Goal: Task Accomplishment & Management: Manage account settings

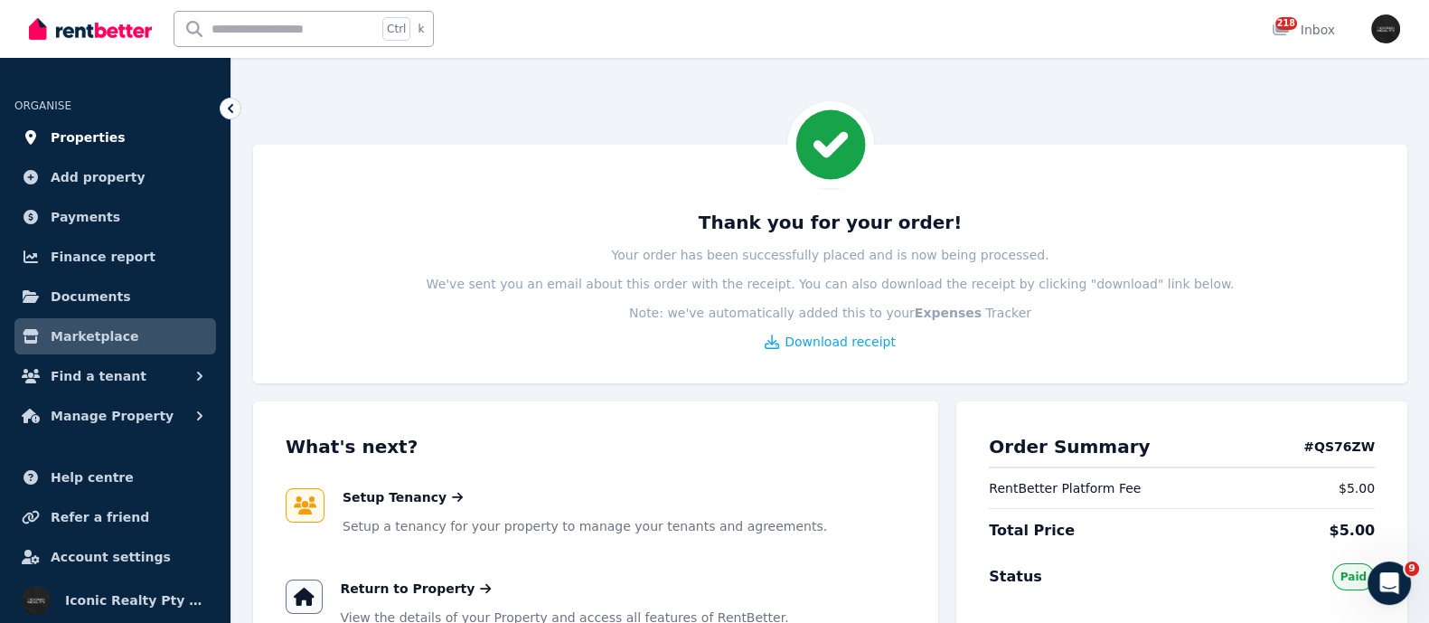
click at [75, 138] on span "Properties" at bounding box center [88, 138] width 75 height 22
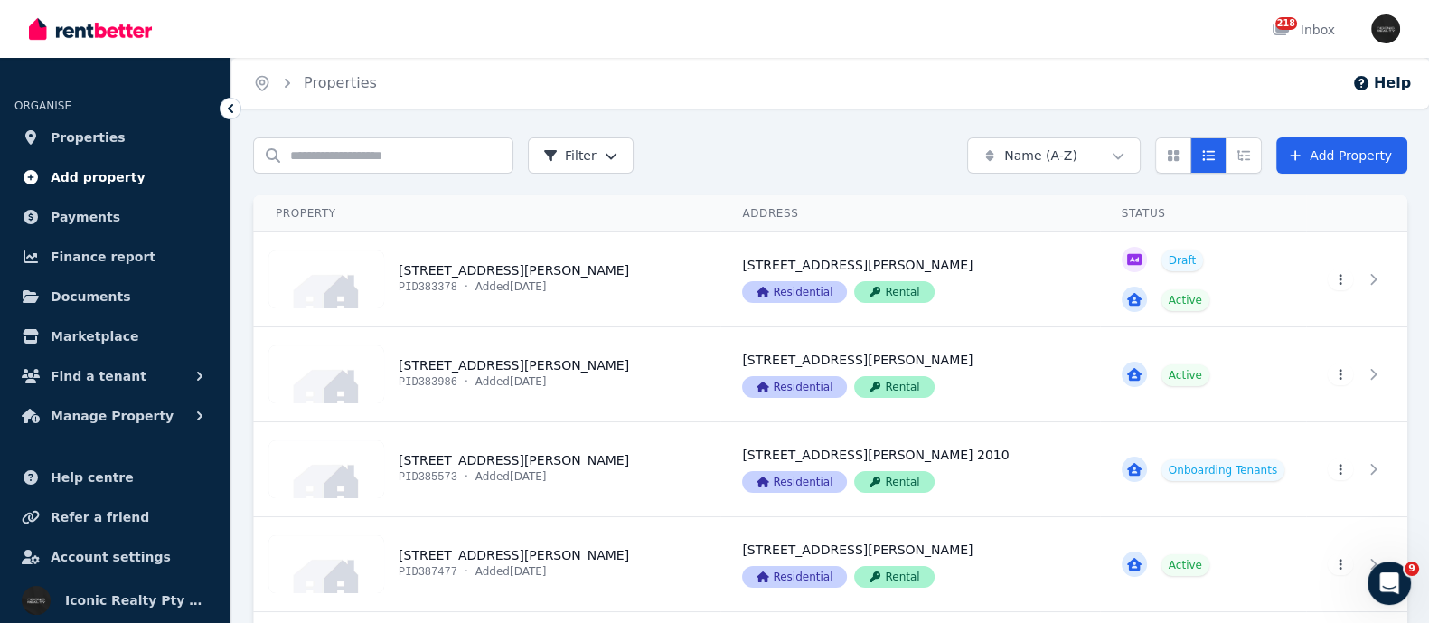
drag, startPoint x: 75, startPoint y: 137, endPoint x: 77, endPoint y: 165, distance: 27.2
drag, startPoint x: 77, startPoint y: 165, endPoint x: 69, endPoint y: 136, distance: 30.1
click at [69, 136] on span "Properties" at bounding box center [88, 138] width 75 height 22
click at [81, 213] on span "Payments" at bounding box center [86, 217] width 70 height 22
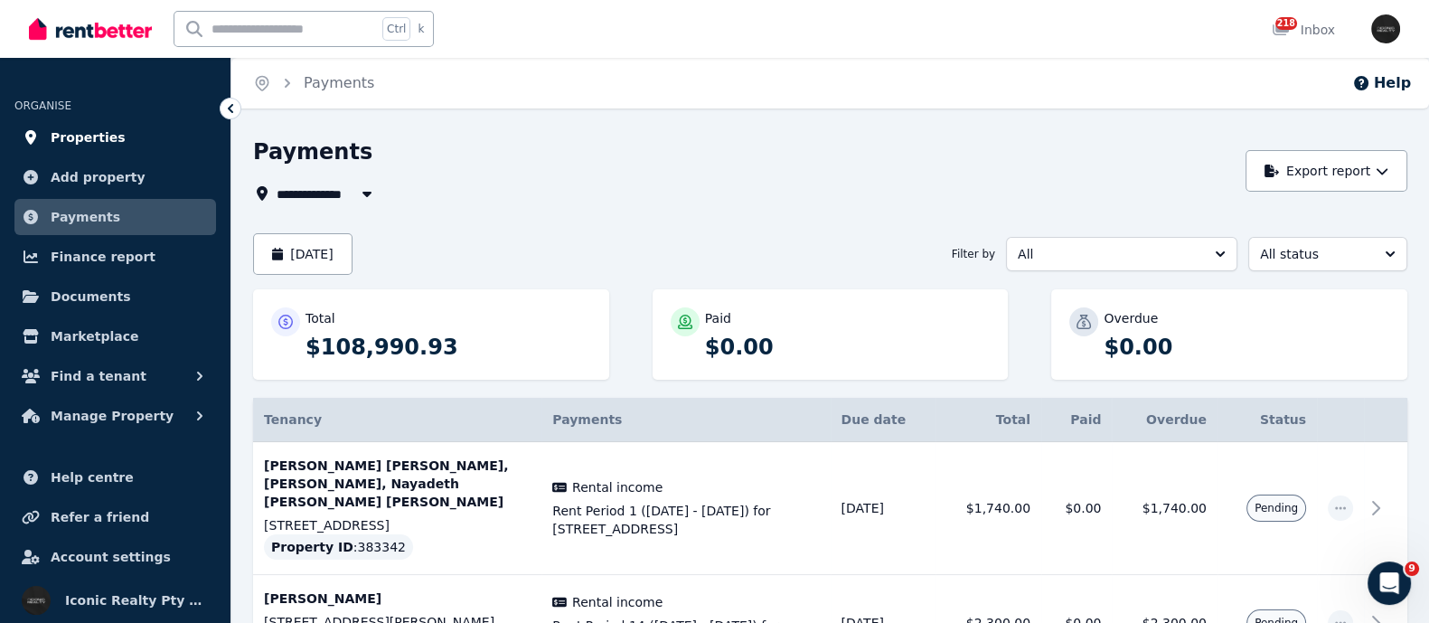
click at [79, 126] on link "Properties" at bounding box center [115, 137] width 202 height 36
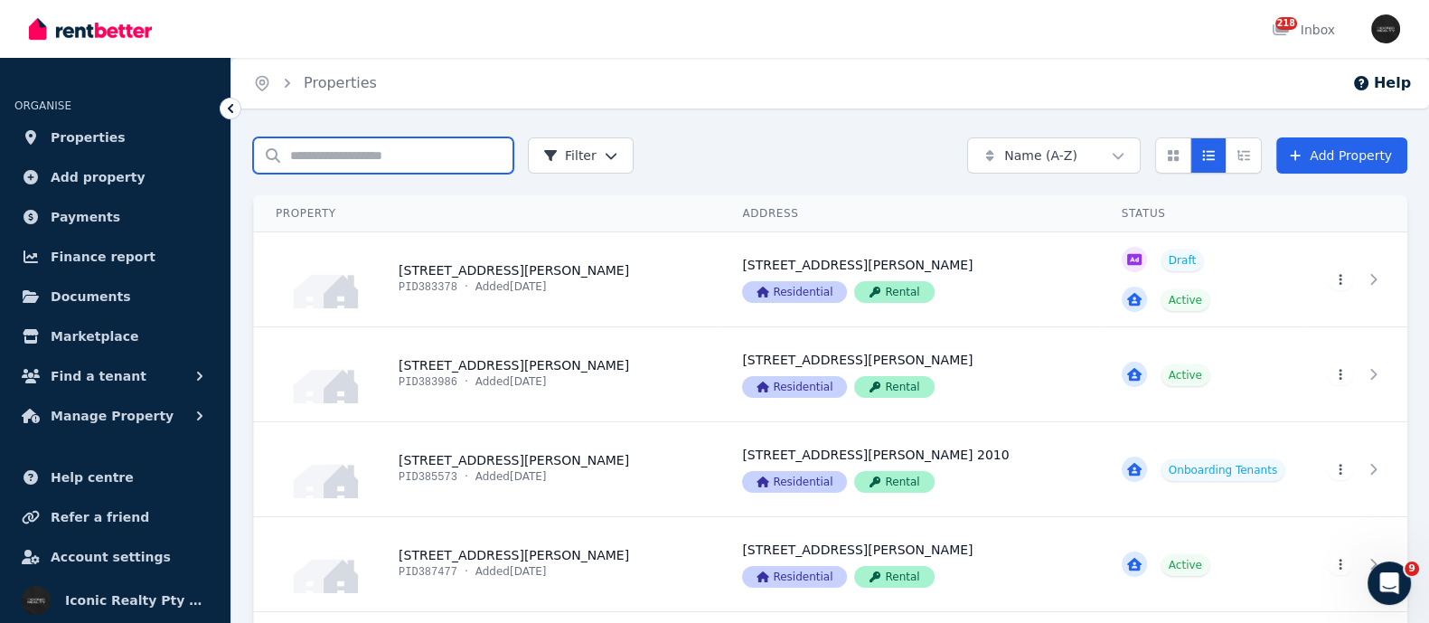
click at [316, 158] on input "Search properties" at bounding box center [383, 155] width 260 height 36
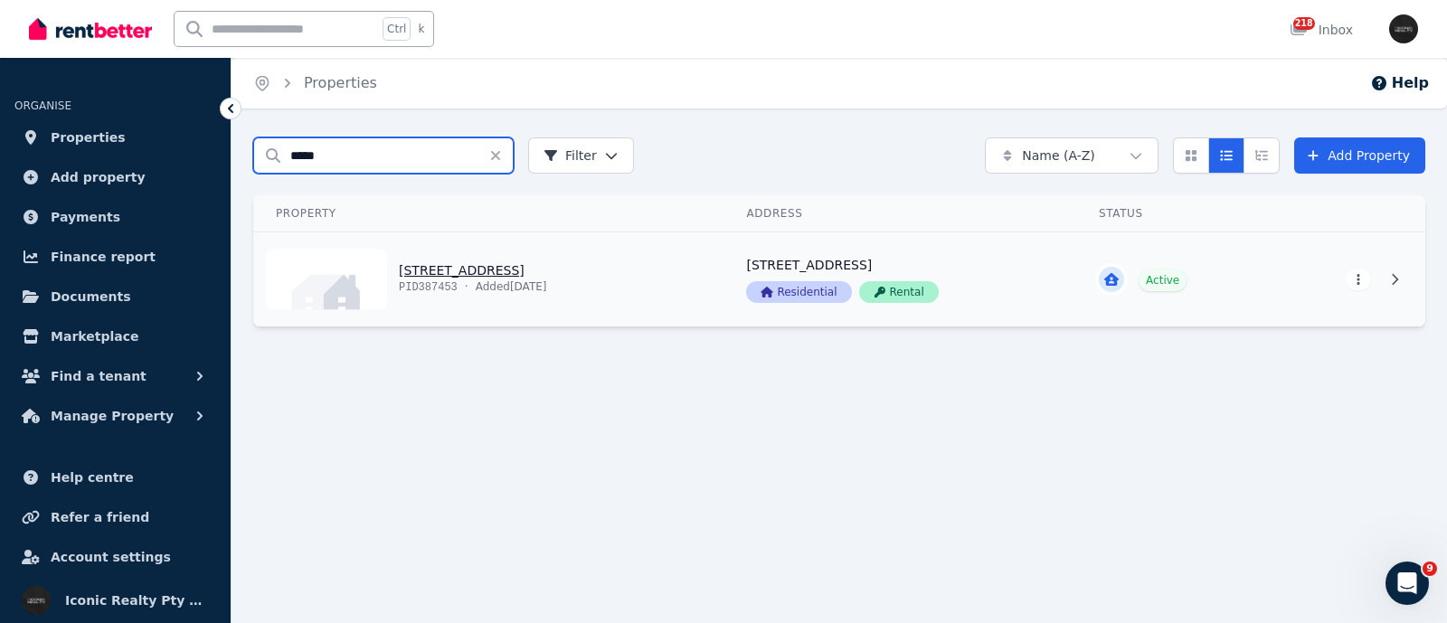
type input "*****"
click at [427, 270] on link "View property details" at bounding box center [489, 279] width 470 height 94
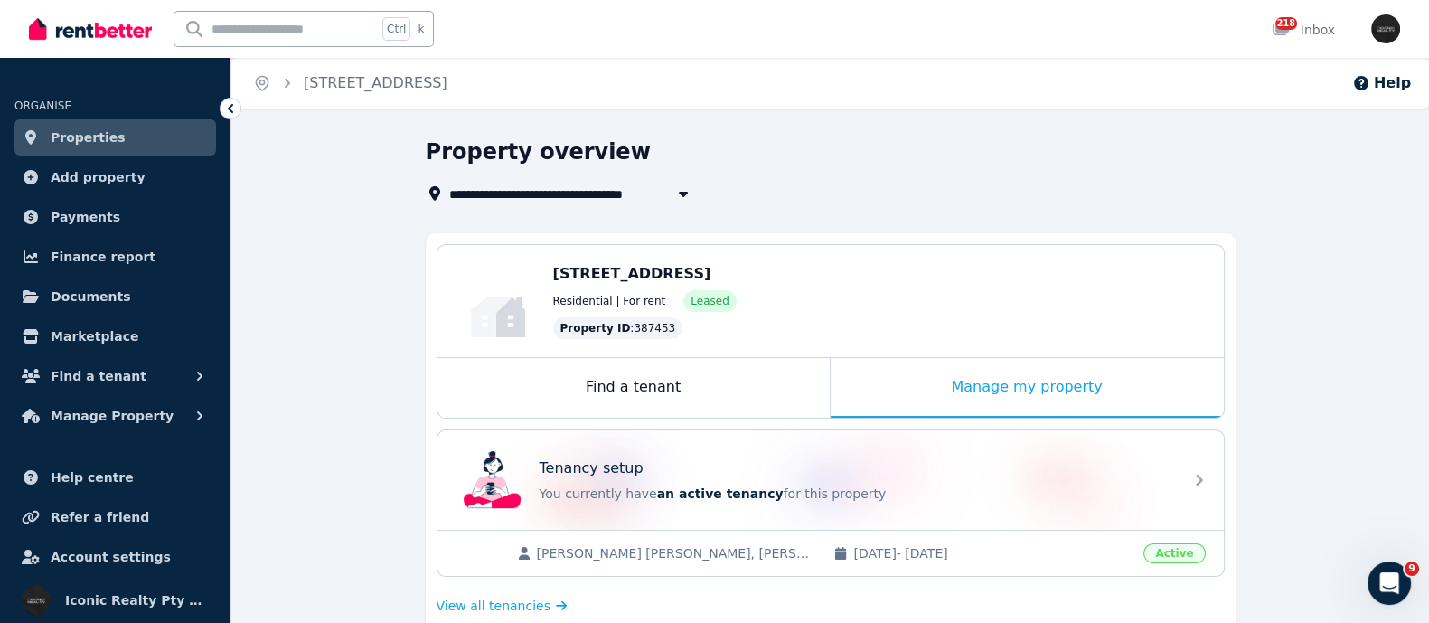
click at [606, 377] on div "Find a tenant" at bounding box center [634, 388] width 392 height 60
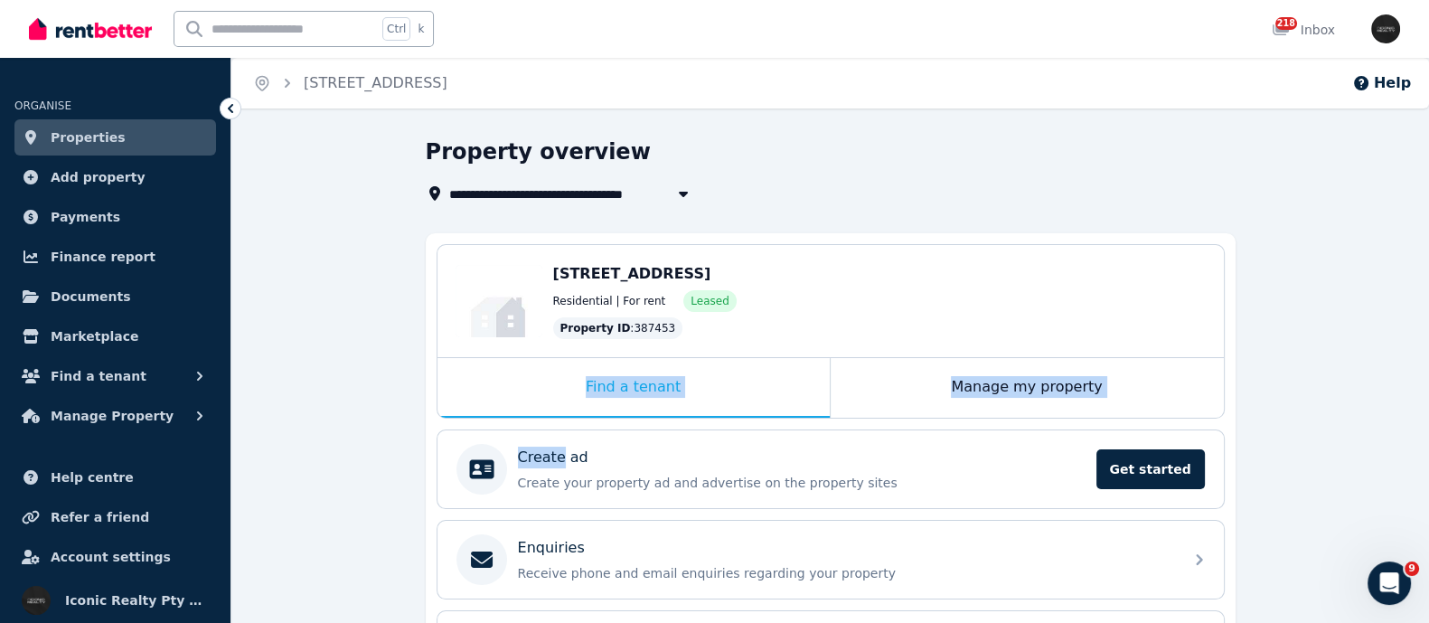
drag, startPoint x: 606, startPoint y: 377, endPoint x: 371, endPoint y: 463, distance: 250.3
click at [348, 483] on div "**********" at bounding box center [830, 543] width 1198 height 813
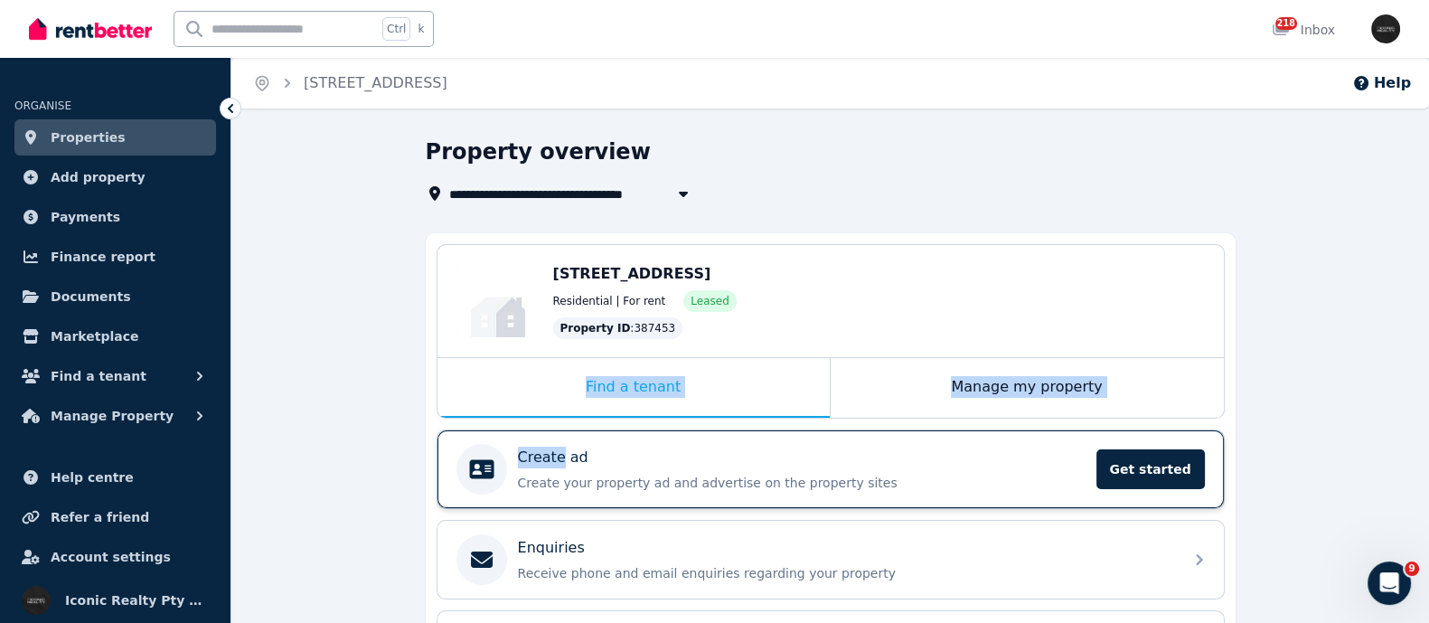
click at [602, 460] on div "Create ad" at bounding box center [802, 458] width 568 height 22
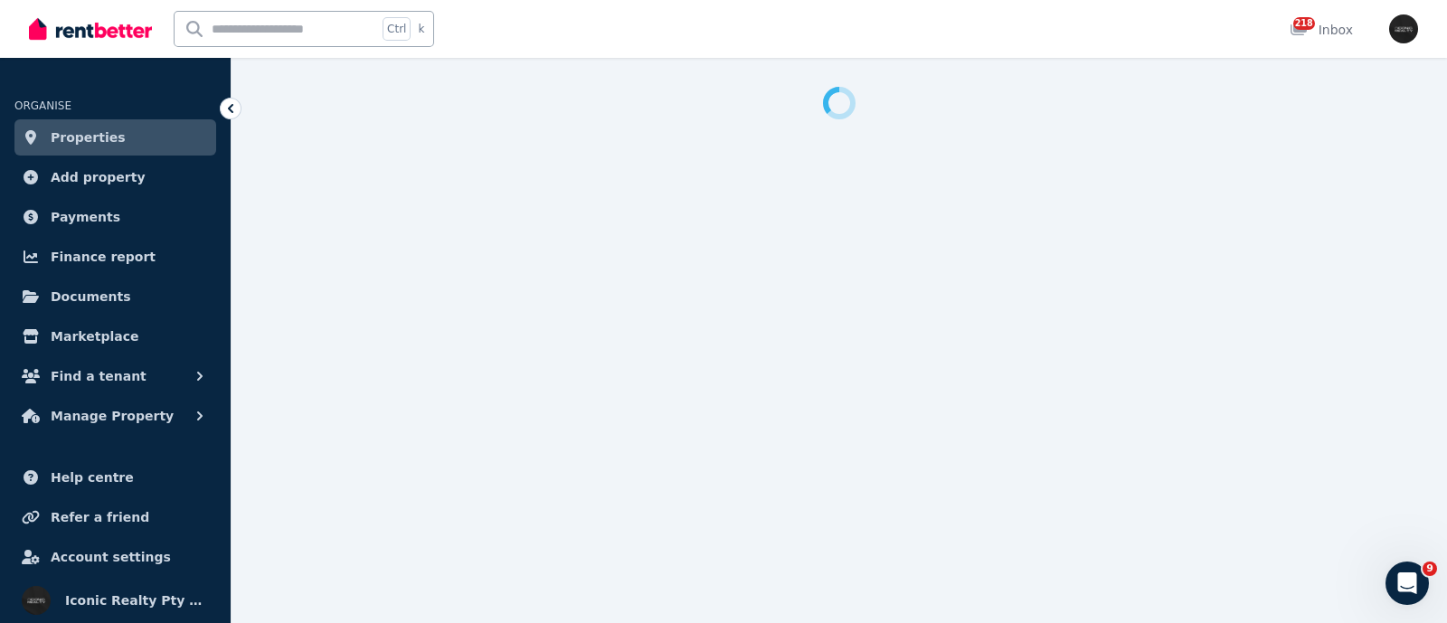
select select "***"
select select "**********"
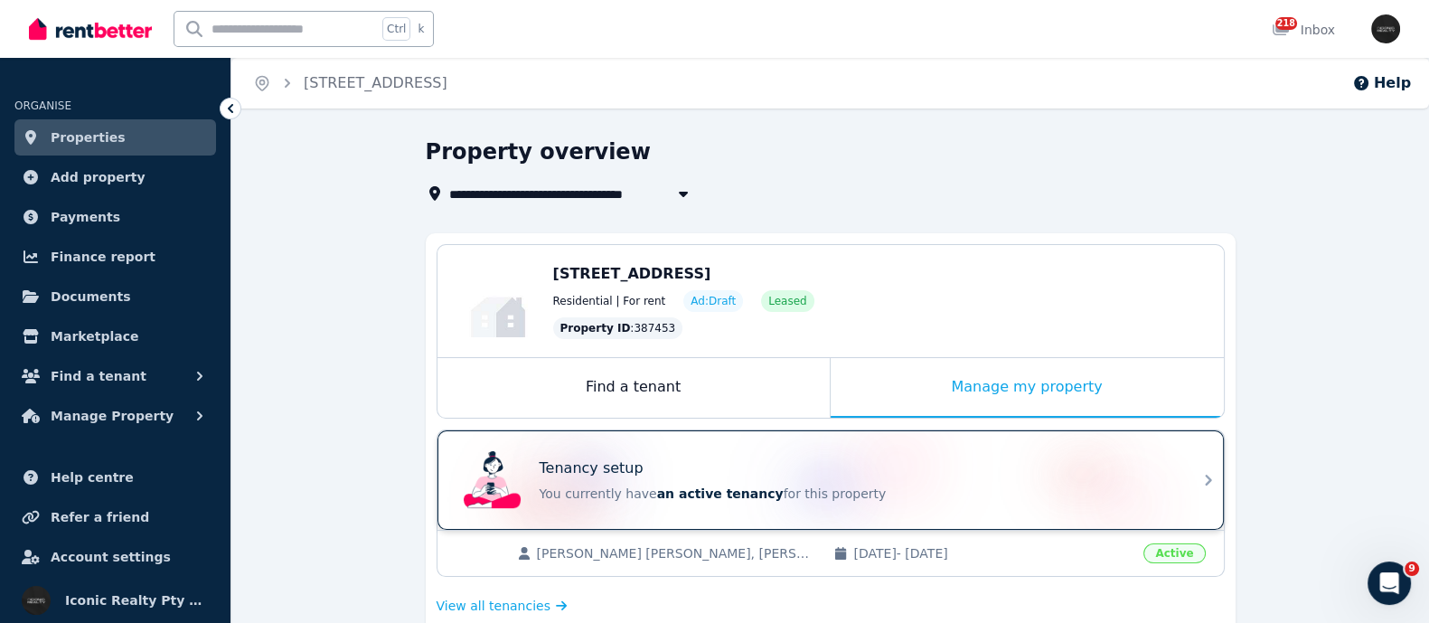
click at [657, 486] on span "an active tenancy" at bounding box center [720, 493] width 127 height 14
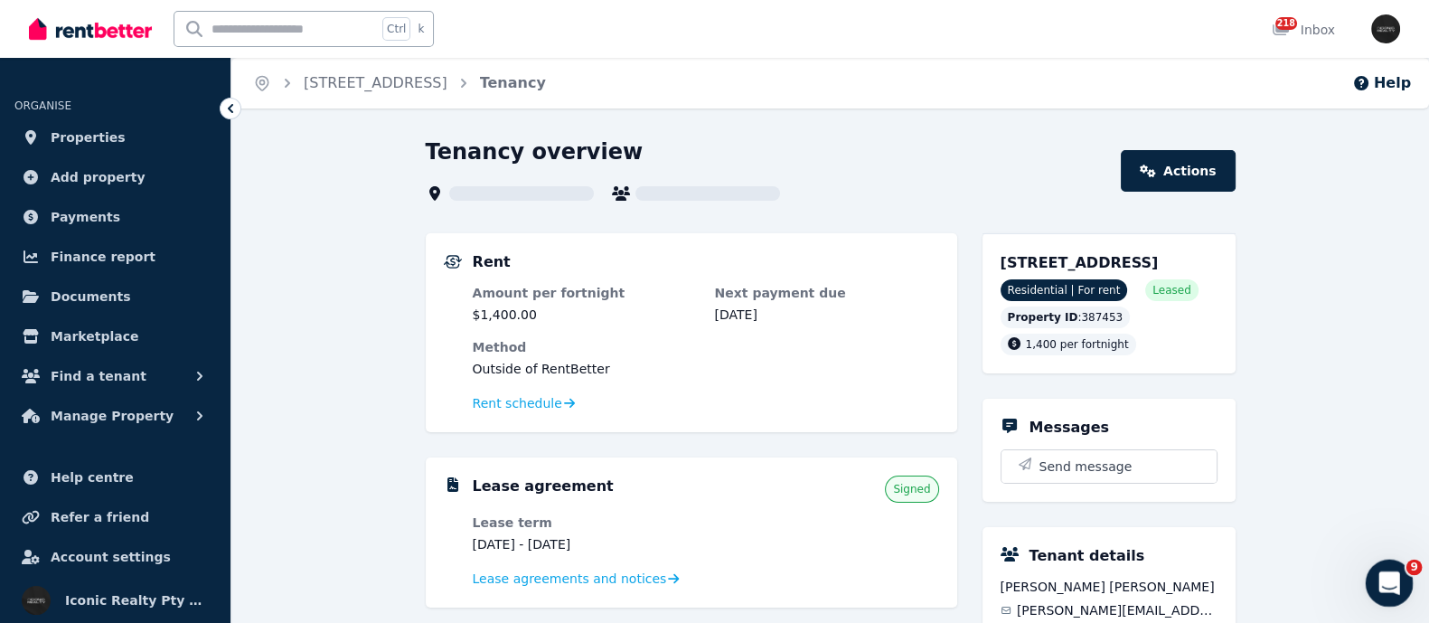
click at [1387, 560] on div "Open Intercom Messenger" at bounding box center [1387, 581] width 60 height 60
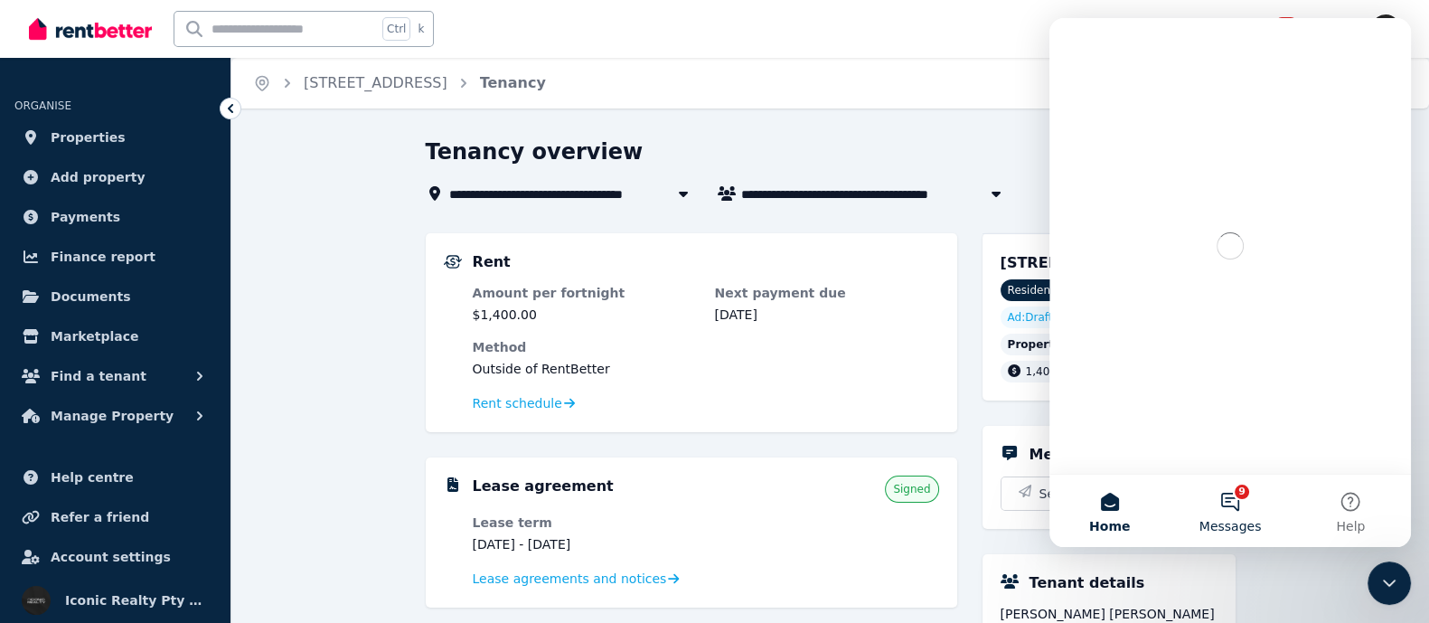
click at [1228, 510] on button "9 Messages" at bounding box center [1230, 511] width 120 height 72
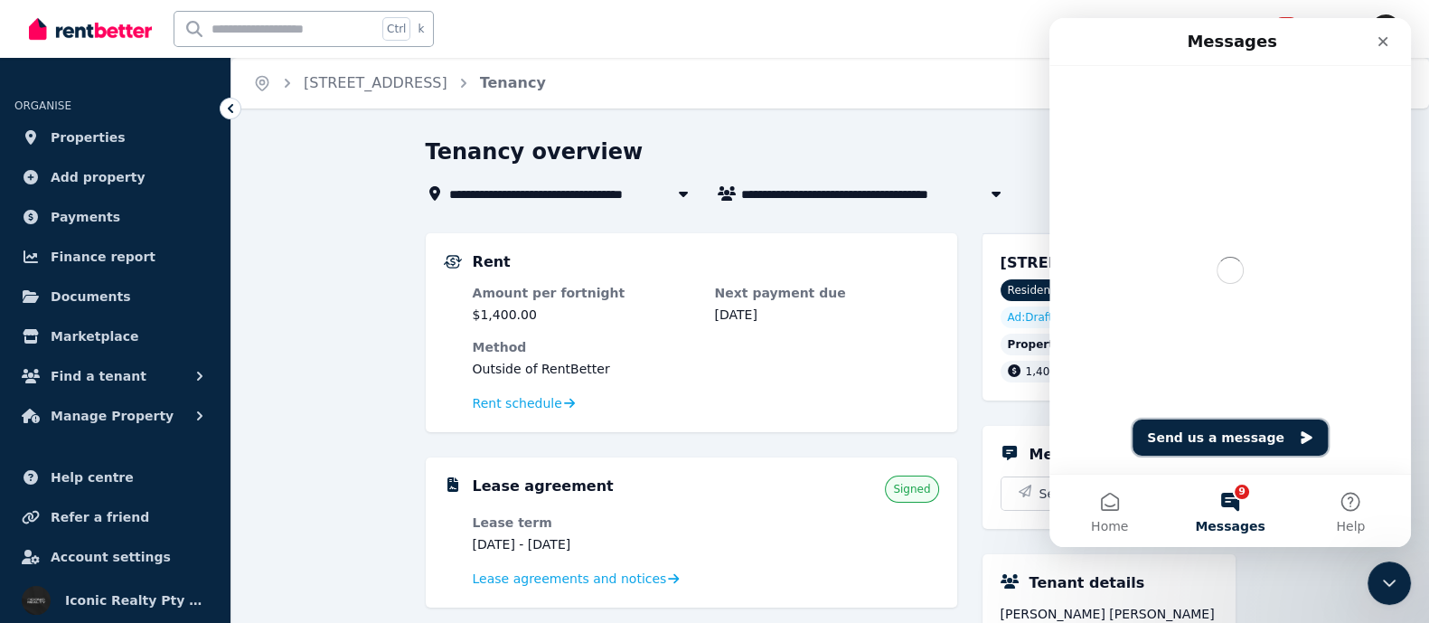
click at [1205, 436] on button "Send us a message" at bounding box center [1230, 438] width 195 height 36
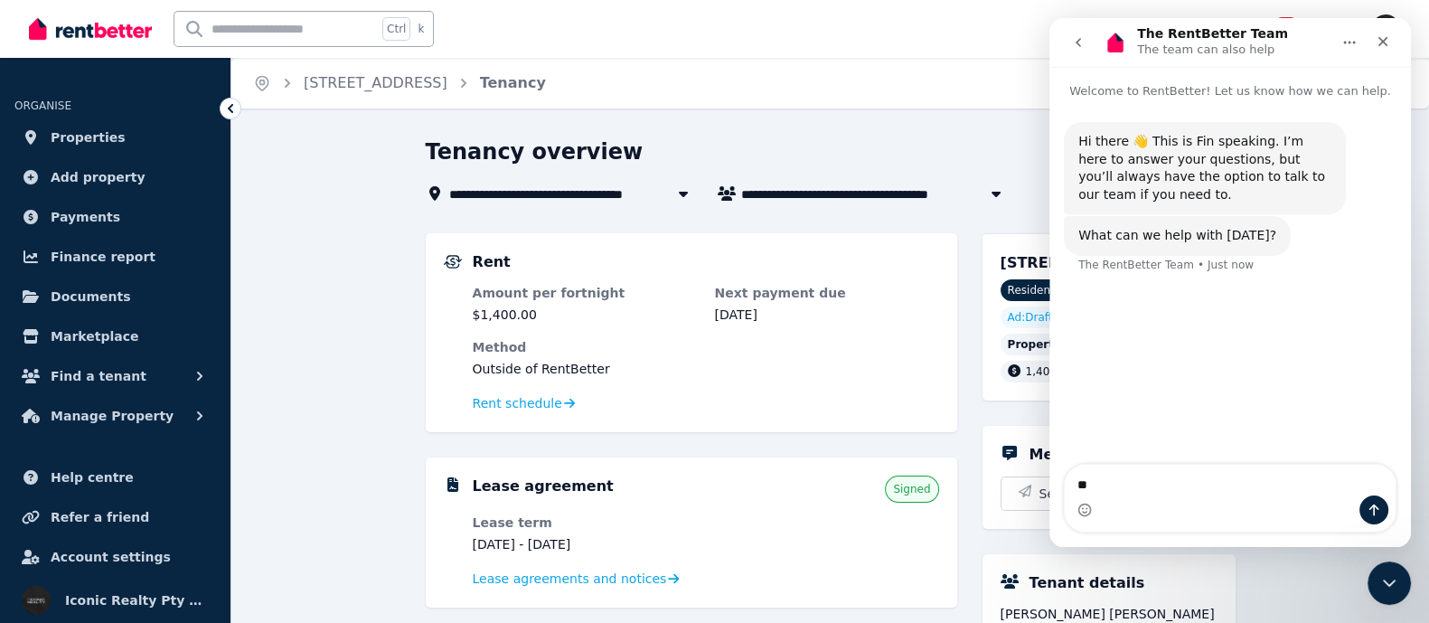
type textarea "*"
type textarea "**********"
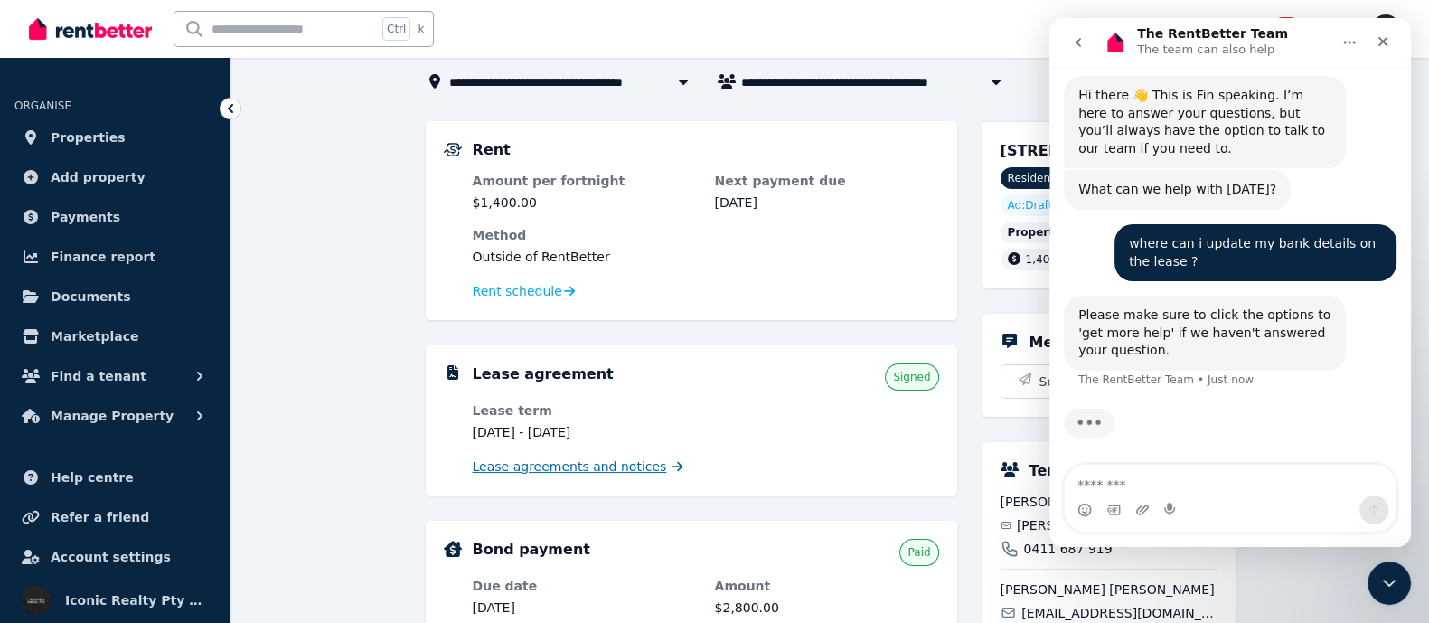
scroll to position [48, 0]
click at [511, 468] on span "Lease agreements and notices" at bounding box center [570, 467] width 194 height 18
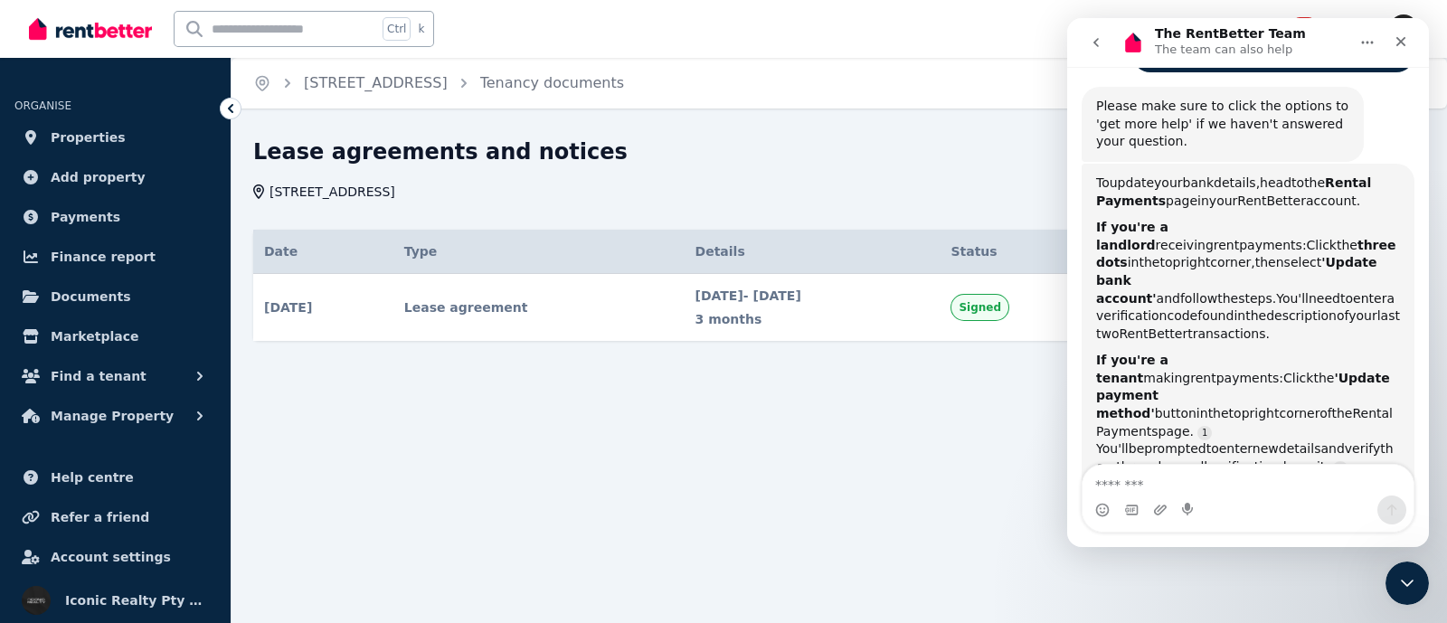
scroll to position [270, 0]
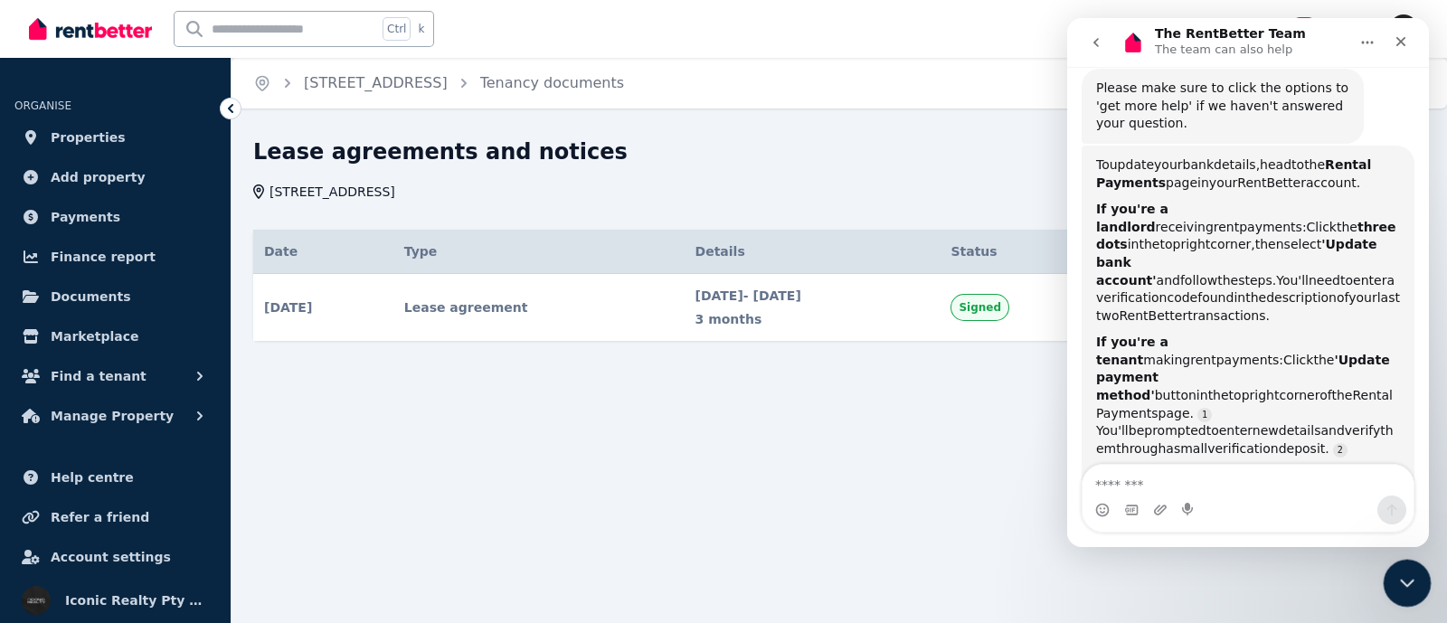
click at [1393, 583] on icon "Close Intercom Messenger" at bounding box center [1404, 581] width 22 height 22
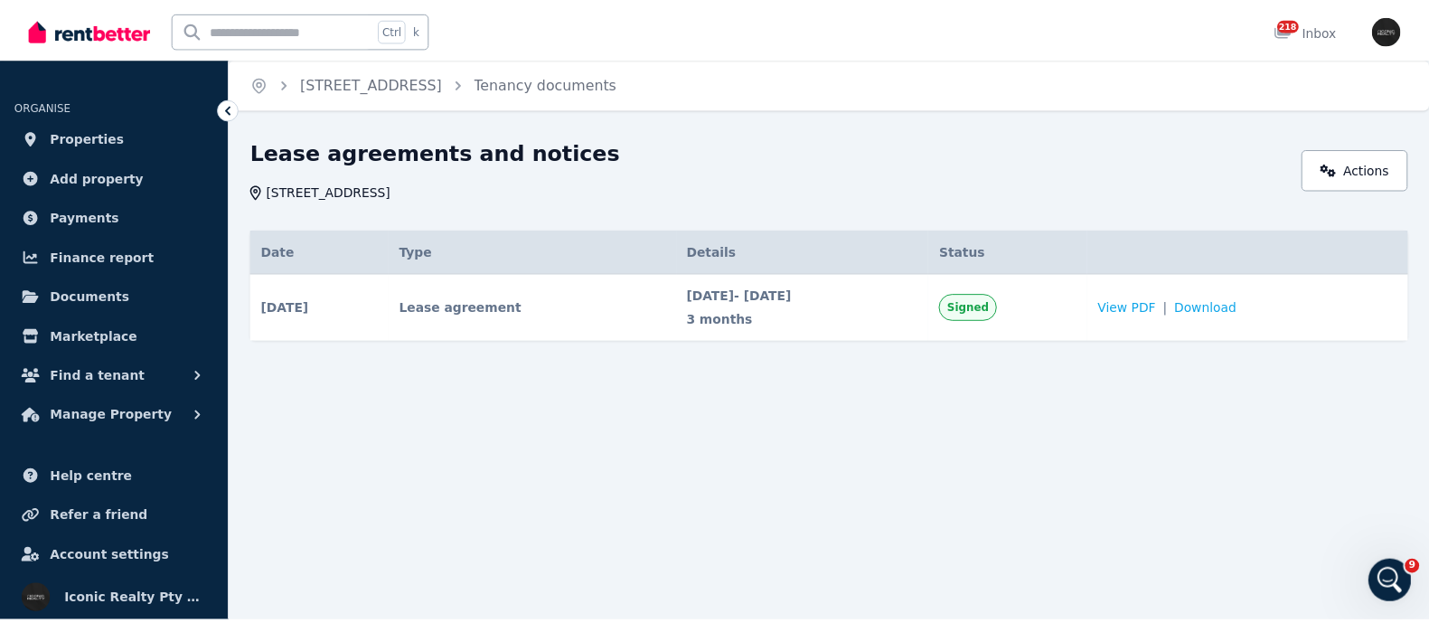
scroll to position [299, 0]
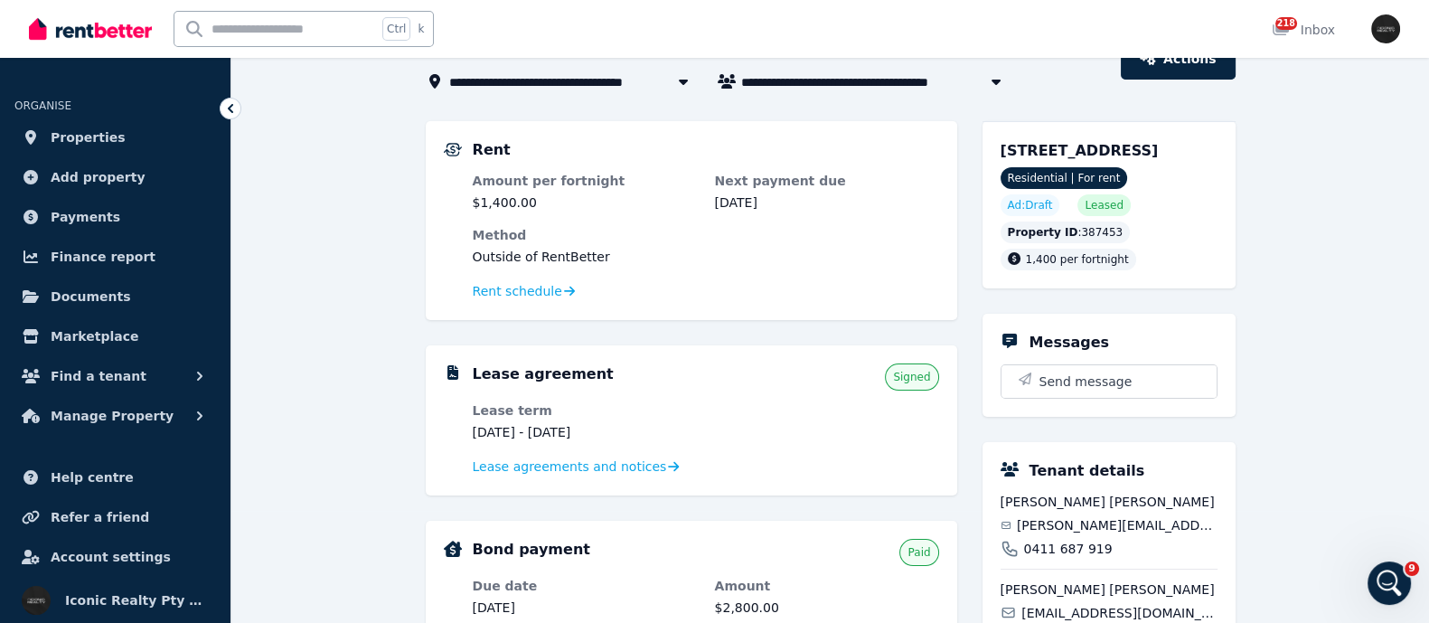
scroll to position [225, 0]
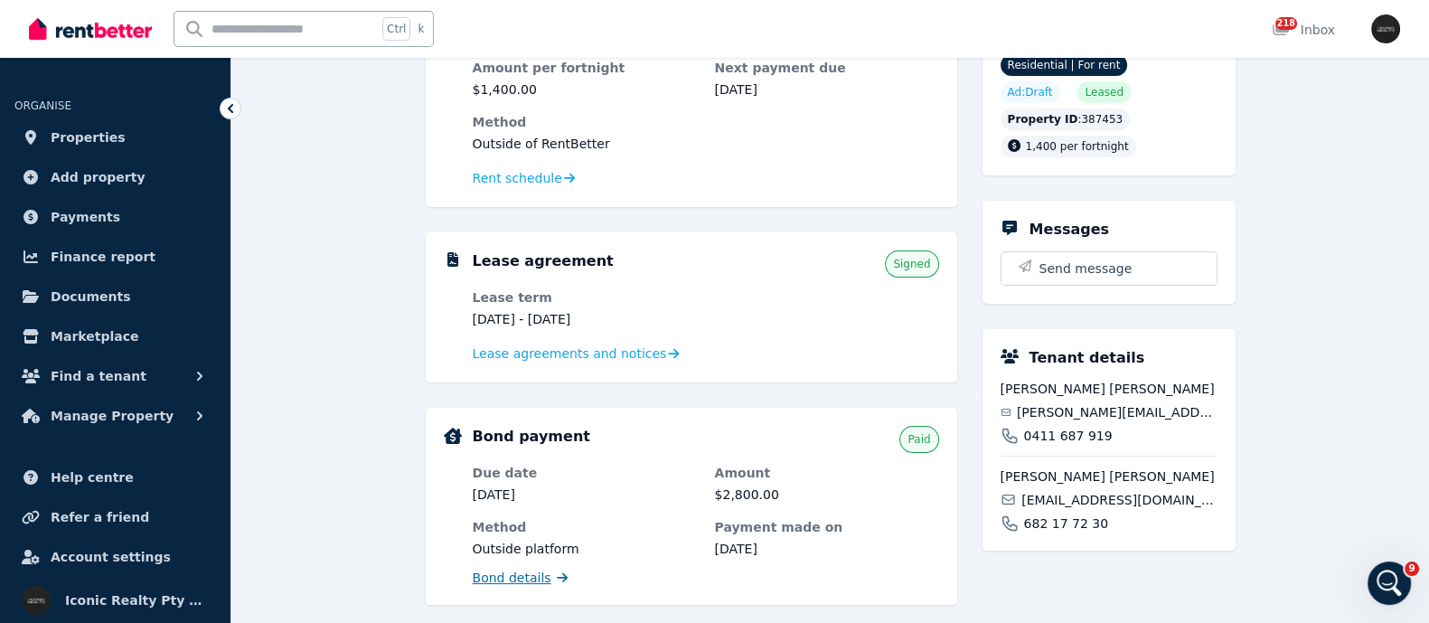
click at [486, 571] on span "Bond details" at bounding box center [512, 578] width 79 height 18
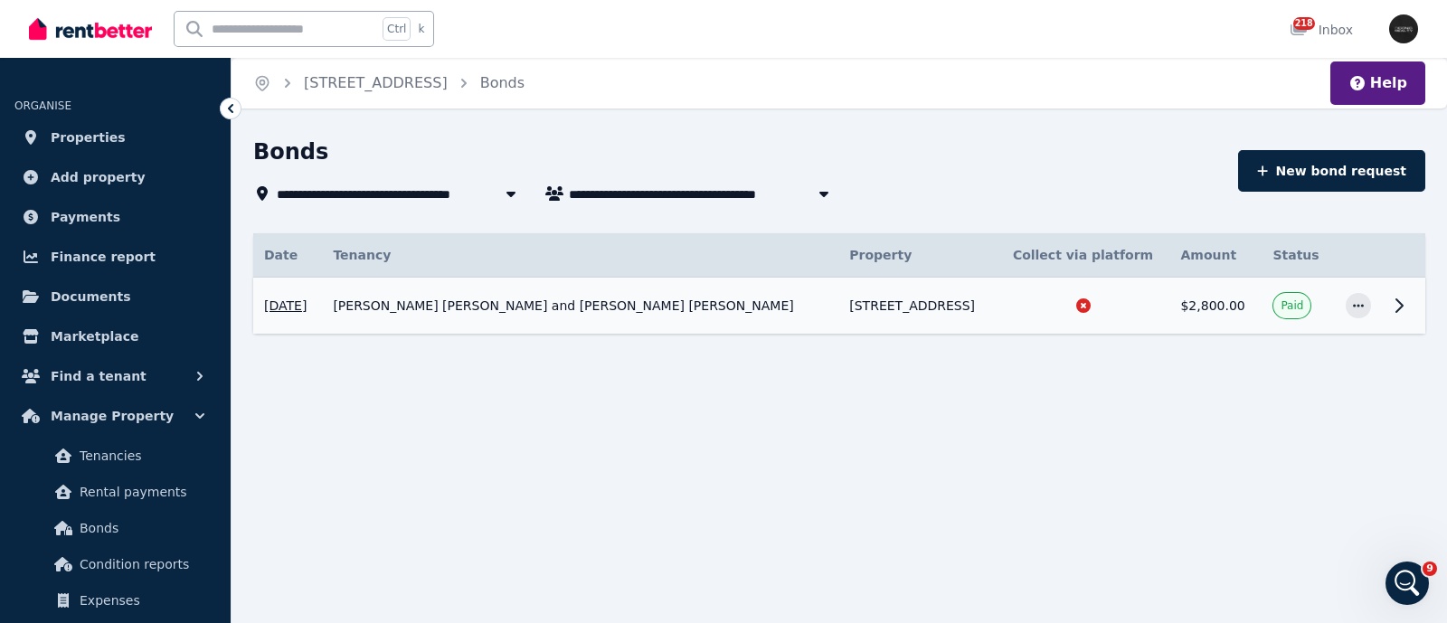
click at [535, 289] on td "Jorge Perez Pinto and Oscar Sanchez Perez" at bounding box center [580, 306] width 516 height 57
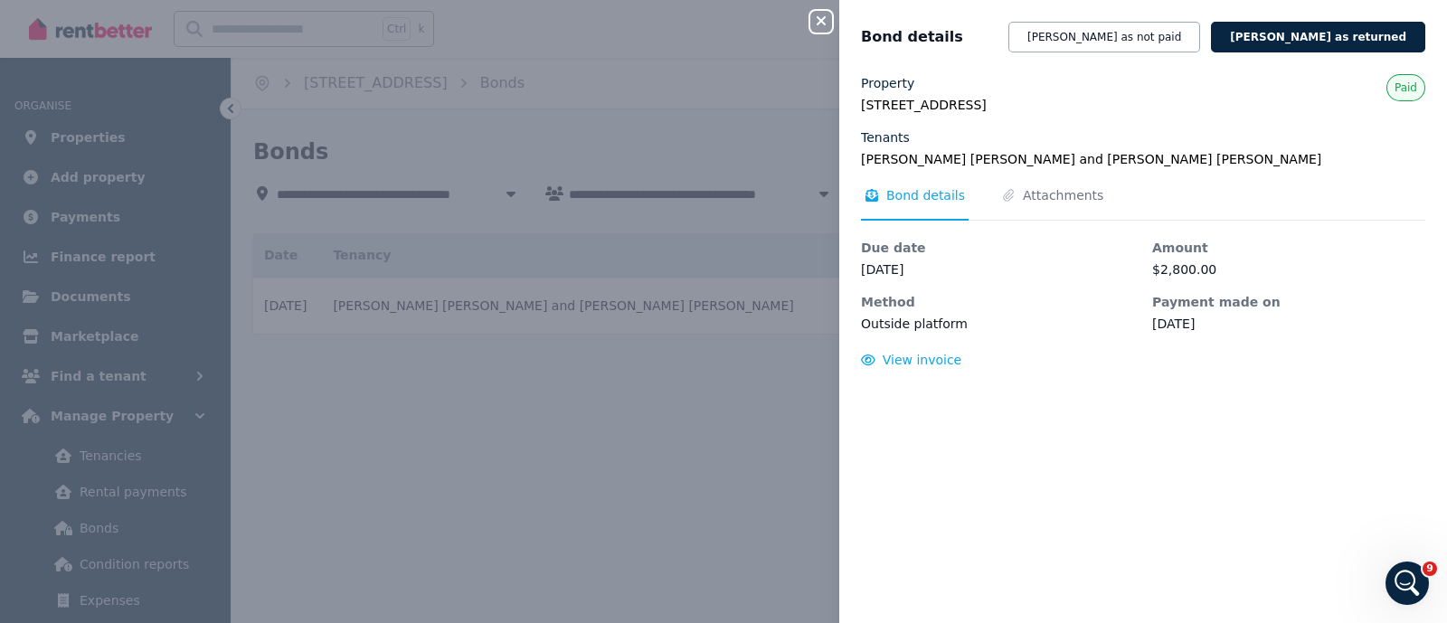
click at [446, 455] on div "Close panel Bond details Mark bond as not paid Mark bond as returned Property 6…" at bounding box center [723, 311] width 1447 height 623
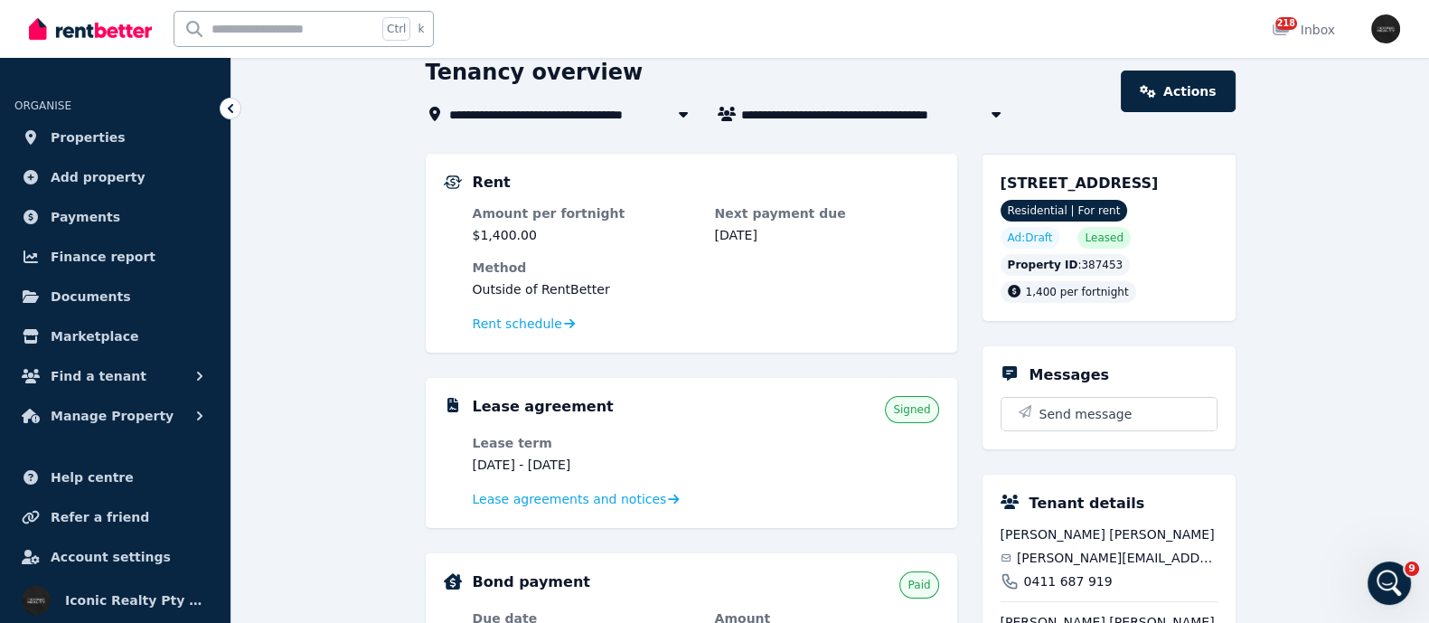
scroll to position [112, 0]
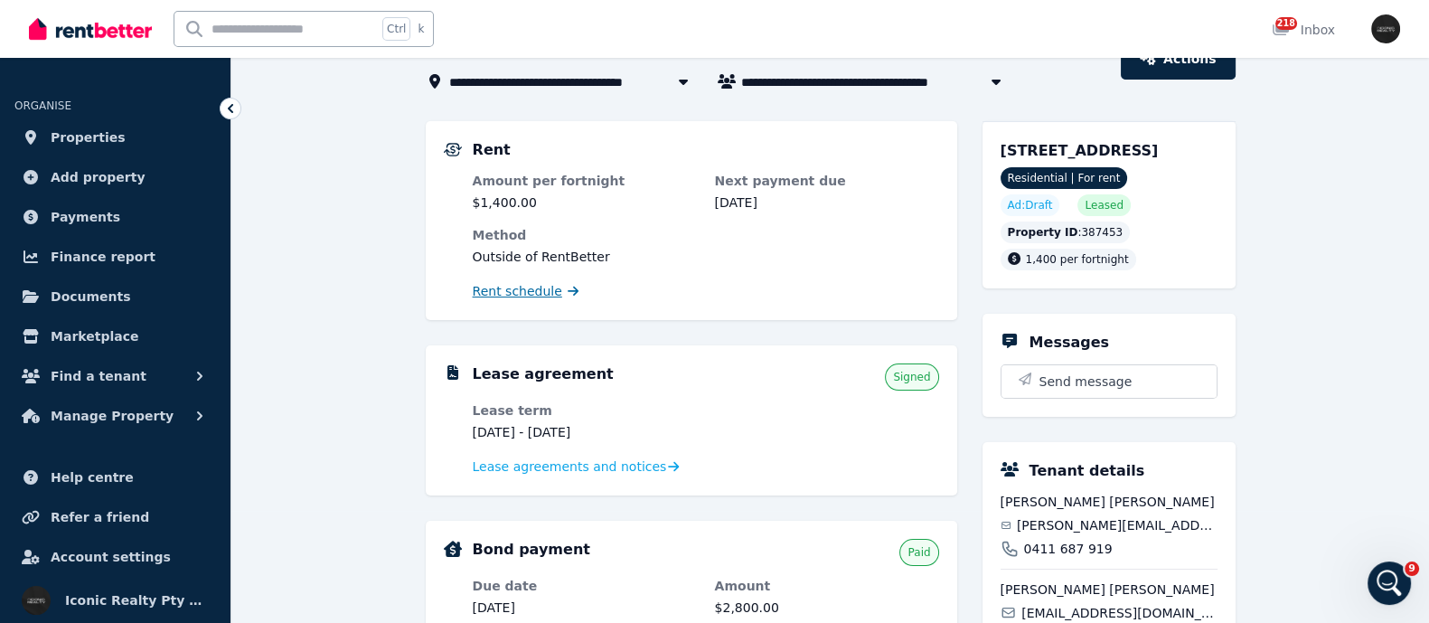
click at [506, 283] on span "Rent schedule" at bounding box center [518, 291] width 90 height 18
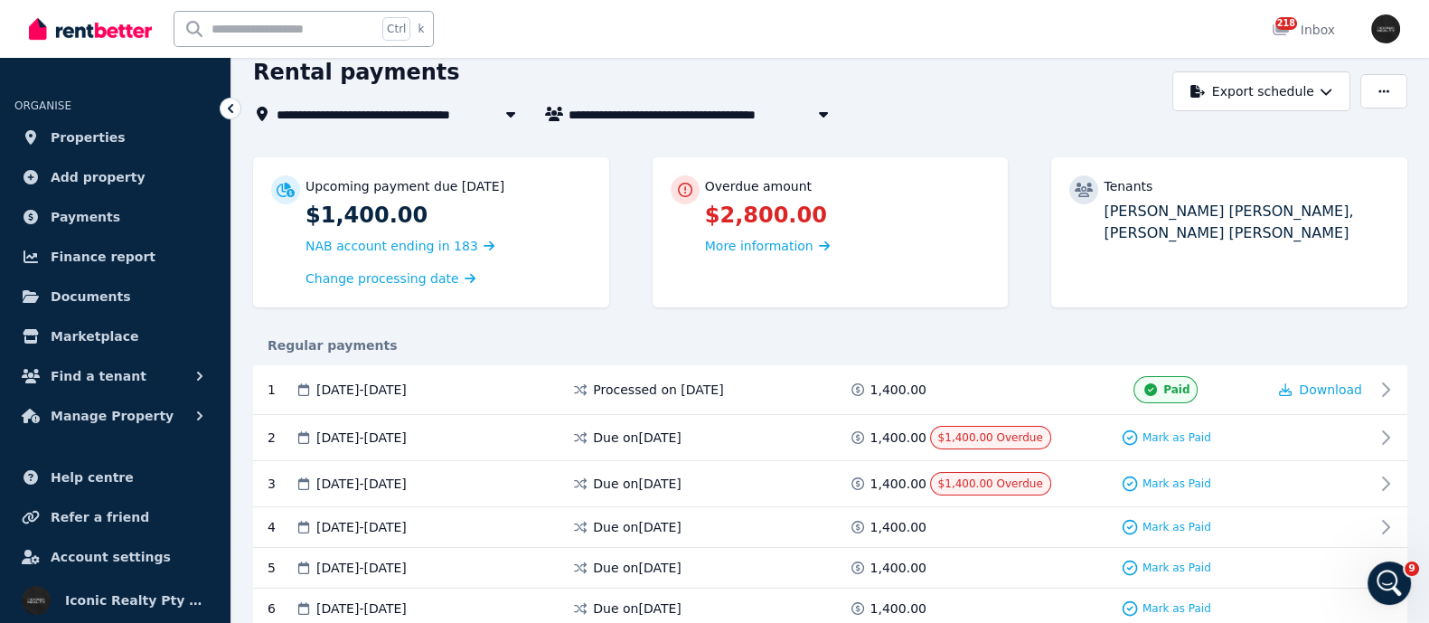
scroll to position [112, 0]
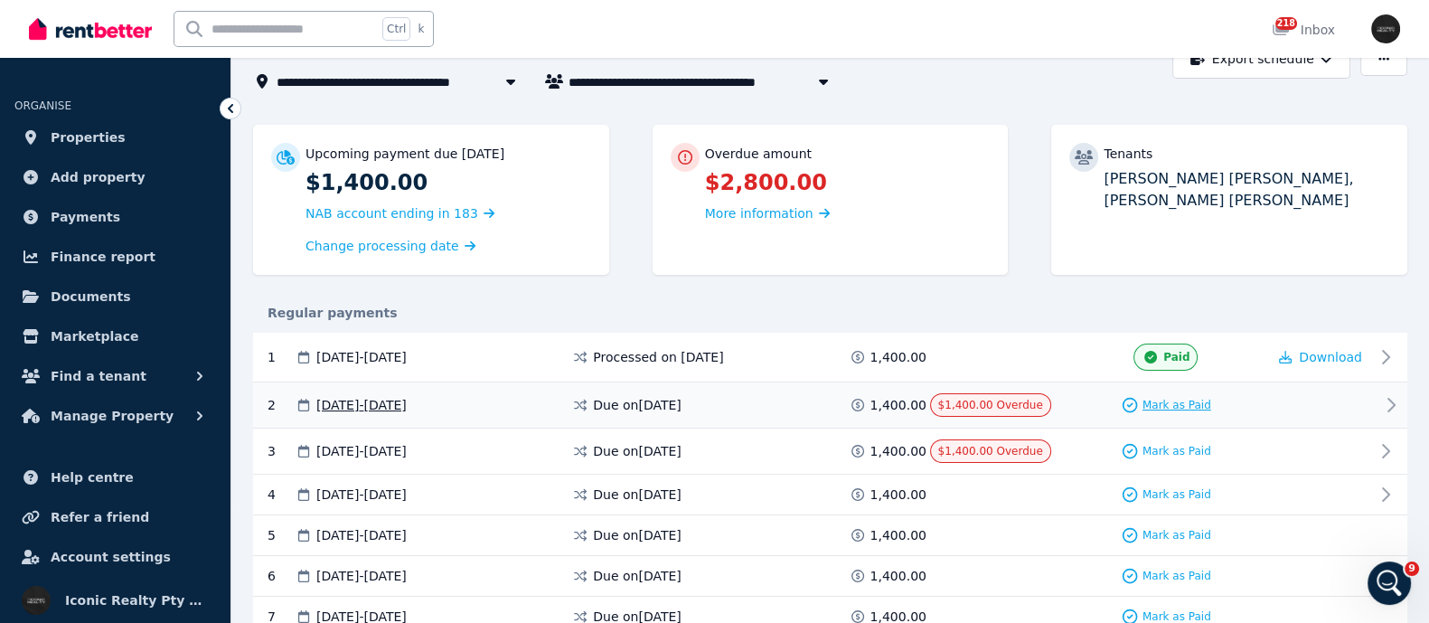
click at [1168, 402] on span "Mark as Paid" at bounding box center [1177, 405] width 69 height 14
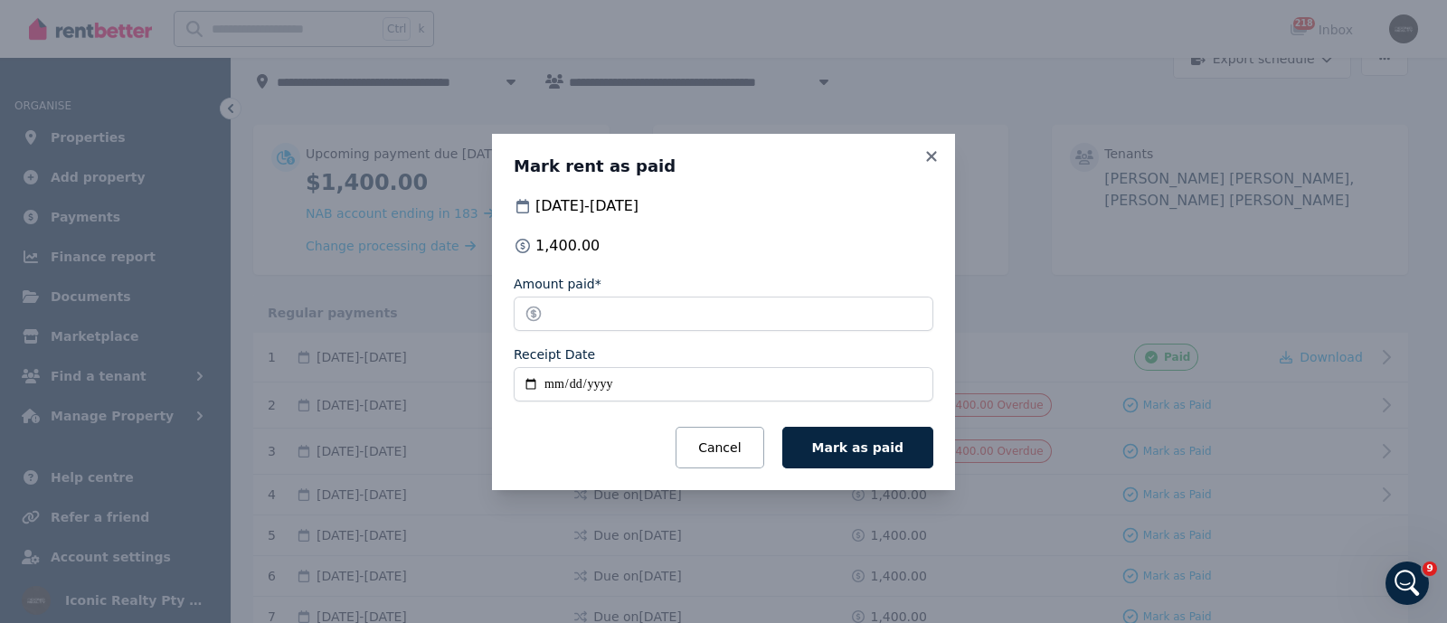
click at [533, 376] on input "Receipt Date" at bounding box center [724, 384] width 420 height 34
type input "**********"
click at [865, 446] on span "Mark as paid" at bounding box center [857, 447] width 91 height 14
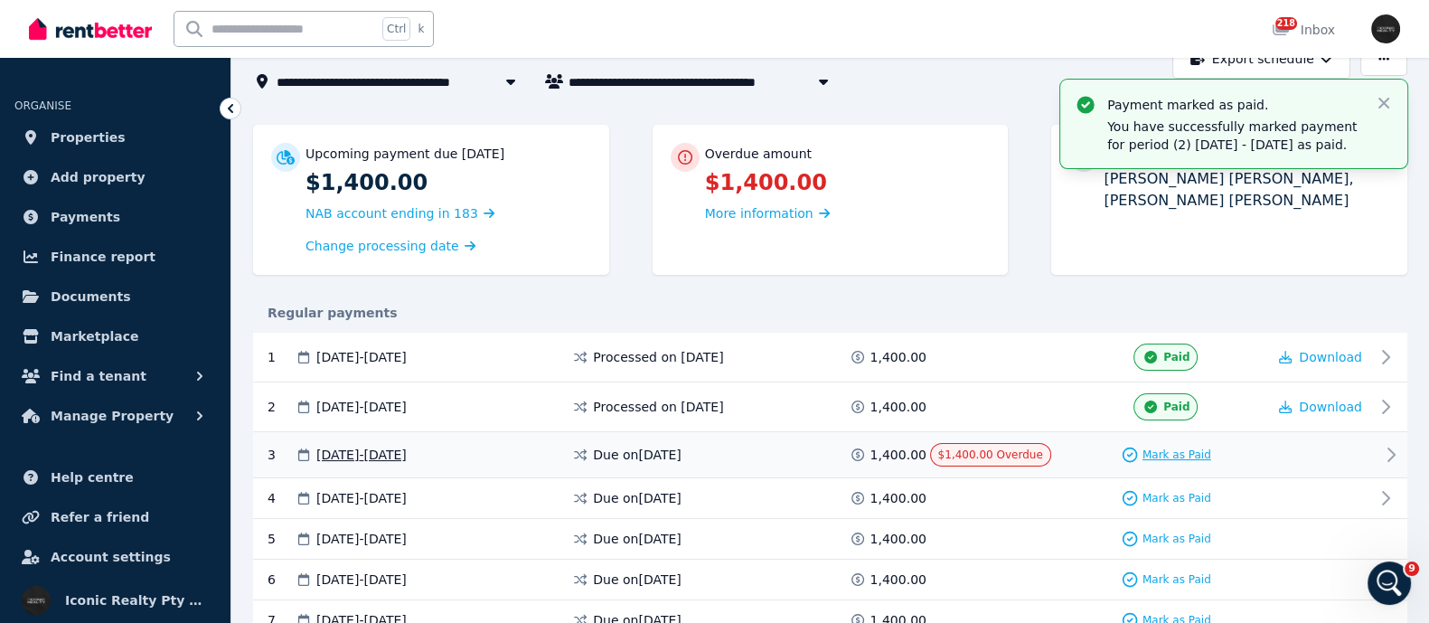
click at [1174, 450] on span "Mark as Paid" at bounding box center [1177, 455] width 69 height 14
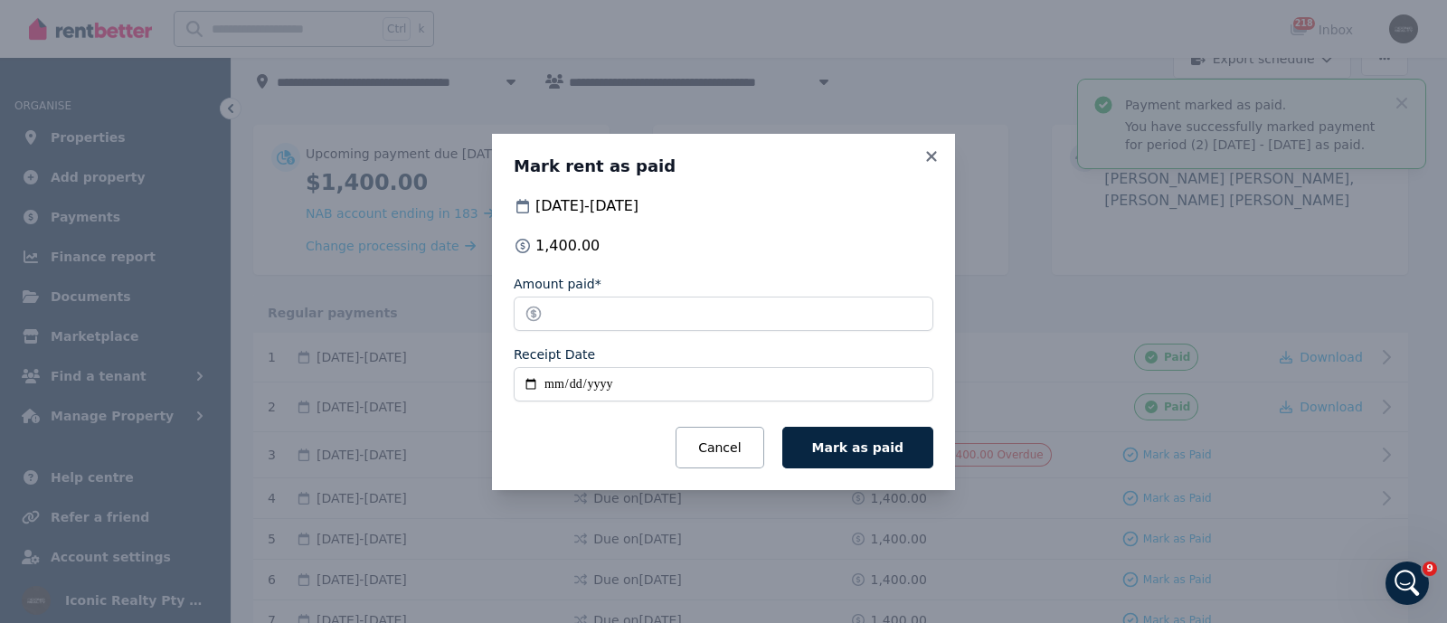
click at [526, 381] on input "Receipt Date" at bounding box center [724, 384] width 420 height 34
click at [804, 264] on div "**********" at bounding box center [724, 331] width 420 height 273
click at [524, 386] on input "**********" at bounding box center [724, 384] width 420 height 34
type input "**********"
click at [849, 440] on span "Mark as paid" at bounding box center [857, 447] width 91 height 14
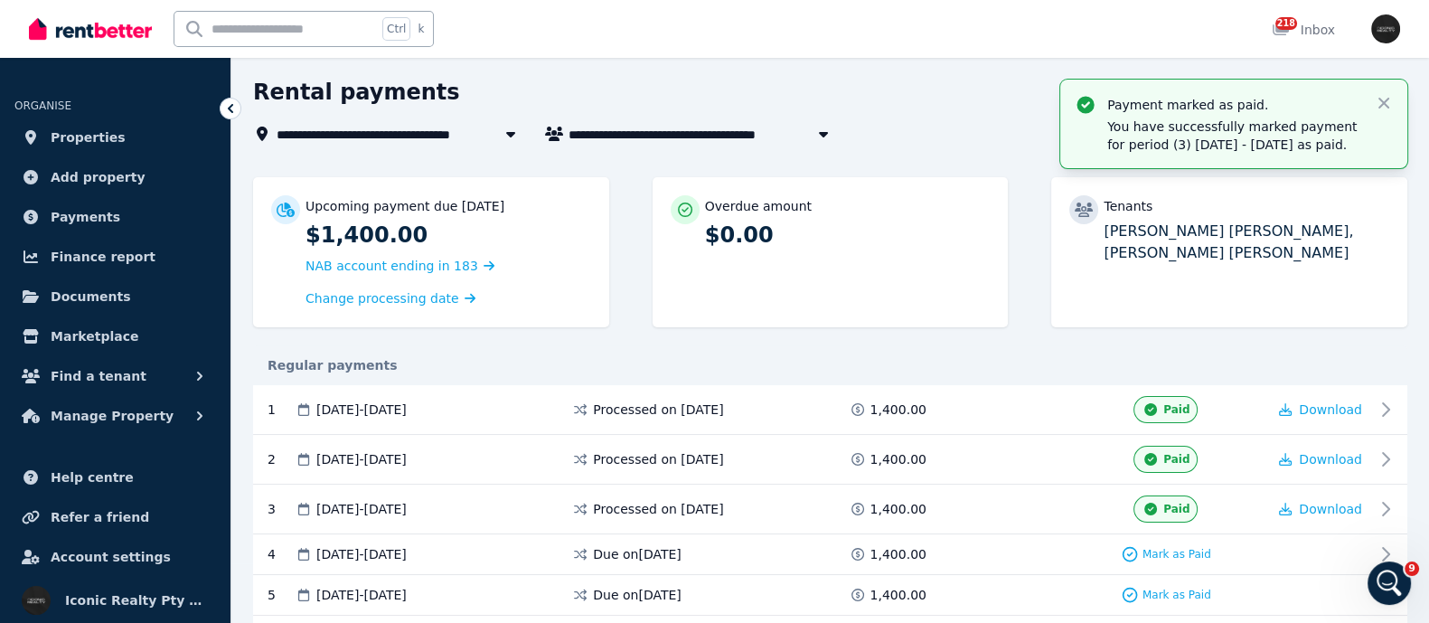
scroll to position [0, 0]
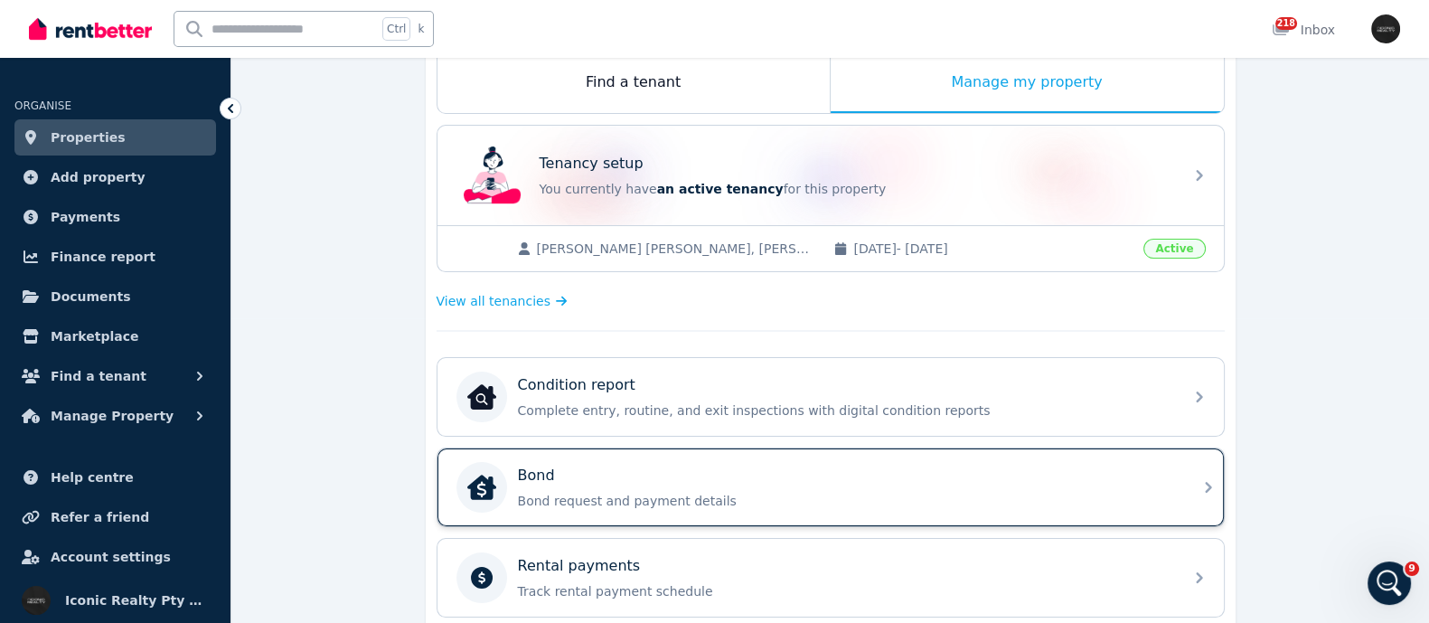
scroll to position [339, 0]
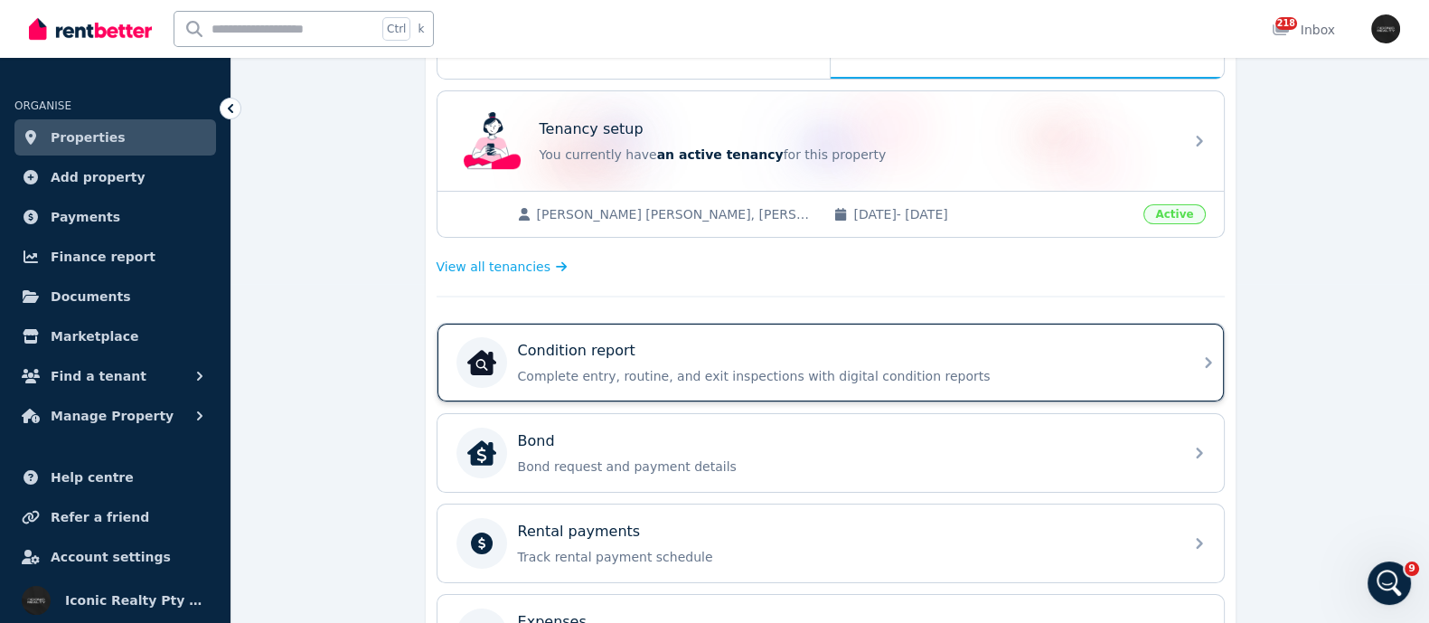
click at [684, 354] on div "Condition report" at bounding box center [845, 351] width 655 height 22
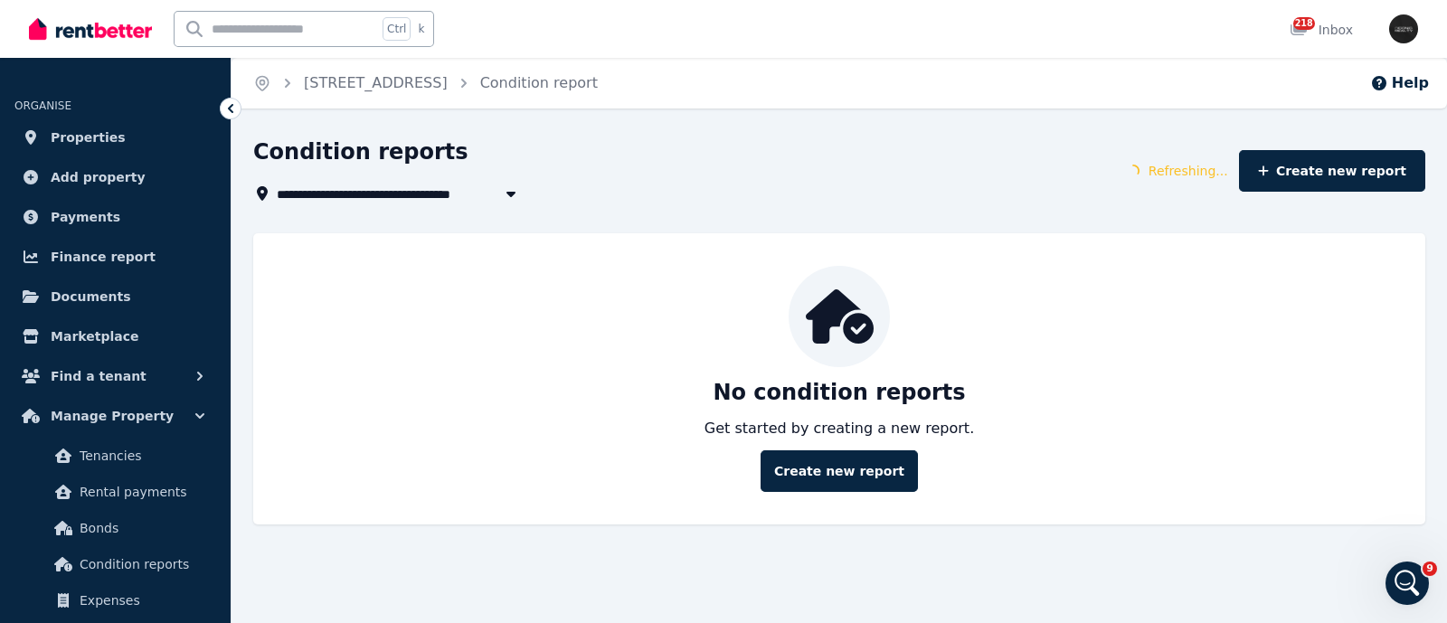
click at [302, 32] on input "text" at bounding box center [276, 29] width 203 height 34
type input "***"
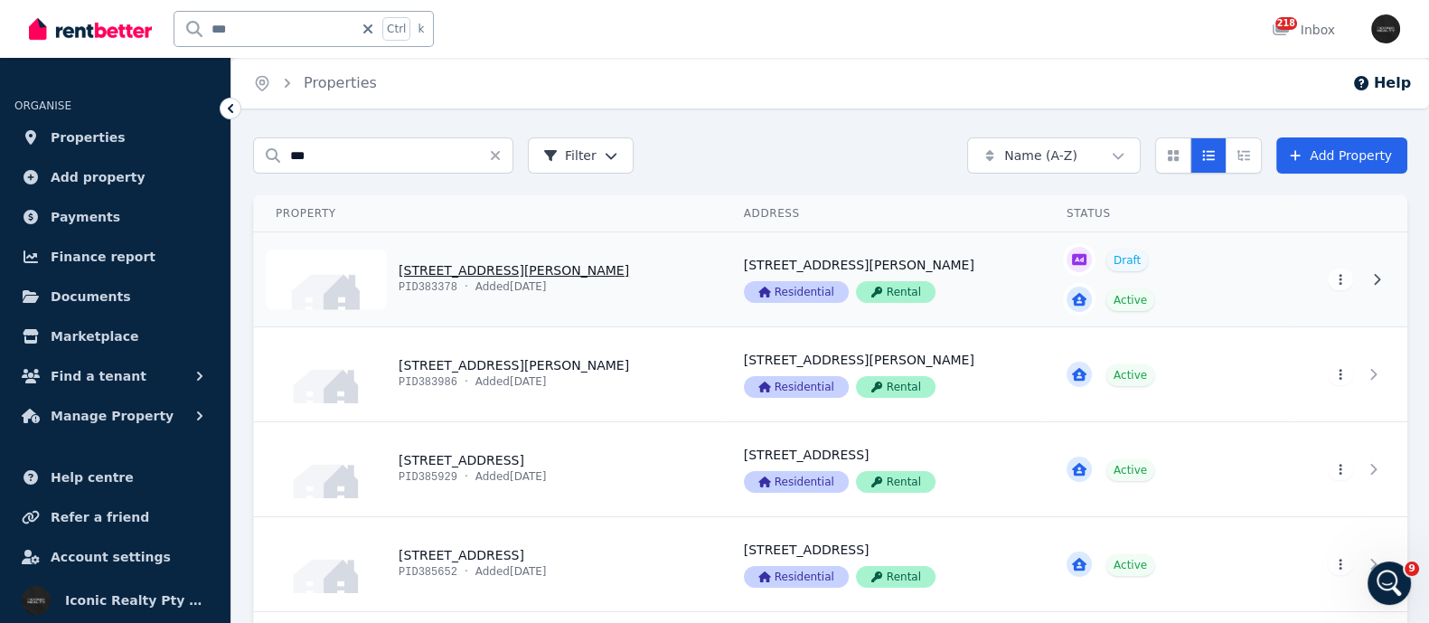
click at [439, 271] on link "View property details" at bounding box center [488, 279] width 468 height 94
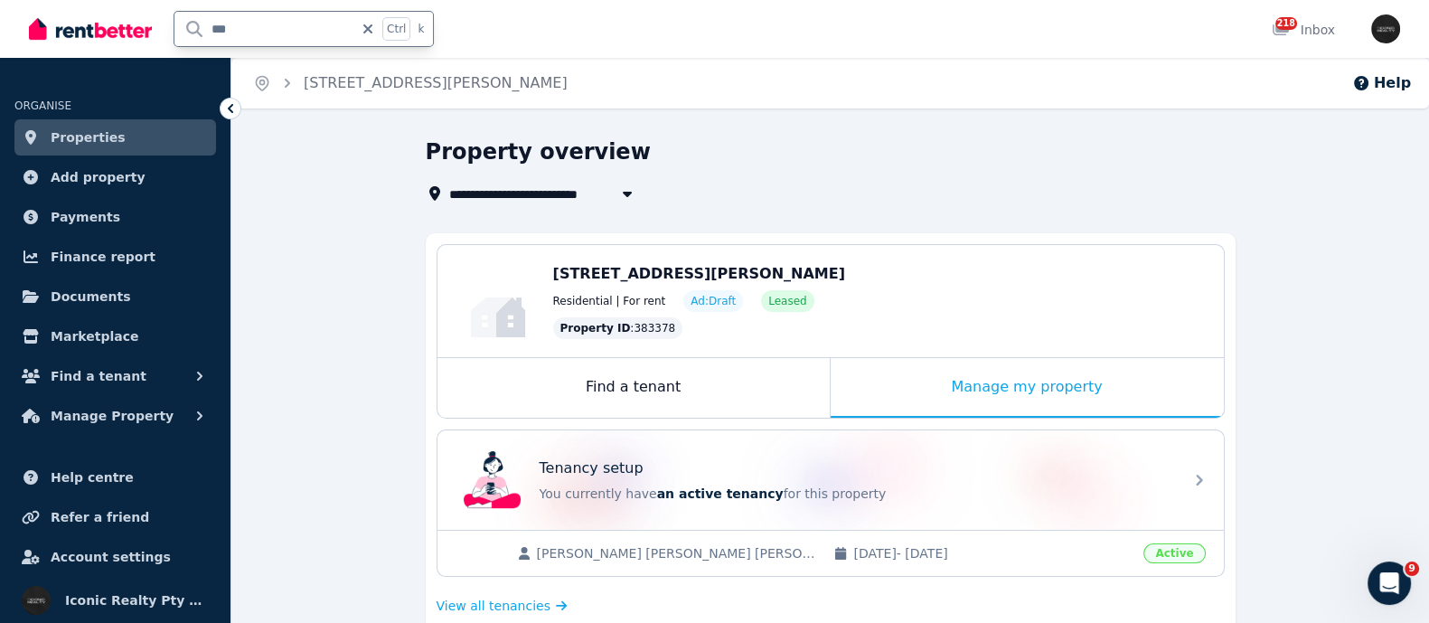
drag, startPoint x: 255, startPoint y: 33, endPoint x: 139, endPoint y: 33, distance: 115.7
click at [131, 29] on div "*** Ctrl k" at bounding box center [236, 29] width 414 height 58
type input "*****"
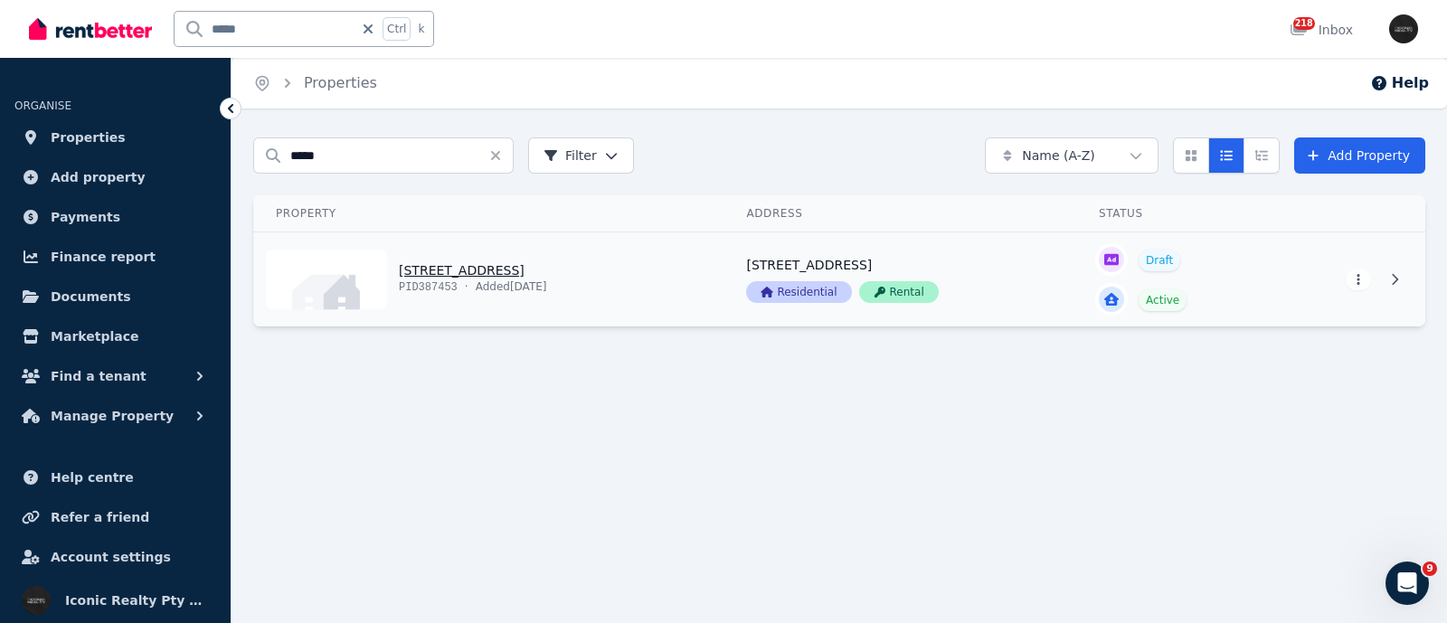
click at [440, 265] on link "View property details" at bounding box center [489, 279] width 470 height 94
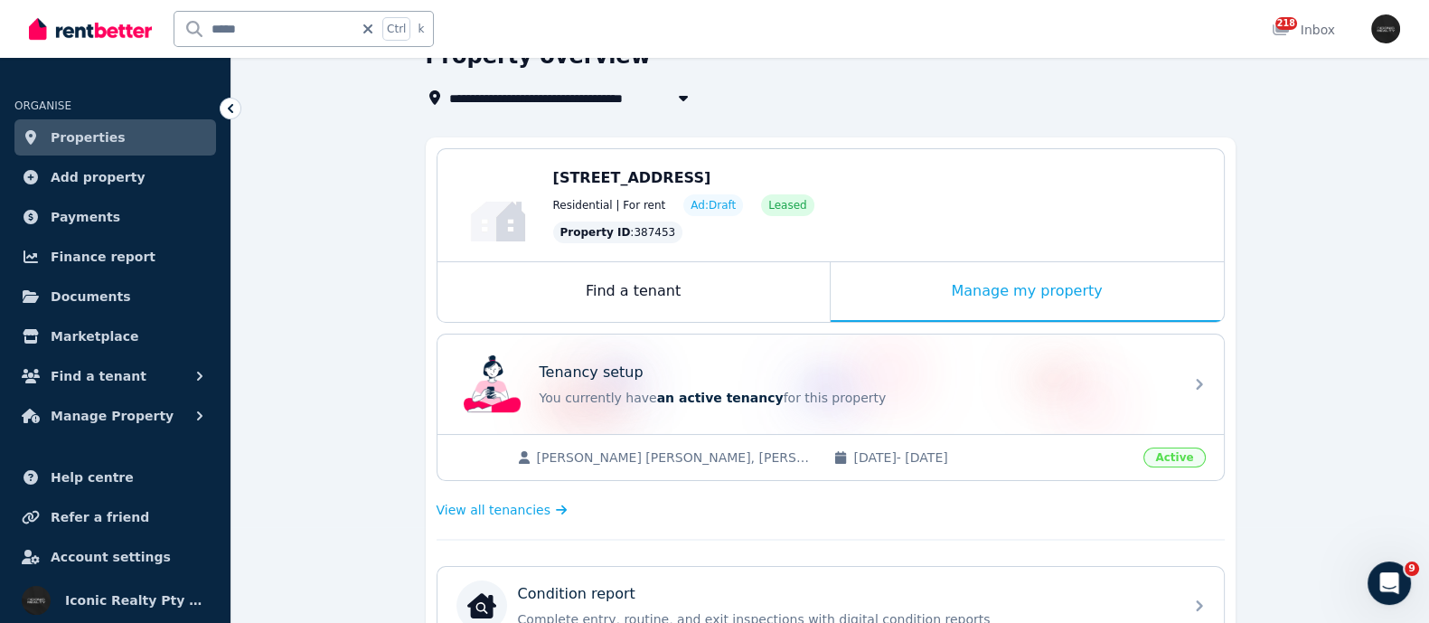
scroll to position [225, 0]
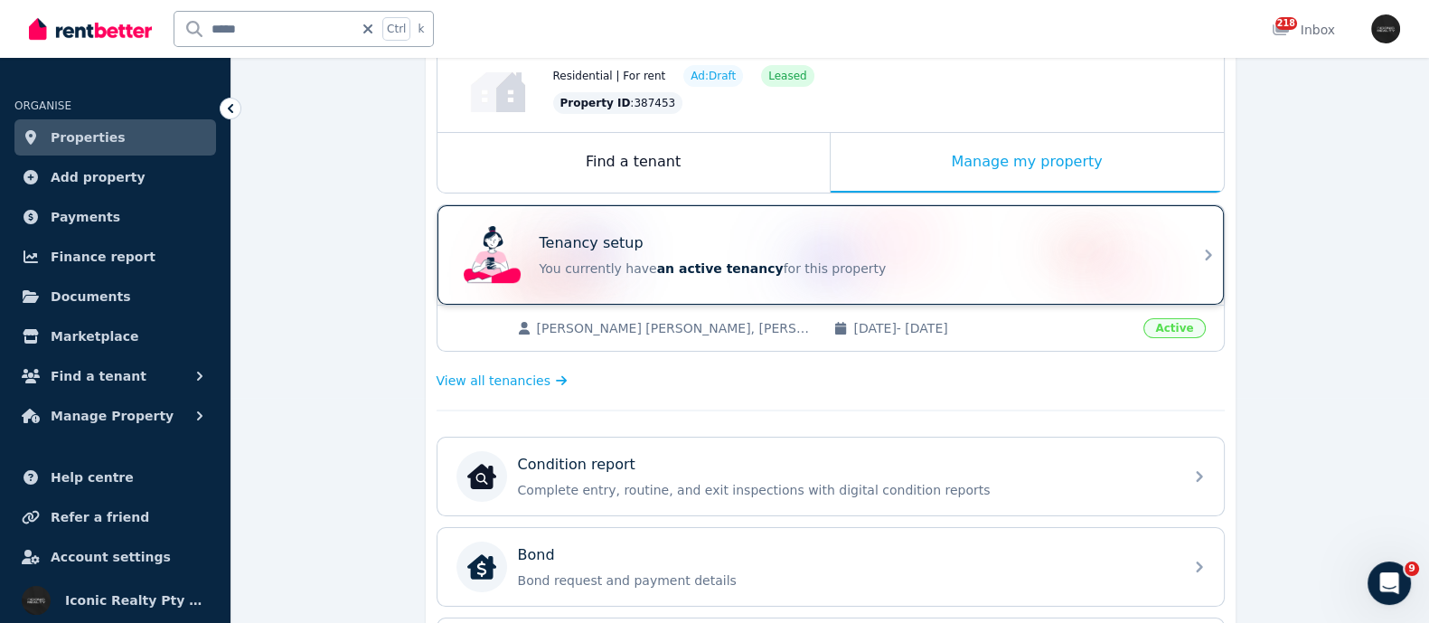
click at [616, 250] on p "Tenancy setup" at bounding box center [592, 243] width 104 height 22
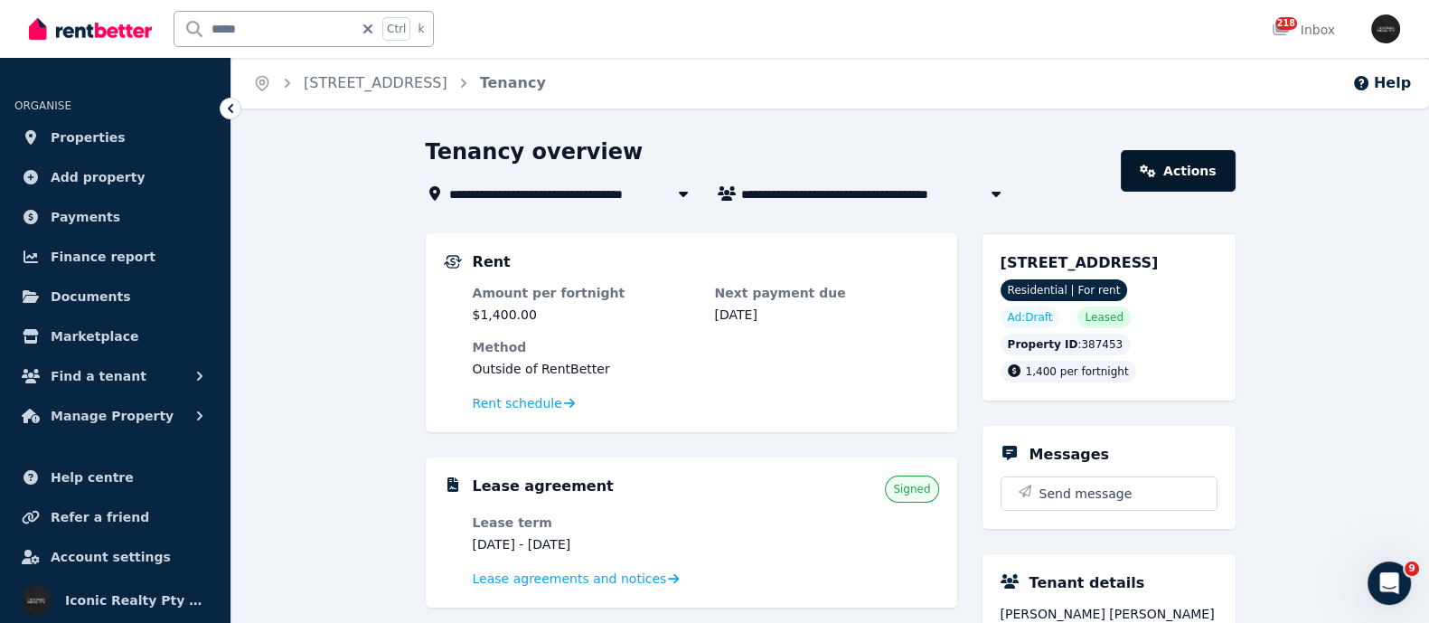
click at [1165, 163] on link "Actions" at bounding box center [1178, 171] width 114 height 42
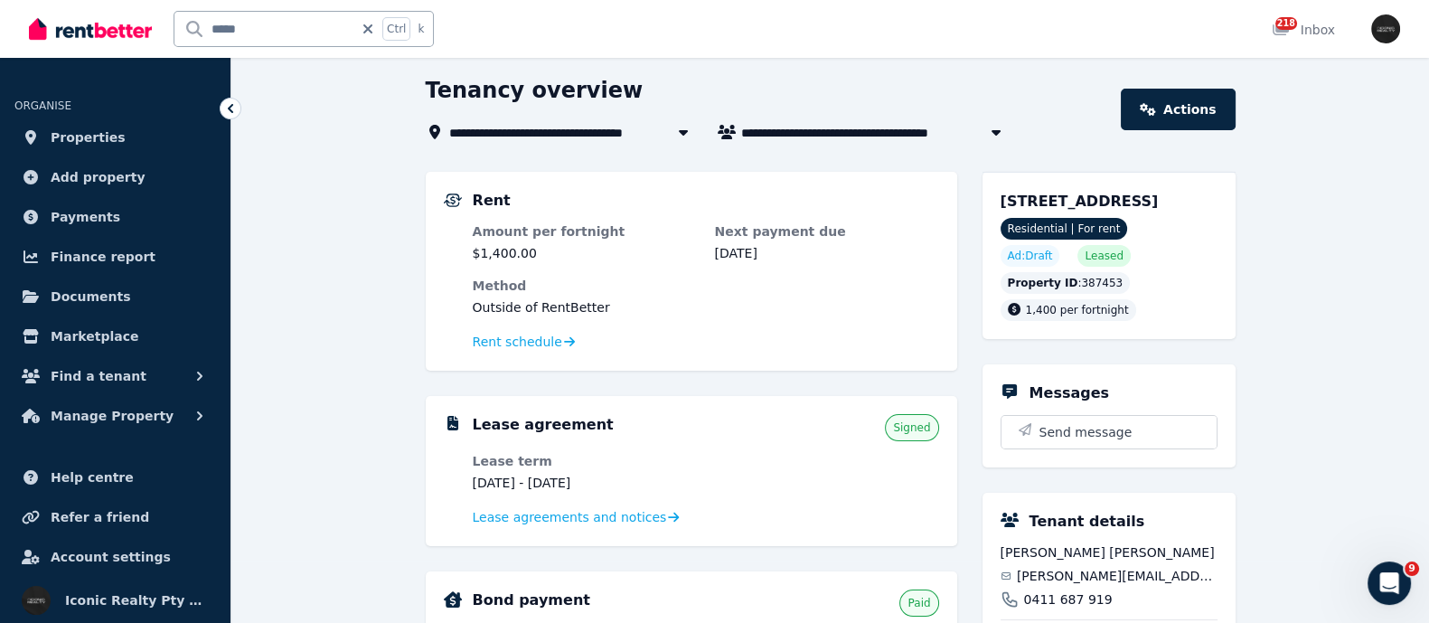
scroll to position [112, 0]
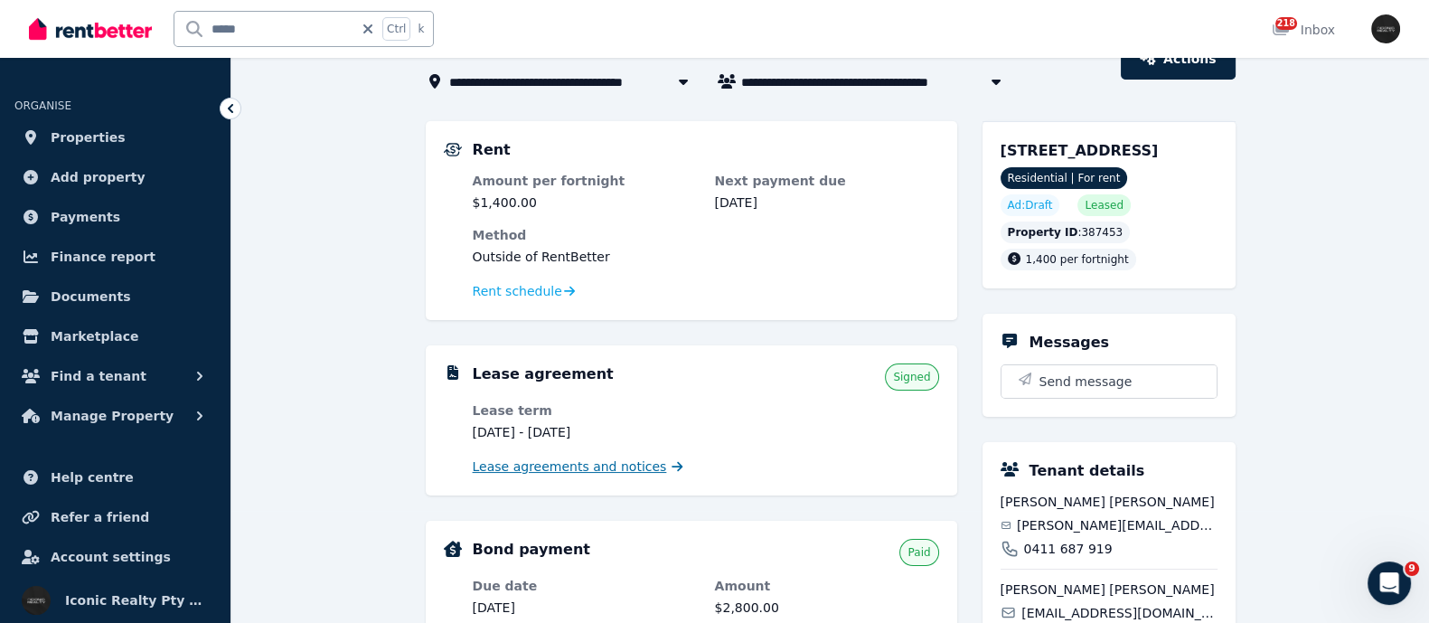
click at [516, 462] on span "Lease agreements and notices" at bounding box center [570, 467] width 194 height 18
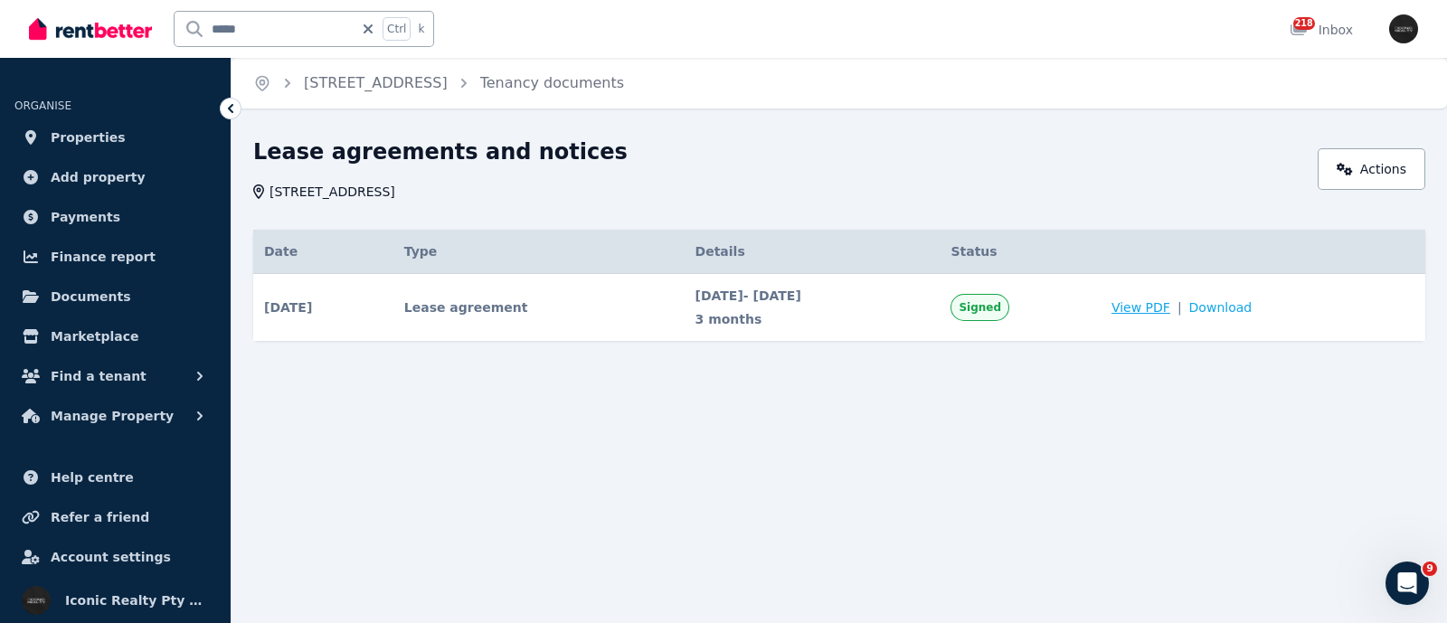
click at [1170, 311] on span "View PDF" at bounding box center [1140, 307] width 59 height 18
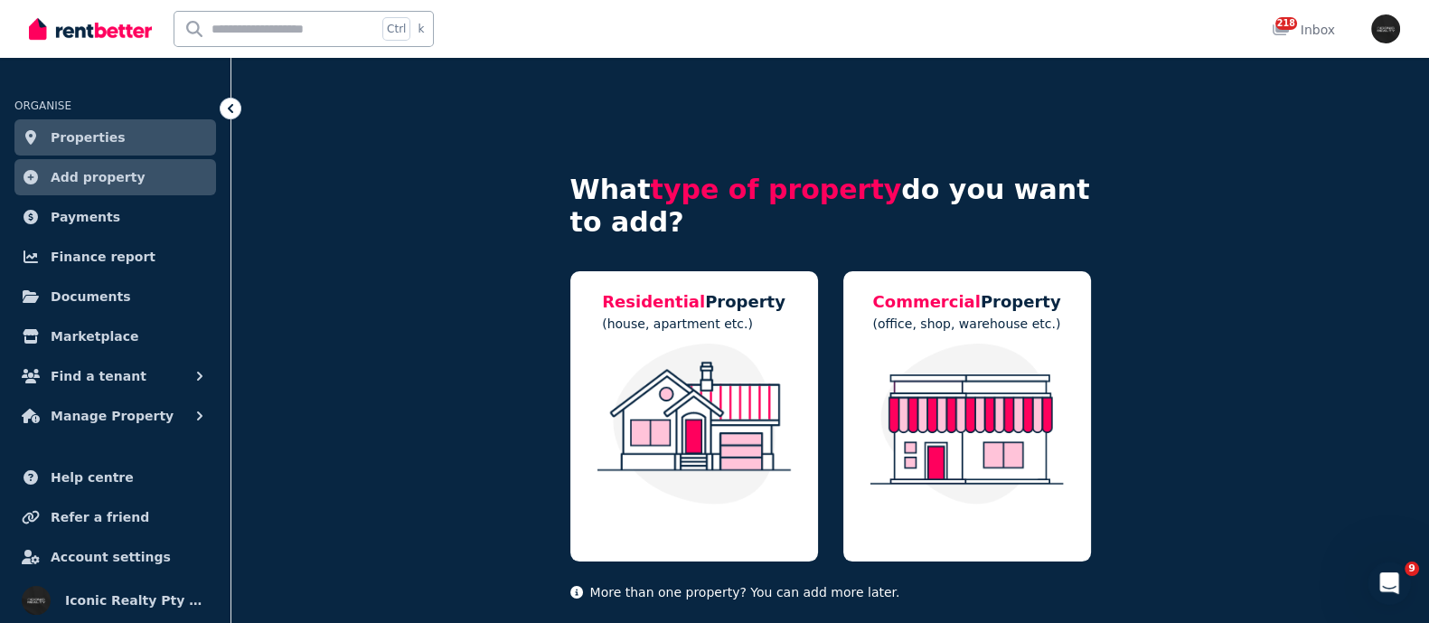
click at [50, 133] on link "Properties" at bounding box center [115, 137] width 202 height 36
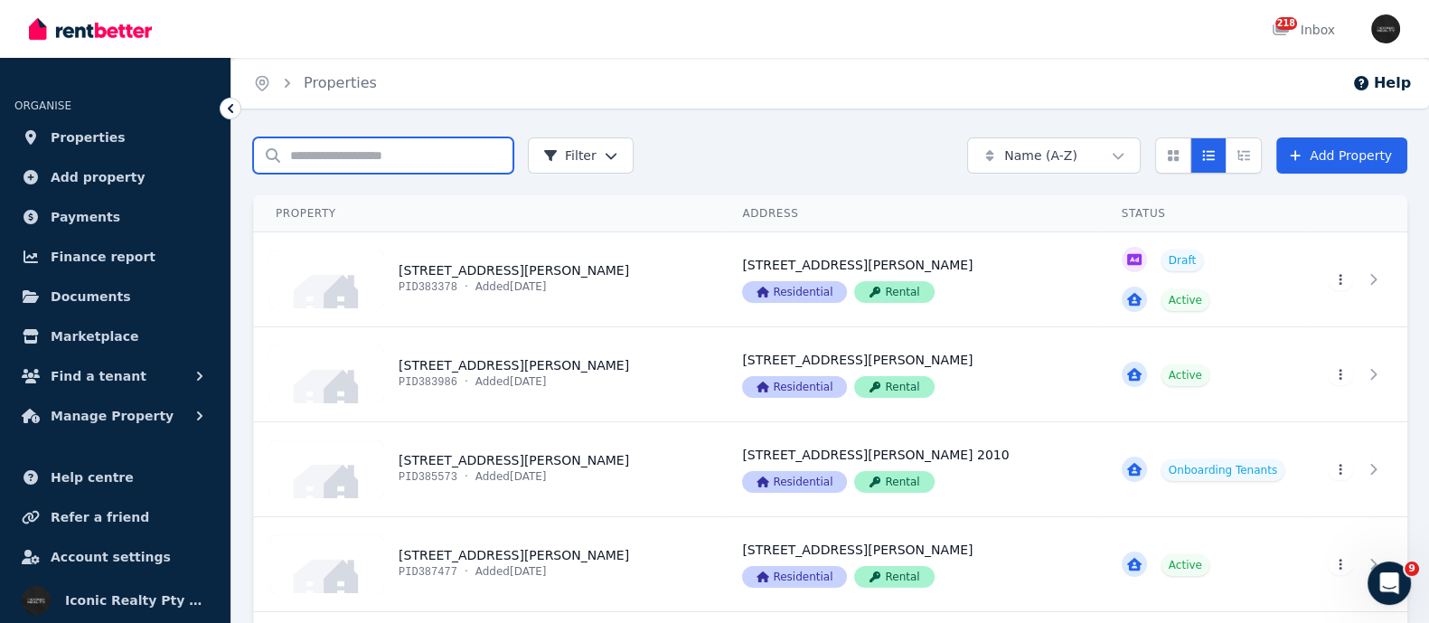
click at [350, 156] on input "Search properties" at bounding box center [383, 155] width 260 height 36
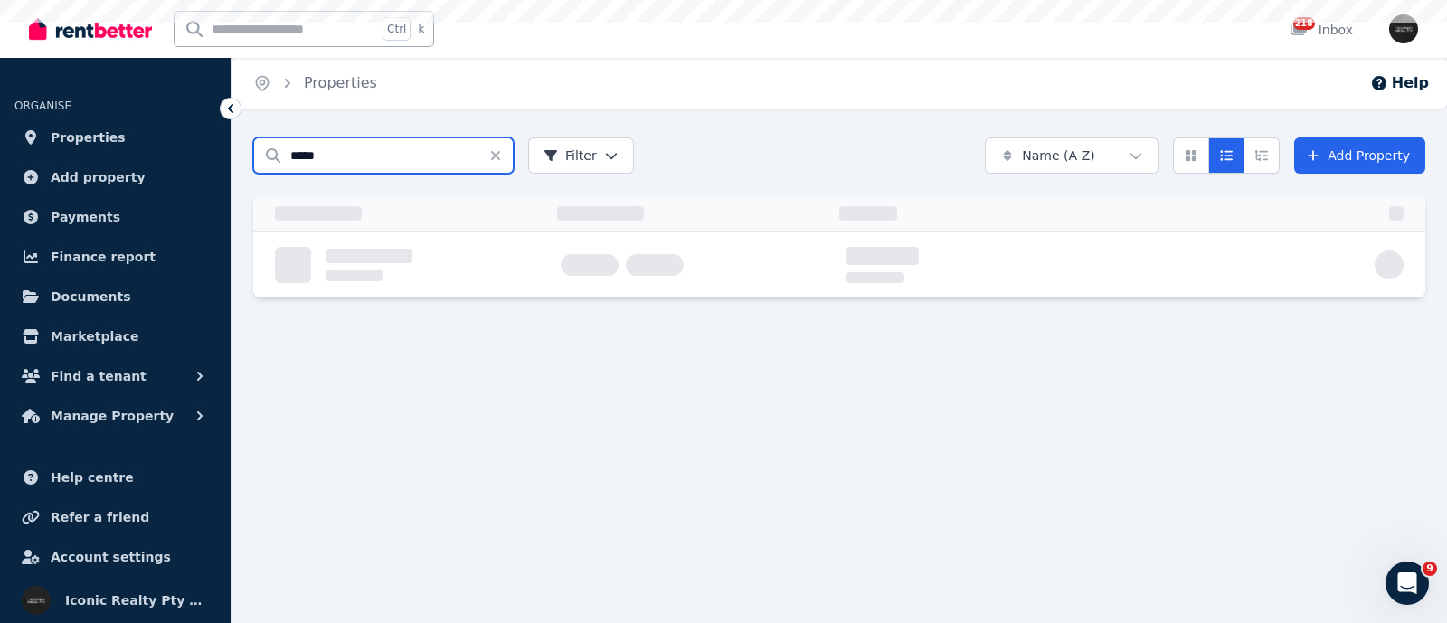
type input "*****"
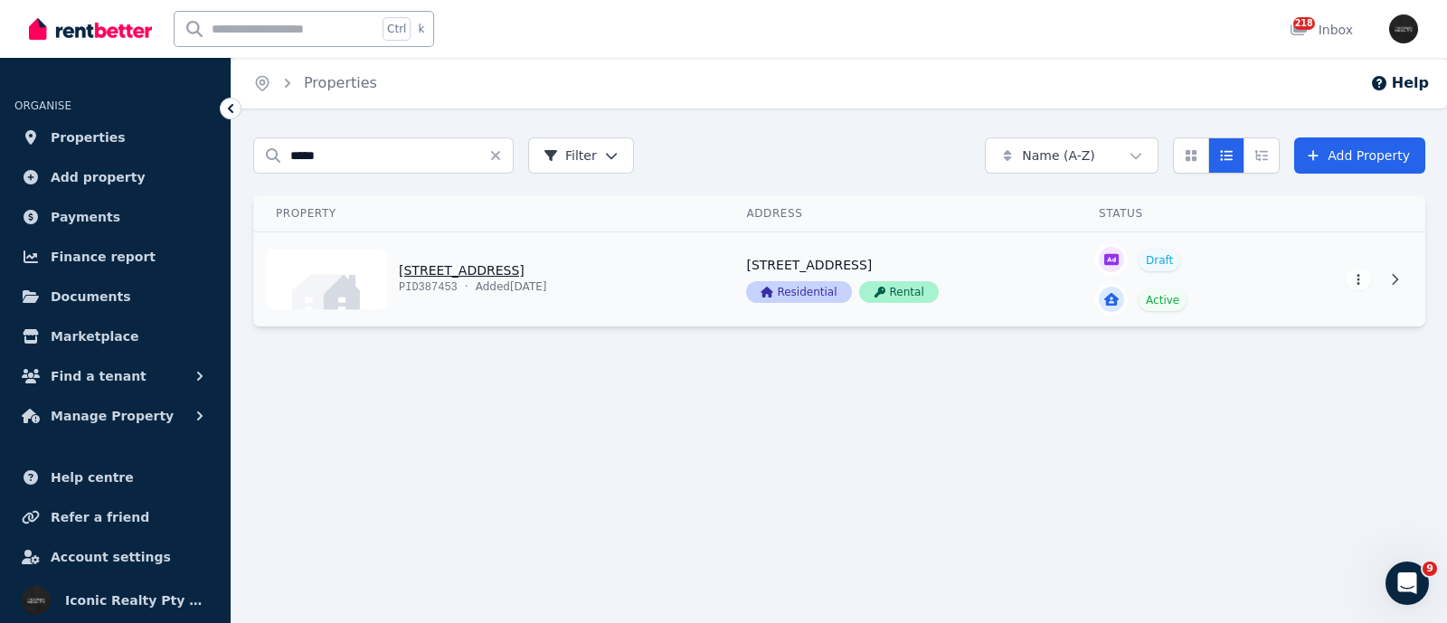
click at [509, 278] on link "View property details" at bounding box center [489, 279] width 470 height 94
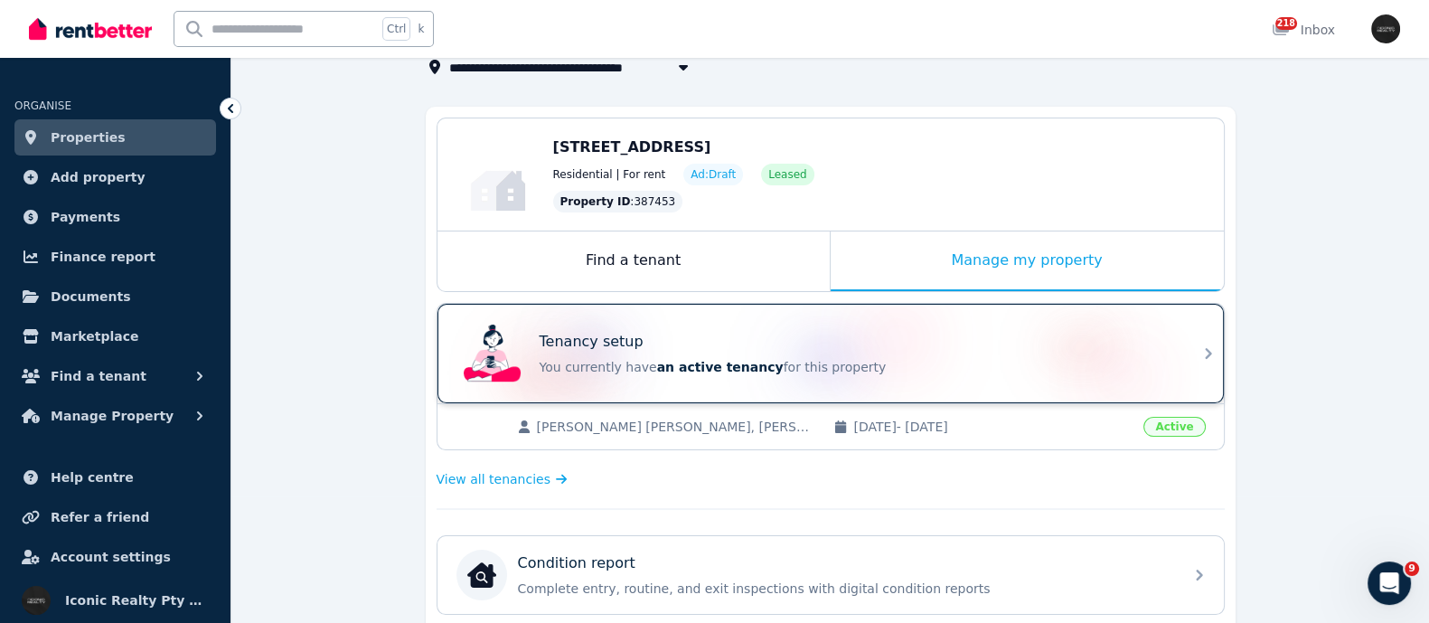
scroll to position [112, 0]
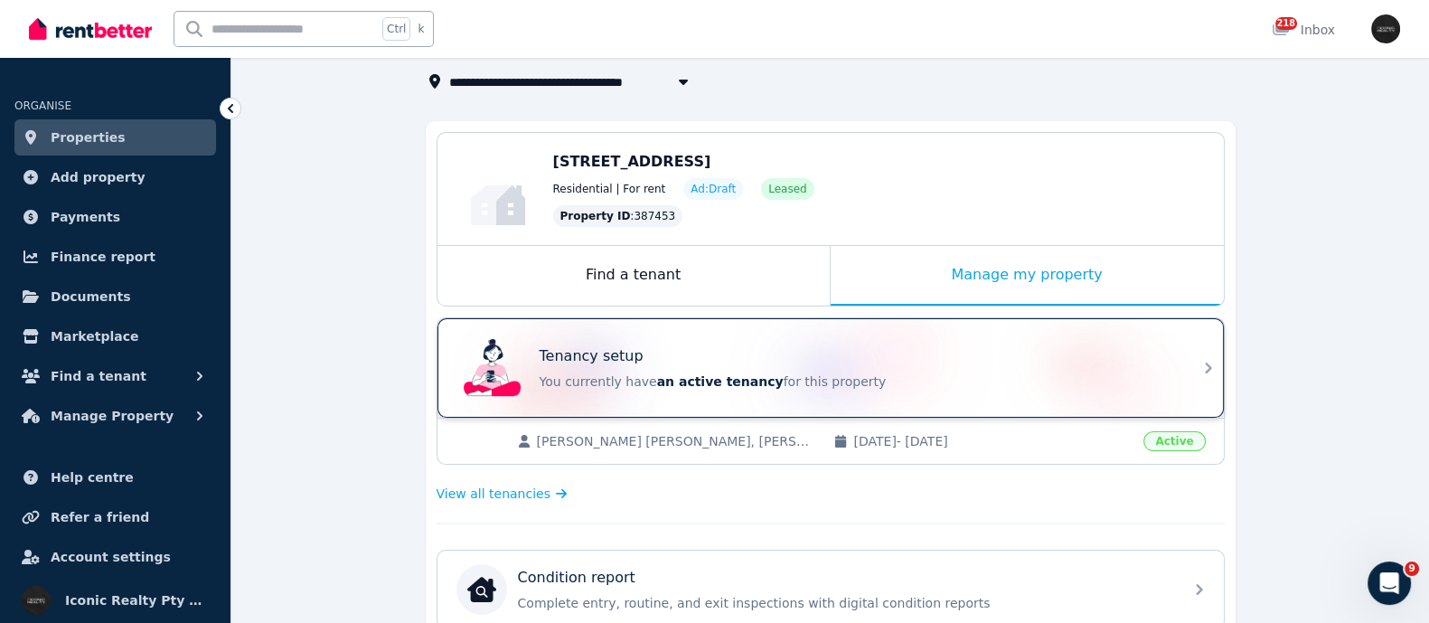
click at [618, 382] on p "You currently have an active tenancy for this property" at bounding box center [856, 382] width 633 height 18
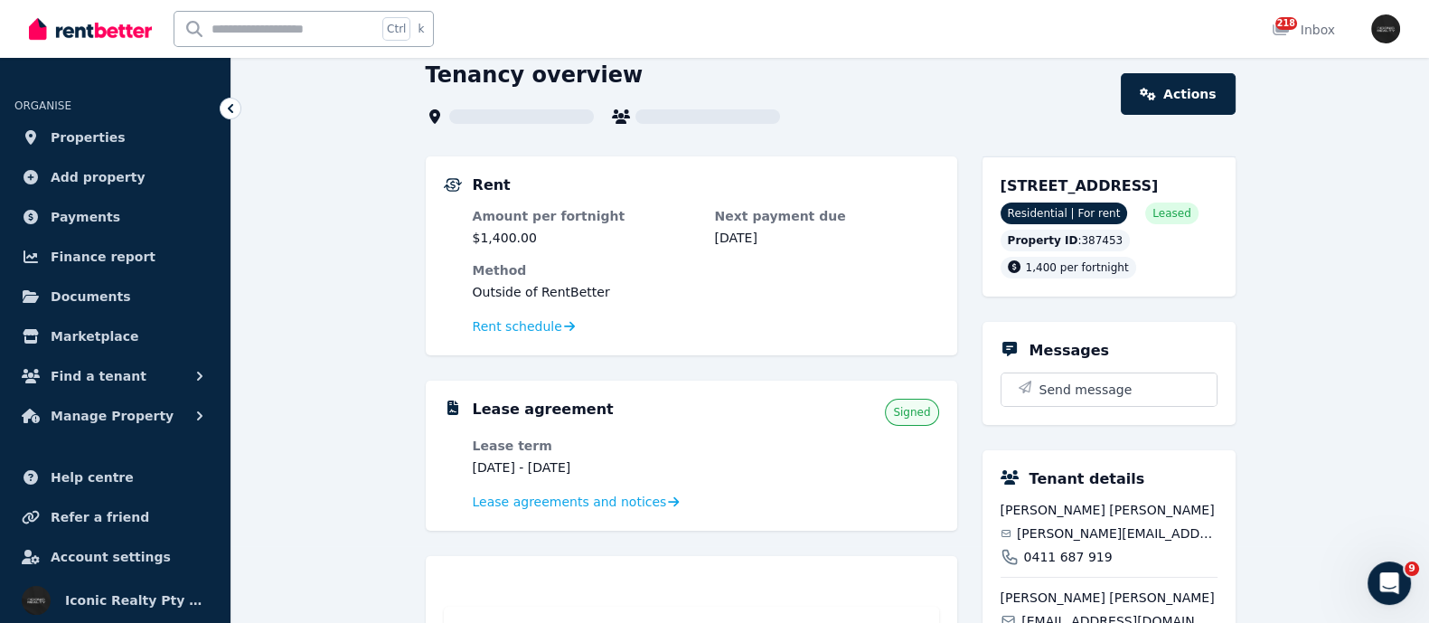
scroll to position [112, 0]
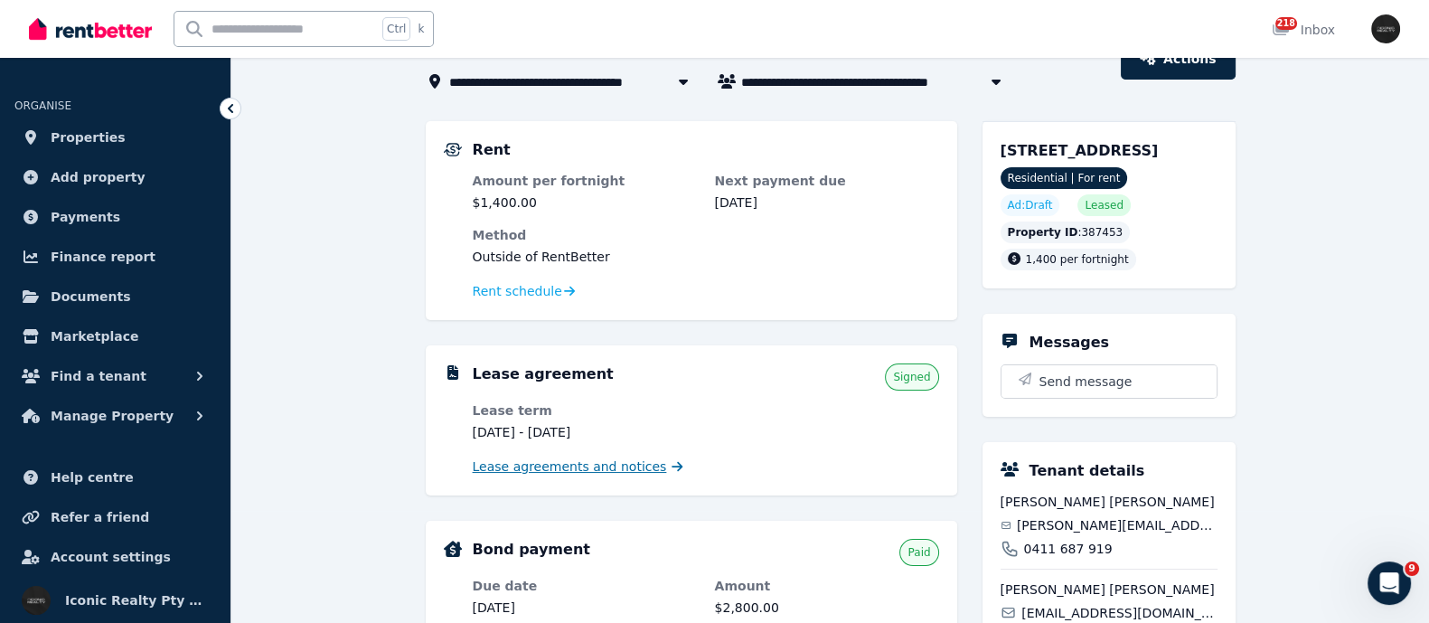
click at [558, 463] on span "Lease agreements and notices" at bounding box center [570, 467] width 194 height 18
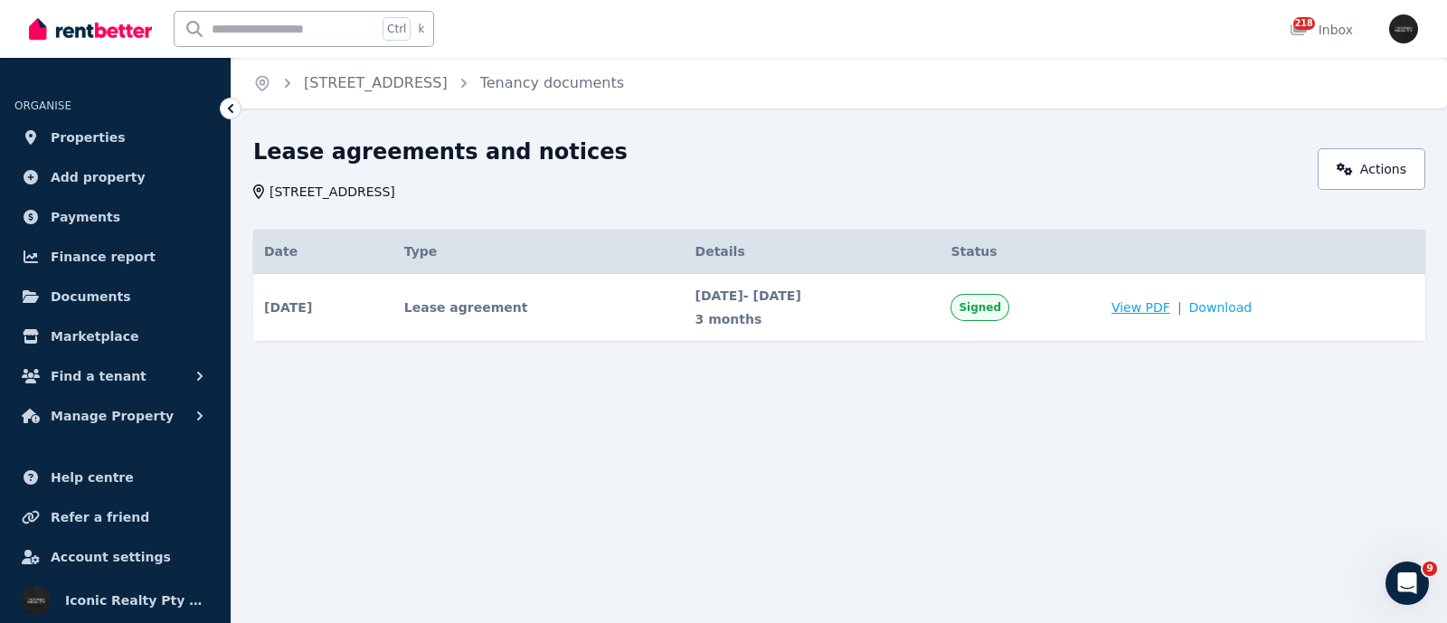
click at [1164, 312] on span "View PDF" at bounding box center [1140, 307] width 59 height 18
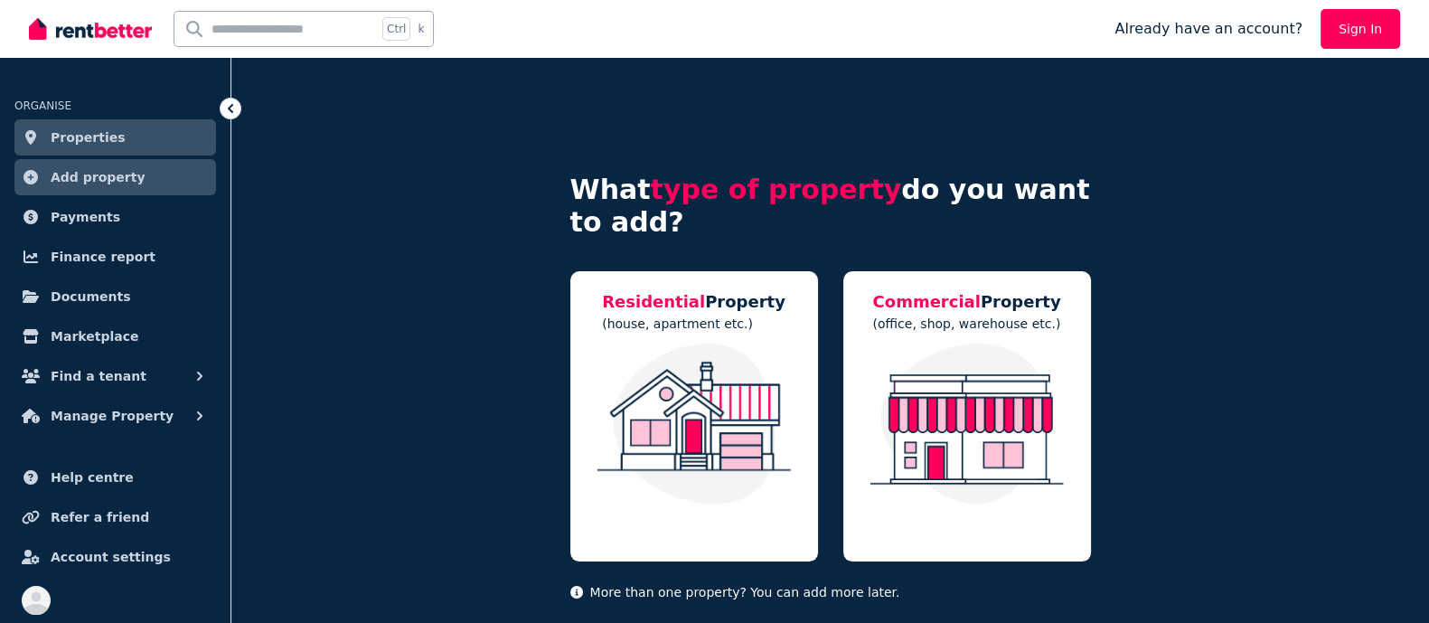
click at [80, 142] on span "Properties" at bounding box center [88, 138] width 75 height 22
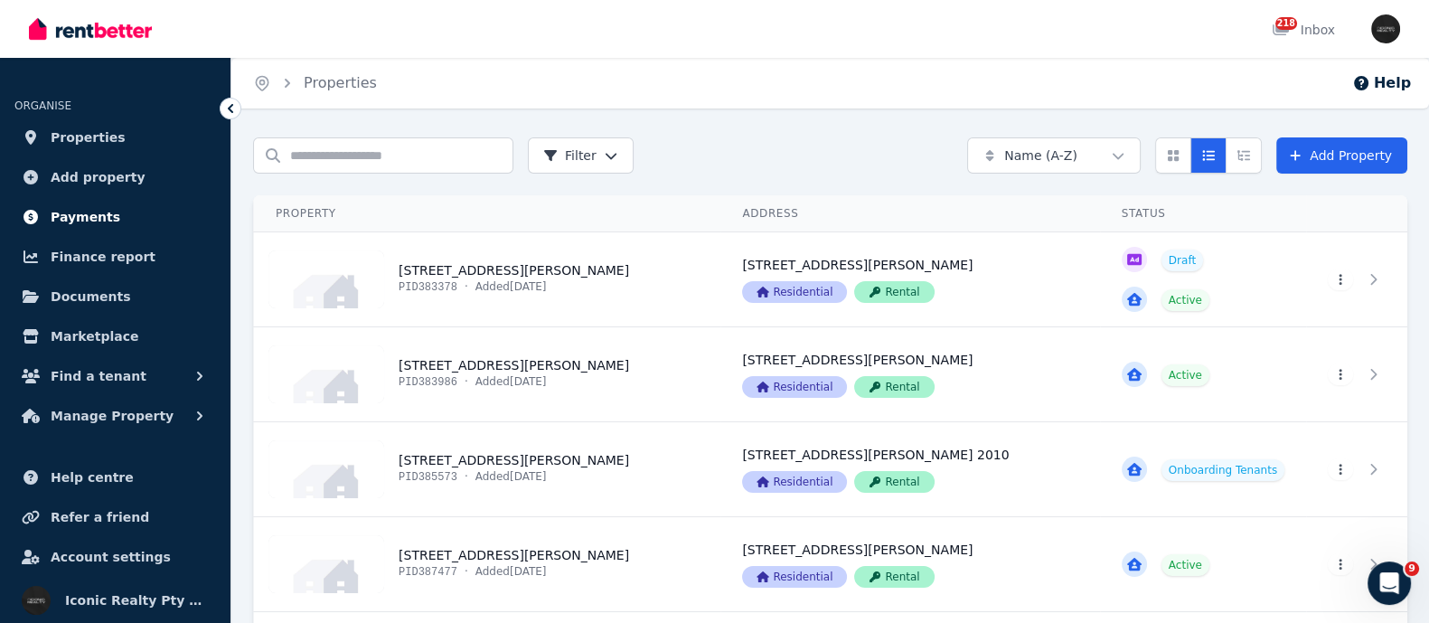
click at [85, 214] on span "Payments" at bounding box center [86, 217] width 70 height 22
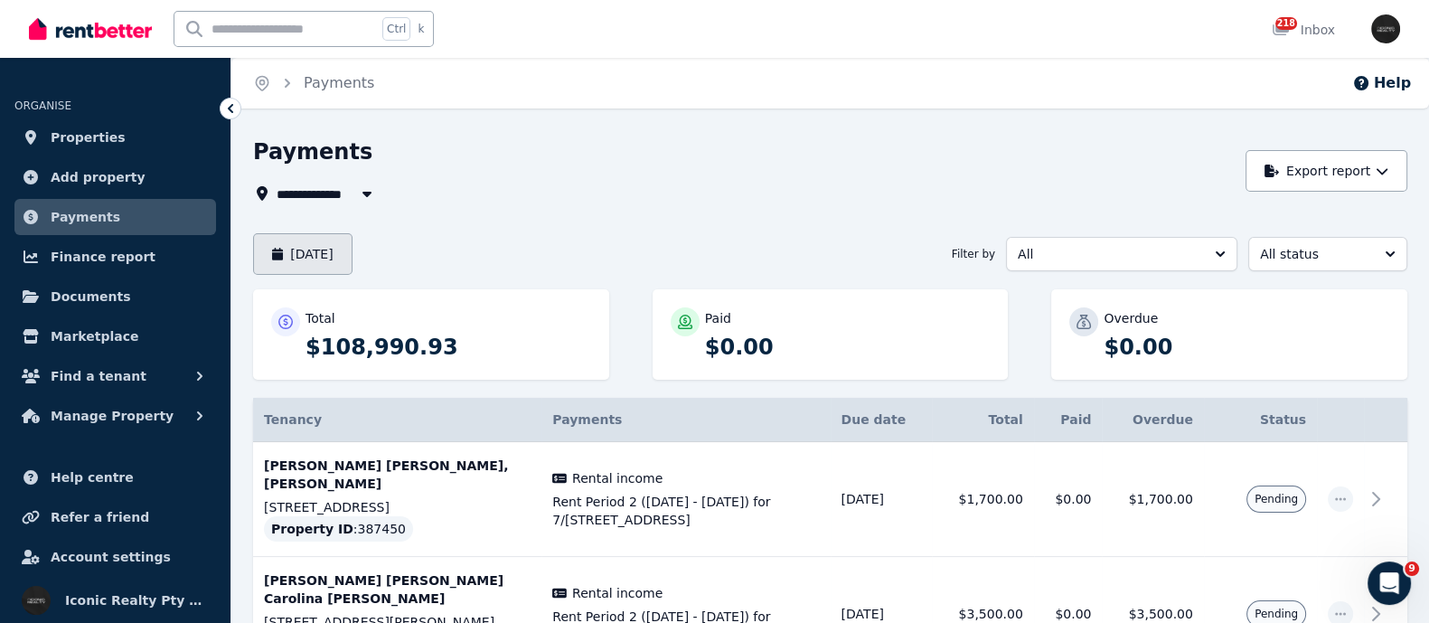
click at [330, 245] on button "September 2025" at bounding box center [302, 254] width 99 height 42
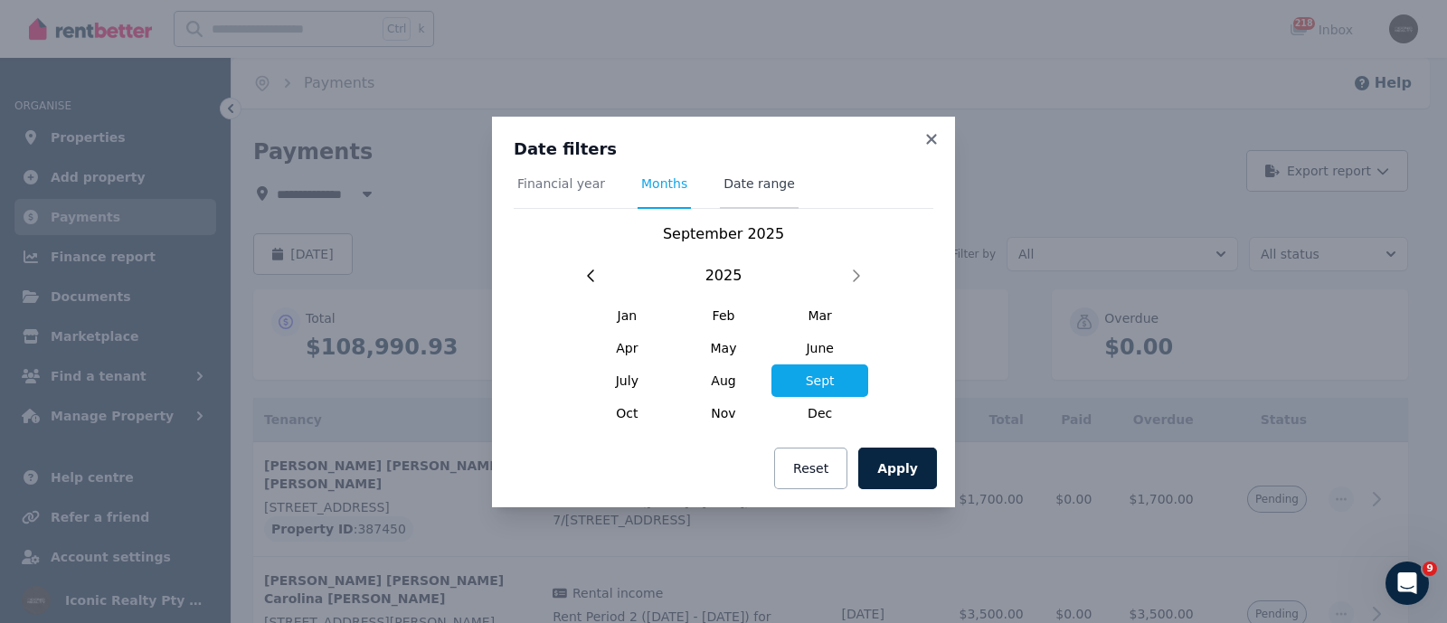
click at [750, 190] on span "Date range" at bounding box center [758, 184] width 71 height 18
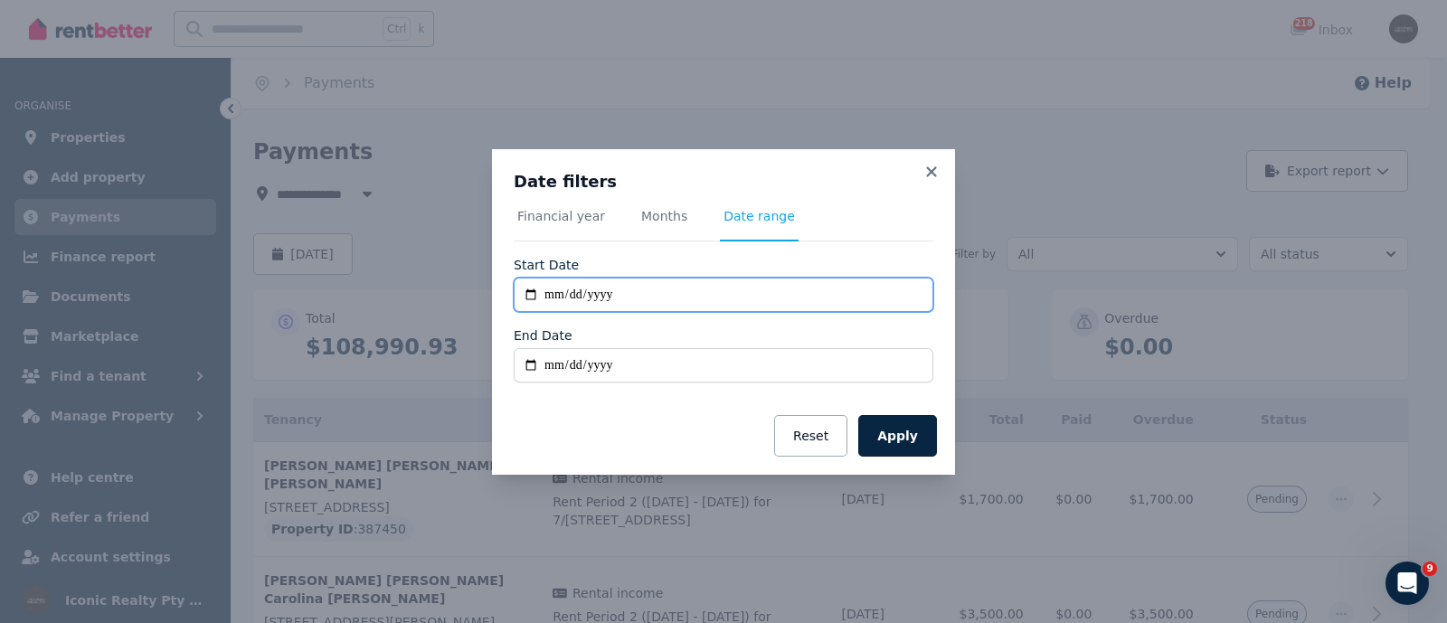
click at [531, 288] on input "**********" at bounding box center [724, 295] width 420 height 34
type input "**********"
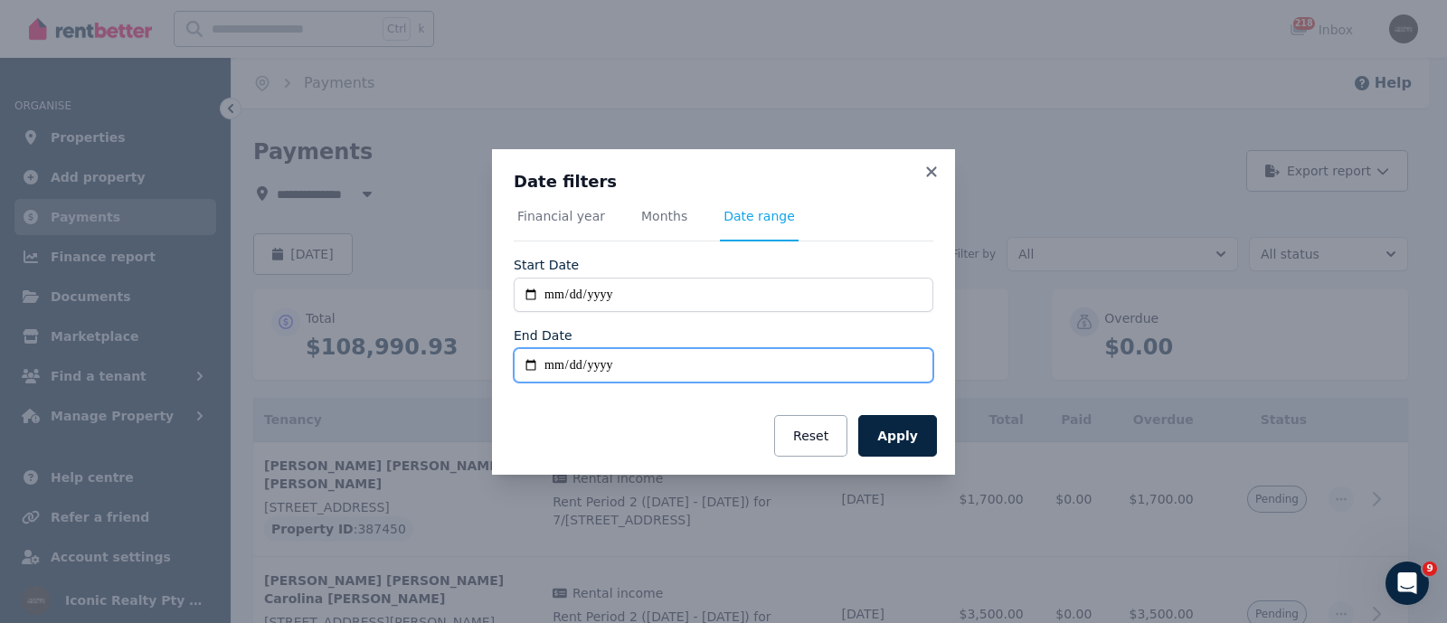
click at [531, 357] on input "End Date" at bounding box center [724, 365] width 420 height 34
type input "**********"
click at [897, 440] on button "Apply" at bounding box center [897, 436] width 79 height 42
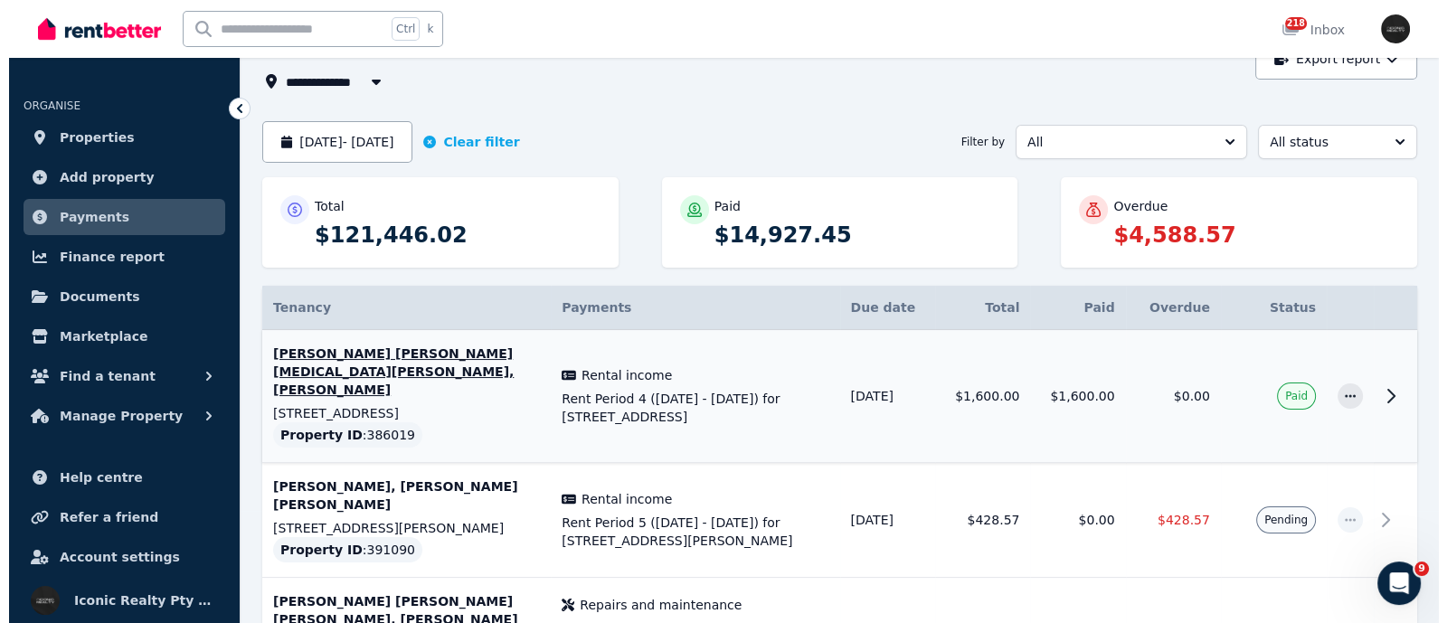
scroll to position [225, 0]
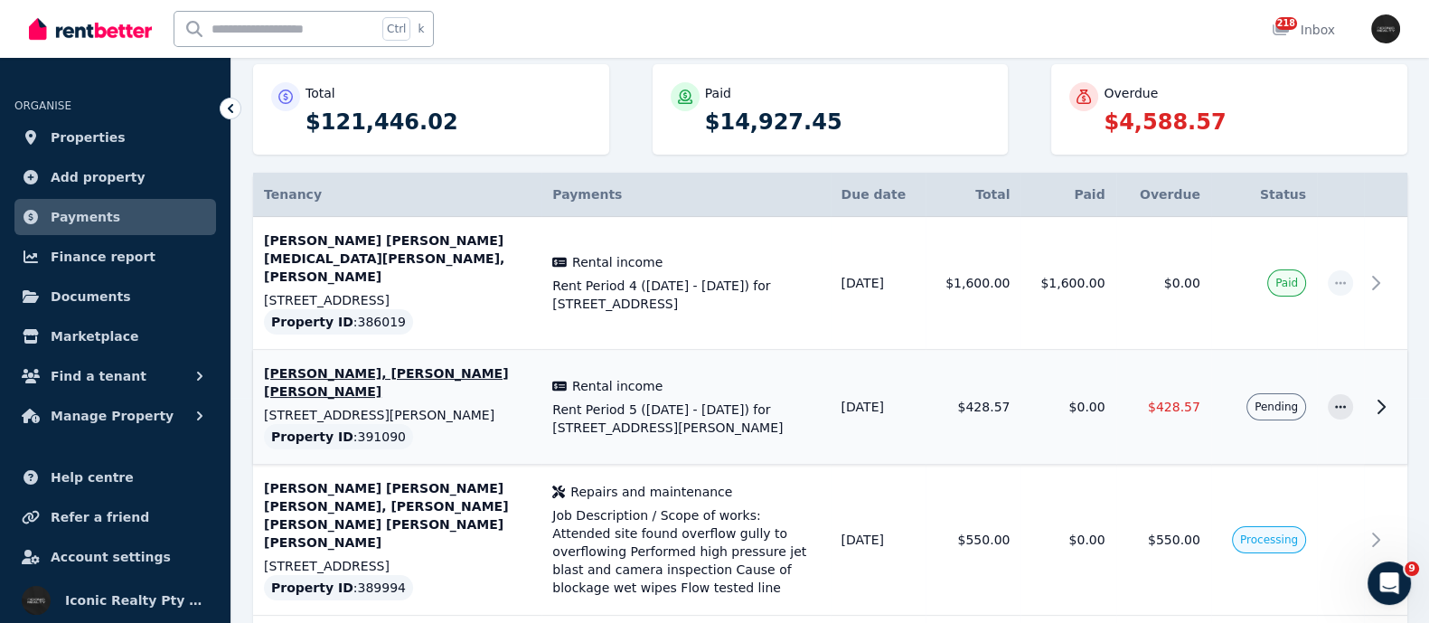
click at [330, 364] on p "[PERSON_NAME], [PERSON_NAME] [PERSON_NAME]" at bounding box center [397, 382] width 267 height 36
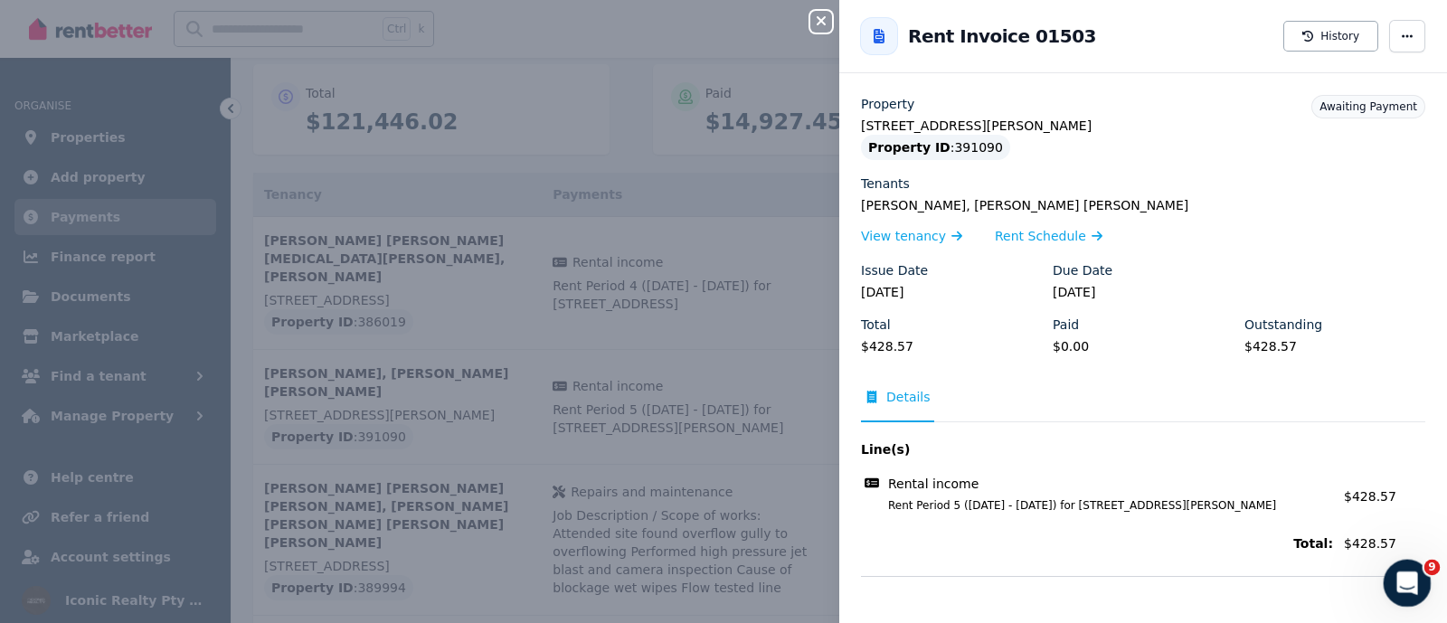
click at [1399, 572] on icon "Open Intercom Messenger" at bounding box center [1405, 581] width 30 height 30
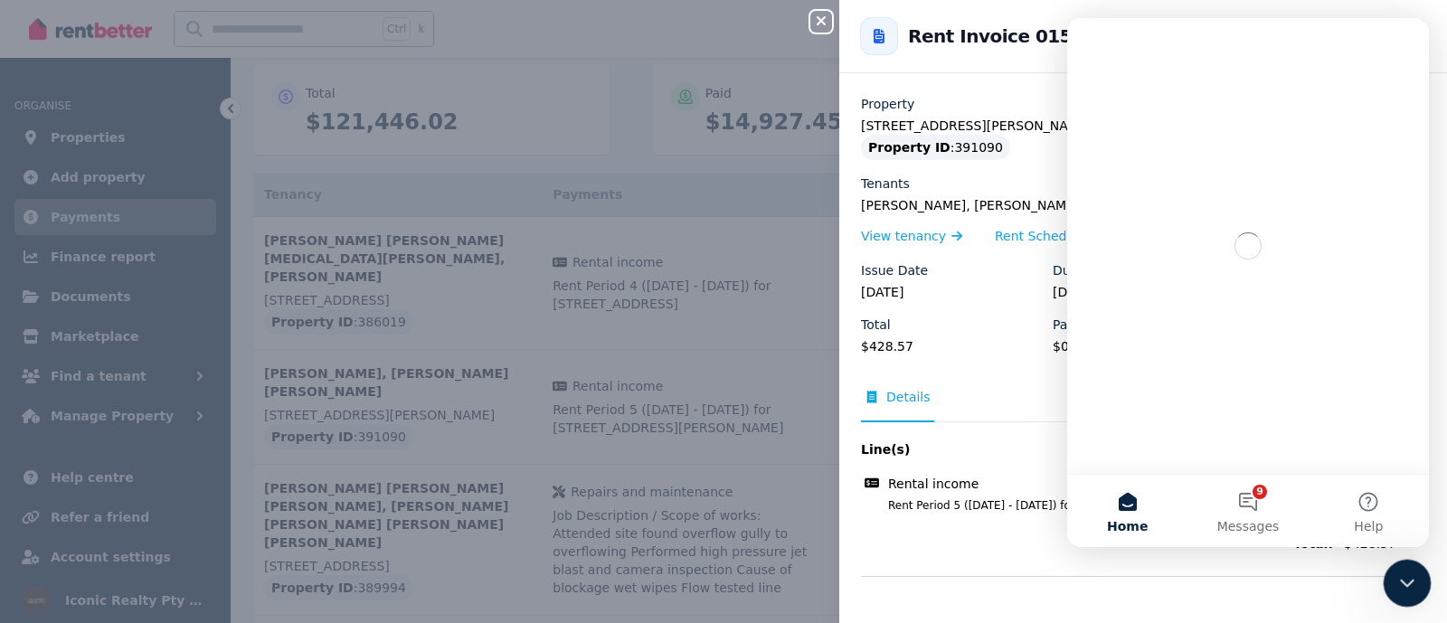
scroll to position [0, 0]
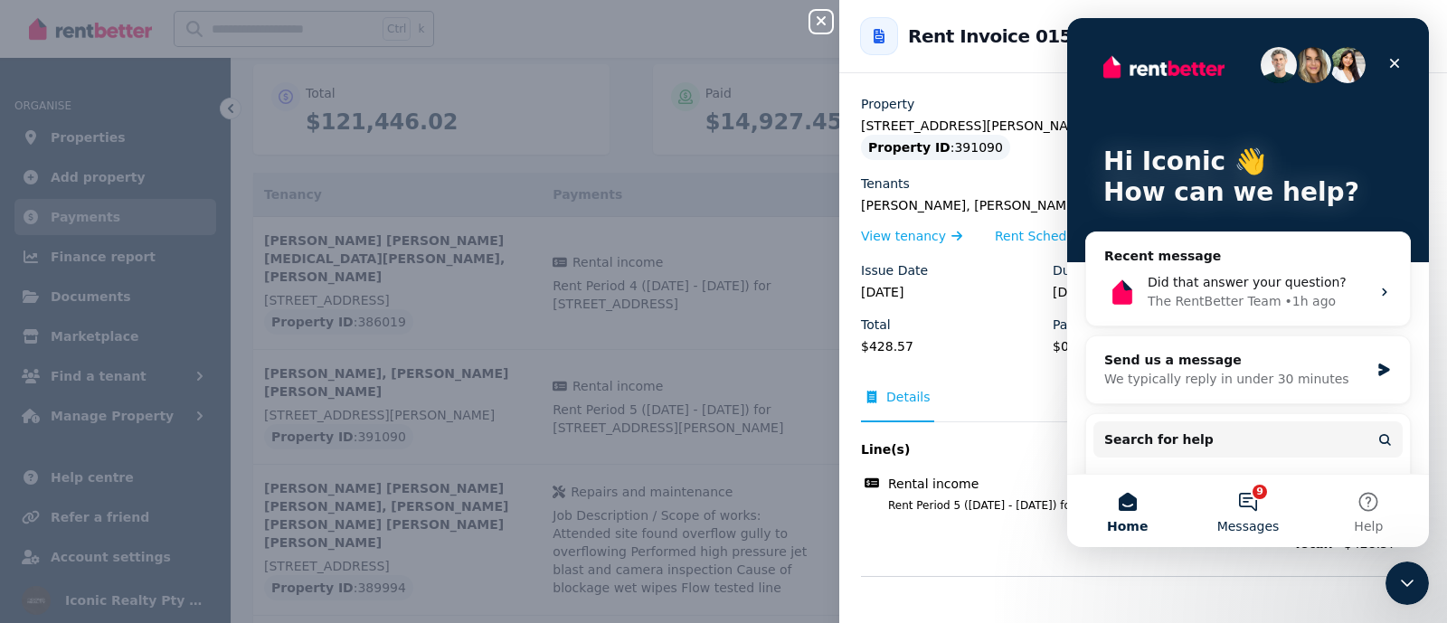
click at [1275, 499] on button "9 Messages" at bounding box center [1247, 511] width 120 height 72
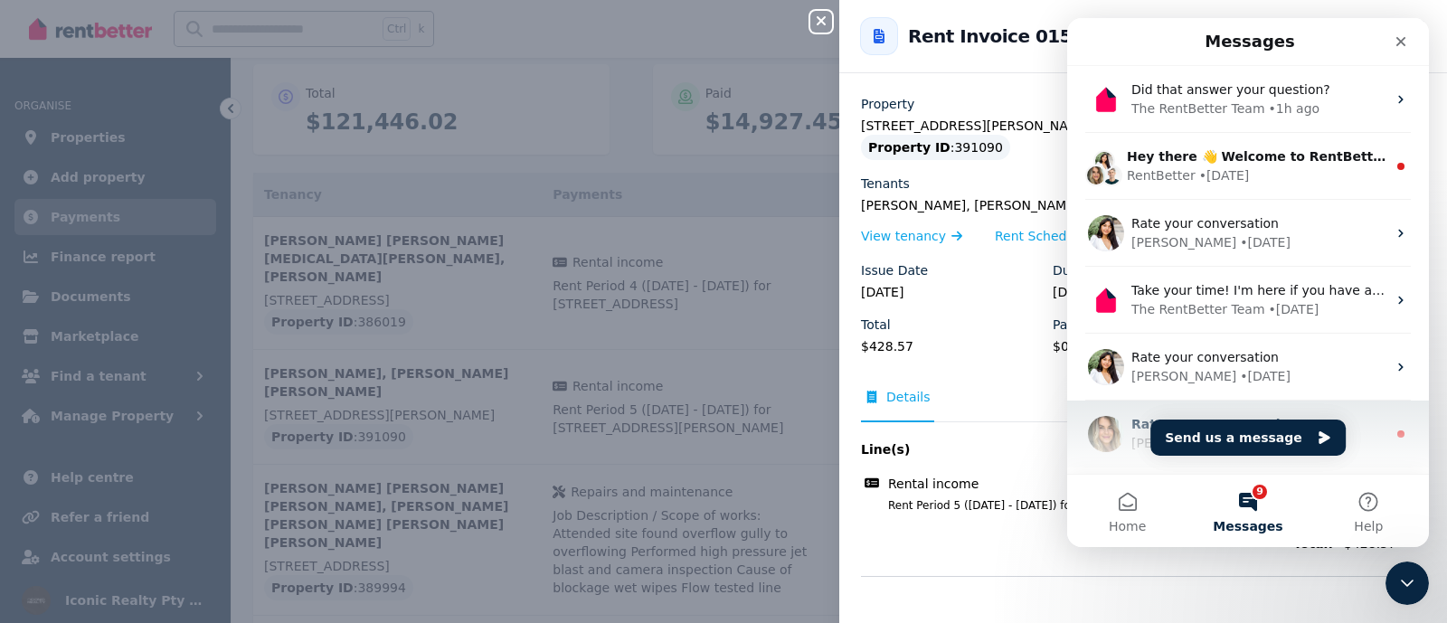
click at [1253, 417] on span "Rate your conversation" at bounding box center [1214, 424] width 166 height 14
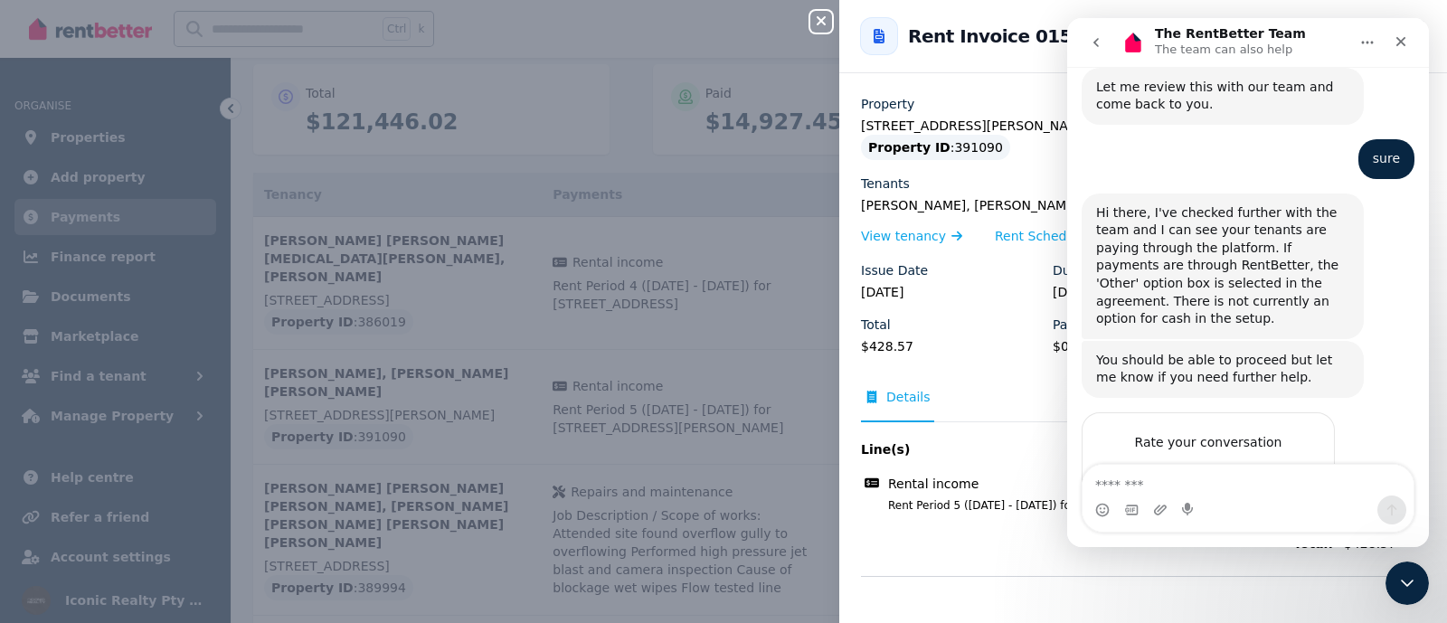
scroll to position [797, 0]
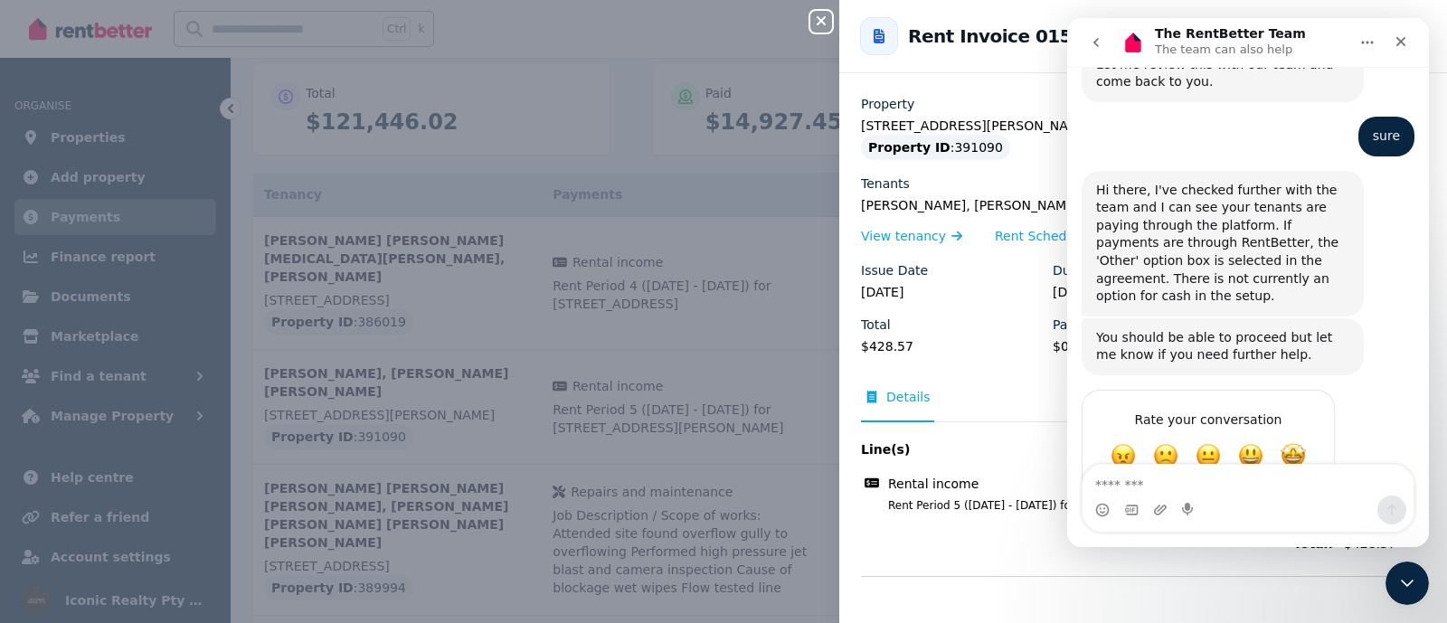
click at [1129, 484] on textarea "Message…" at bounding box center [1247, 480] width 331 height 31
click at [1401, 47] on icon "Close" at bounding box center [1400, 41] width 14 height 14
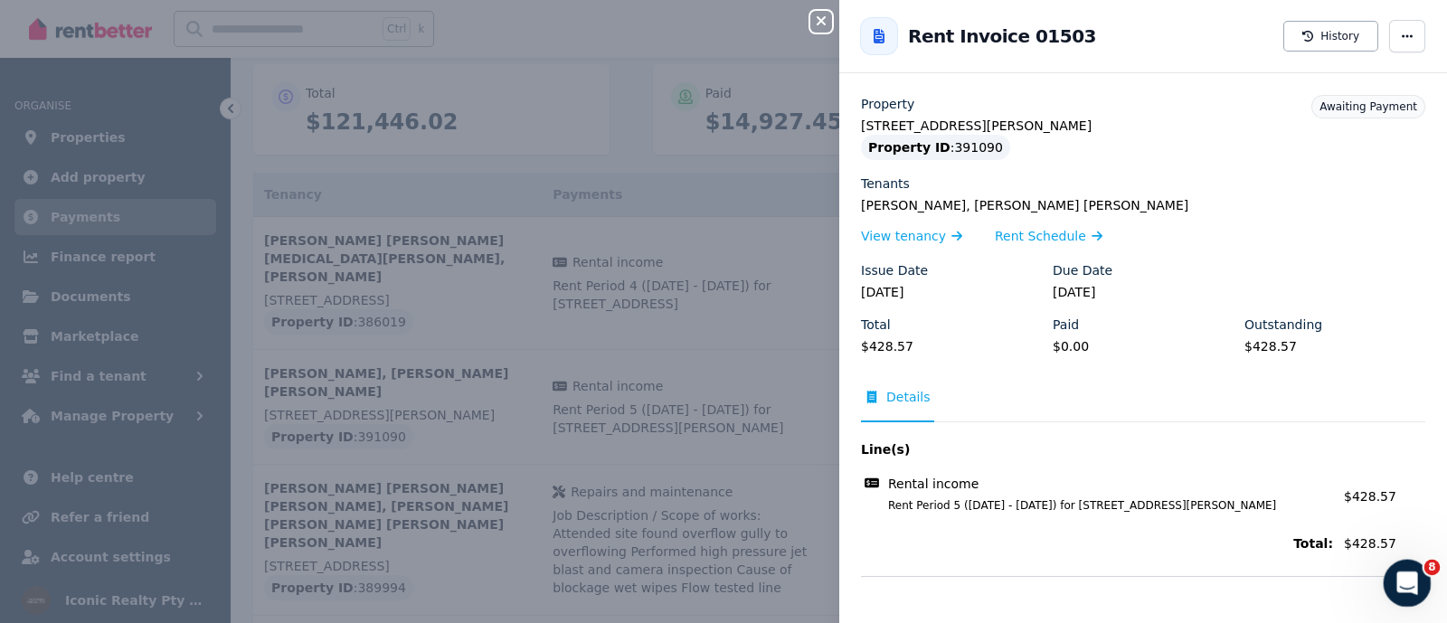
click at [1418, 568] on div "Open Intercom Messenger" at bounding box center [1404, 581] width 60 height 60
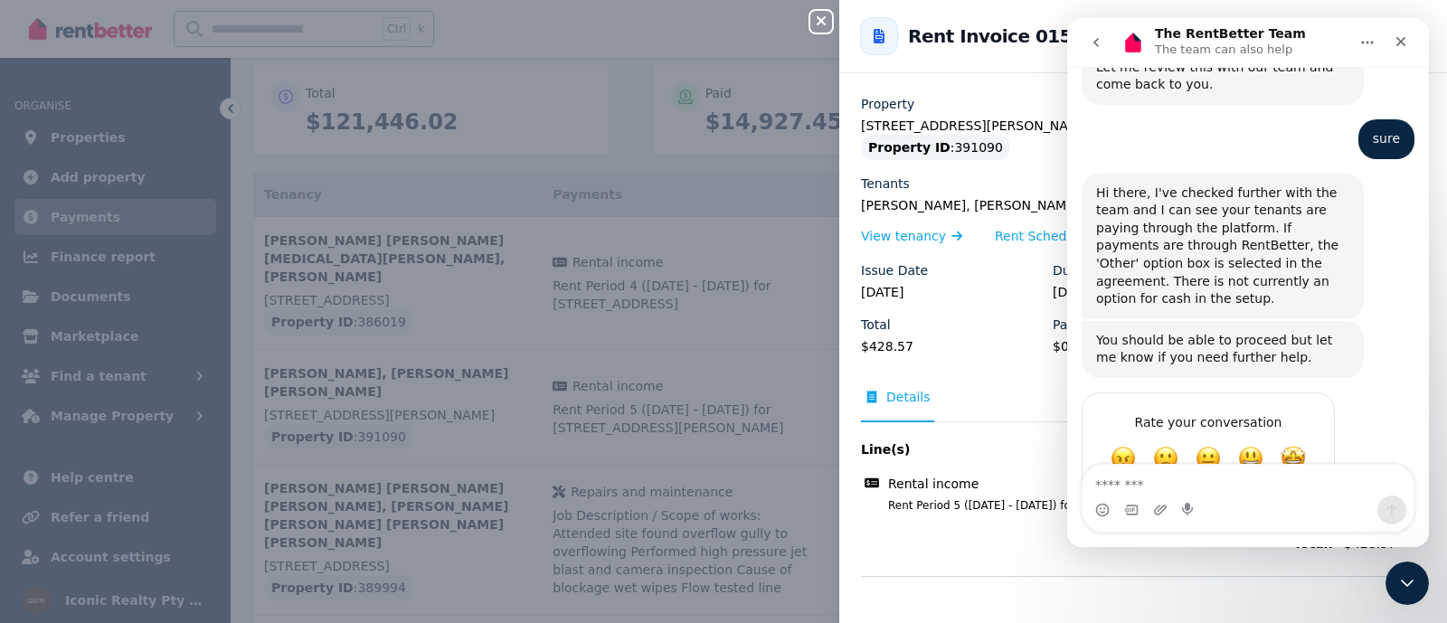
click at [1377, 42] on button "Home" at bounding box center [1367, 42] width 34 height 34
click at [1392, 40] on div "Close" at bounding box center [1400, 41] width 33 height 33
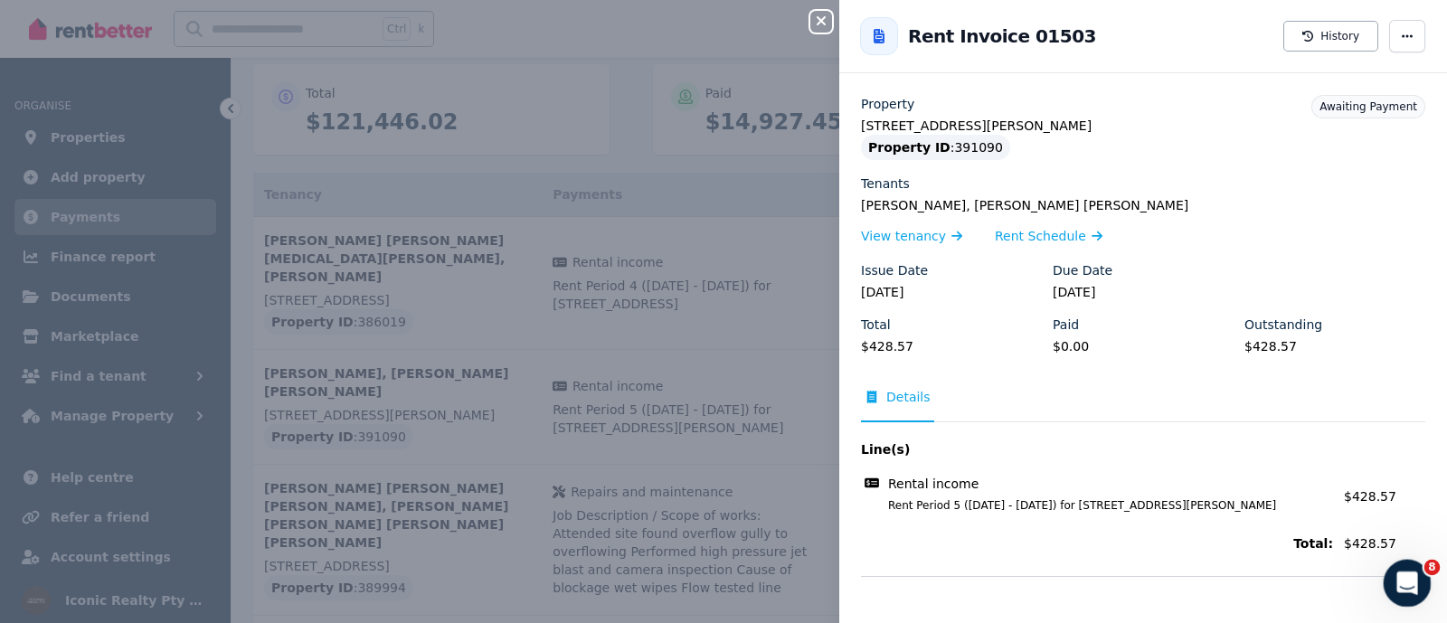
click at [1401, 566] on icon "Open Intercom Messenger" at bounding box center [1405, 581] width 30 height 30
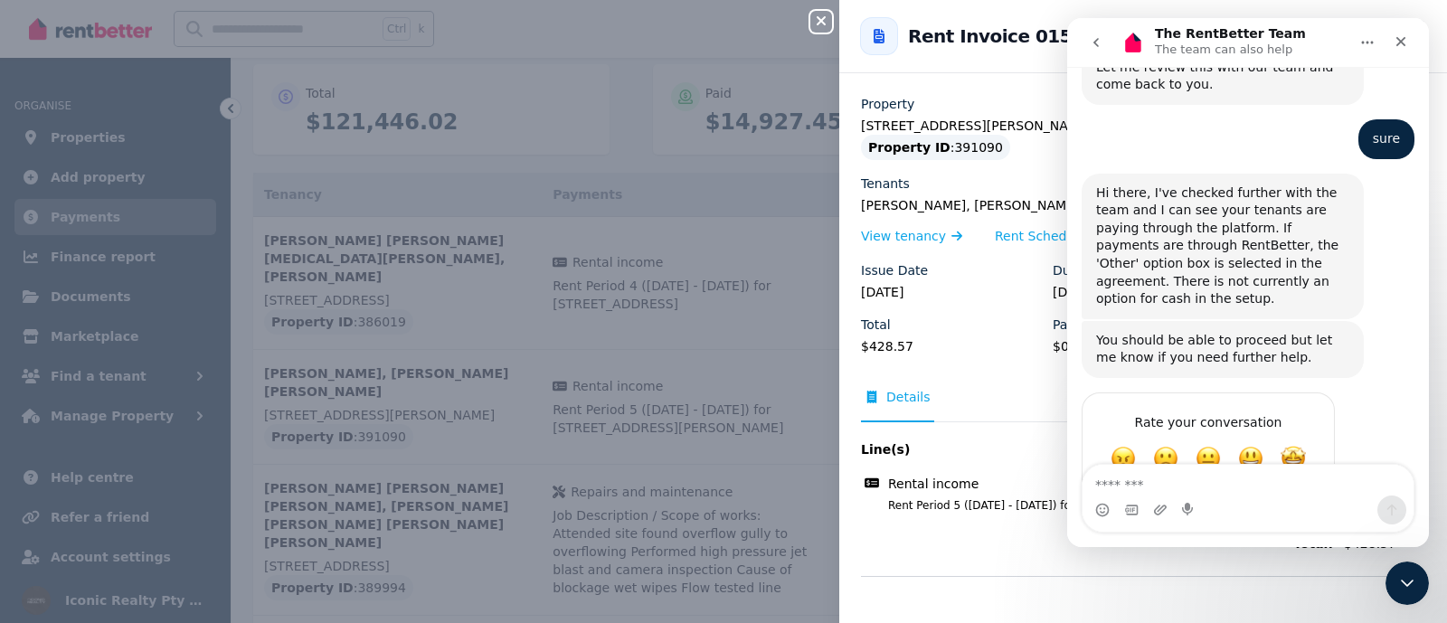
click at [1125, 491] on textarea "Message…" at bounding box center [1247, 480] width 331 height 31
type textarea "**********"
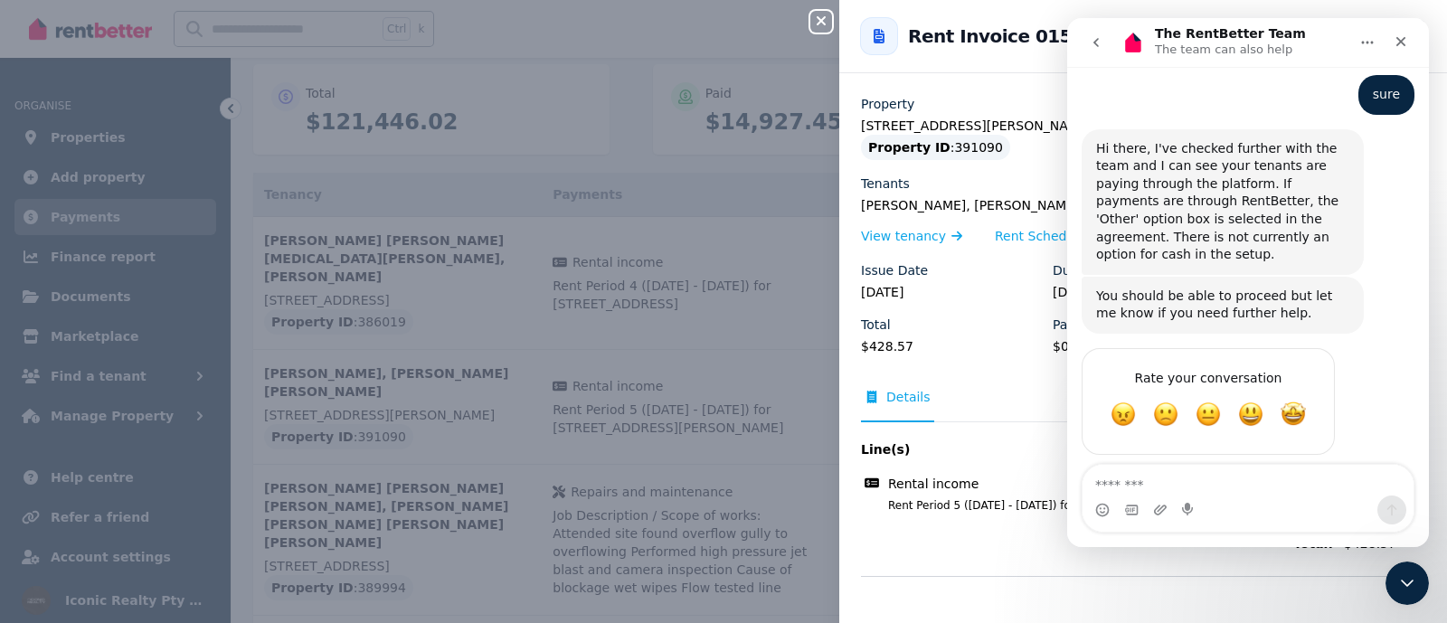
scroll to position [900, 0]
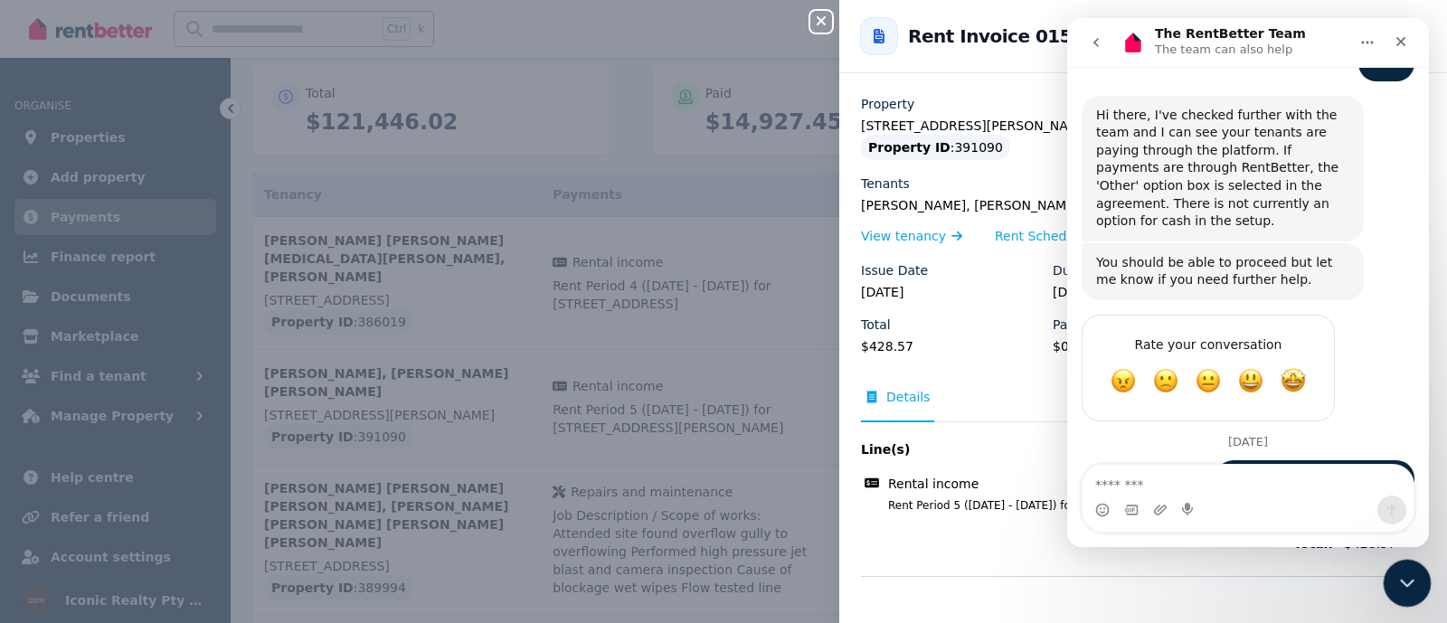
click at [1382, 578] on html at bounding box center [1403, 580] width 43 height 43
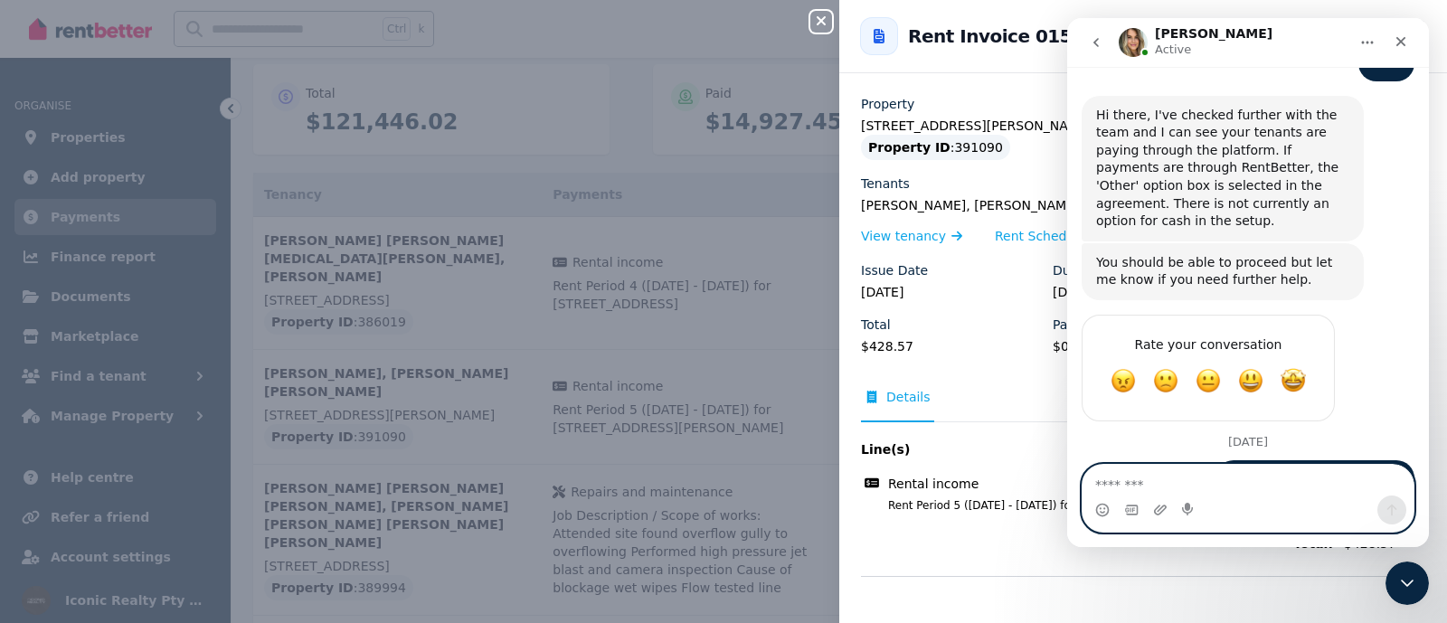
click at [1127, 481] on textarea "Message…" at bounding box center [1247, 480] width 331 height 31
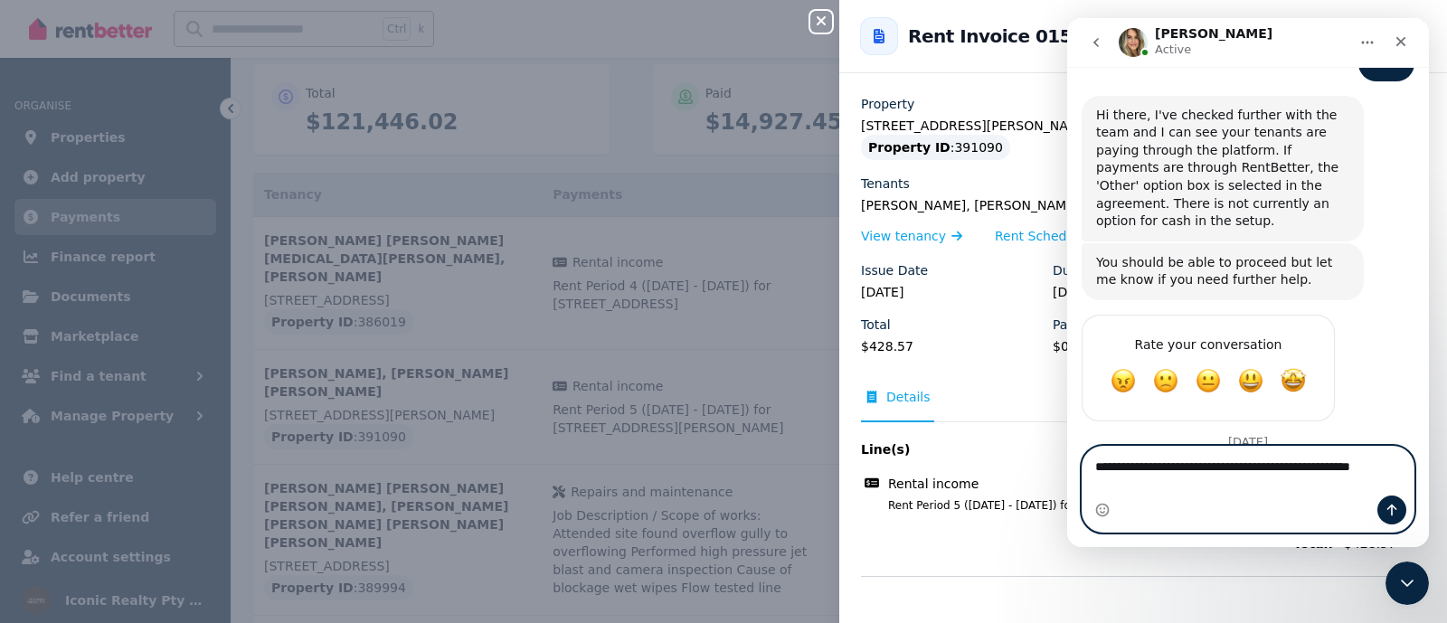
scroll to position [918, 0]
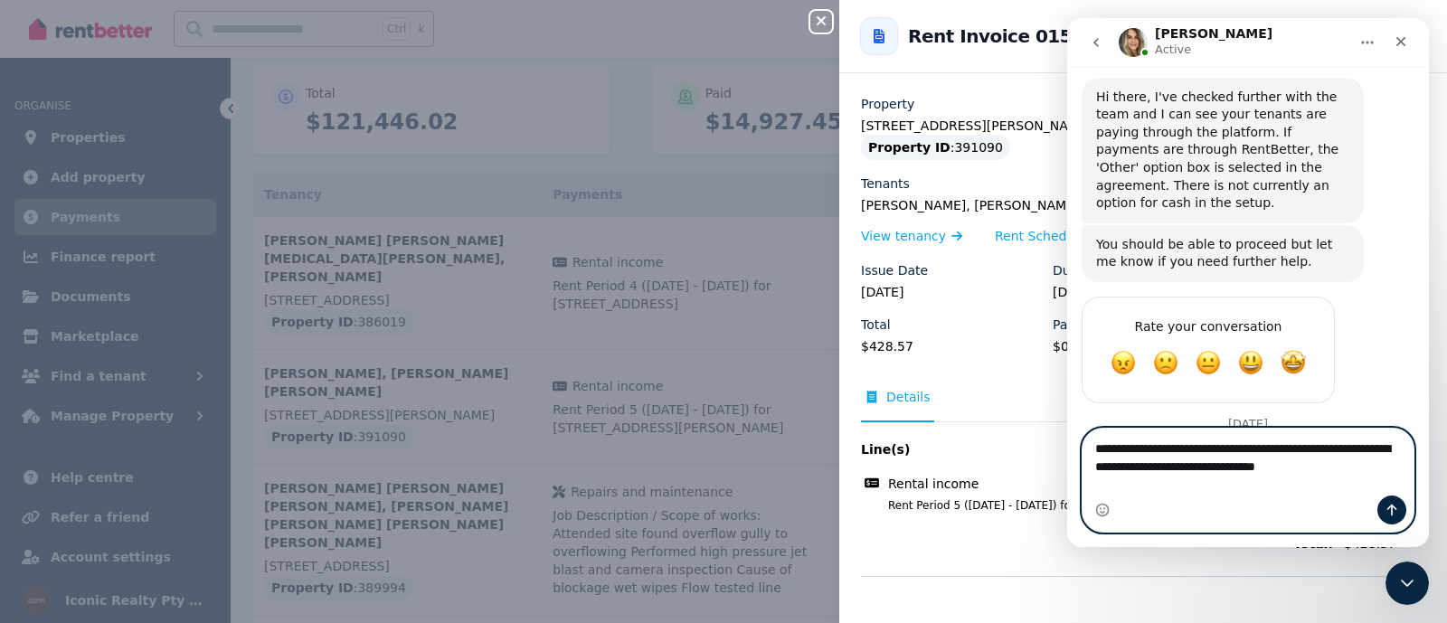
type textarea "**********"
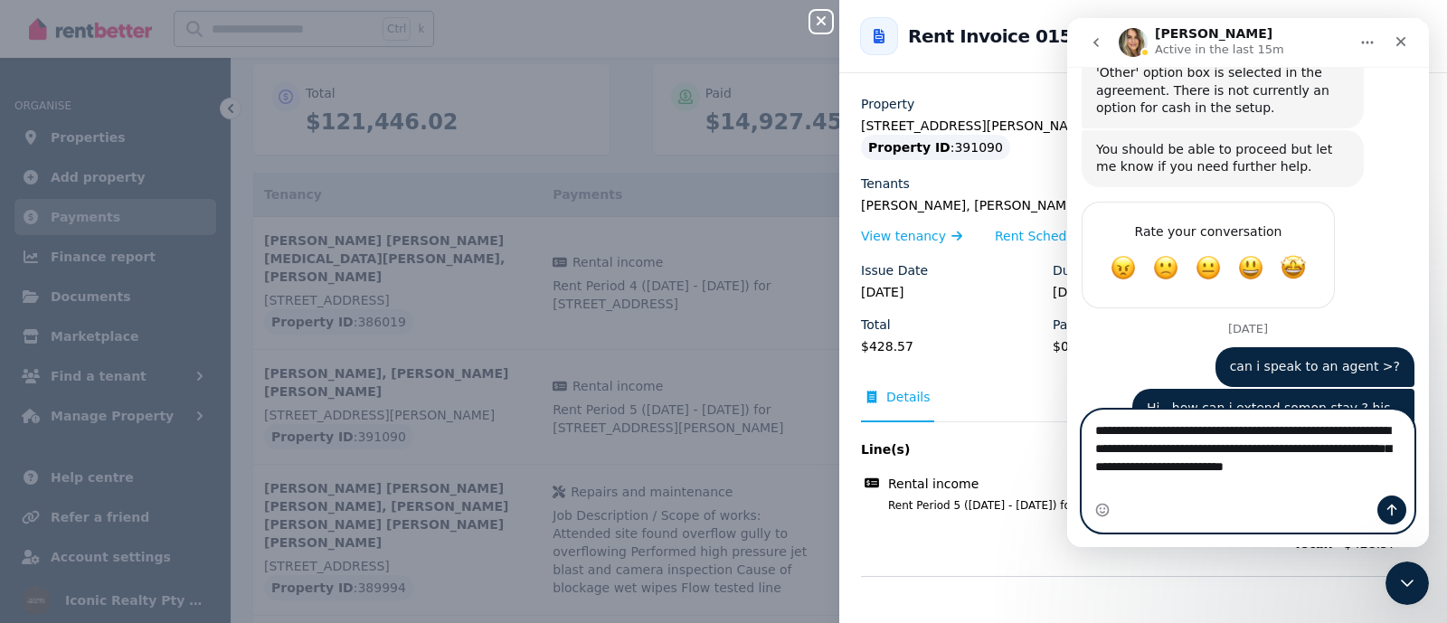
scroll to position [1031, 0]
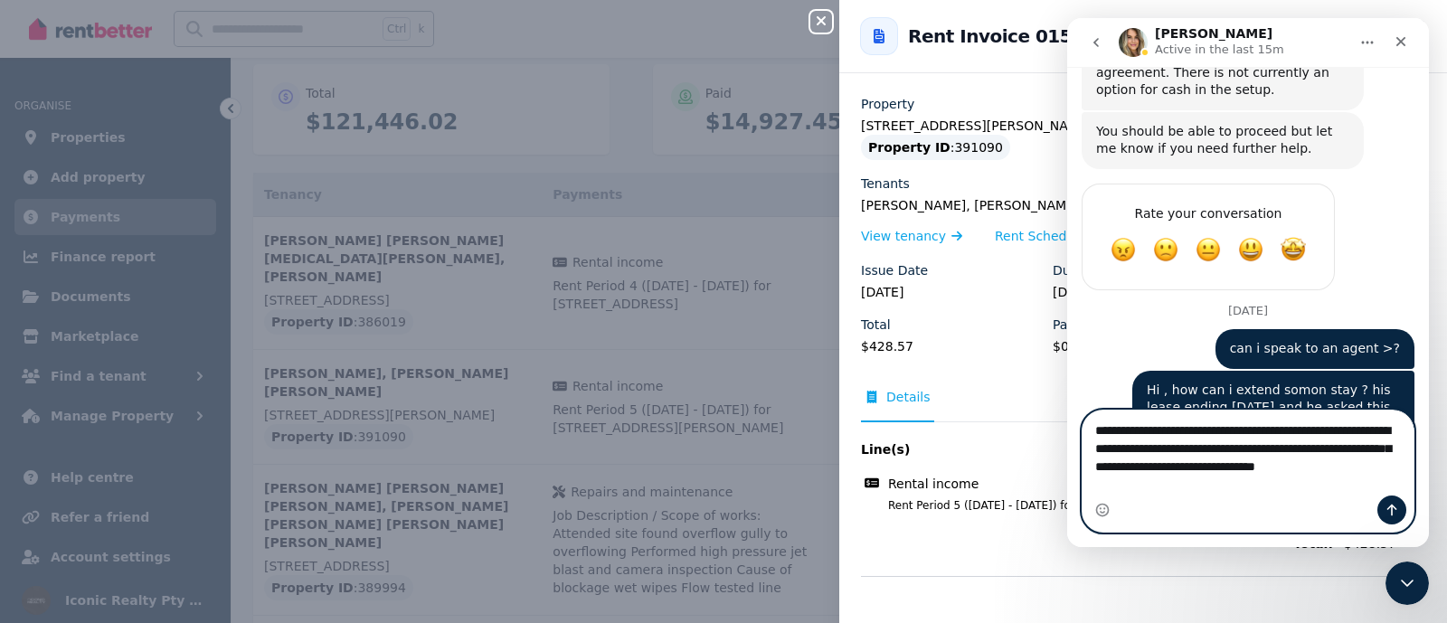
type textarea "**********"
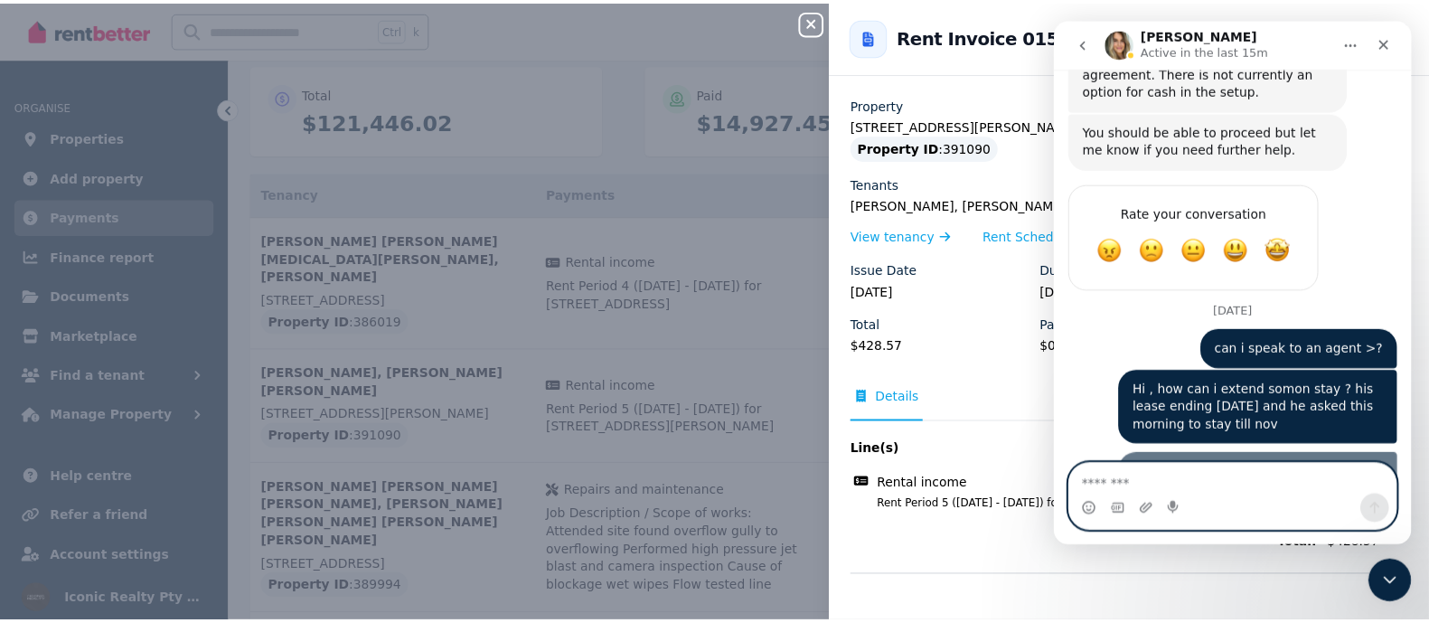
scroll to position [1071, 0]
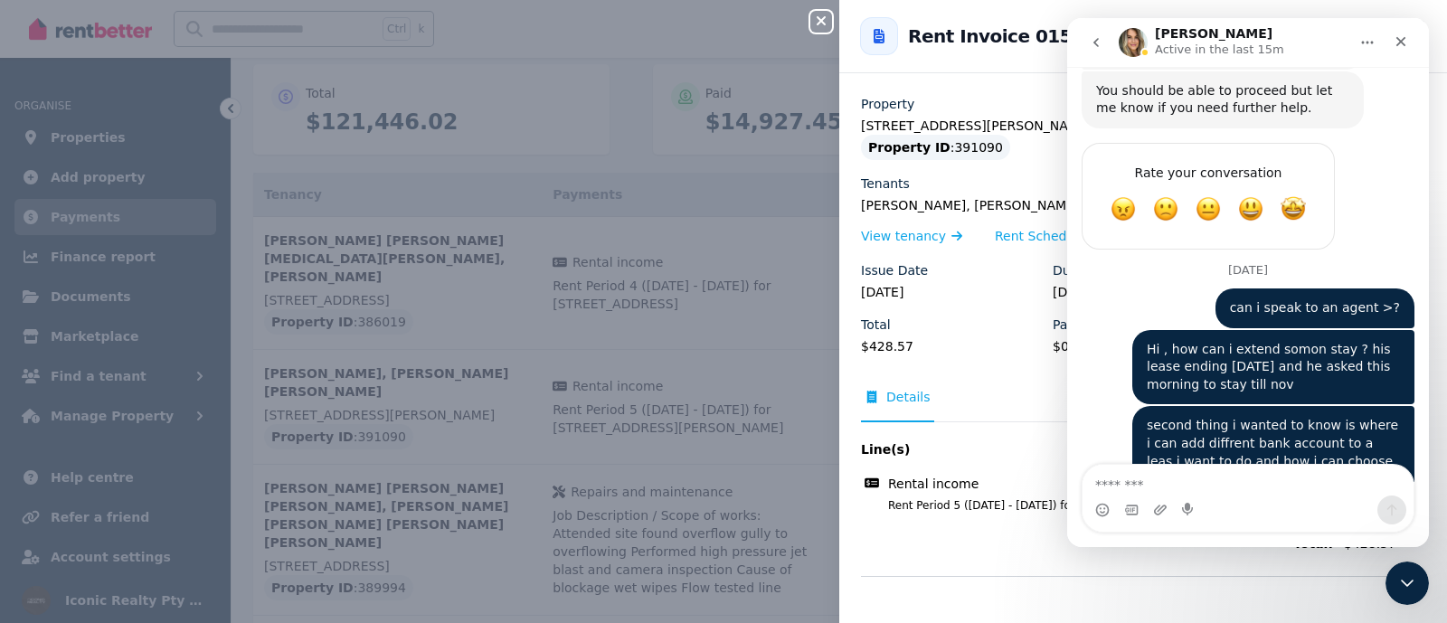
click at [588, 189] on div "Close panel Back to Rent Invoice 01503 History Property 2/11 Gould St, North Bo…" at bounding box center [723, 311] width 1447 height 623
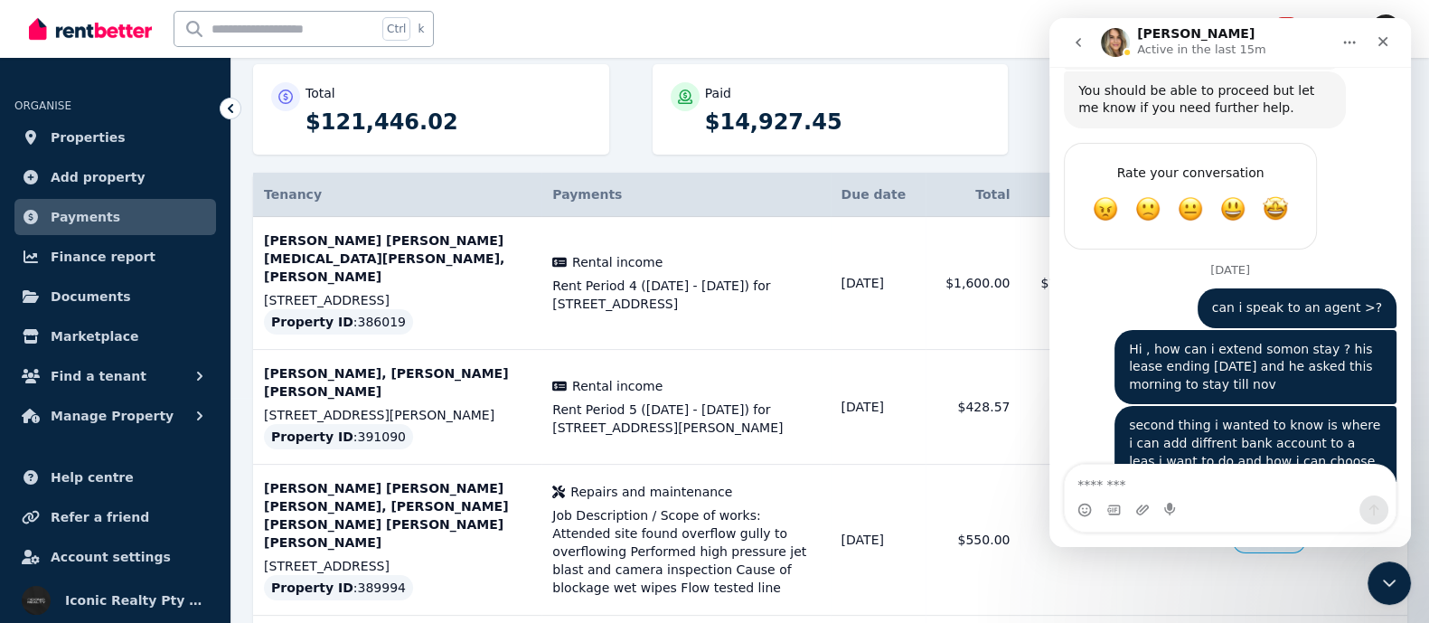
click at [222, 33] on input "text" at bounding box center [276, 29] width 203 height 34
type input "****"
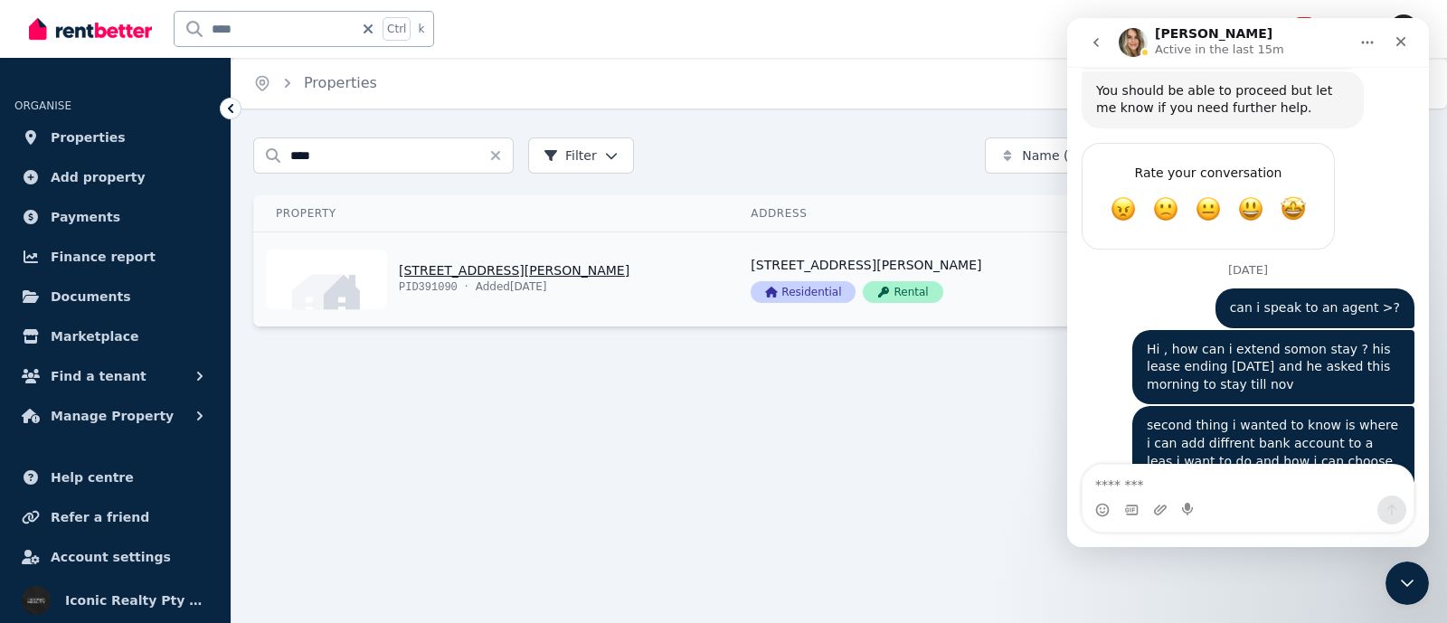
click at [424, 261] on link "View property details" at bounding box center [491, 279] width 475 height 94
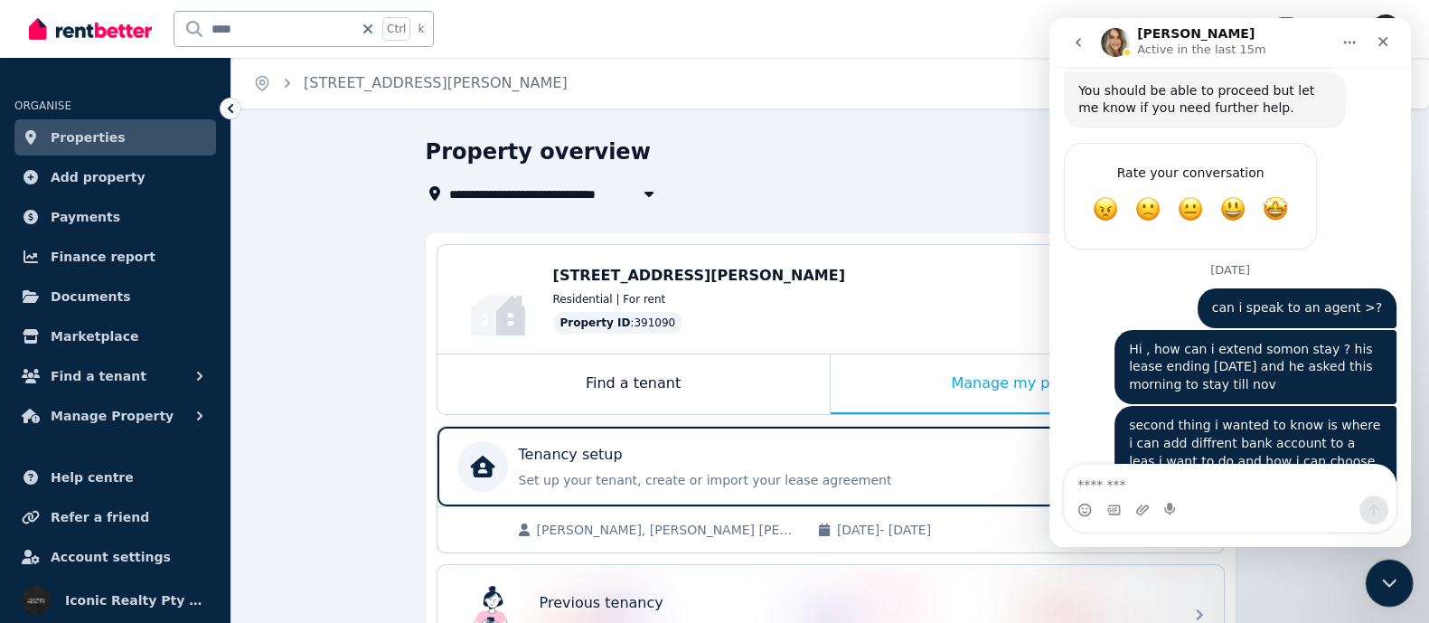
click at [1386, 585] on icon "Close Intercom Messenger" at bounding box center [1387, 581] width 22 height 22
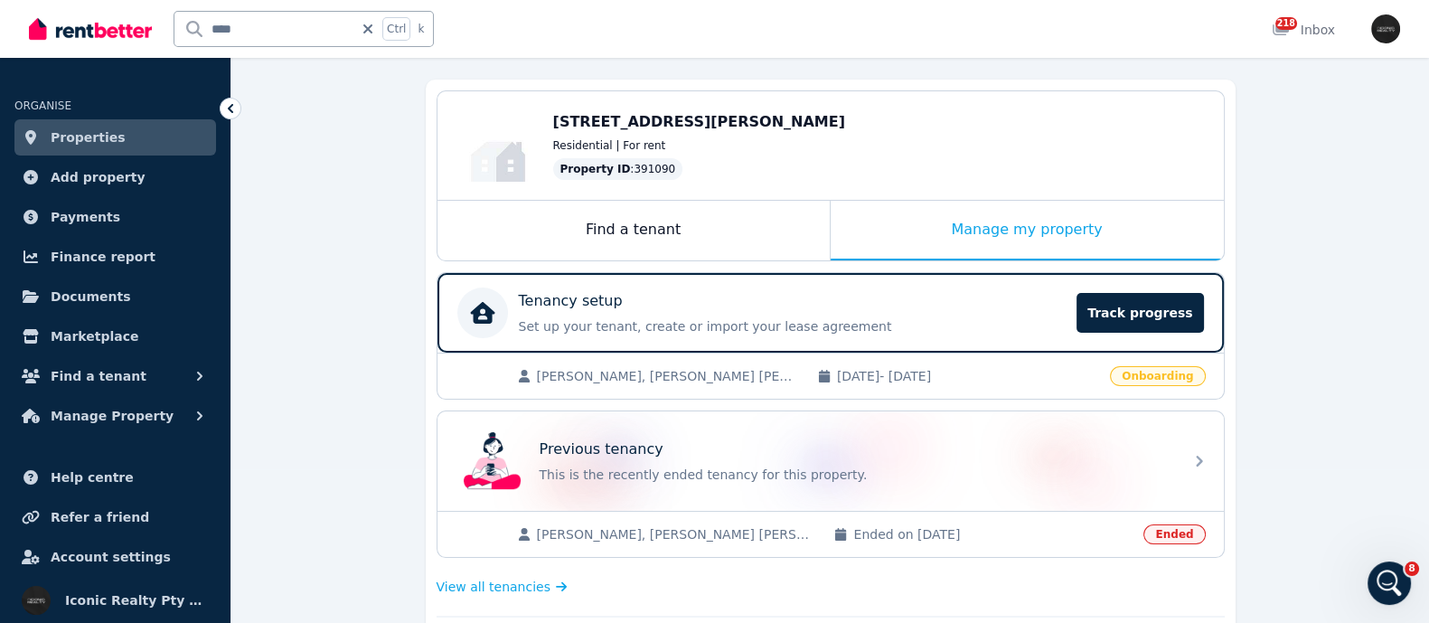
scroll to position [225, 0]
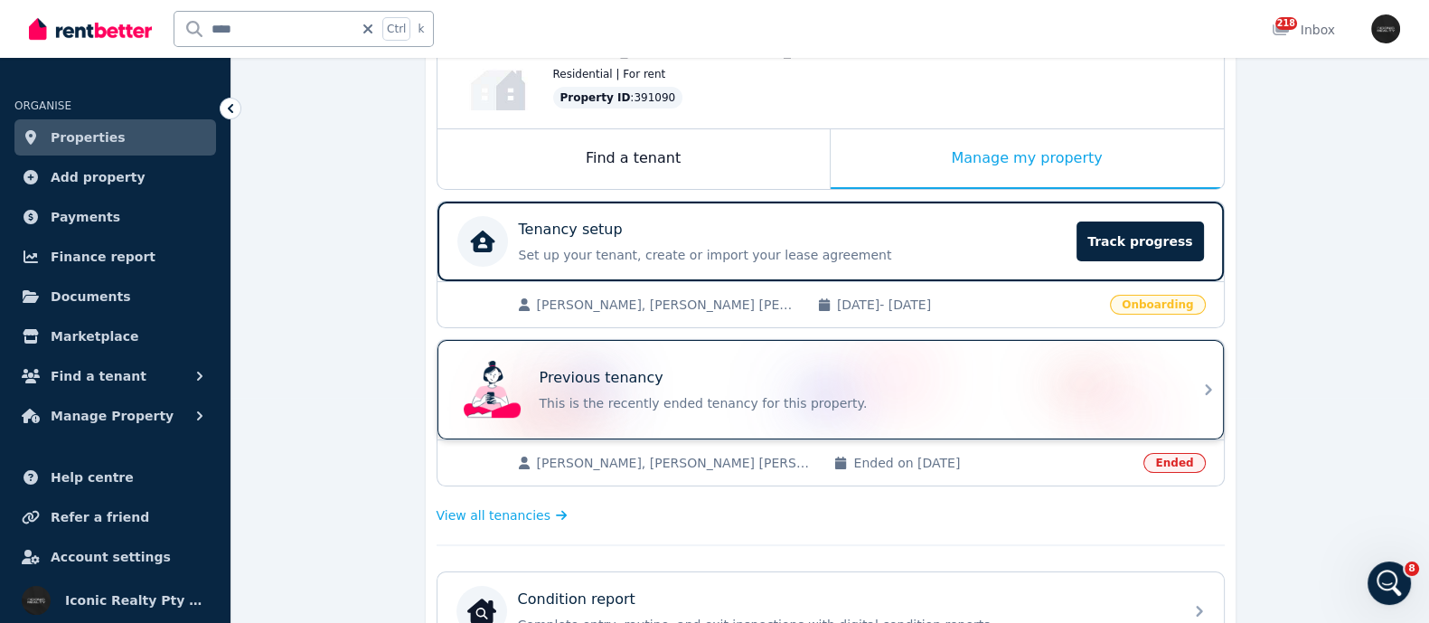
click at [694, 382] on div "Previous tenancy" at bounding box center [856, 378] width 633 height 22
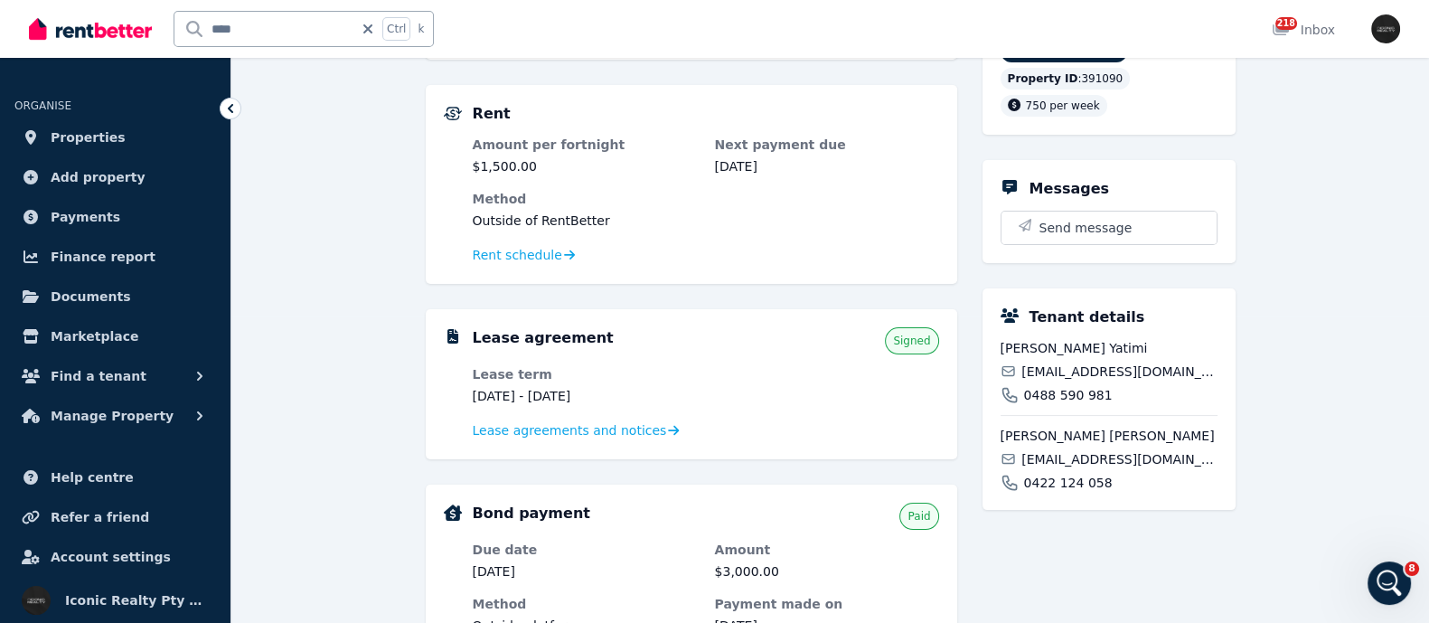
scroll to position [339, 0]
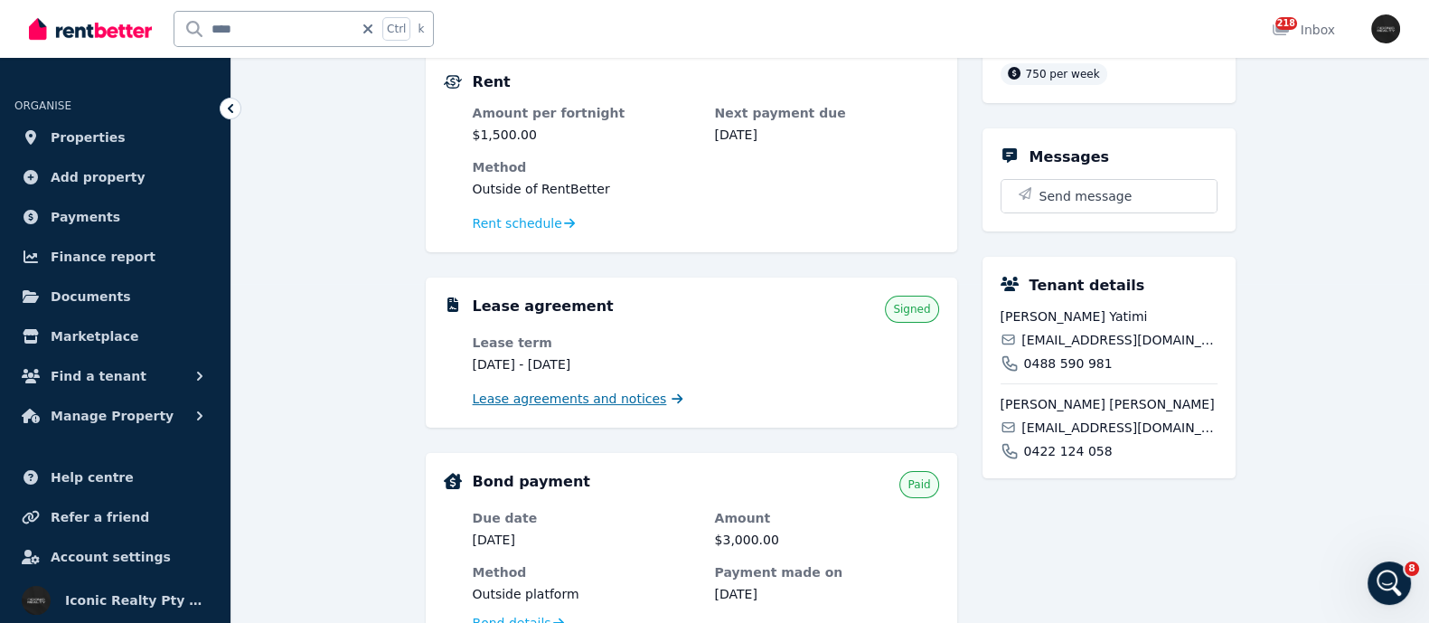
click at [592, 398] on span "Lease agreements and notices" at bounding box center [570, 399] width 194 height 18
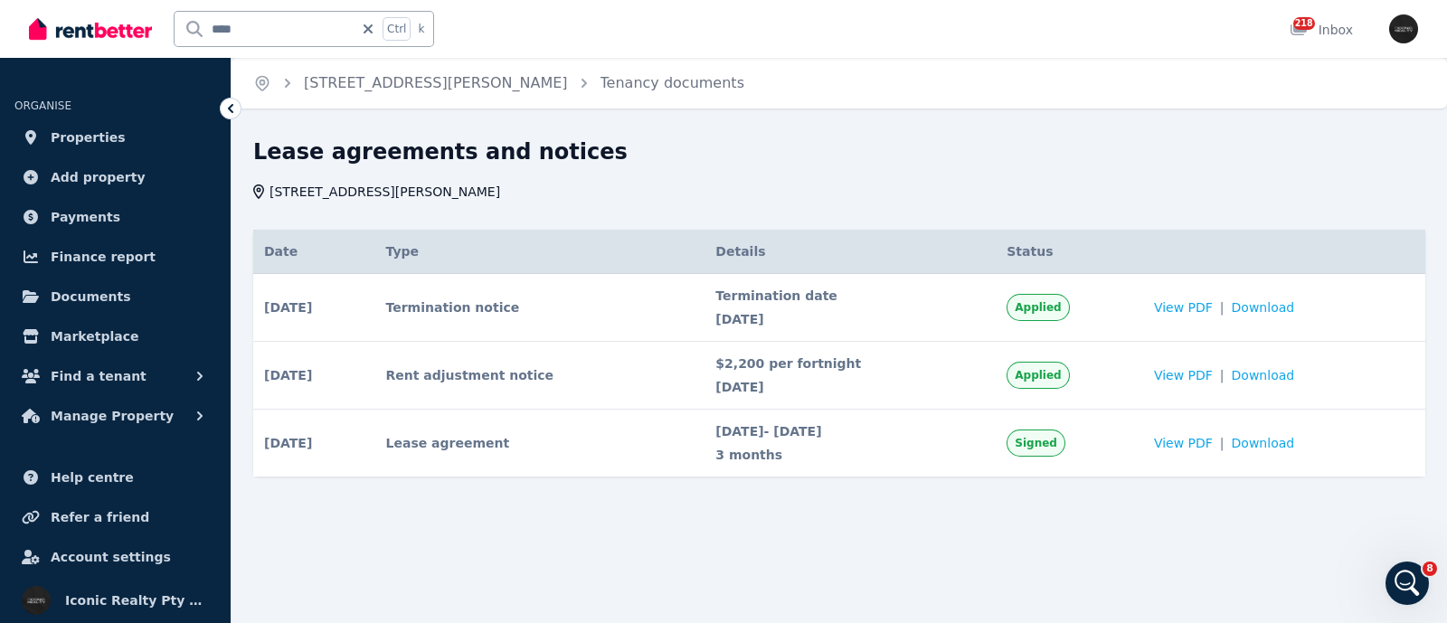
click at [449, 308] on td "Termination notice" at bounding box center [540, 308] width 330 height 68
click at [279, 309] on span "11 Aug 2025" at bounding box center [288, 307] width 48 height 18
click at [1061, 313] on span "Applied" at bounding box center [1037, 307] width 46 height 14
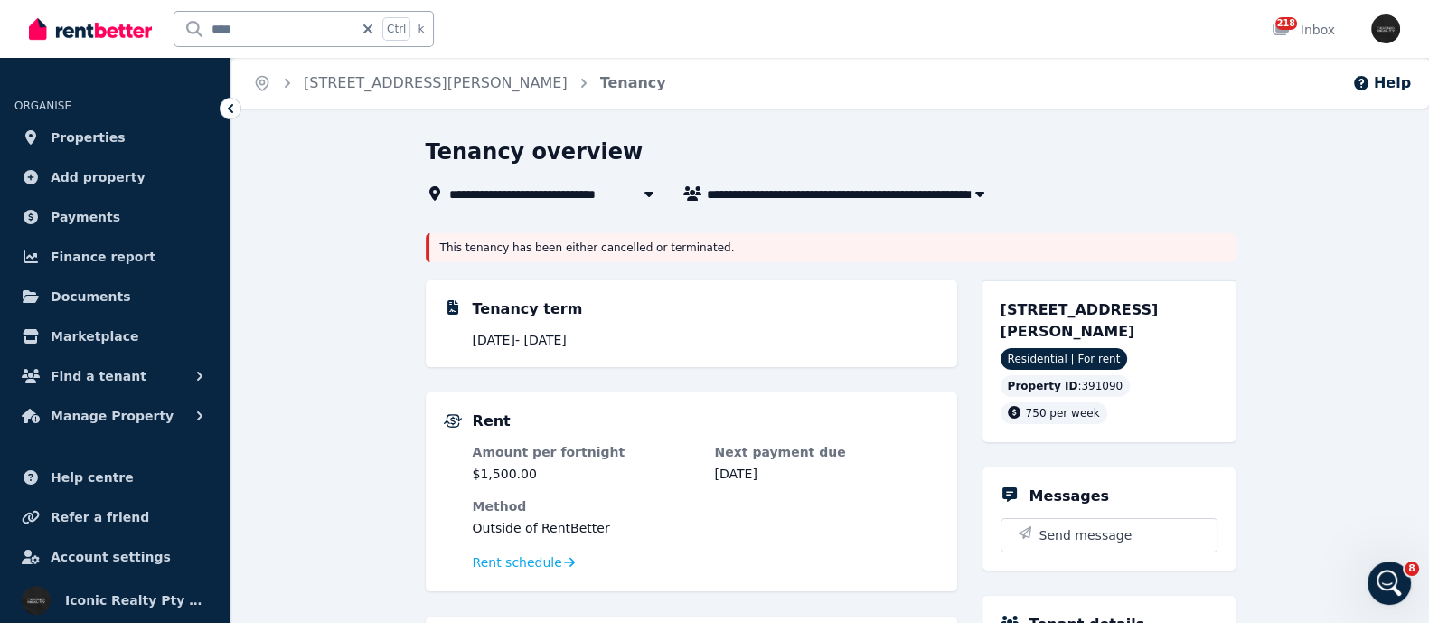
click at [1113, 187] on div "**********" at bounding box center [825, 194] width 799 height 22
click at [1387, 583] on icon "Open Intercom Messenger" at bounding box center [1388, 581] width 30 height 30
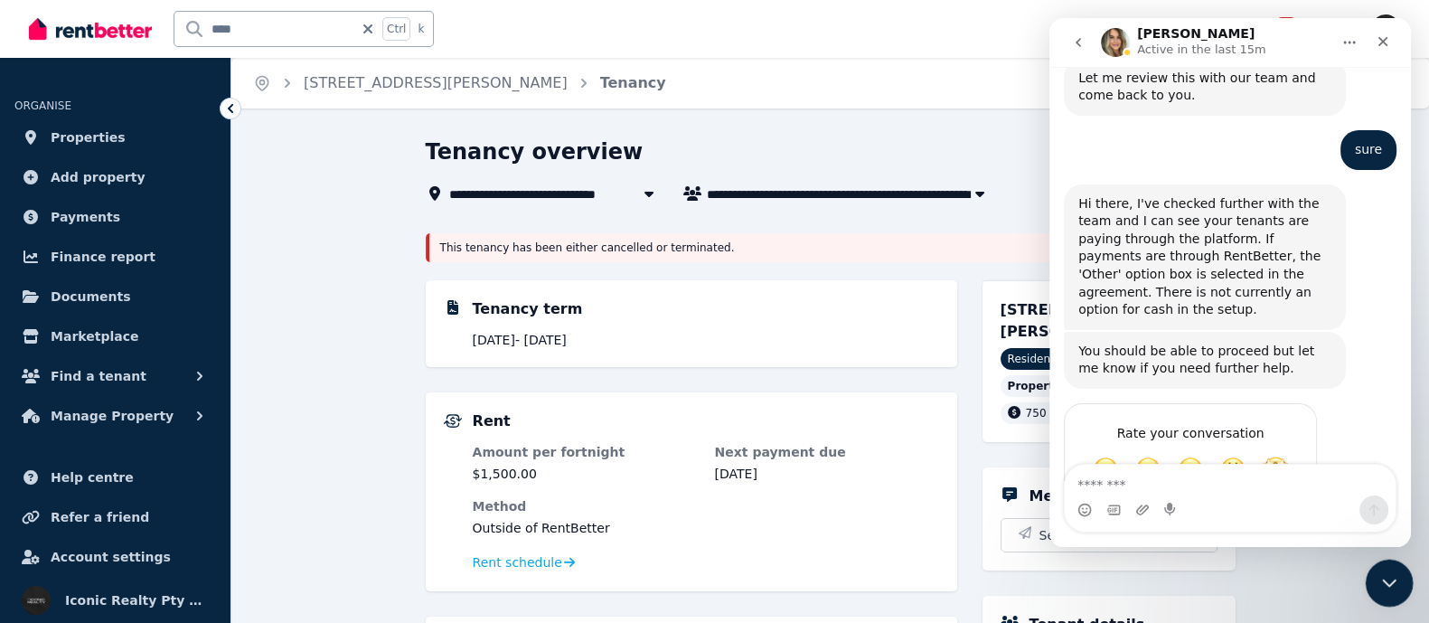
scroll to position [1071, 0]
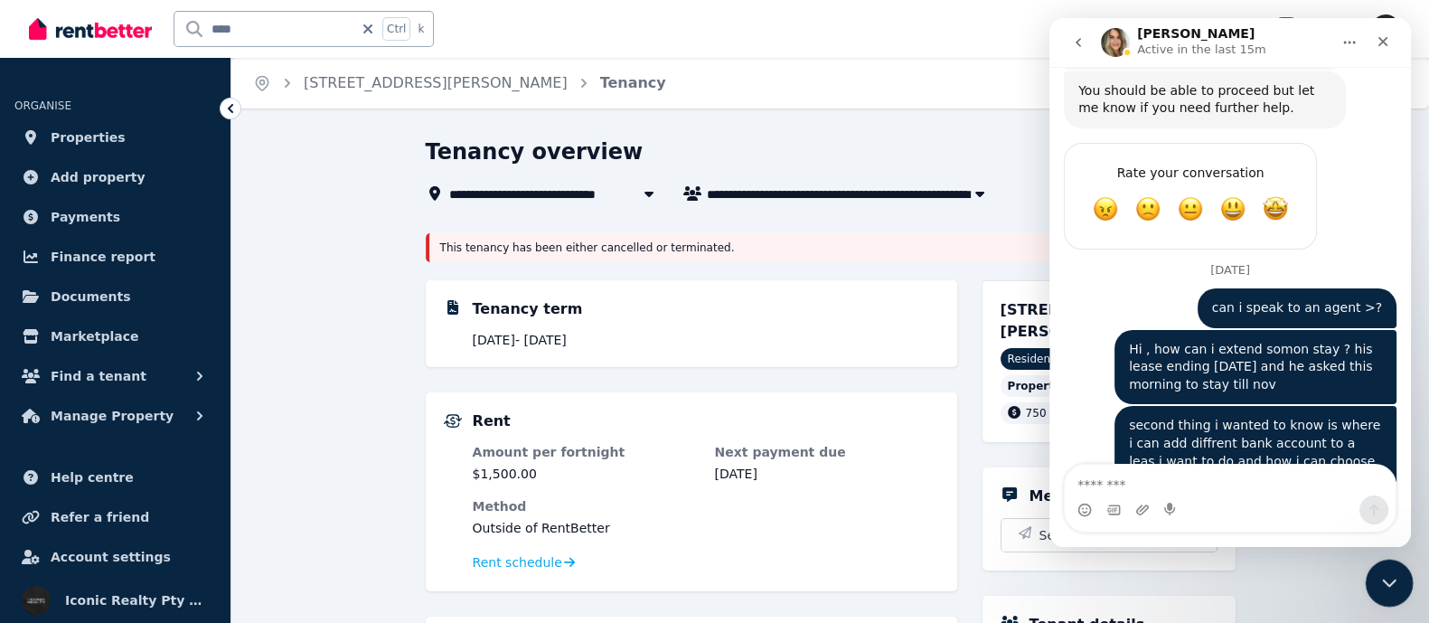
click at [1389, 573] on icon "Close Intercom Messenger" at bounding box center [1387, 581] width 22 height 22
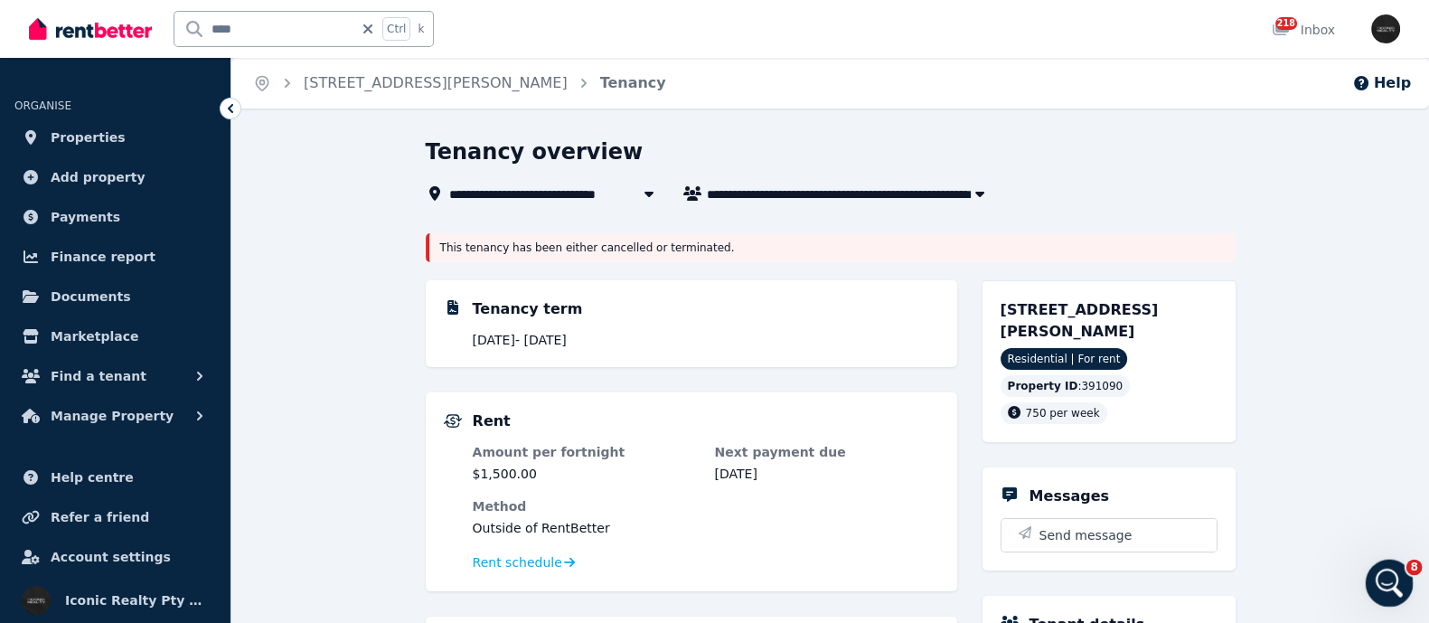
click at [1389, 572] on icon "Open Intercom Messenger" at bounding box center [1388, 581] width 30 height 30
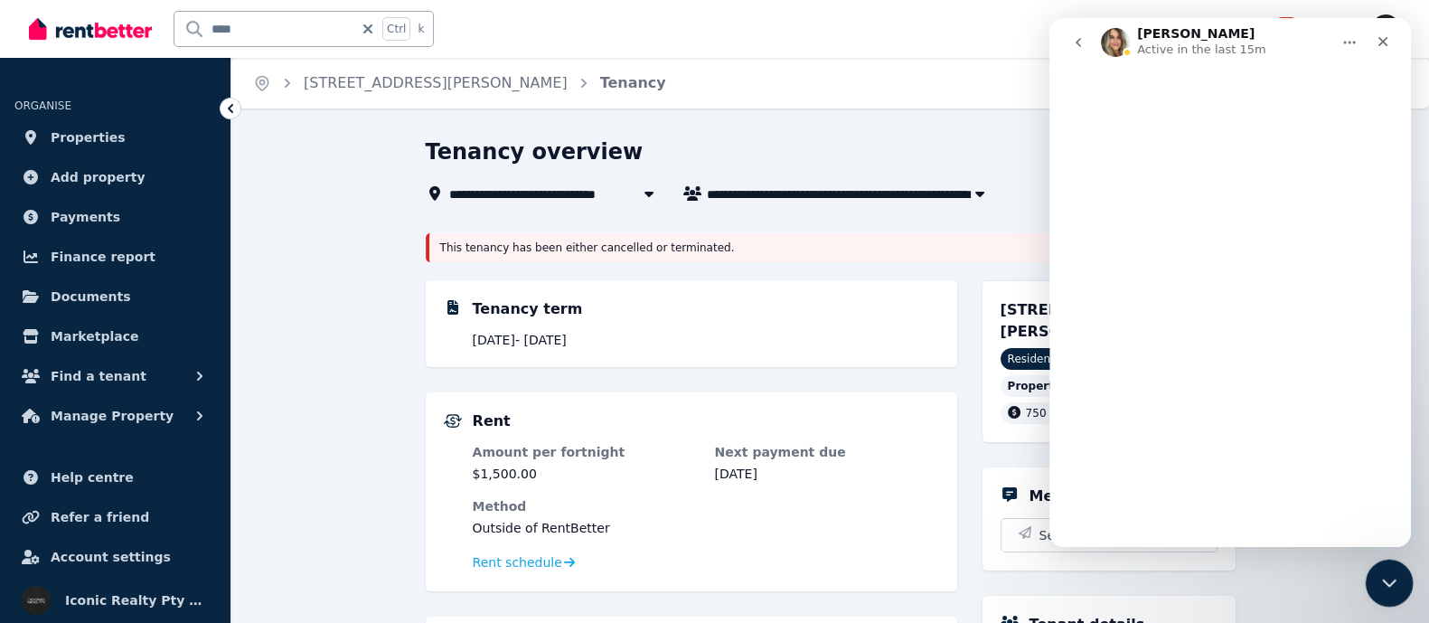
click at [1389, 572] on icon "Close Intercom Messenger" at bounding box center [1387, 581] width 22 height 22
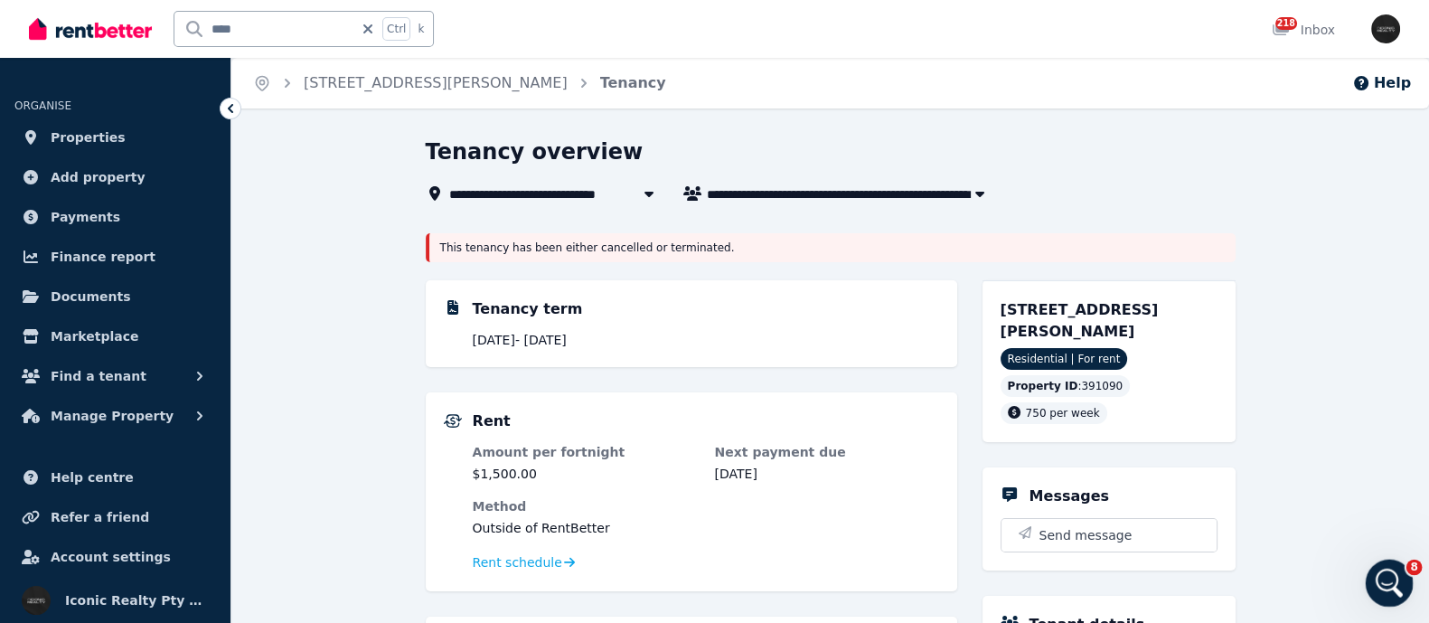
click at [1389, 573] on icon "Open Intercom Messenger" at bounding box center [1388, 581] width 30 height 30
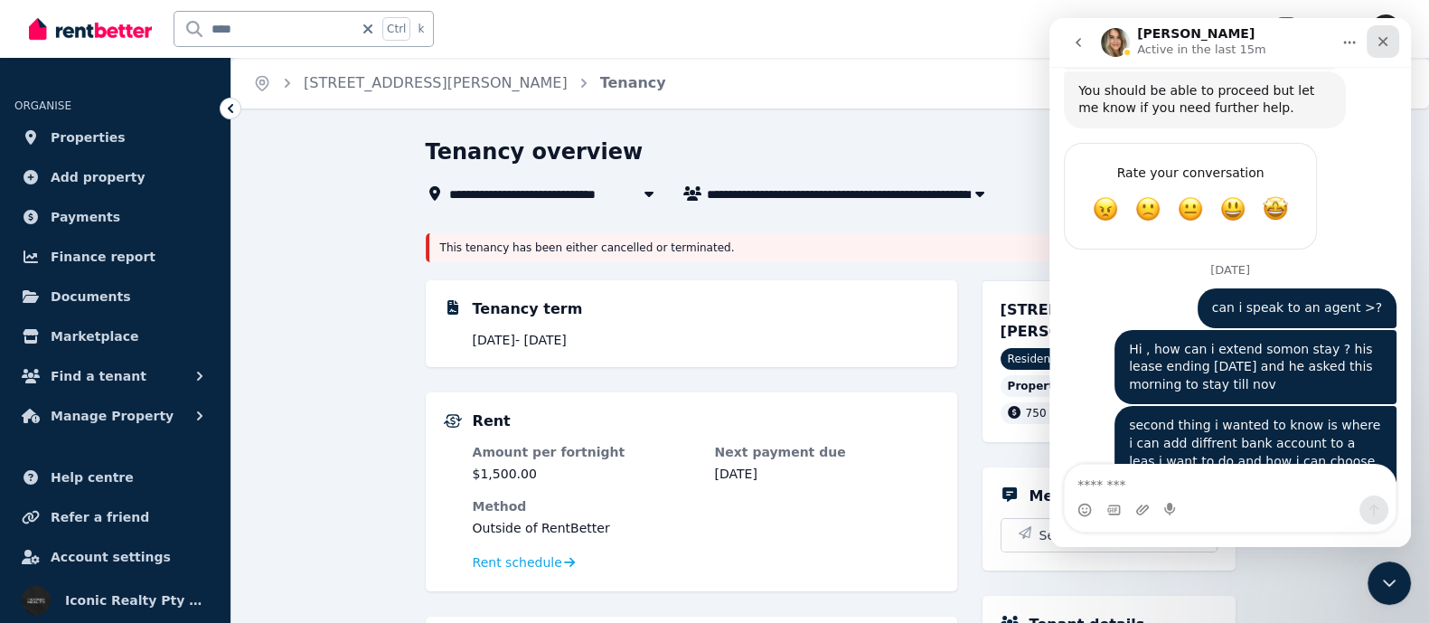
click at [1380, 45] on icon "Close" at bounding box center [1383, 41] width 14 height 14
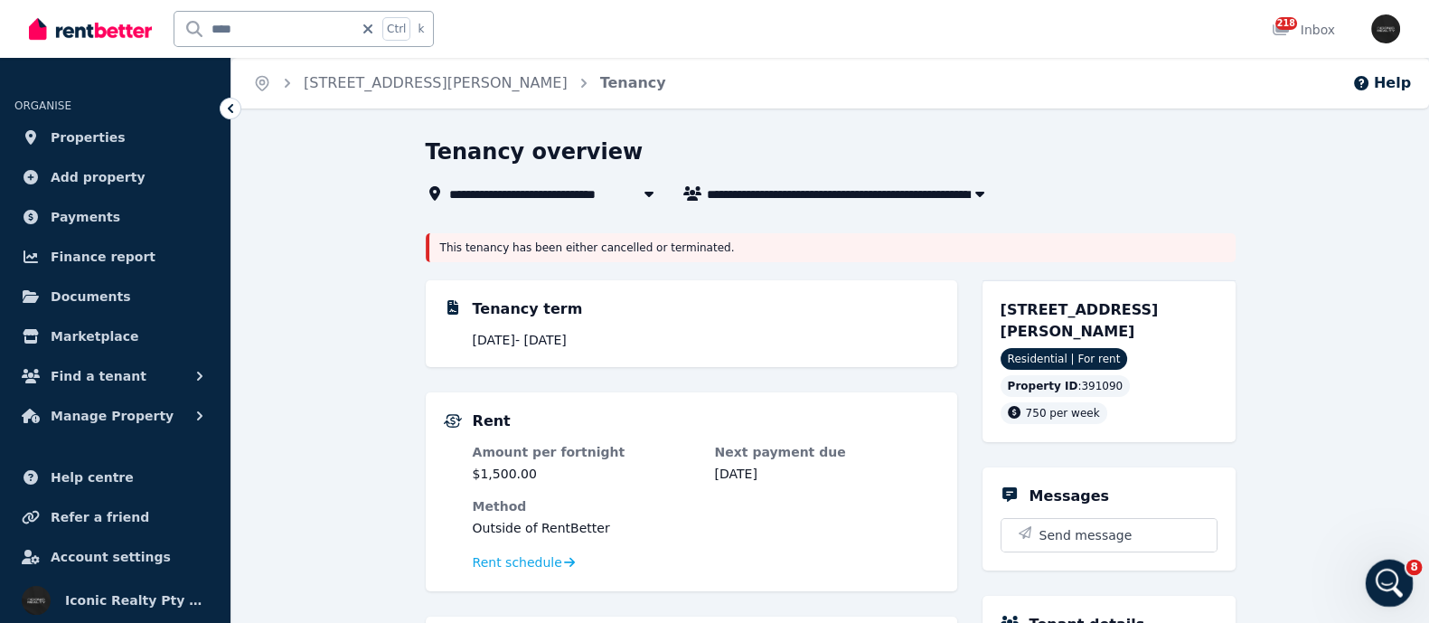
drag, startPoint x: 1382, startPoint y: 577, endPoint x: 1373, endPoint y: 571, distance: 10.5
click at [1377, 573] on icon "Open Intercom Messenger" at bounding box center [1388, 581] width 30 height 30
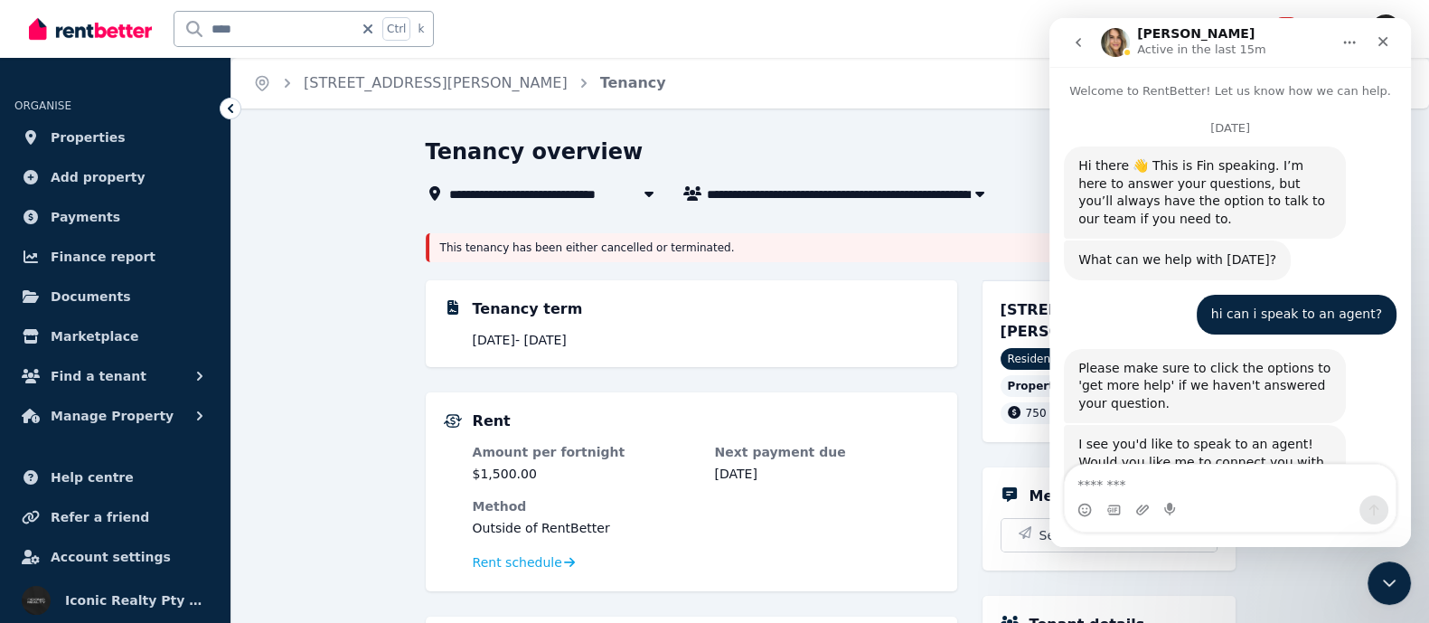
click at [1340, 41] on button "Home" at bounding box center [1350, 42] width 34 height 34
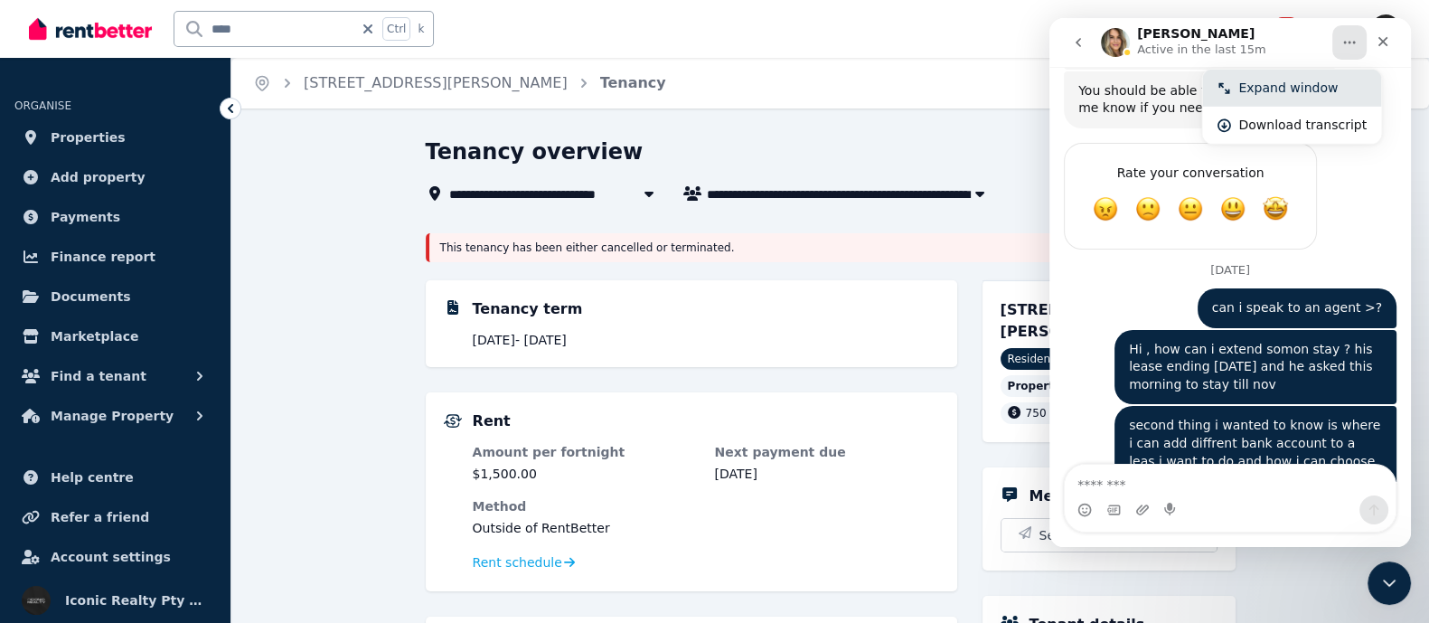
click at [1271, 89] on div "Expand window" at bounding box center [1303, 88] width 128 height 19
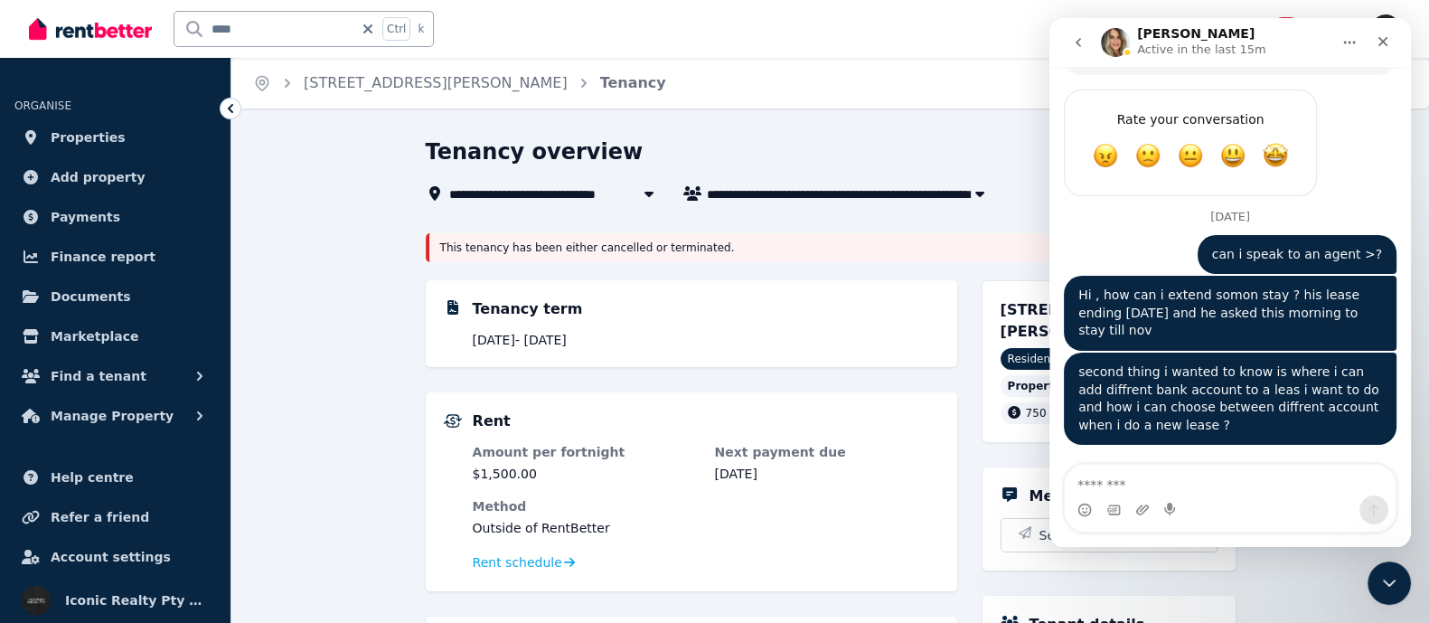
scroll to position [840, 0]
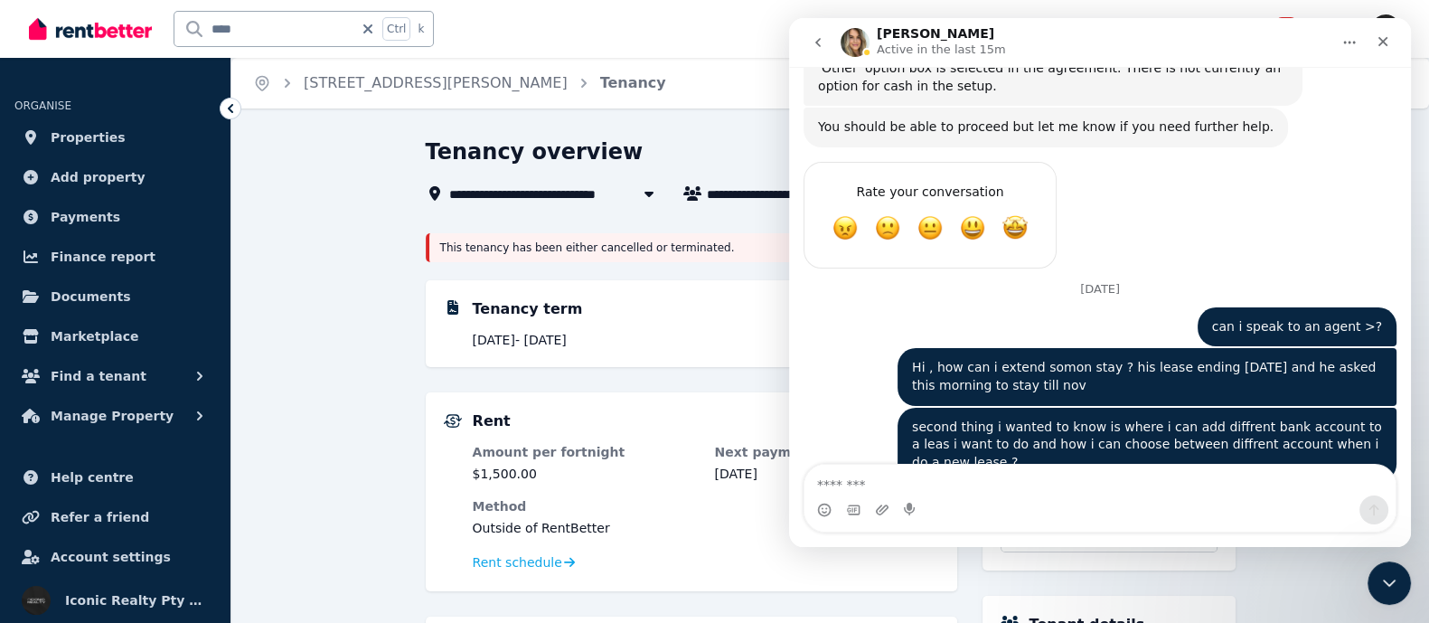
click at [958, 59] on div "Jodie Active in the last 15m" at bounding box center [1100, 42] width 599 height 34
click at [1213, 37] on div "Jodie Active in the last 15m" at bounding box center [1086, 43] width 490 height 32
click at [816, 108] on div "You should be able to proceed but let me know if you need further help. Jodie •…" at bounding box center [1046, 128] width 485 height 40
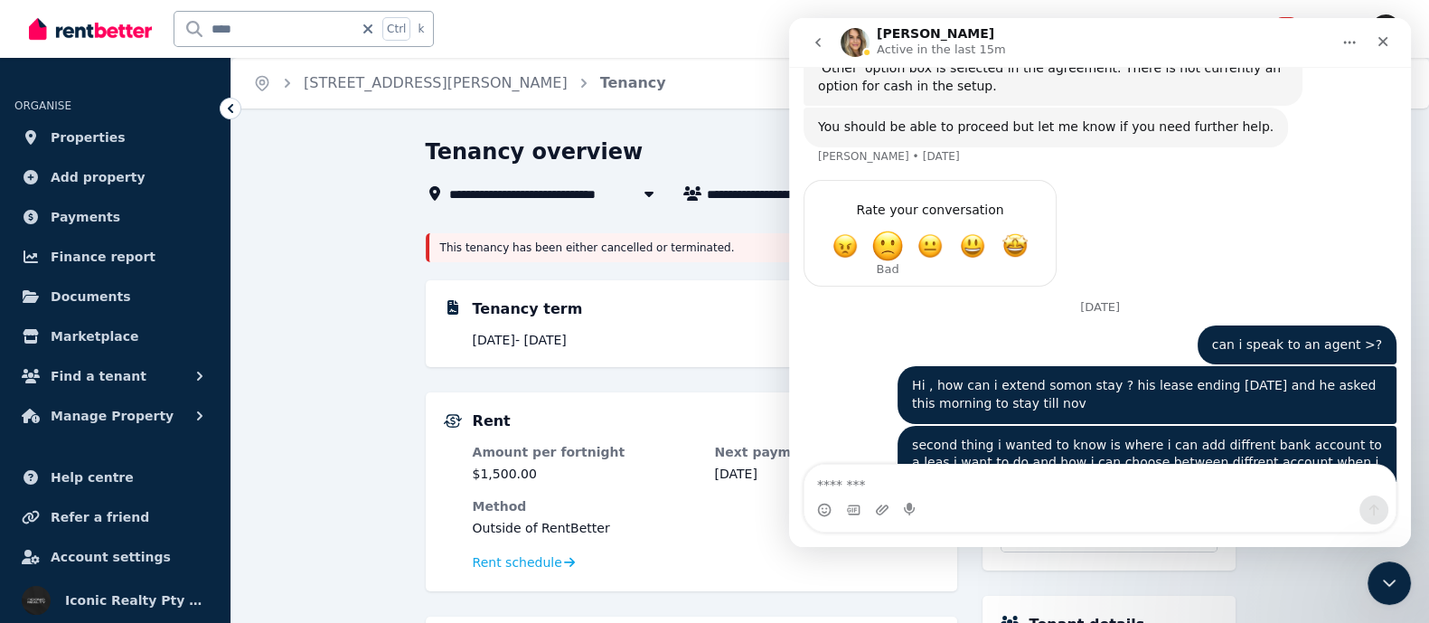
scroll to position [858, 0]
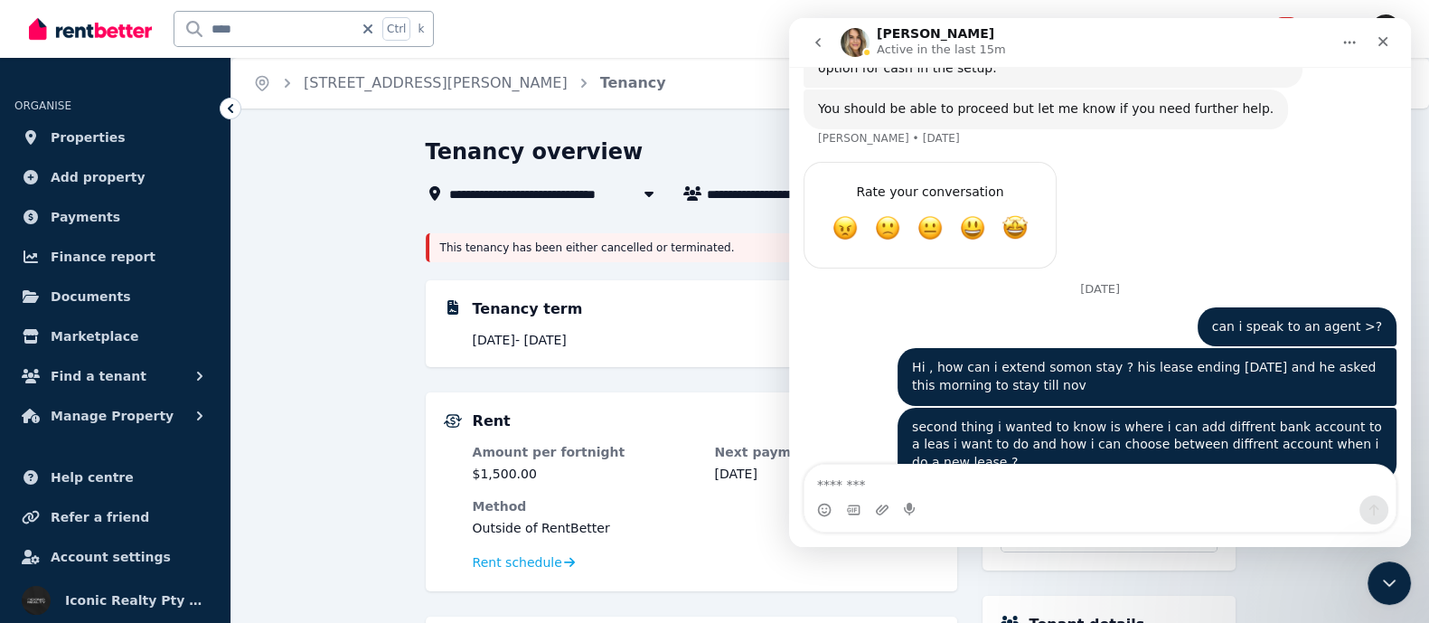
click at [863, 210] on div "Terrible Bad OK Great Amazing" at bounding box center [930, 236] width 197 height 52
click at [965, 217] on span "Great" at bounding box center [973, 228] width 33 height 33
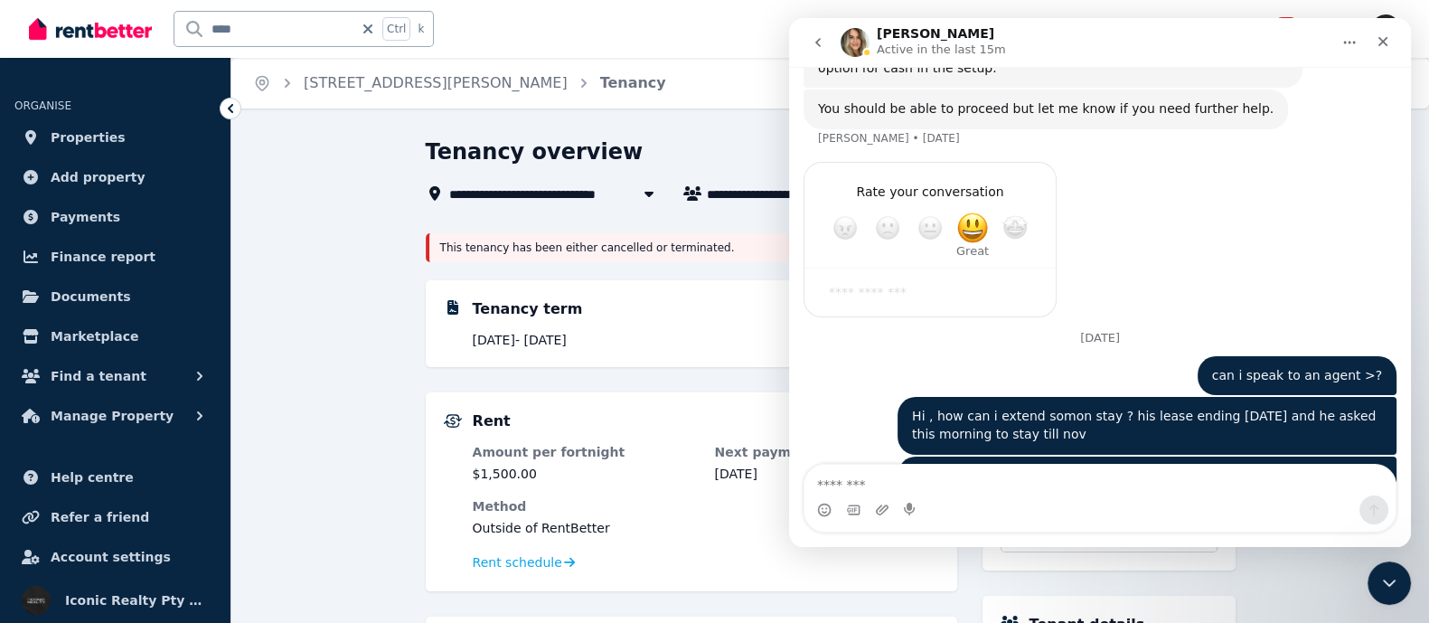
scroll to position [908, 0]
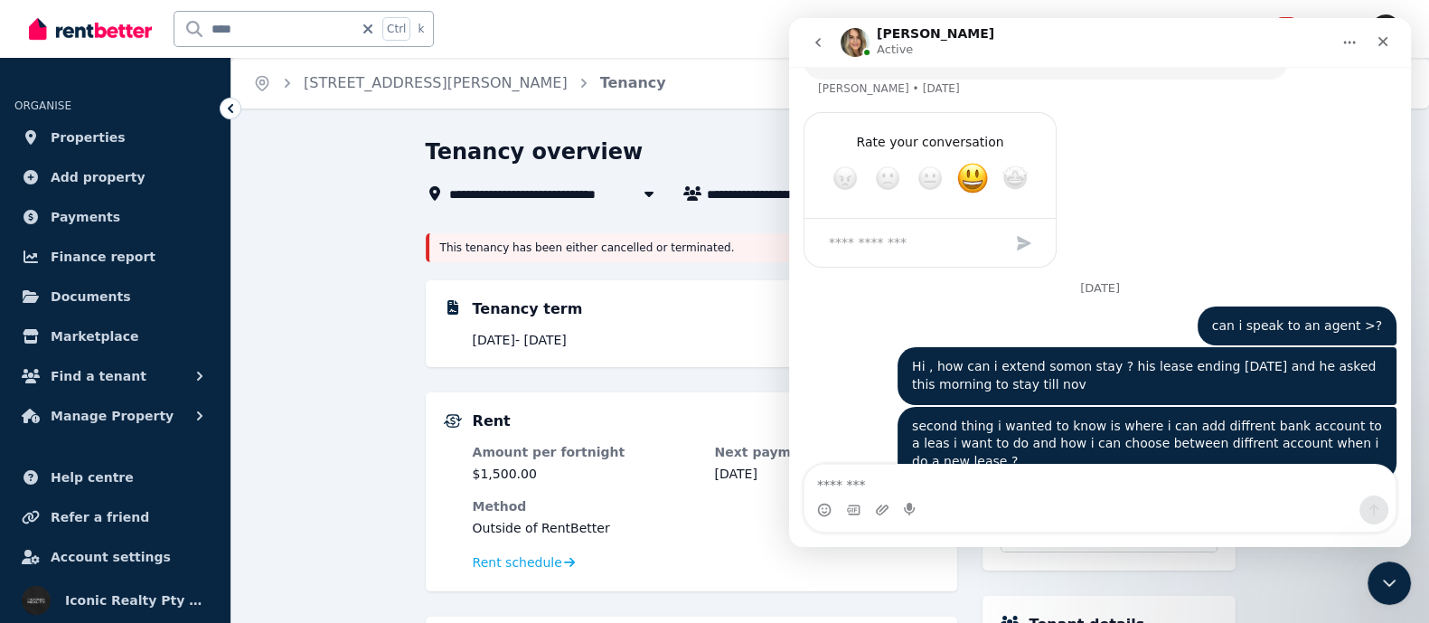
click at [816, 42] on icon "go back" at bounding box center [818, 42] width 14 height 14
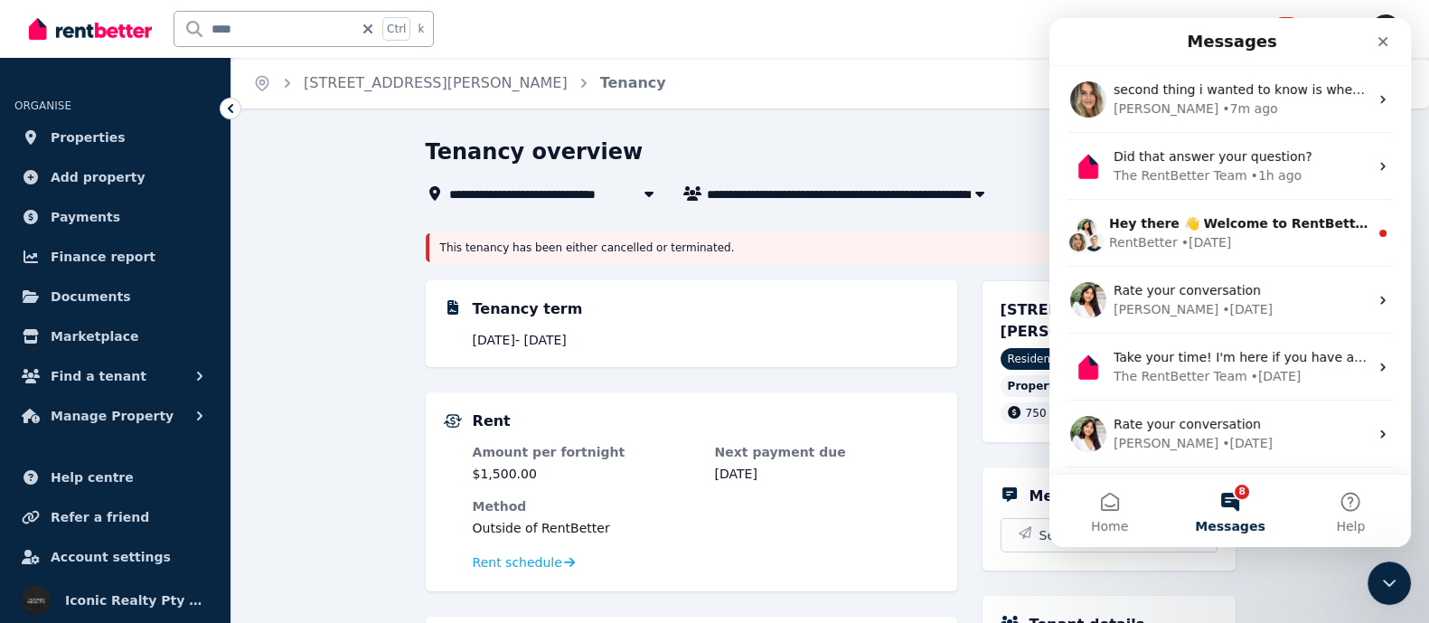
scroll to position [0, 0]
click at [1229, 506] on button "8 Messages" at bounding box center [1230, 511] width 120 height 72
click at [1240, 505] on button "8 Messages" at bounding box center [1230, 511] width 120 height 72
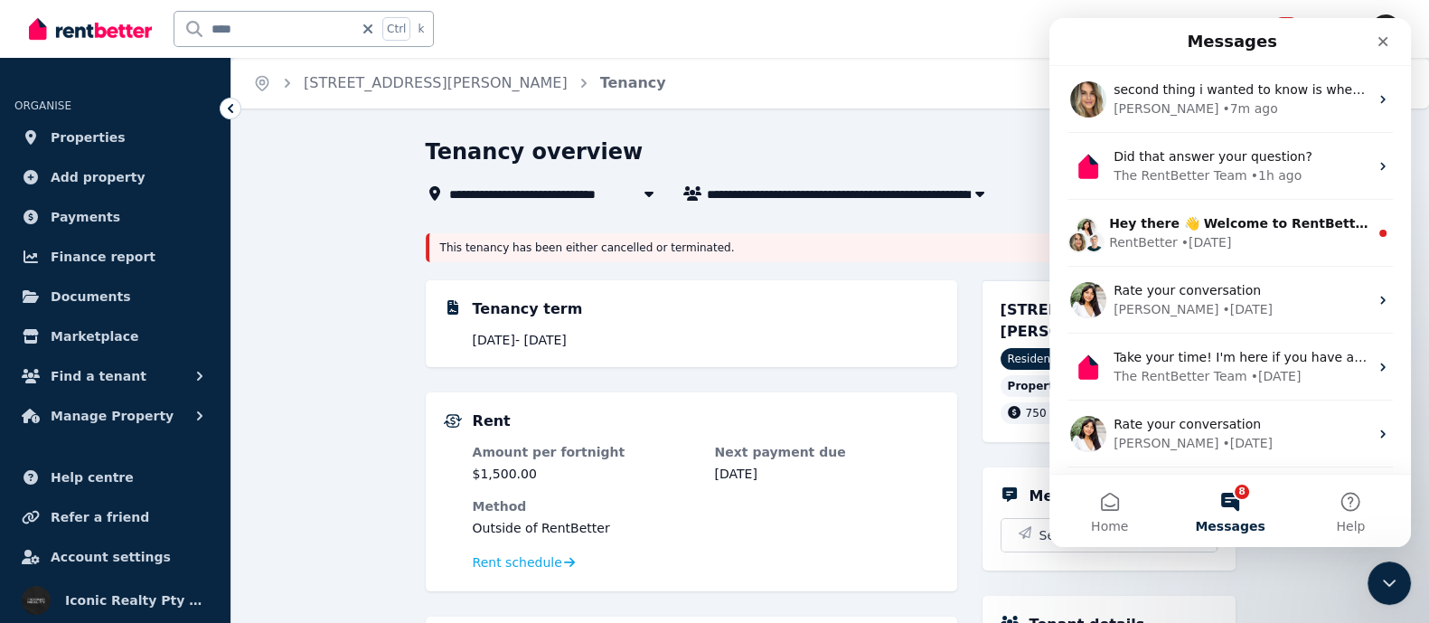
click at [1240, 505] on button "8 Messages" at bounding box center [1230, 511] width 120 height 72
click at [1347, 504] on button "Help" at bounding box center [1351, 511] width 120 height 72
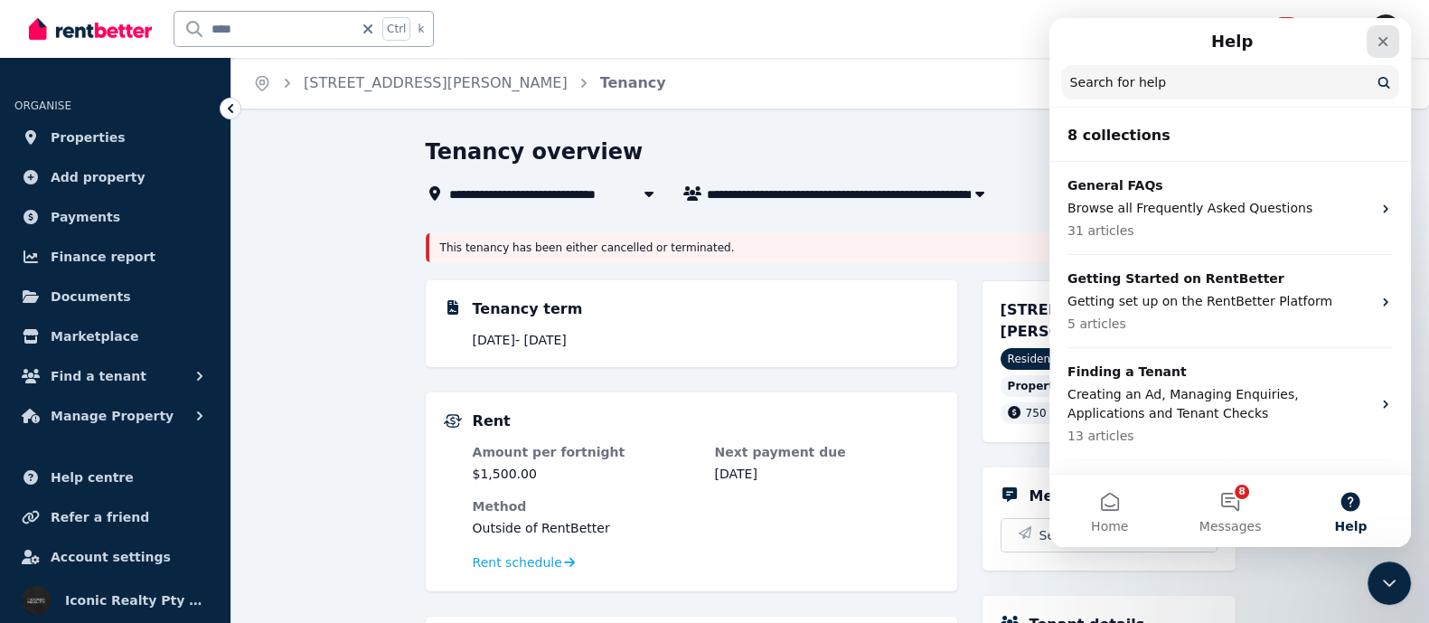
click at [1383, 48] on icon "Close" at bounding box center [1383, 41] width 14 height 14
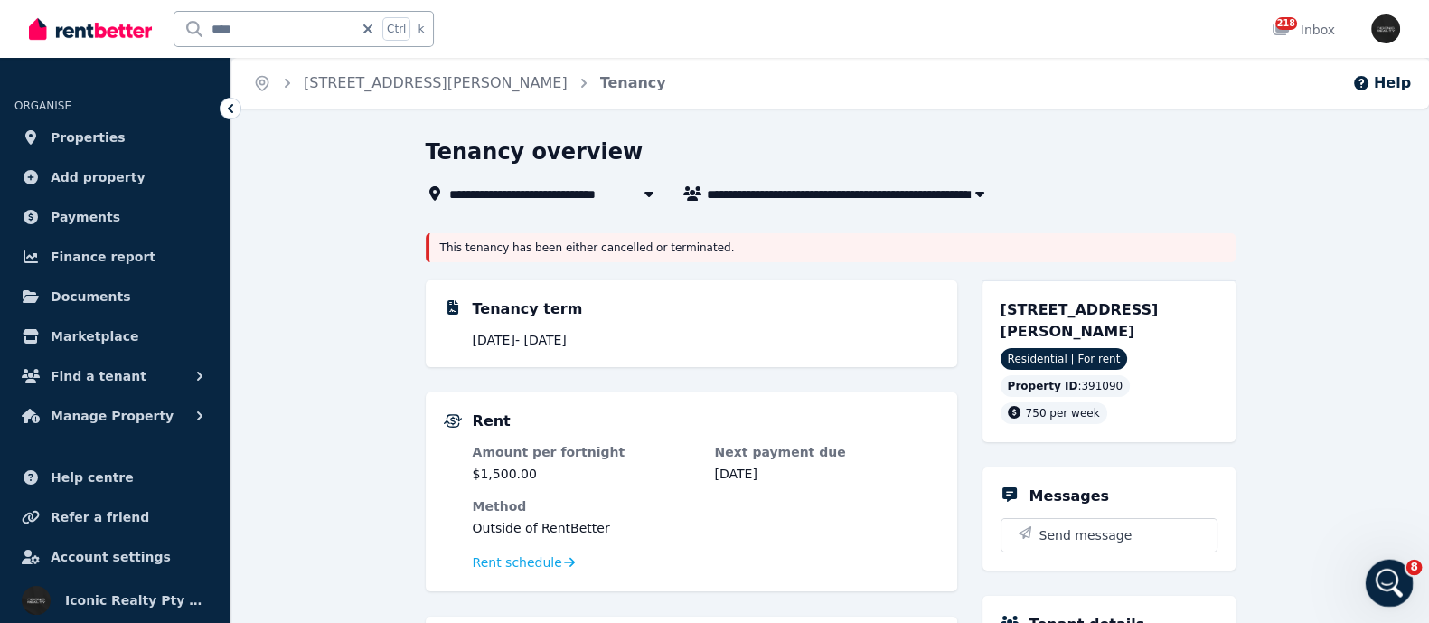
click at [1376, 576] on icon "Open Intercom Messenger" at bounding box center [1388, 581] width 30 height 30
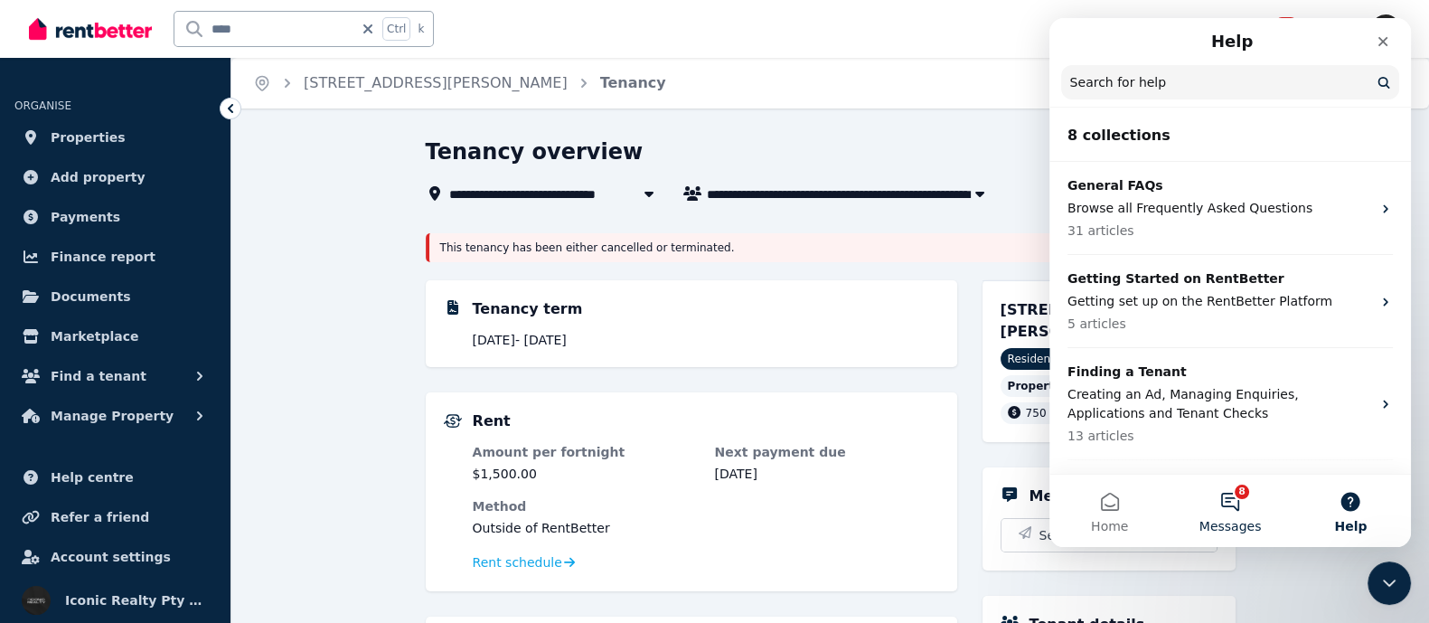
click at [1216, 513] on button "8 Messages" at bounding box center [1230, 511] width 120 height 72
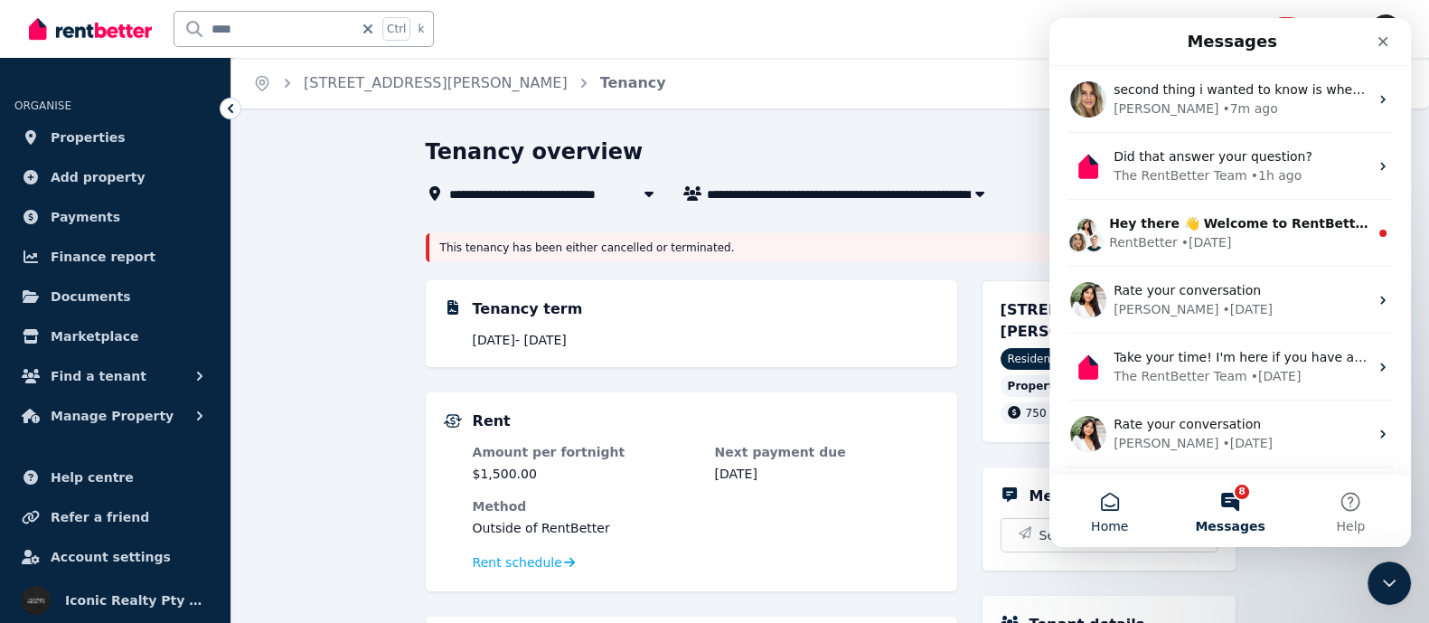
click at [1107, 513] on button "Home" at bounding box center [1110, 511] width 120 height 72
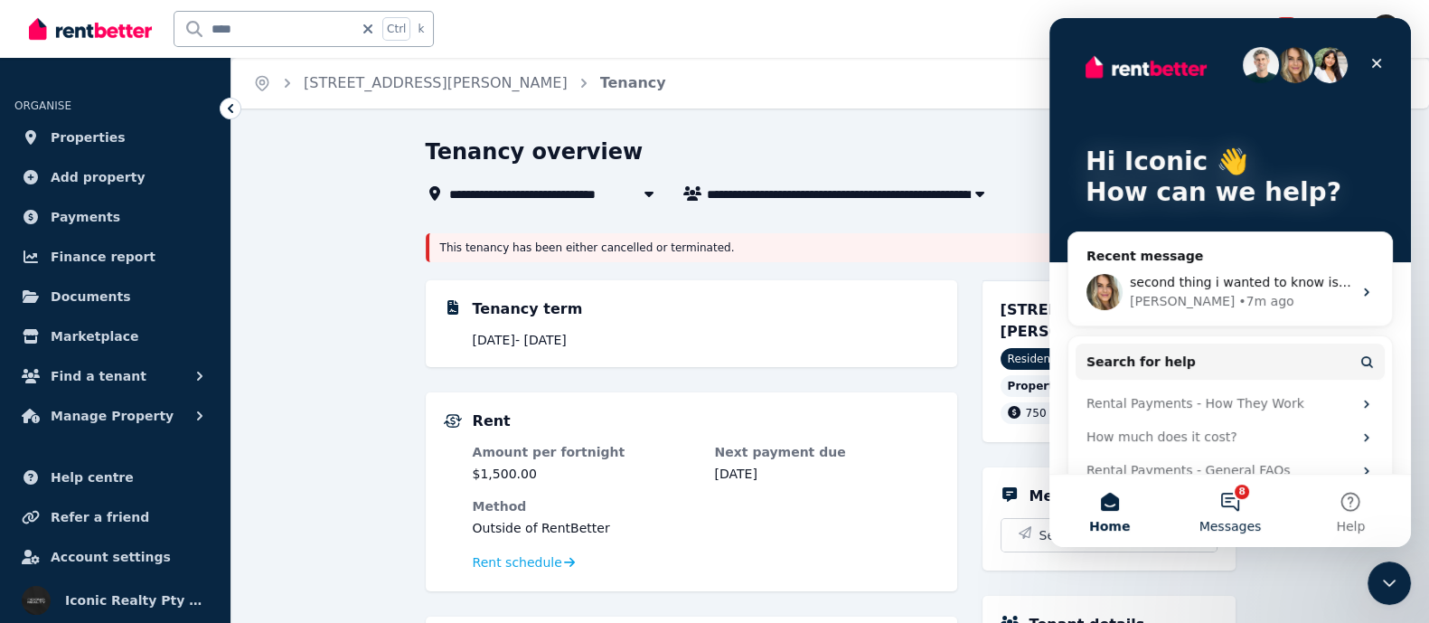
click at [1222, 520] on span "Messages" at bounding box center [1231, 526] width 62 height 13
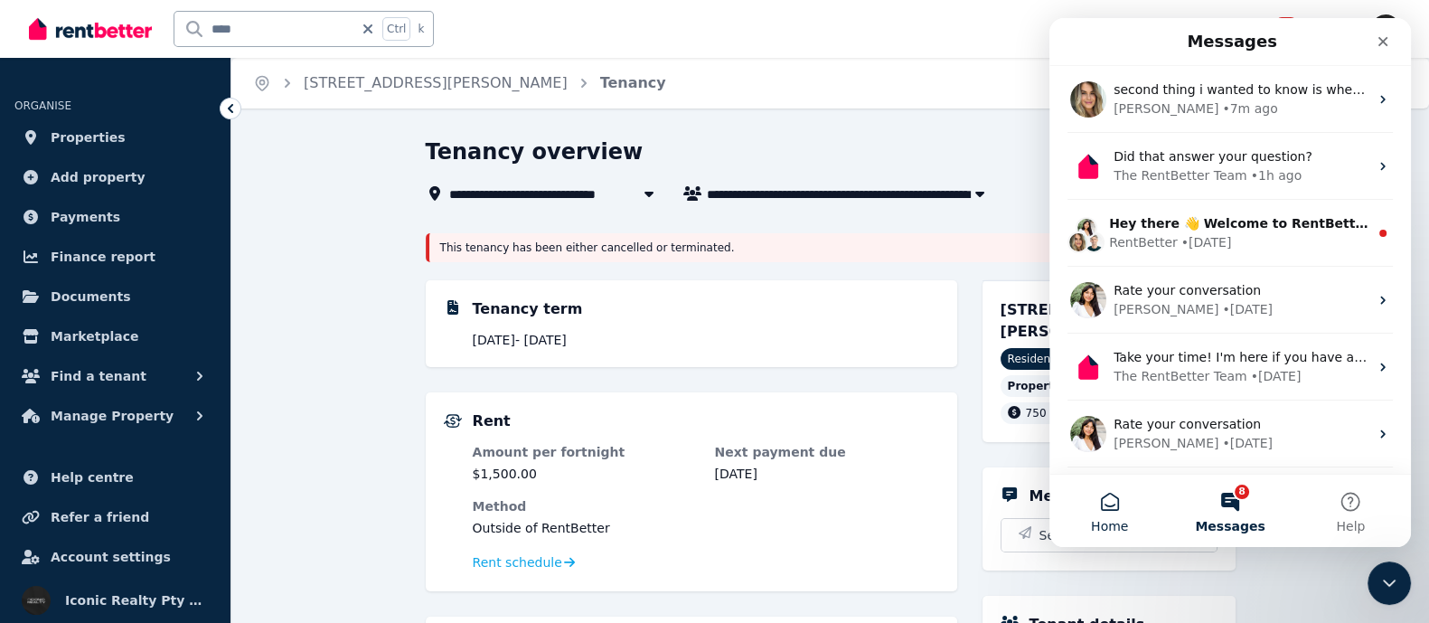
click at [1104, 511] on button "Home" at bounding box center [1110, 511] width 120 height 72
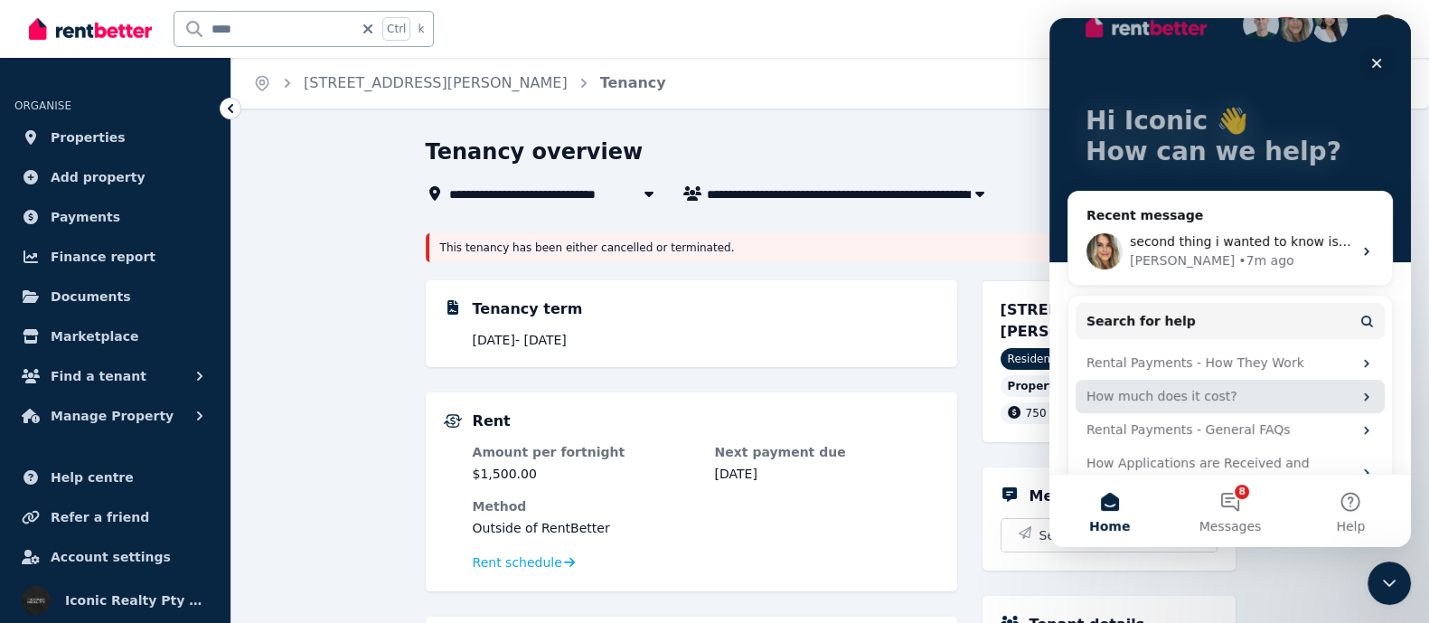
scroll to position [63, 0]
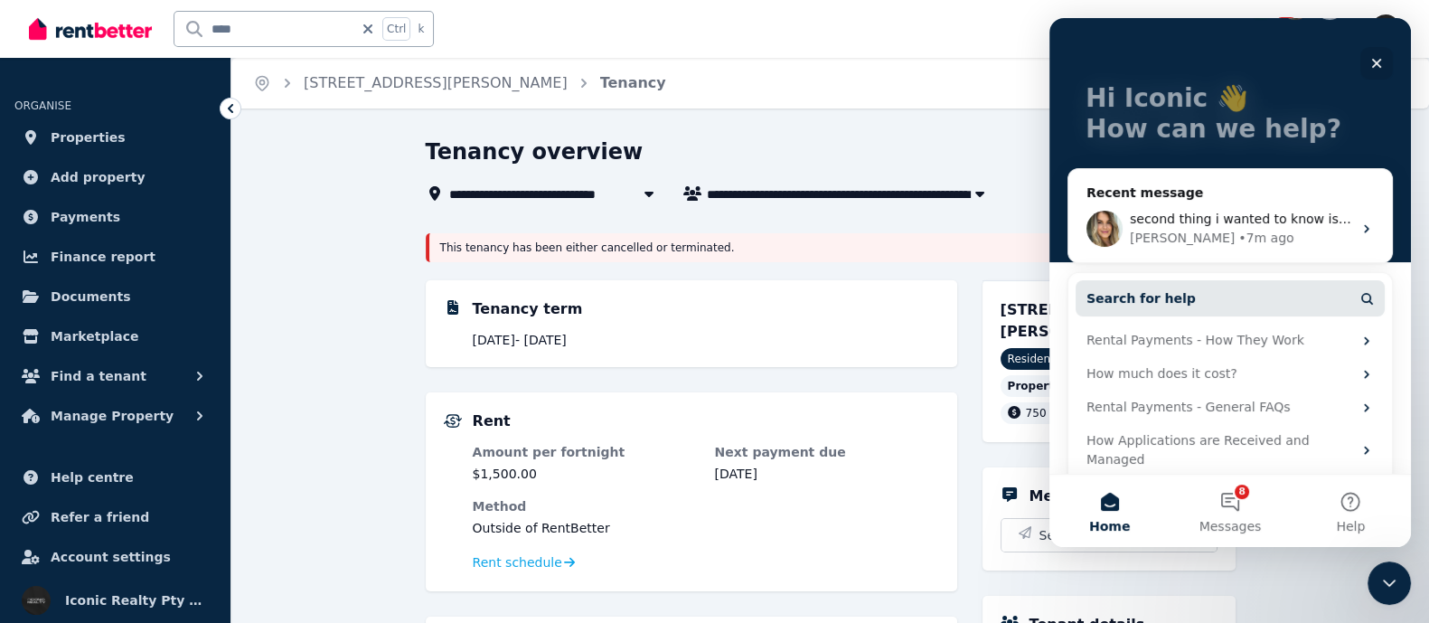
click at [1139, 302] on span "Search for help" at bounding box center [1141, 298] width 109 height 19
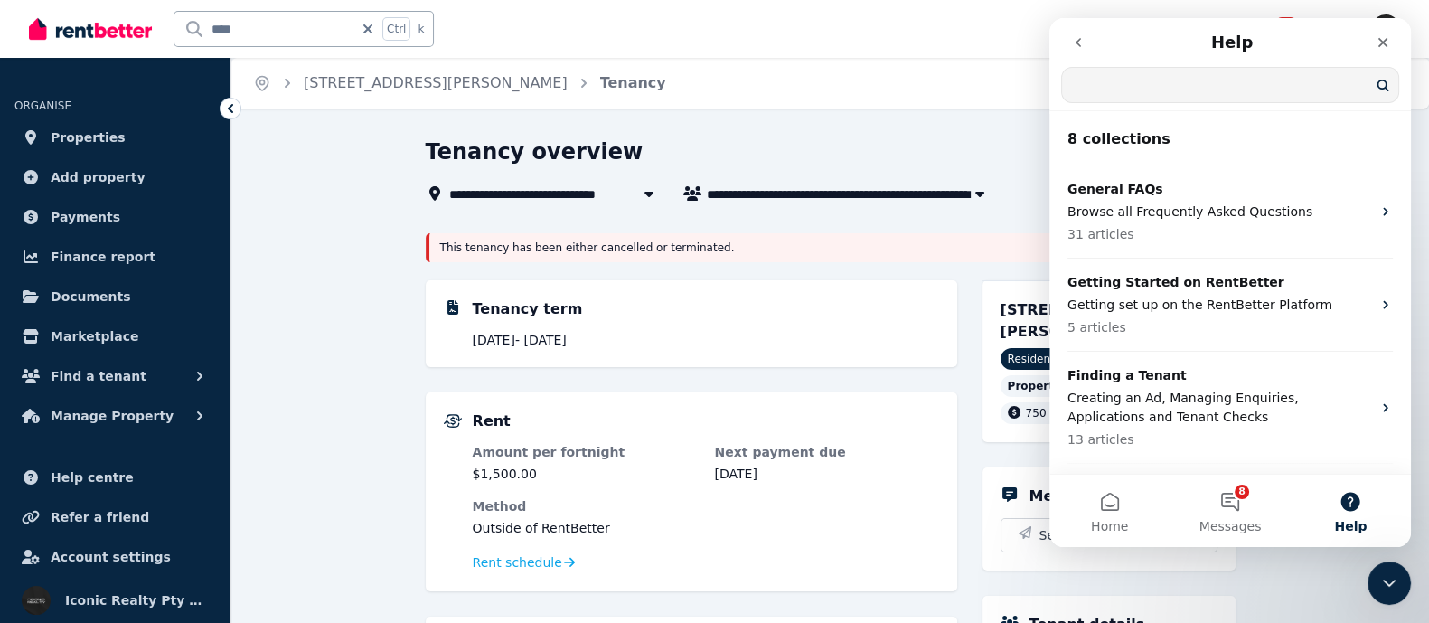
scroll to position [0, 0]
click at [1113, 512] on button "Home" at bounding box center [1110, 511] width 120 height 72
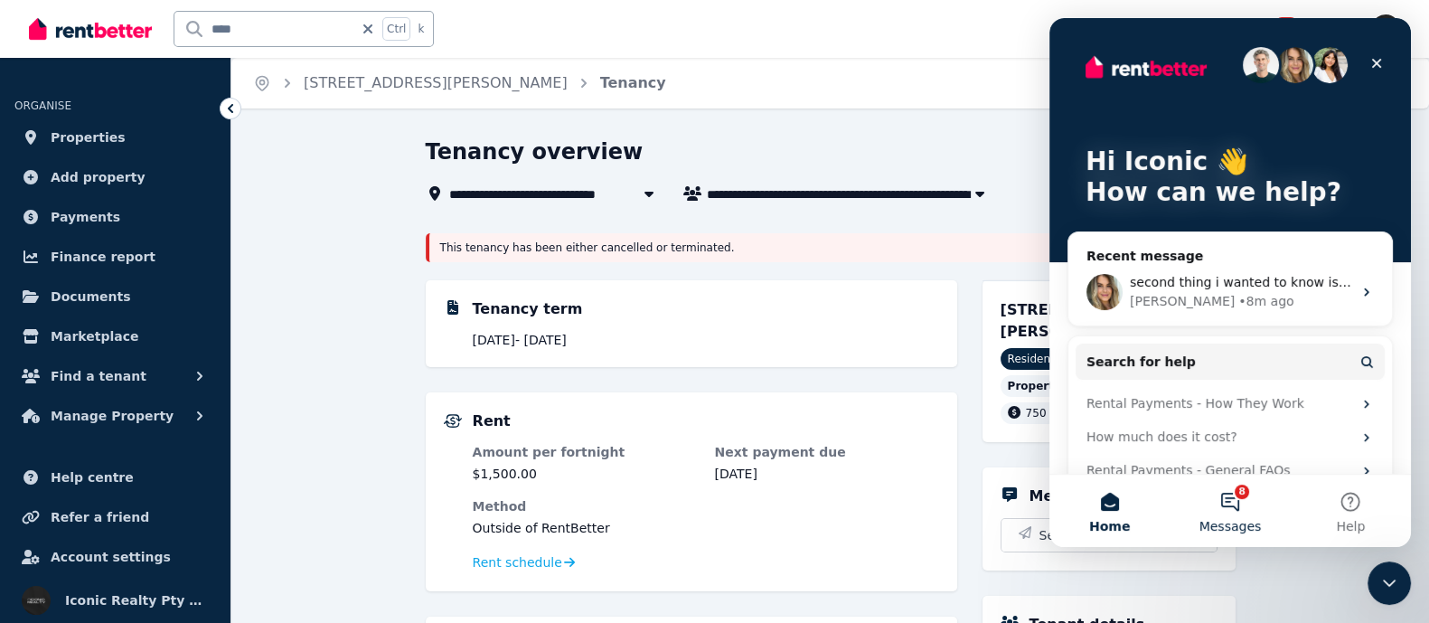
click at [1237, 505] on button "8 Messages" at bounding box center [1230, 511] width 120 height 72
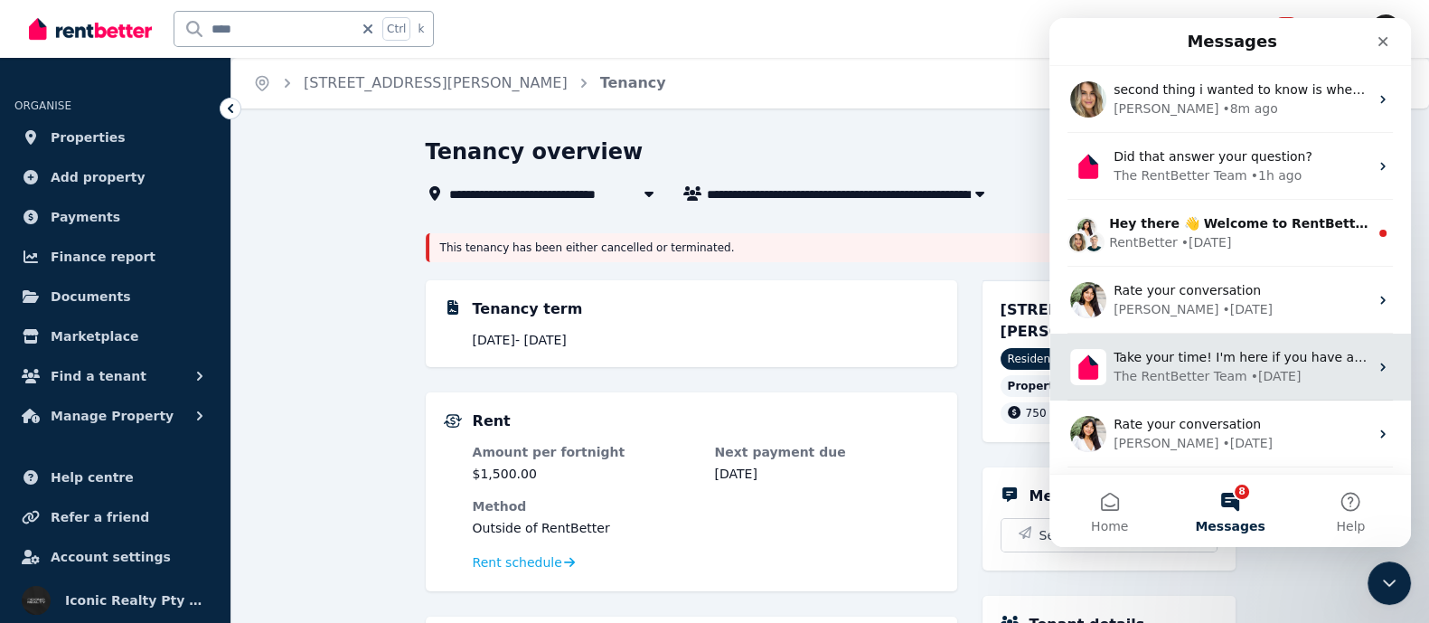
scroll to position [260, 0]
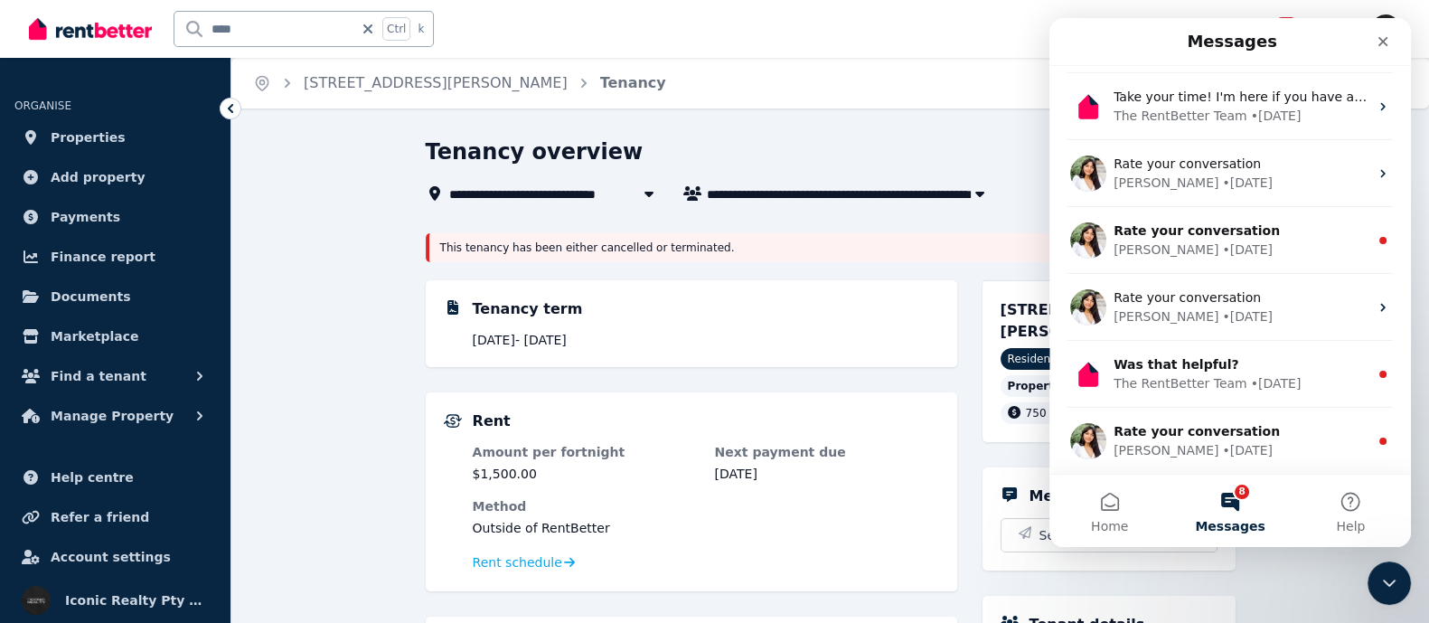
click at [1231, 506] on button "8 Messages" at bounding box center [1230, 511] width 120 height 72
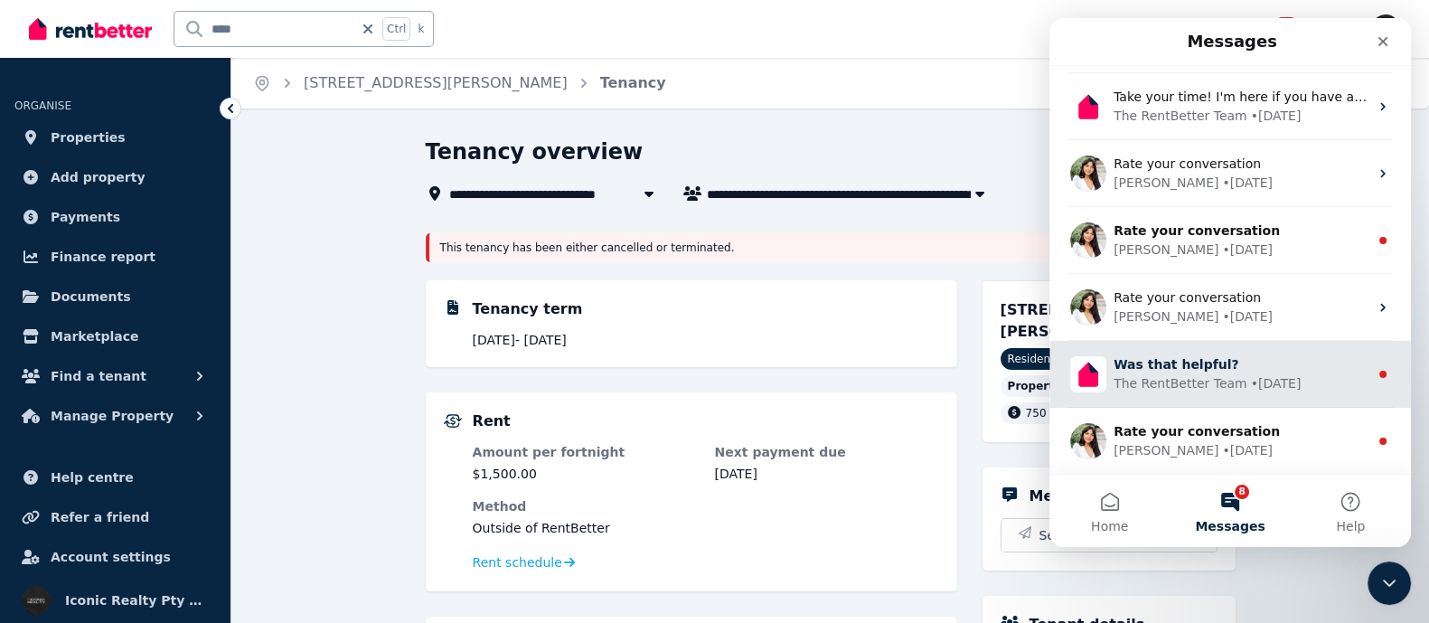
scroll to position [0, 0]
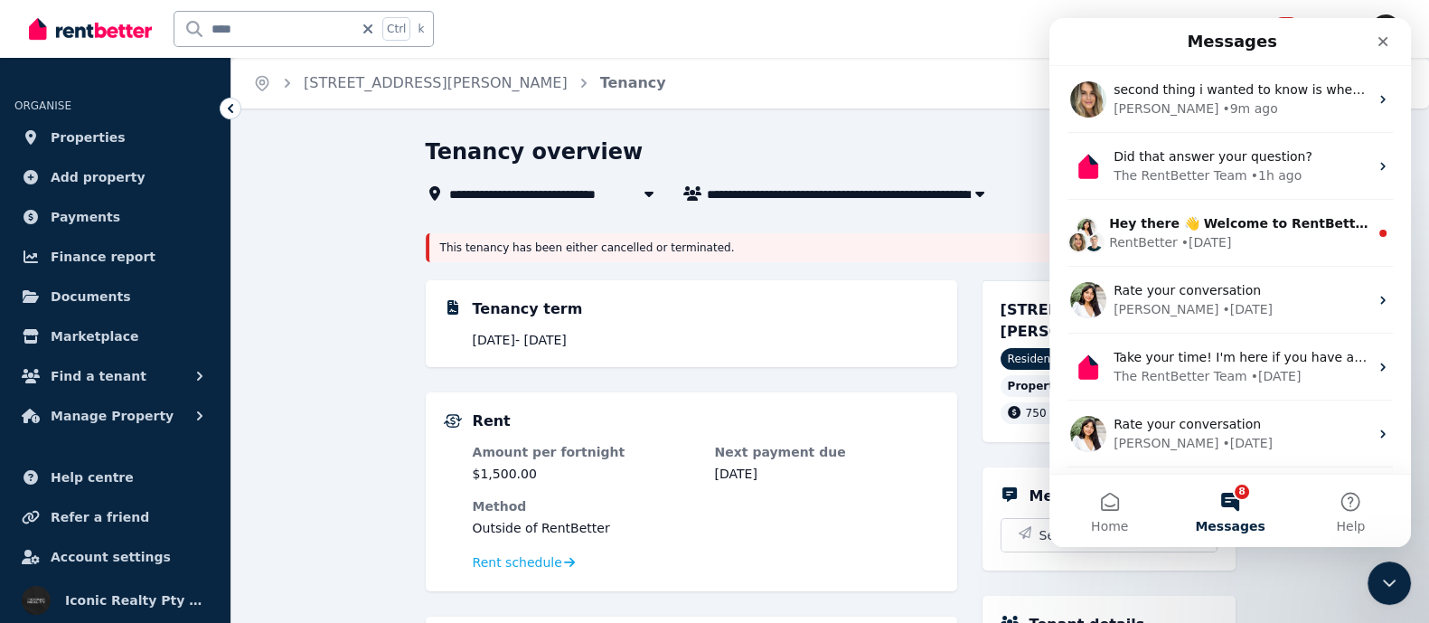
click at [1228, 505] on button "8 Messages" at bounding box center [1230, 511] width 120 height 72
drag, startPoint x: 1227, startPoint y: 505, endPoint x: 1233, endPoint y: 513, distance: 9.6
click at [1233, 513] on button "8 Messages" at bounding box center [1230, 511] width 120 height 72
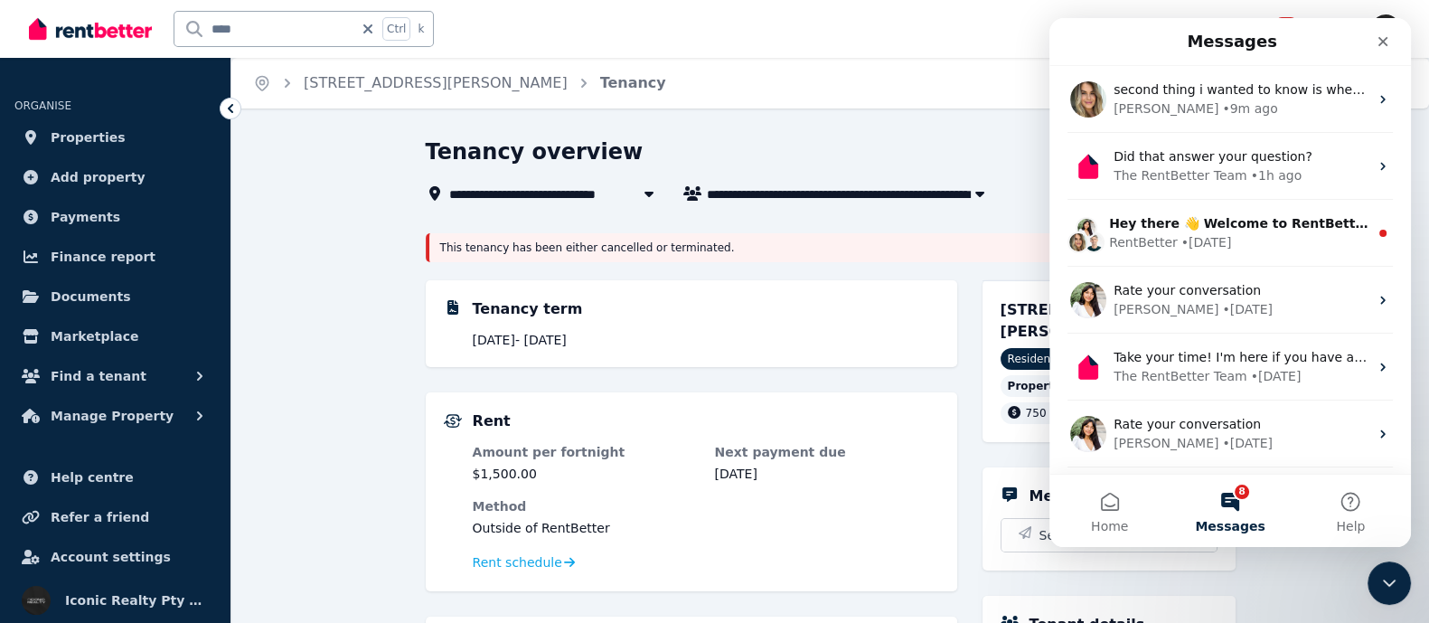
click at [1233, 513] on button "8 Messages" at bounding box center [1230, 511] width 120 height 72
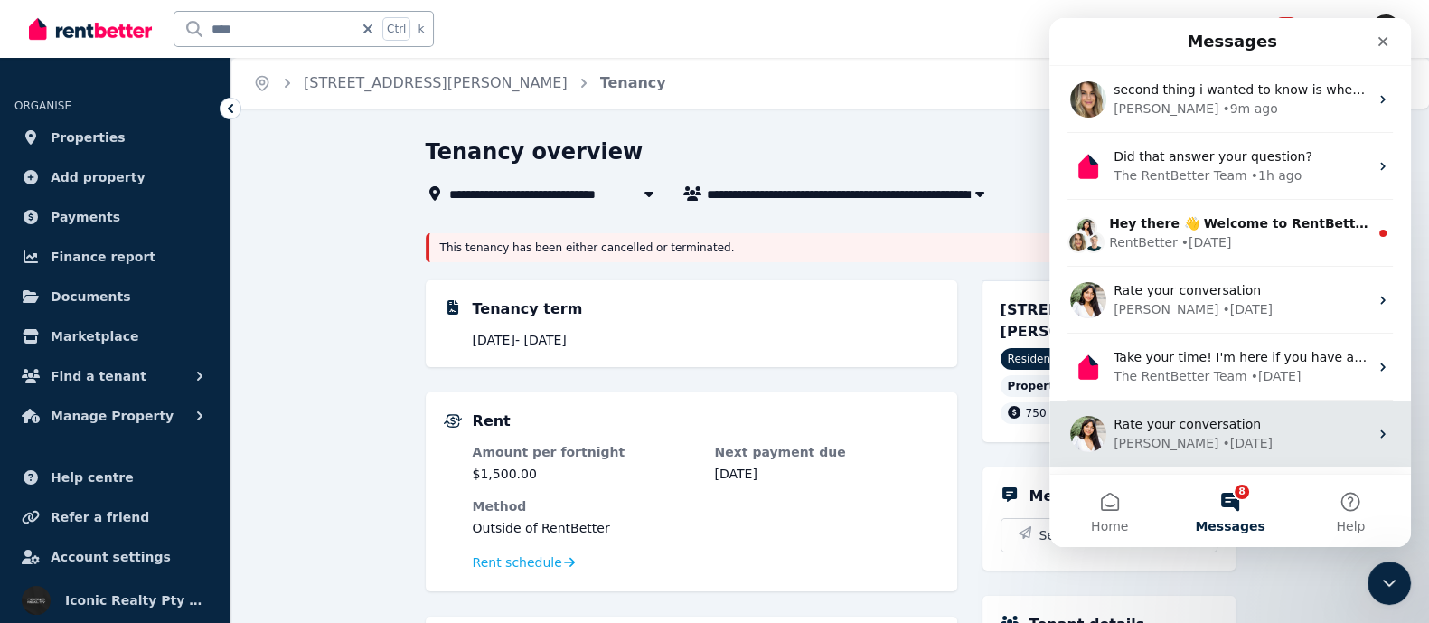
click at [1156, 445] on div "[PERSON_NAME]" at bounding box center [1166, 443] width 105 height 19
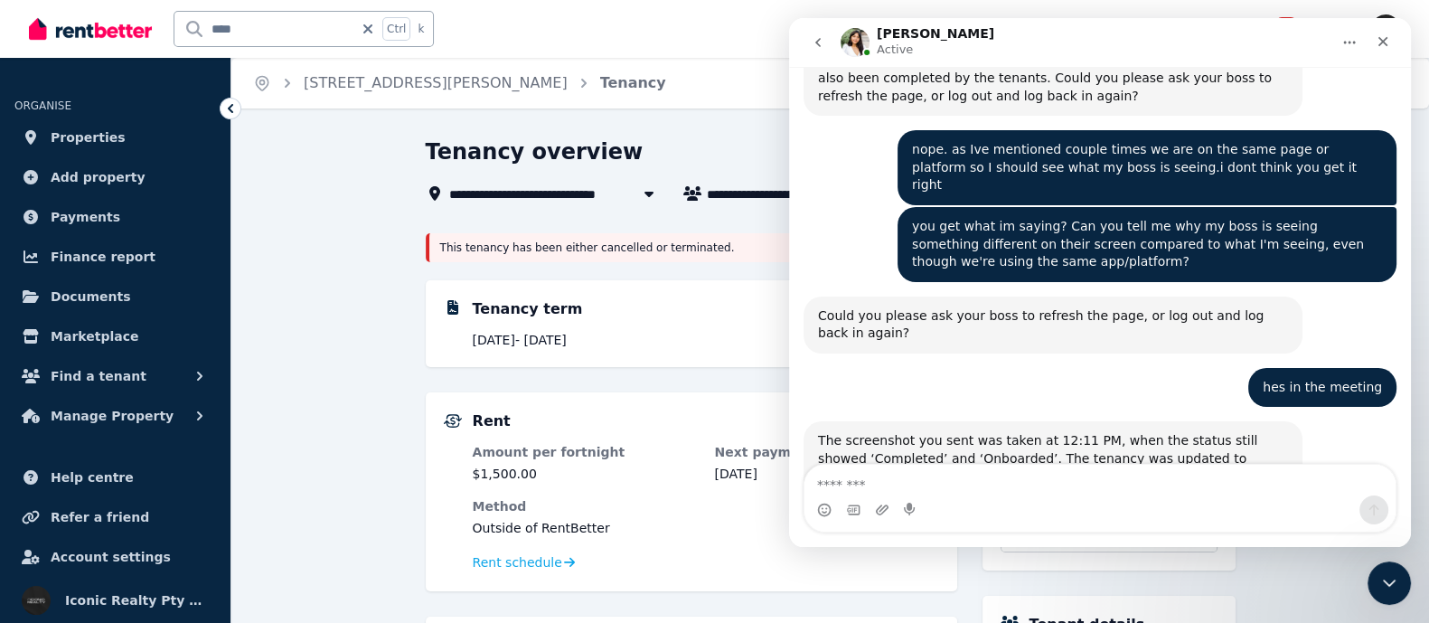
scroll to position [4242, 0]
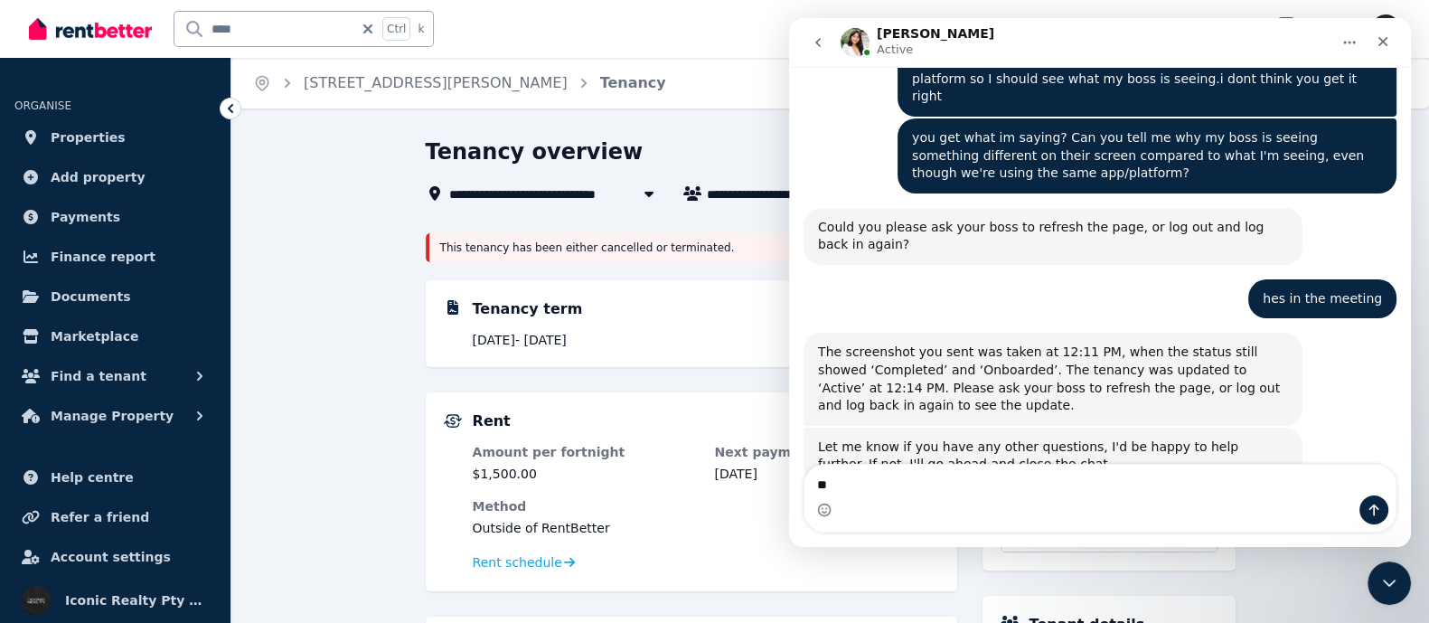
type textarea "**"
click at [1077, 487] on textarea "**" at bounding box center [1101, 480] width 592 height 31
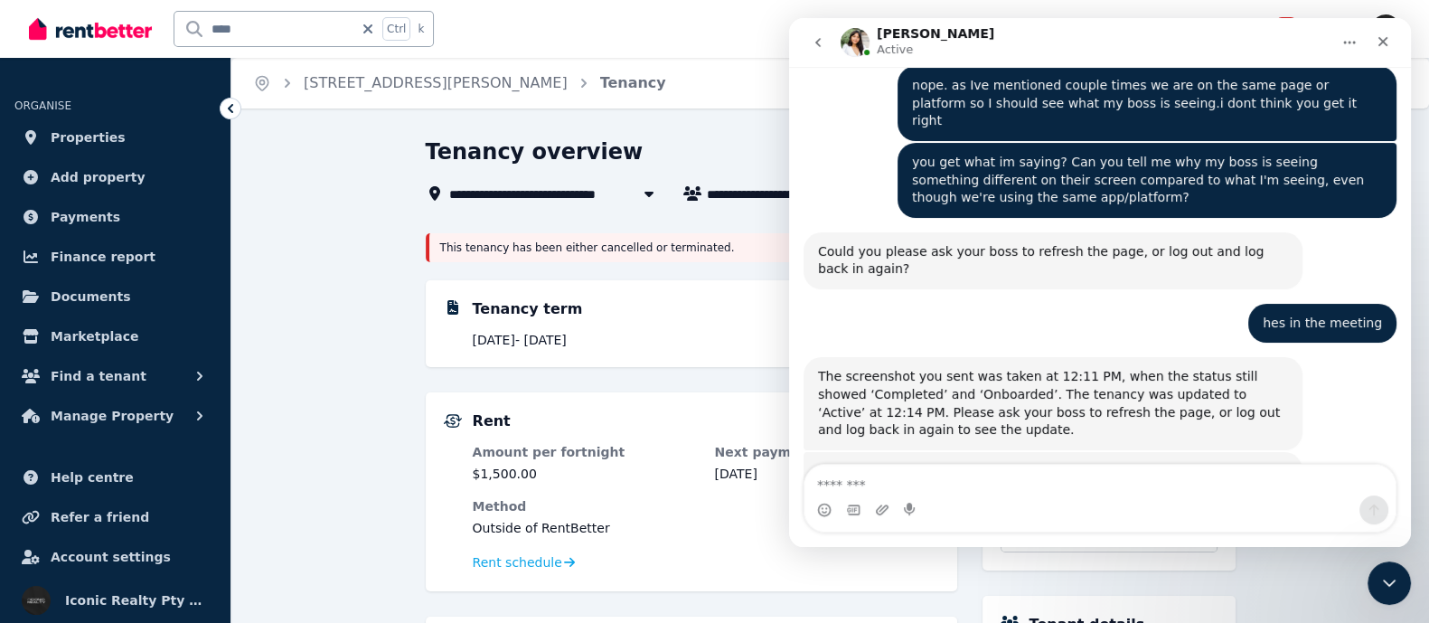
scroll to position [4345, 0]
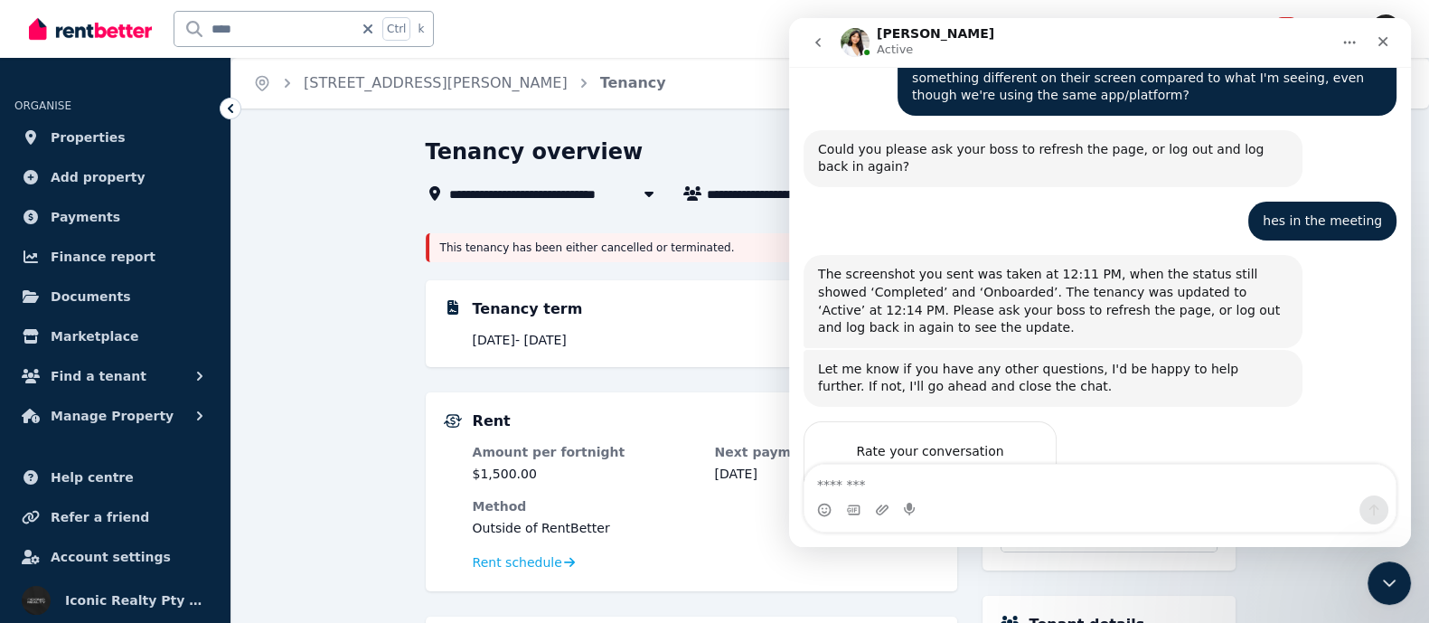
click at [813, 38] on icon "go back" at bounding box center [818, 42] width 14 height 14
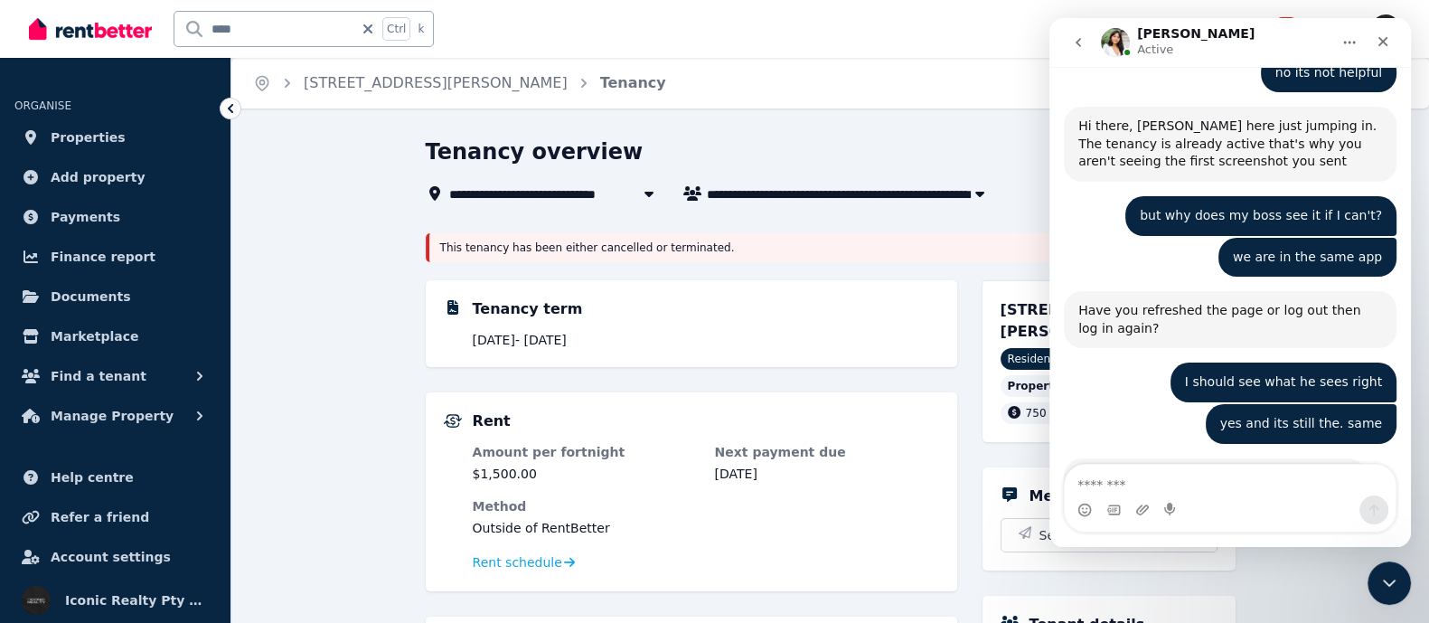
scroll to position [0, 0]
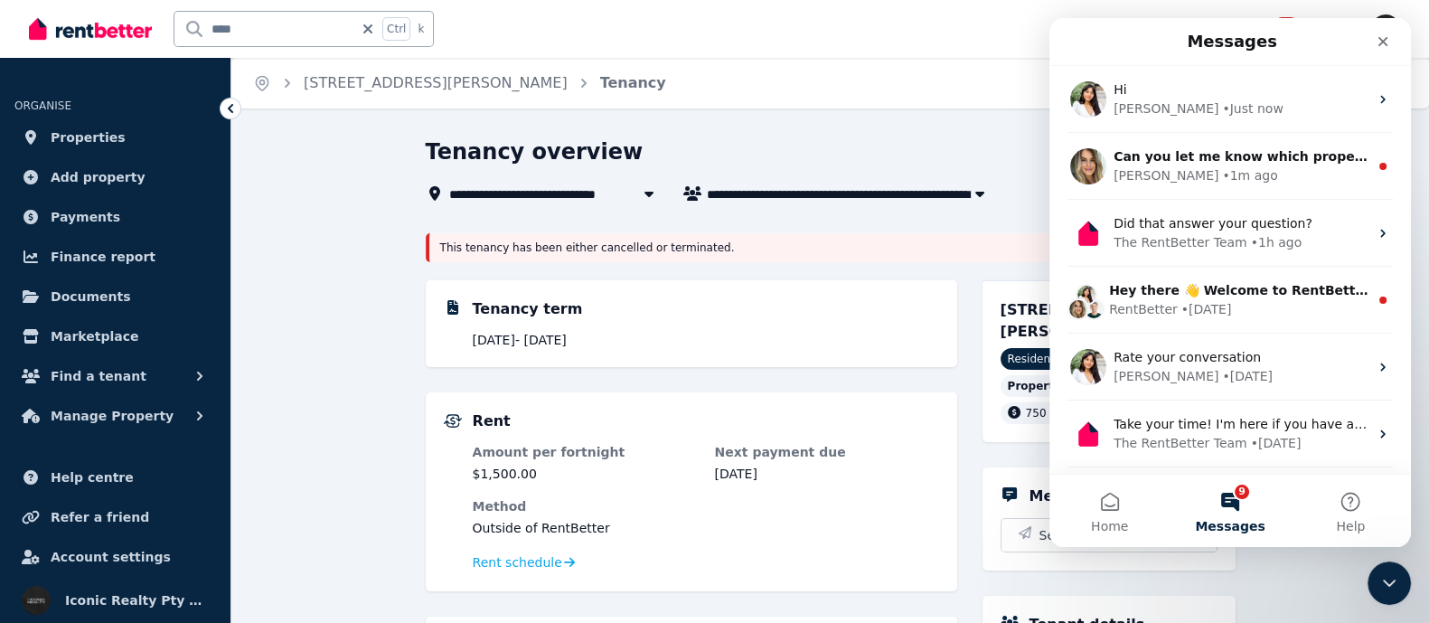
click at [1217, 510] on button "9 Messages" at bounding box center [1230, 511] width 120 height 72
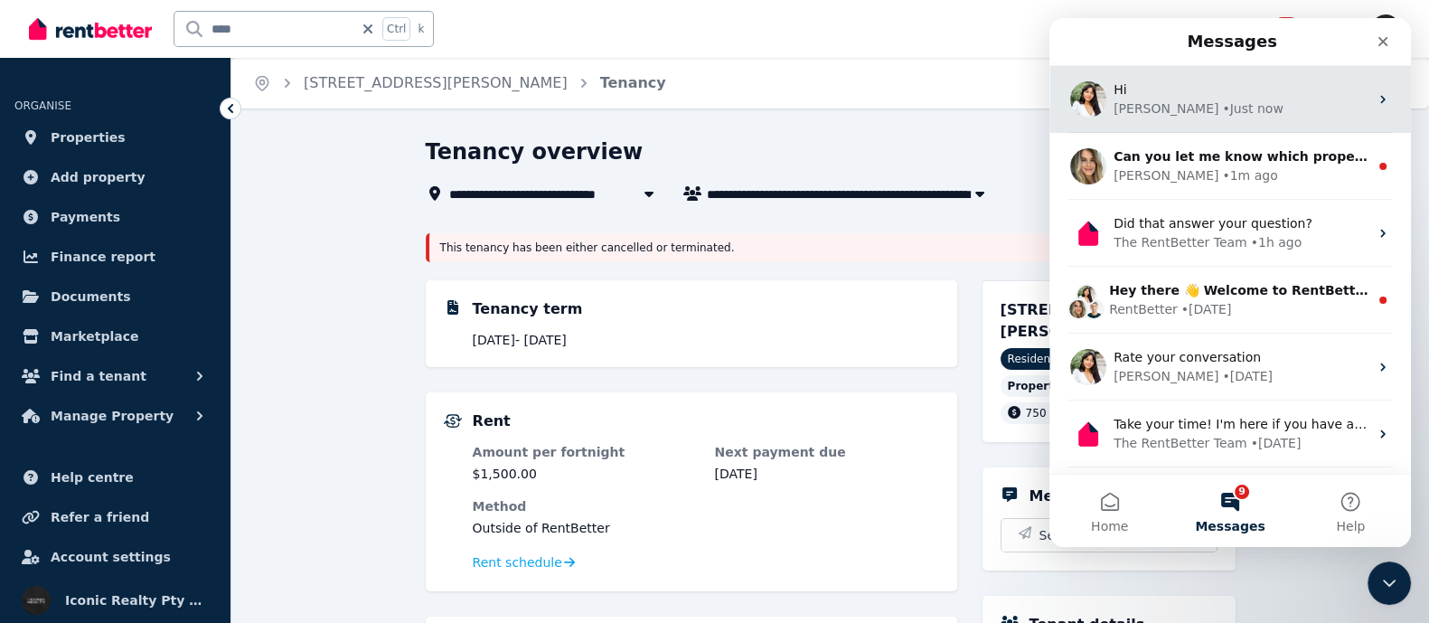
click at [1158, 102] on div "[PERSON_NAME]" at bounding box center [1166, 108] width 105 height 19
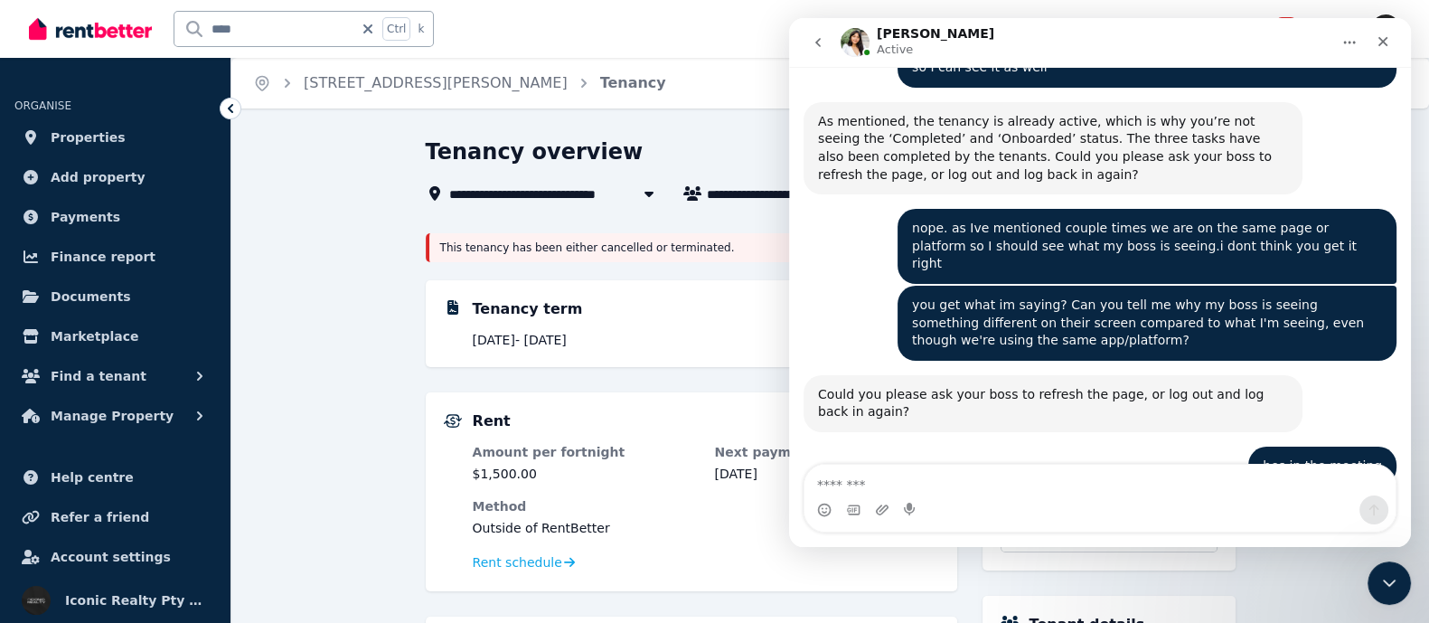
scroll to position [4345, 0]
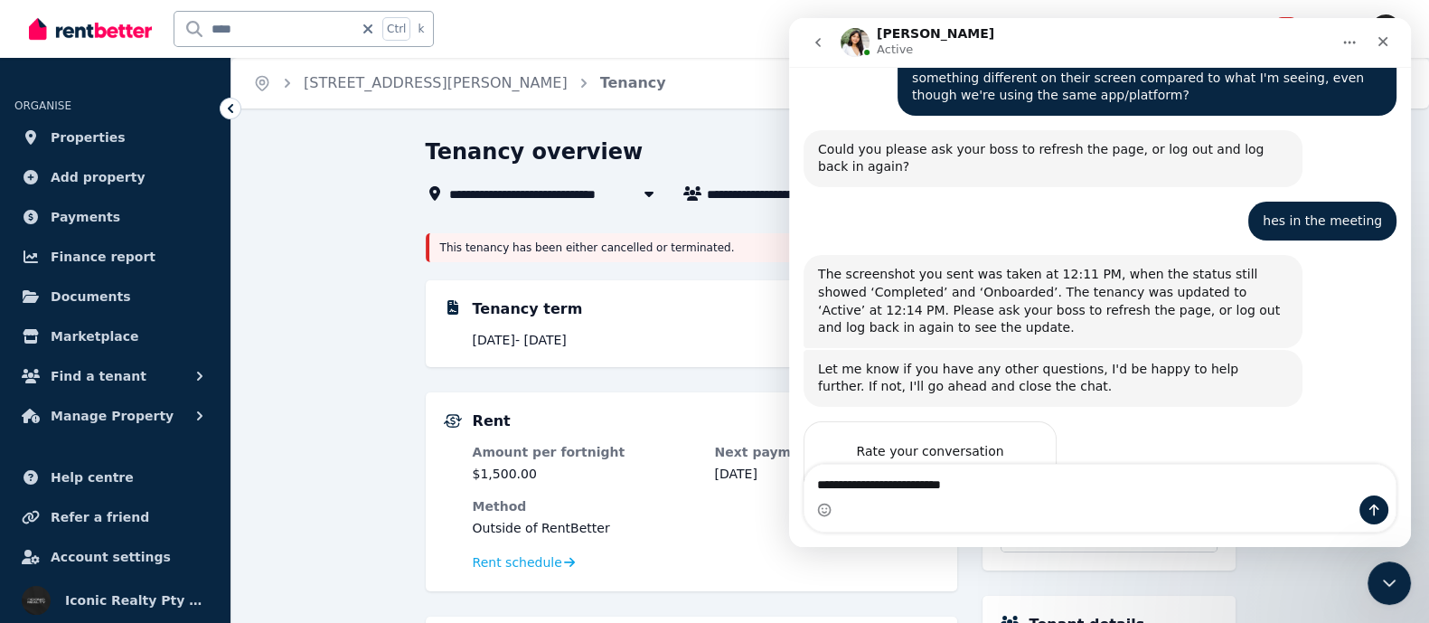
type textarea "**********"
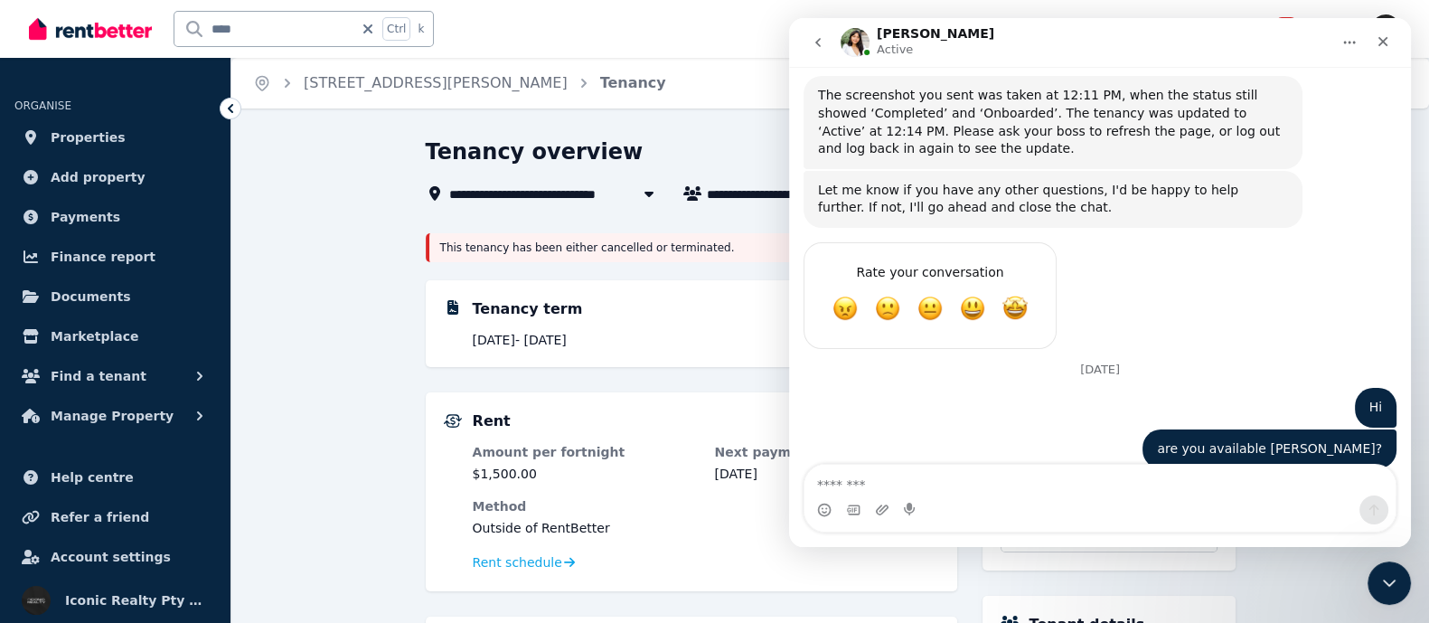
scroll to position [4527, 0]
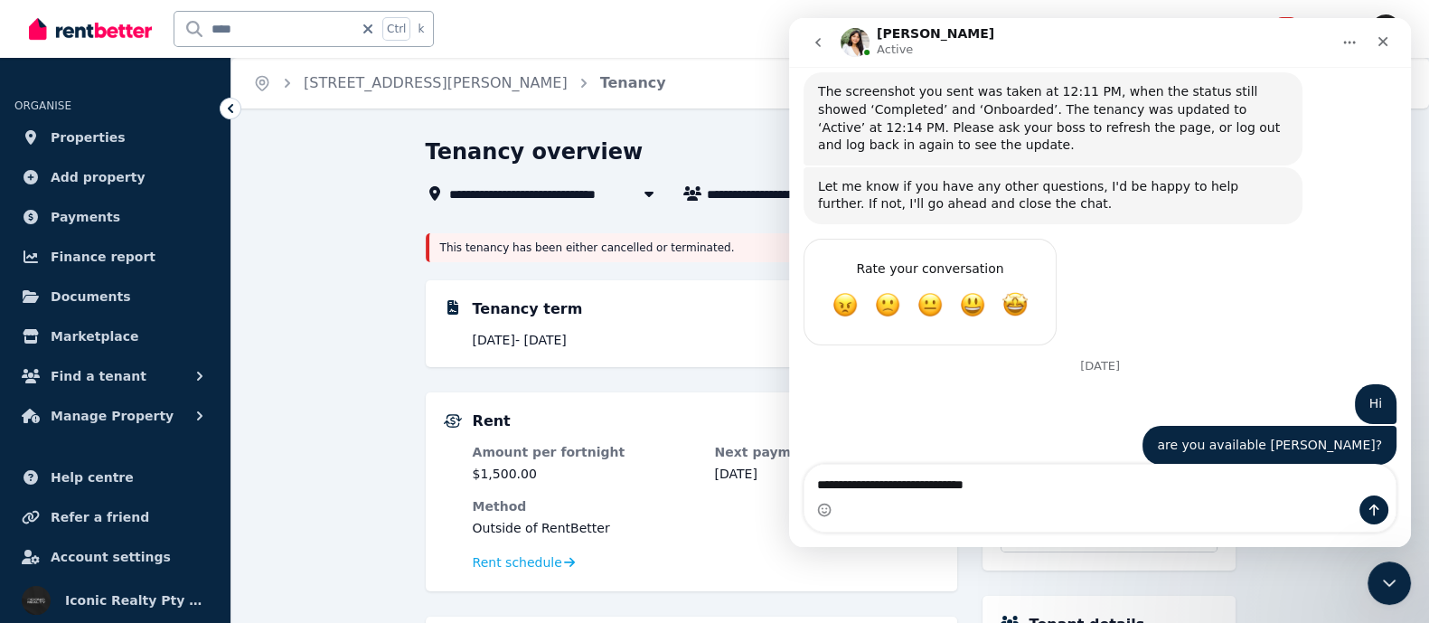
type textarea "**********"
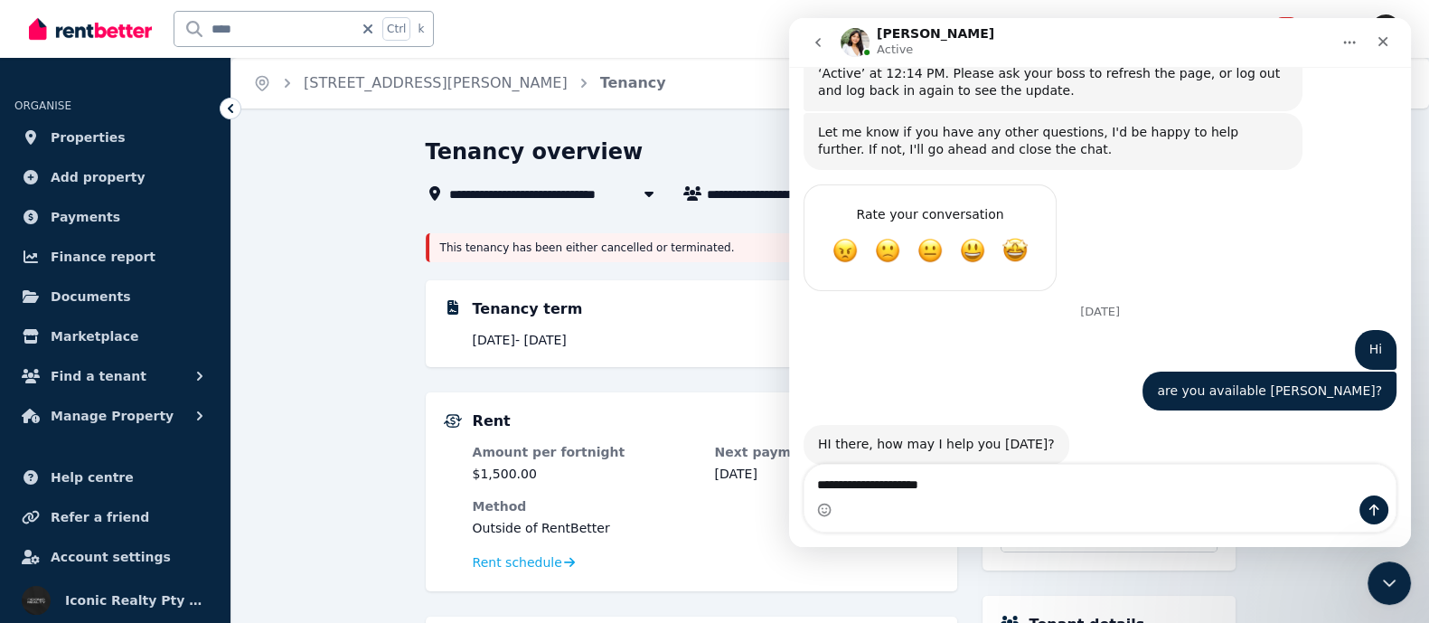
type textarea "**********"
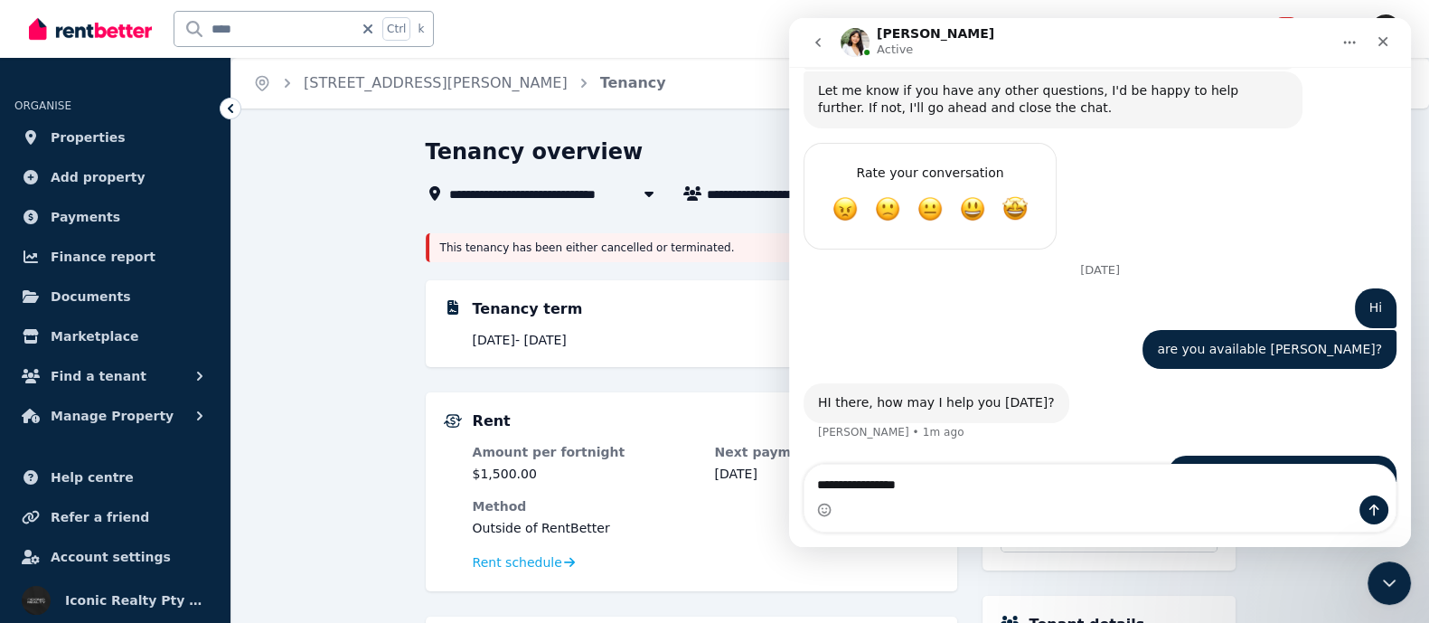
type textarea "**********"
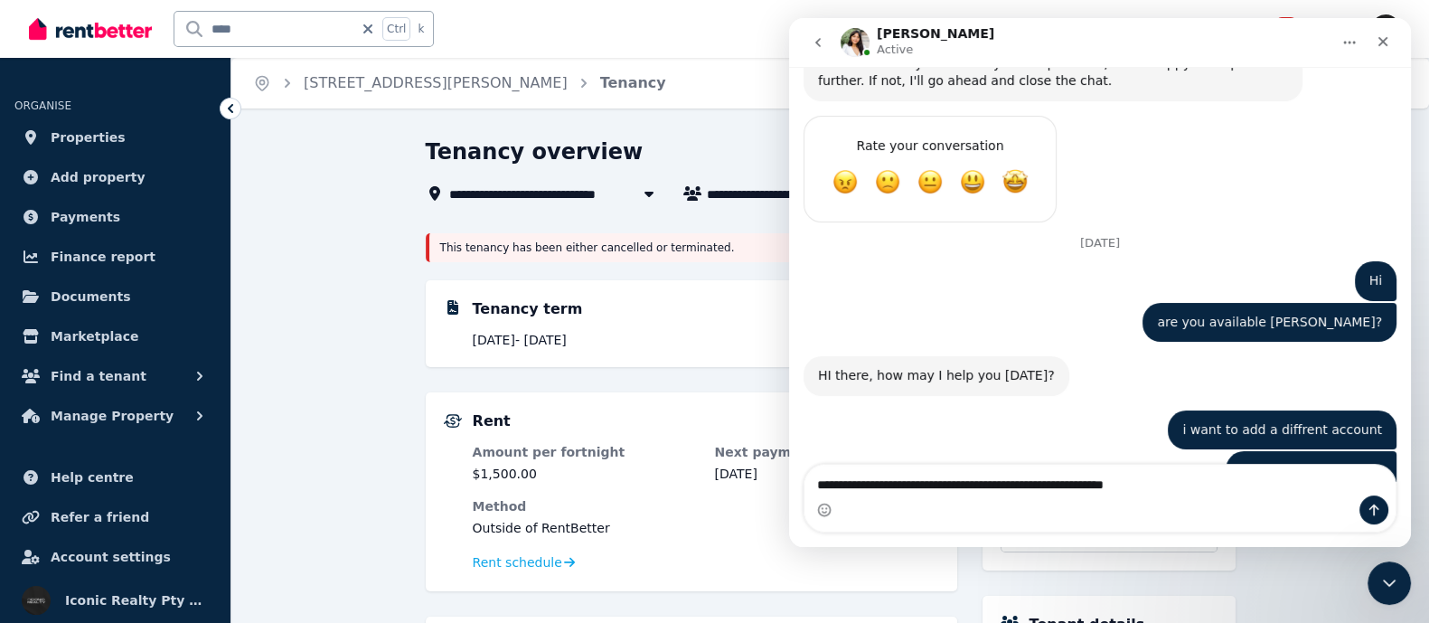
scroll to position [4648, 0]
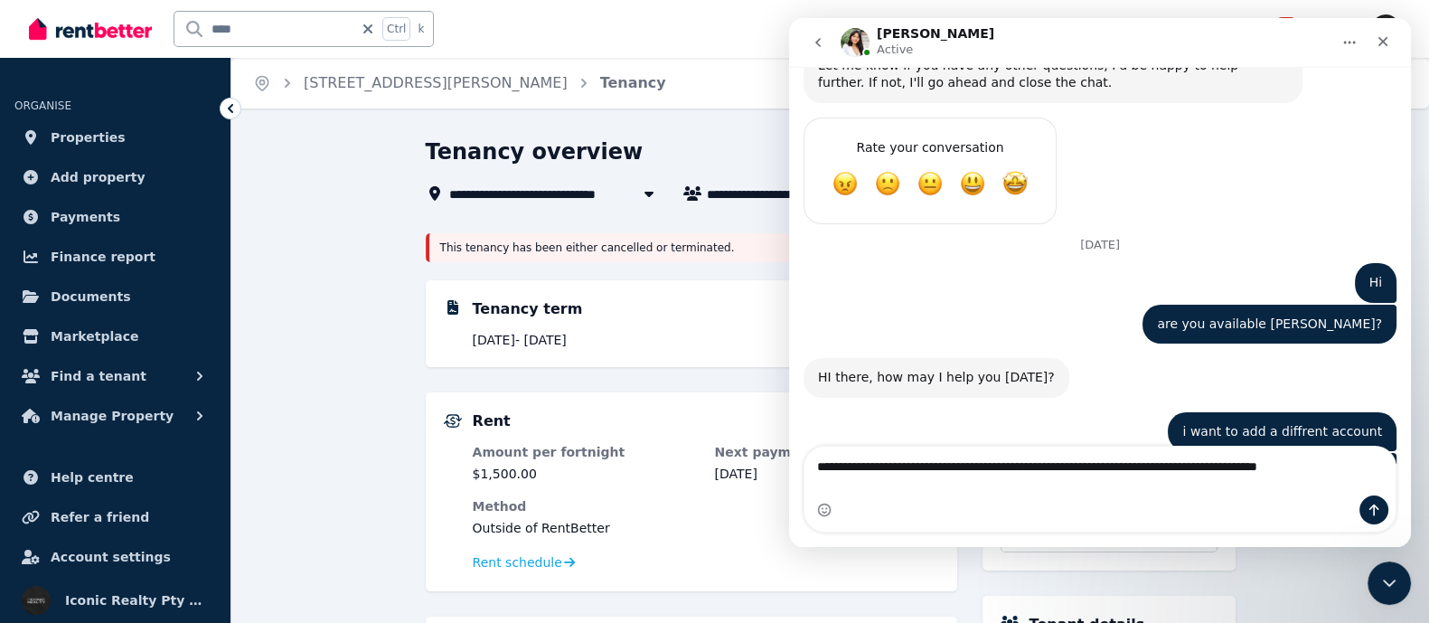
type textarea "**********"
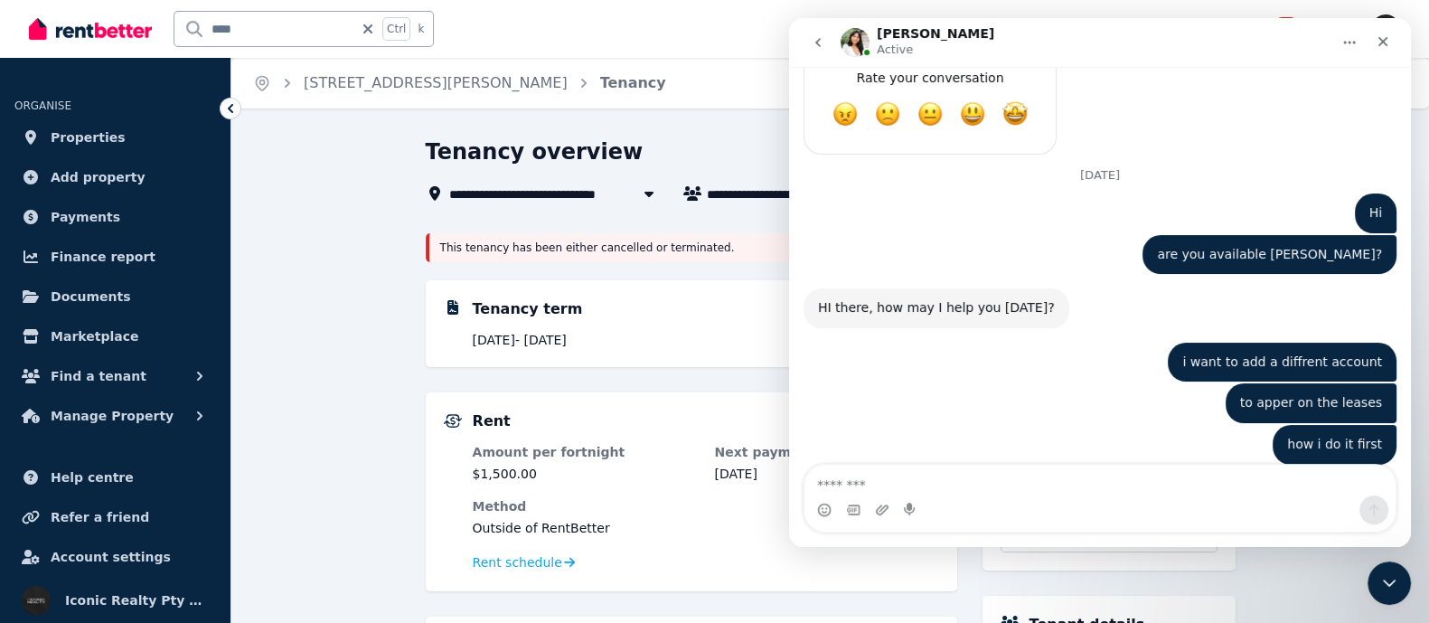
scroll to position [4720, 0]
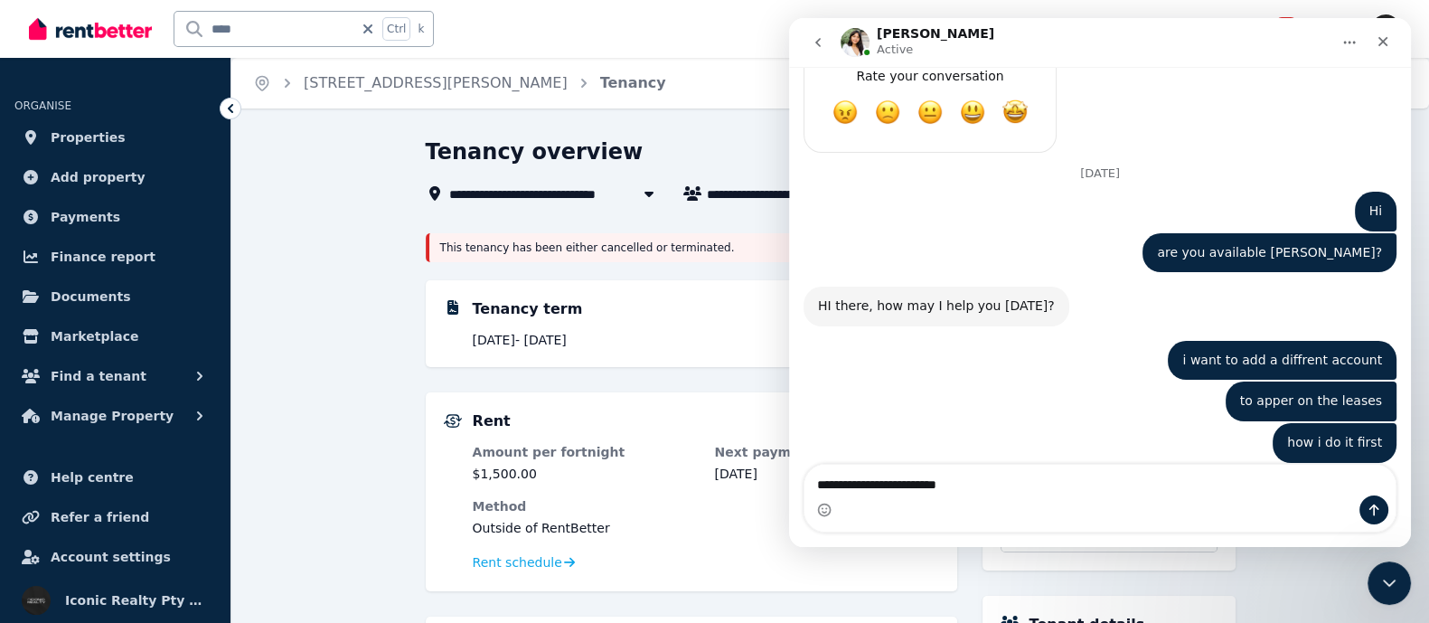
type textarea "**********"
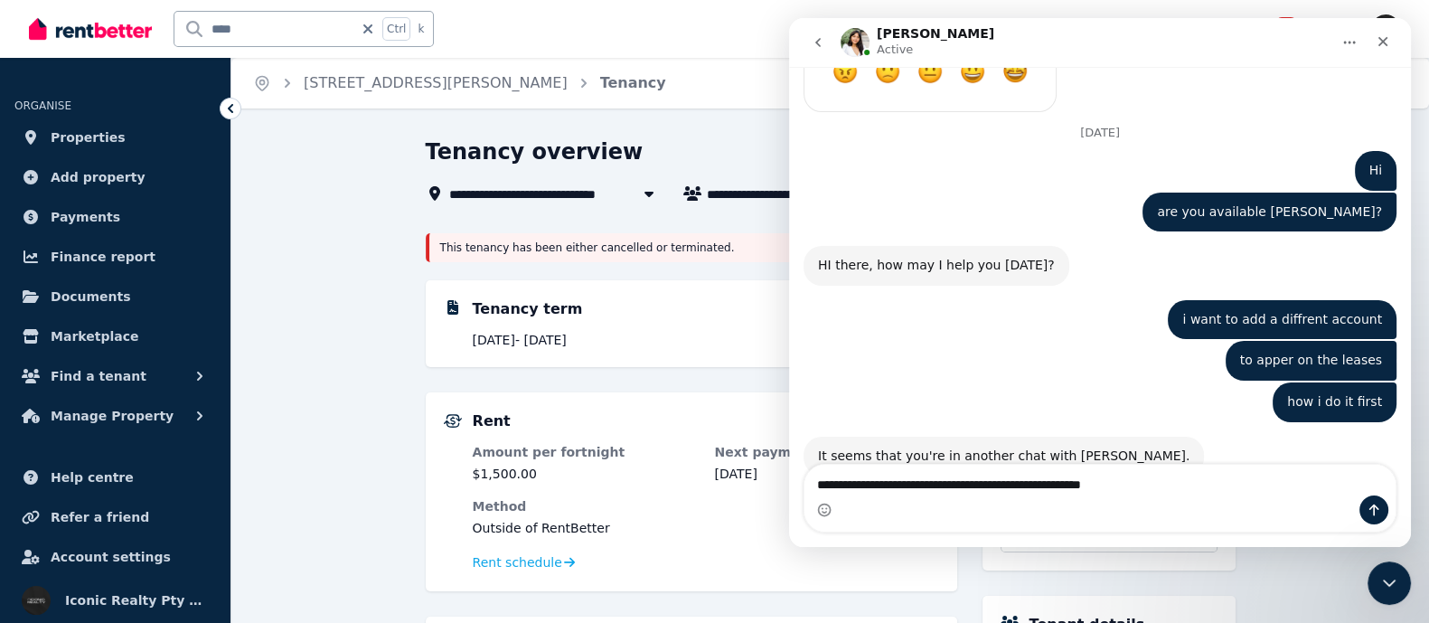
type textarea "**********"
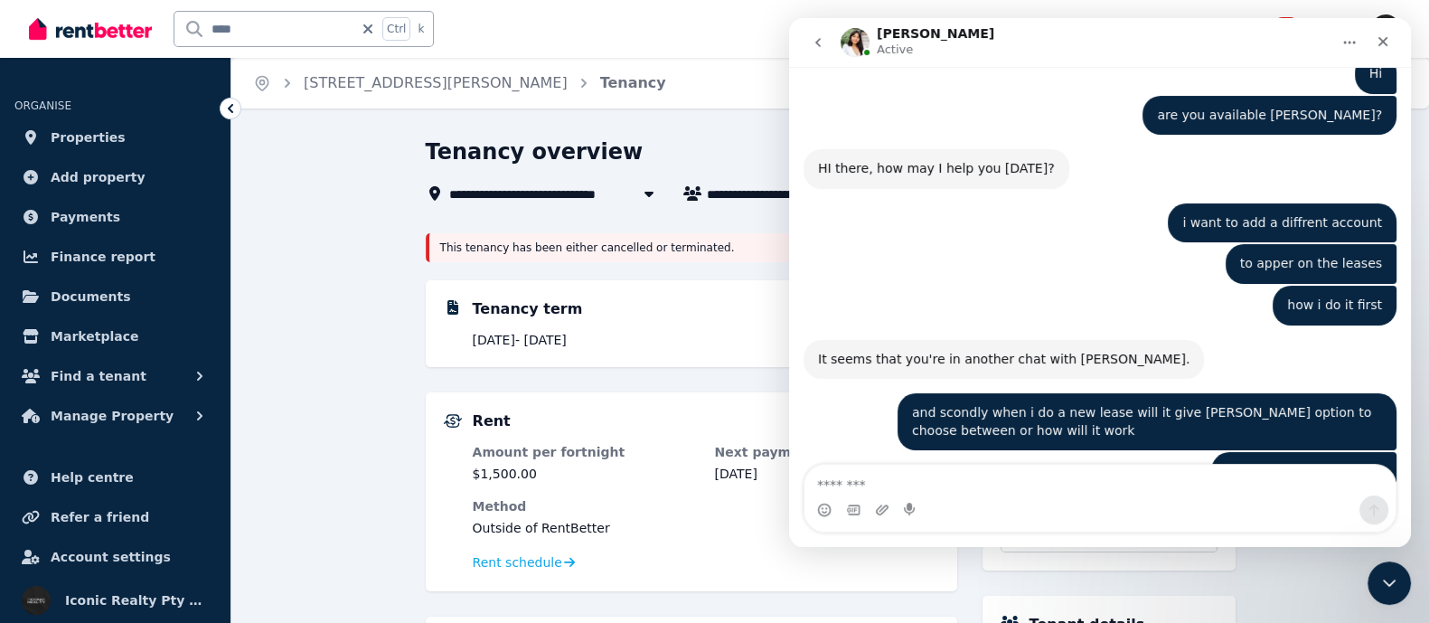
scroll to position [4855, 0]
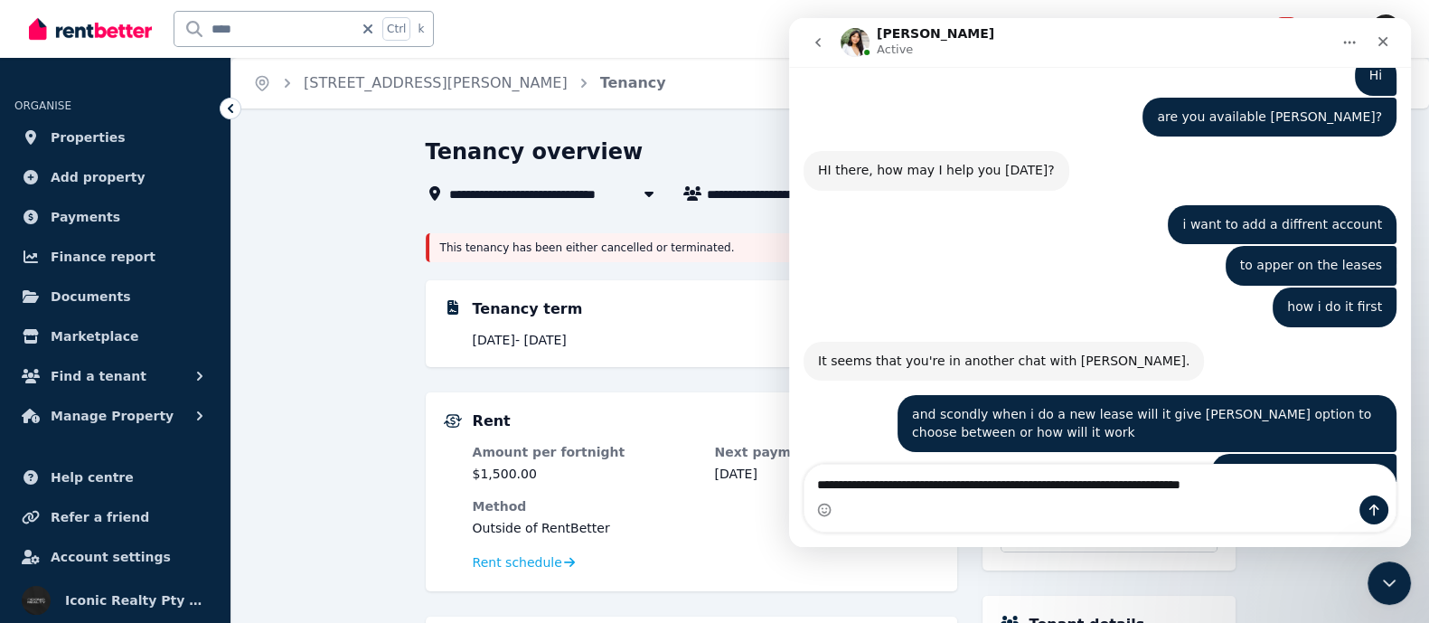
type textarea "**********"
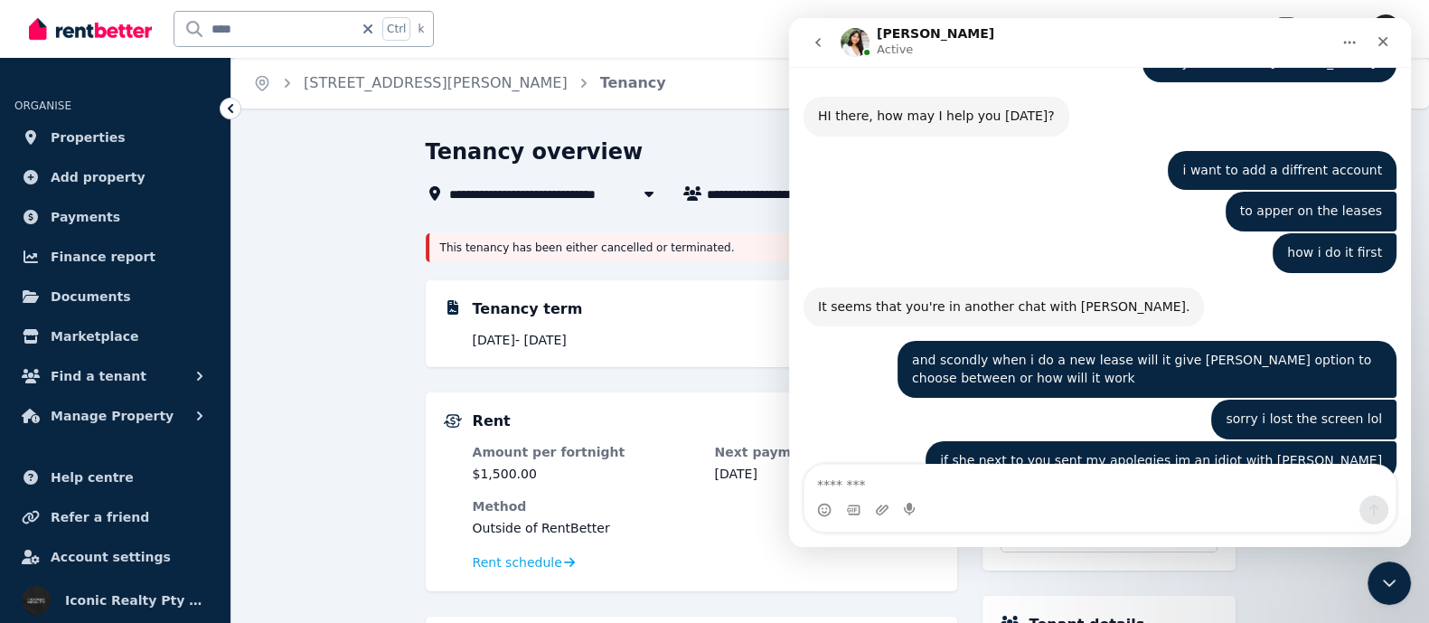
scroll to position [1, 0]
click at [717, 130] on div "**********" at bounding box center [714, 310] width 1429 height 623
click at [1373, 574] on div "Close Intercom Messenger" at bounding box center [1386, 580] width 43 height 43
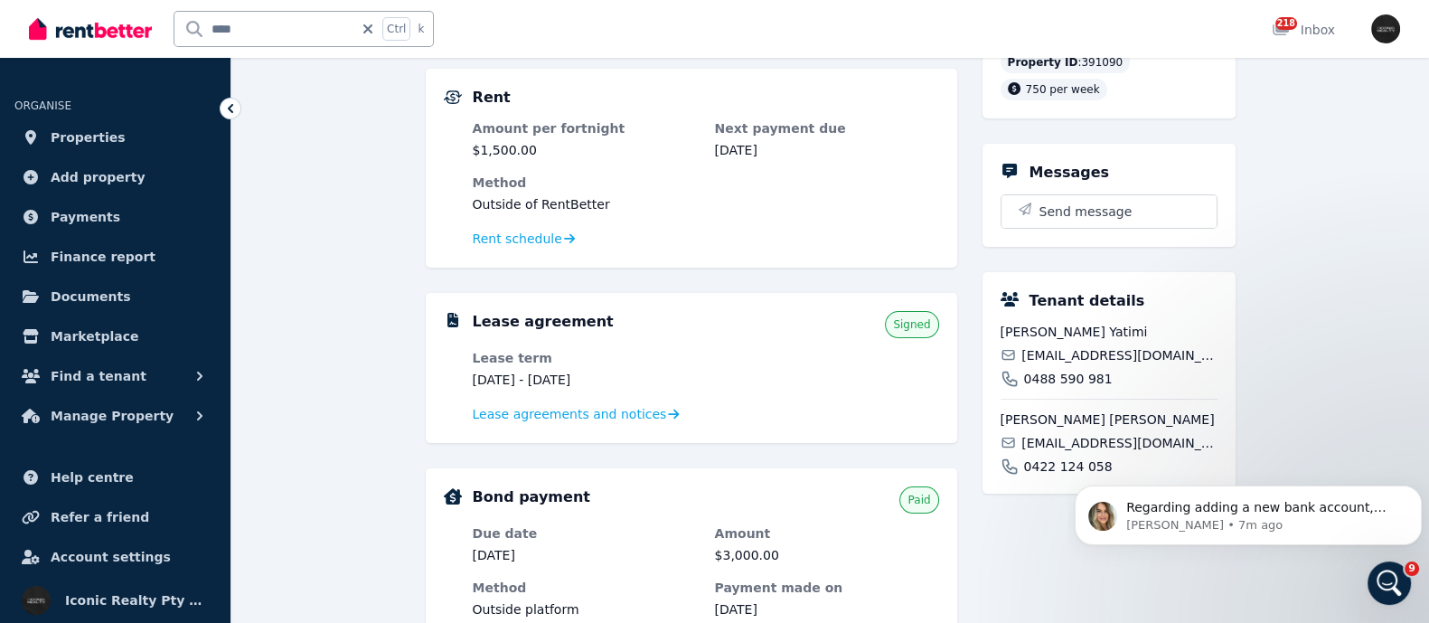
scroll to position [340, 0]
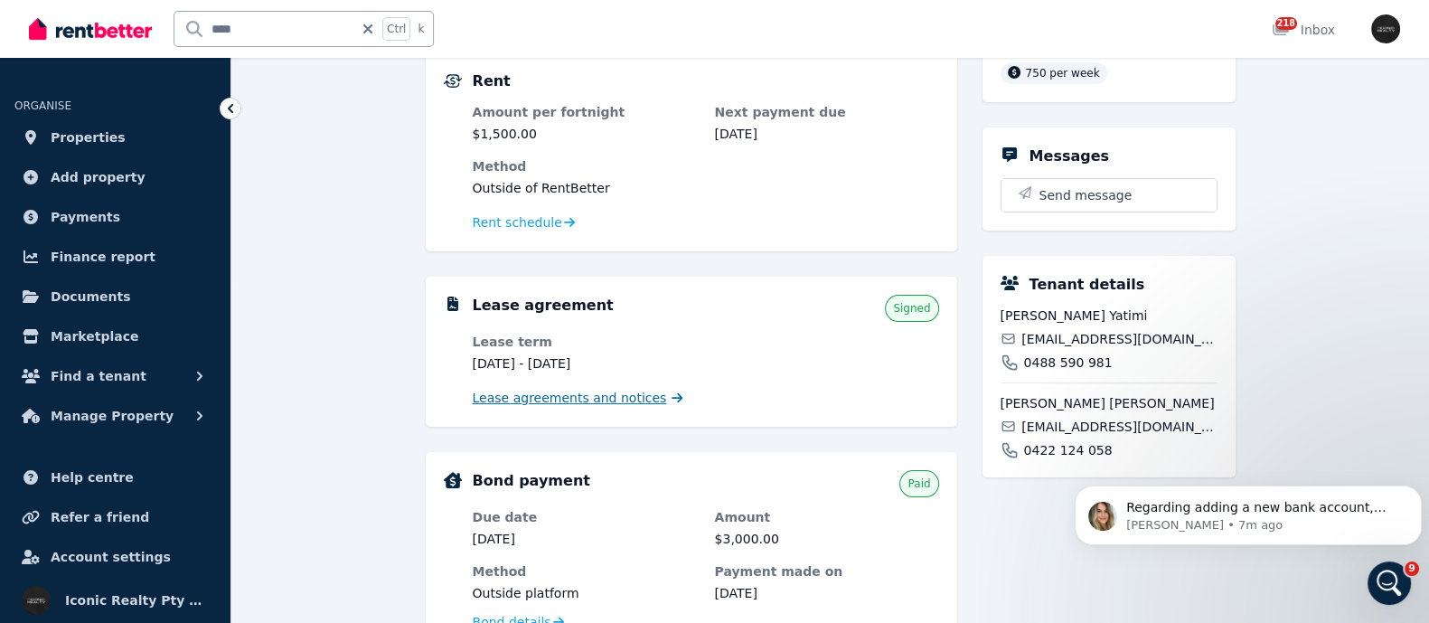
click at [493, 394] on span "Lease agreements and notices" at bounding box center [570, 398] width 194 height 18
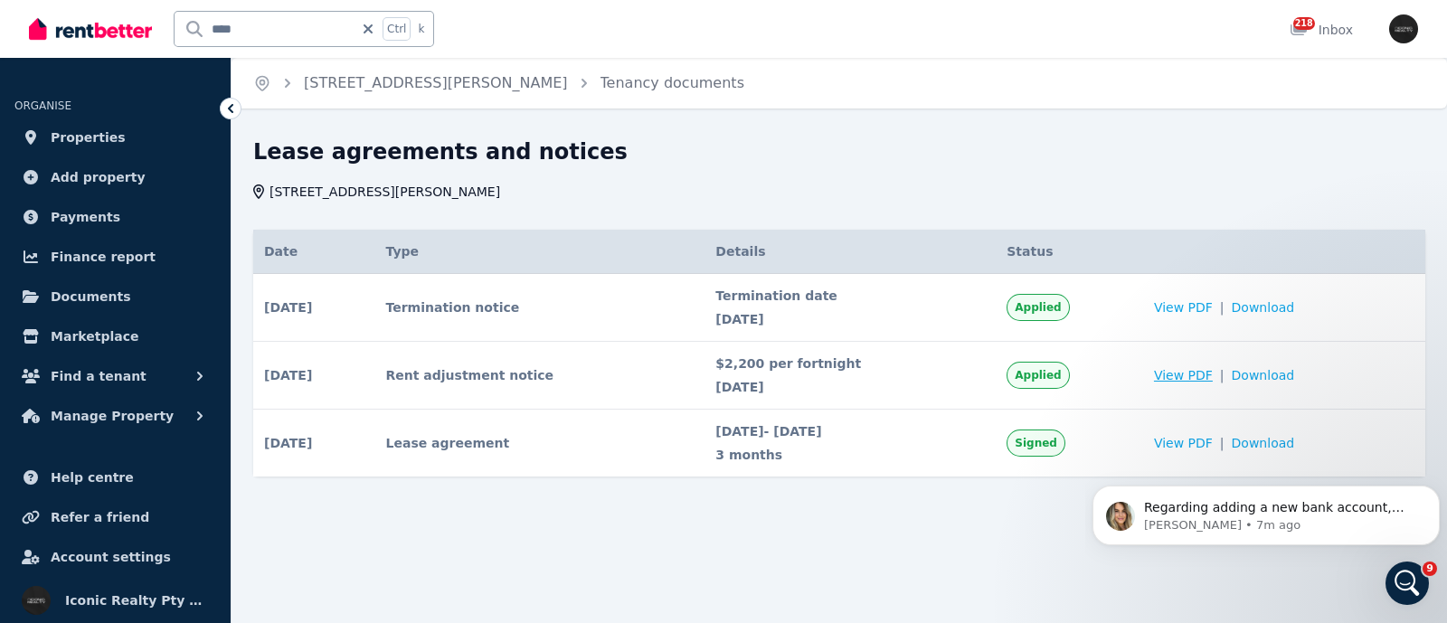
click at [1206, 369] on span "View PDF" at bounding box center [1183, 375] width 59 height 18
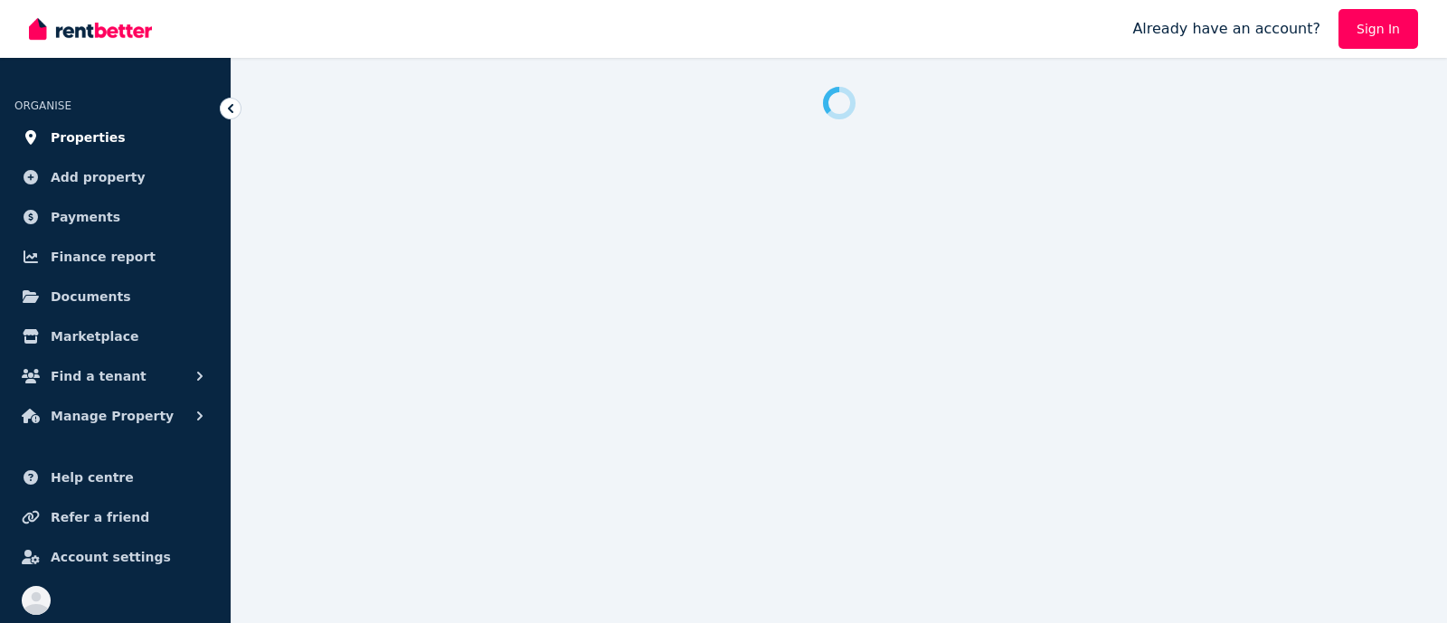
click at [91, 137] on span "Properties" at bounding box center [88, 138] width 75 height 22
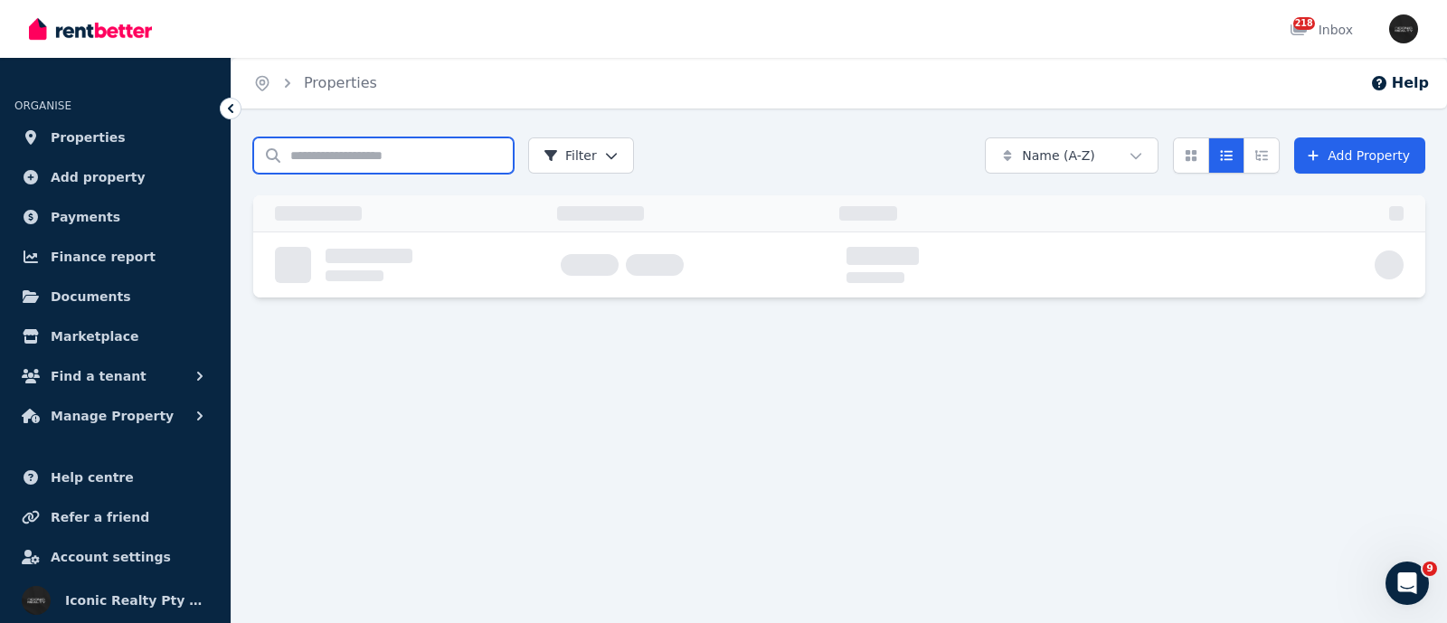
click at [316, 156] on input "Search properties" at bounding box center [383, 155] width 260 height 36
type input "****"
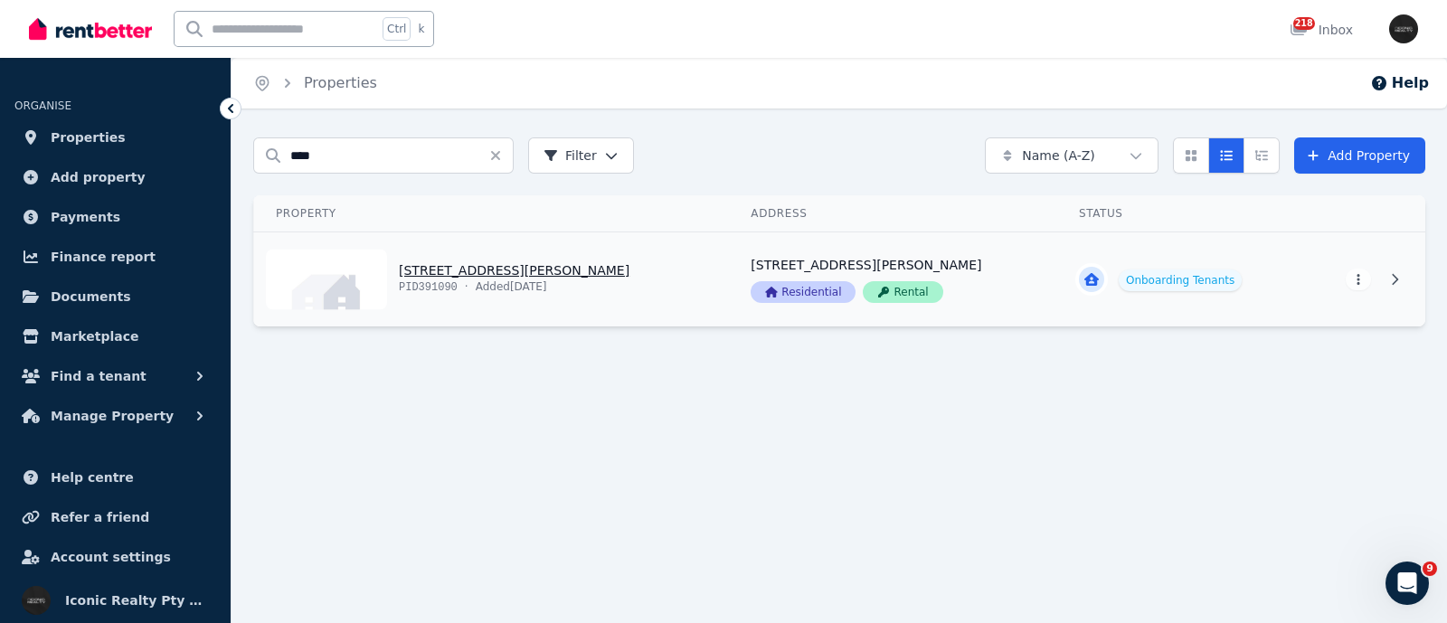
click at [498, 271] on link "View property details" at bounding box center [491, 279] width 475 height 94
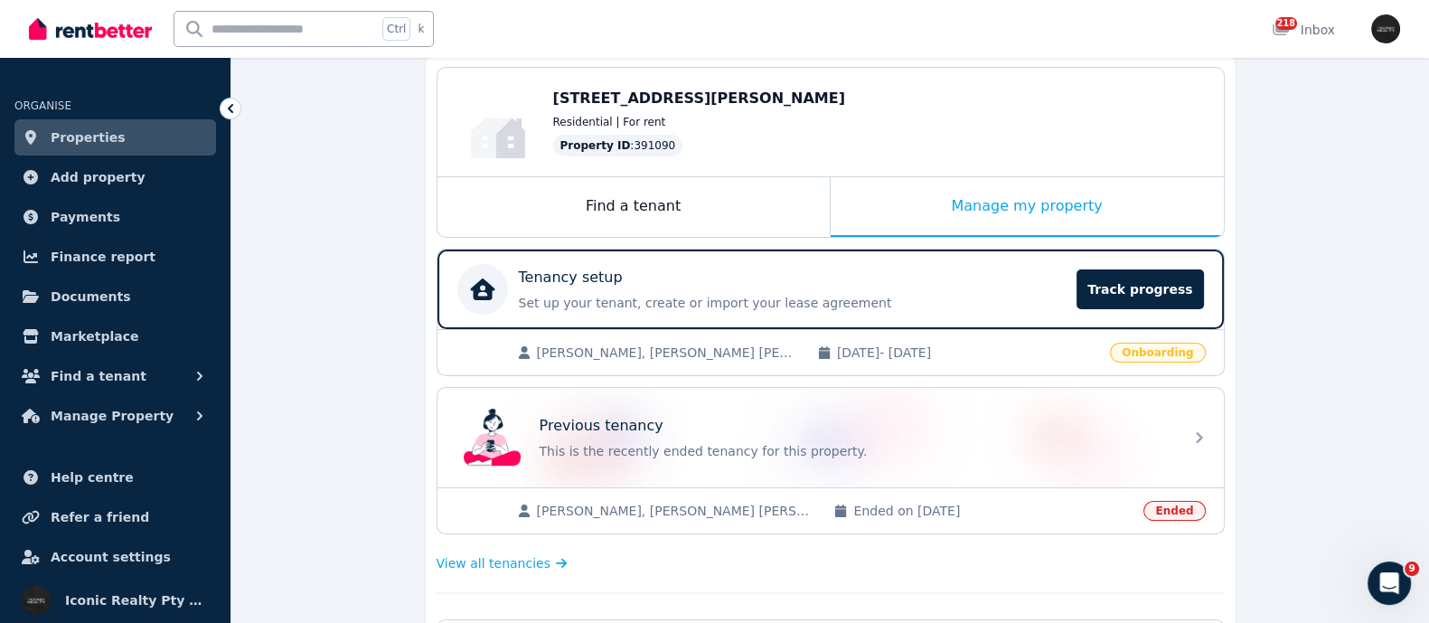
scroll to position [225, 0]
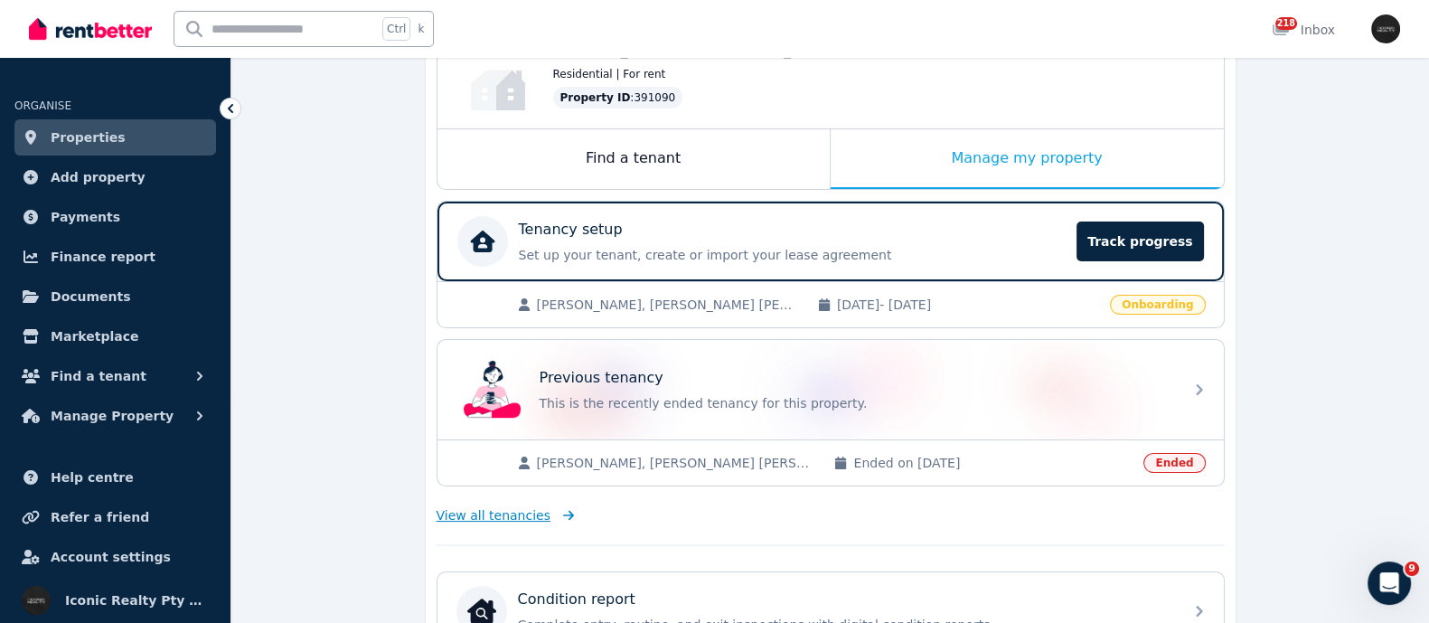
click at [455, 508] on span "View all tenancies" at bounding box center [494, 515] width 114 height 18
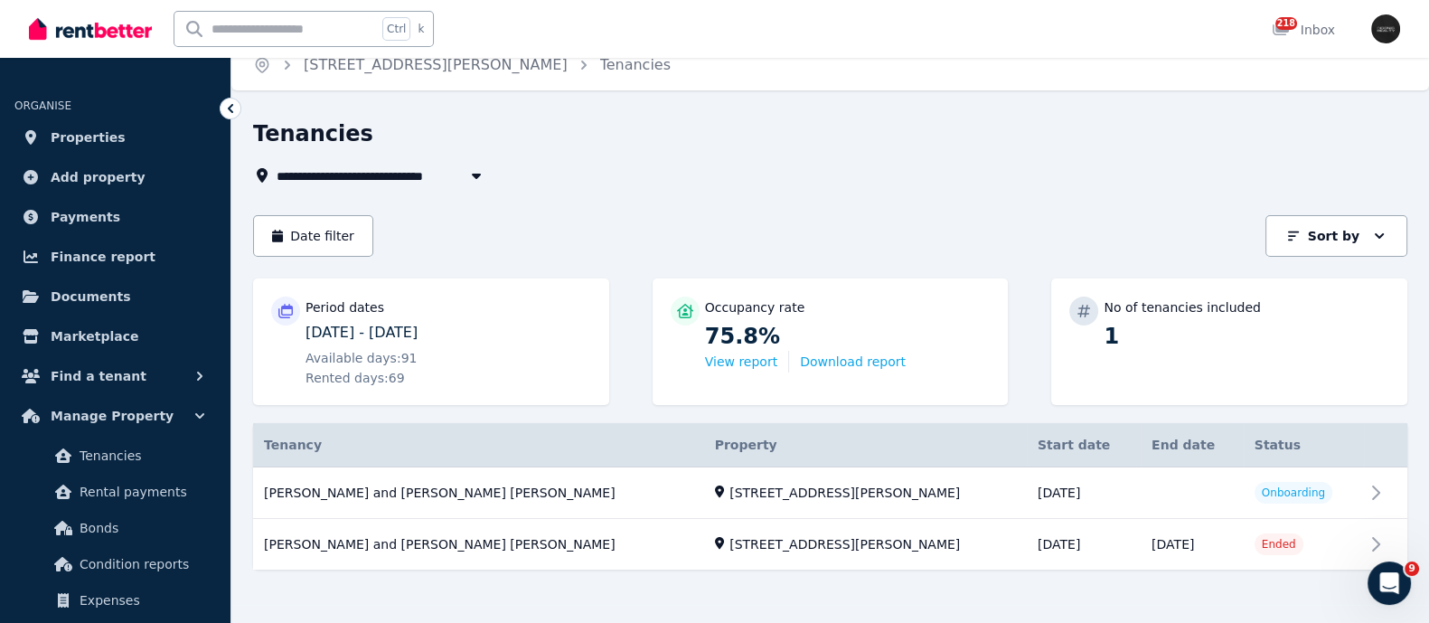
scroll to position [28, 0]
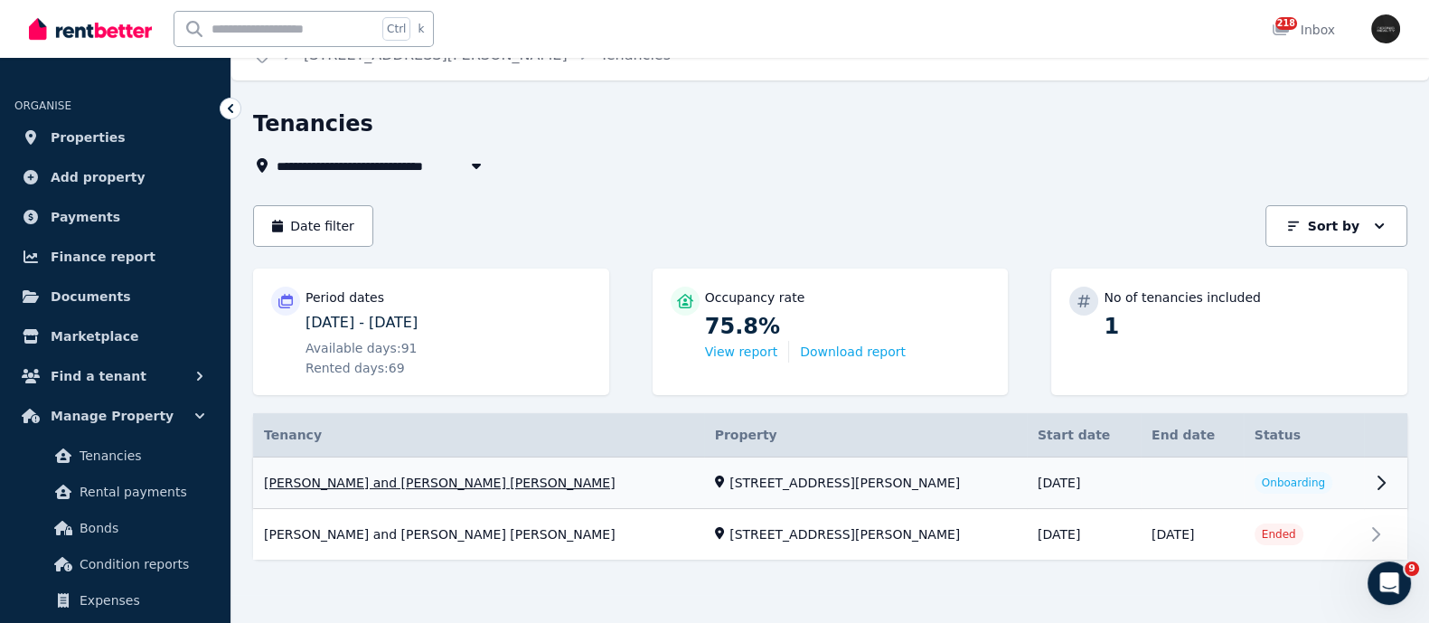
click at [408, 486] on link "View property details" at bounding box center [830, 484] width 1155 height 52
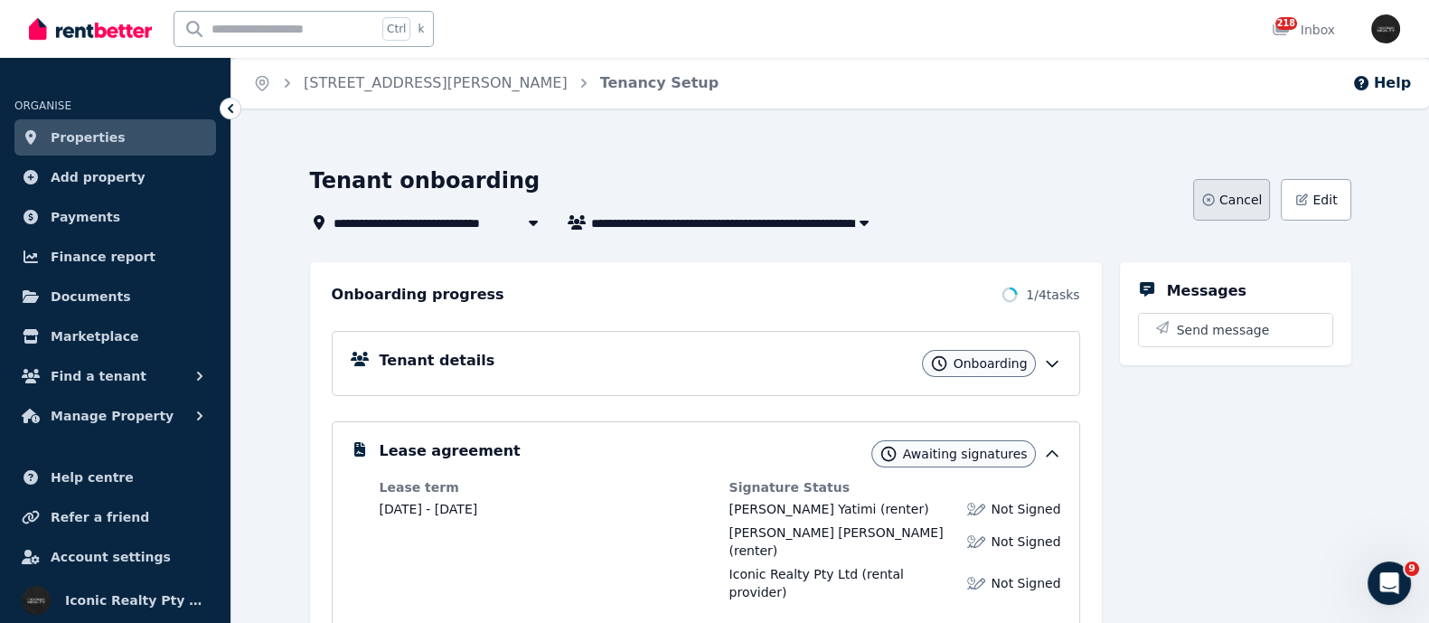
click at [1234, 201] on span "Cancel" at bounding box center [1241, 200] width 42 height 18
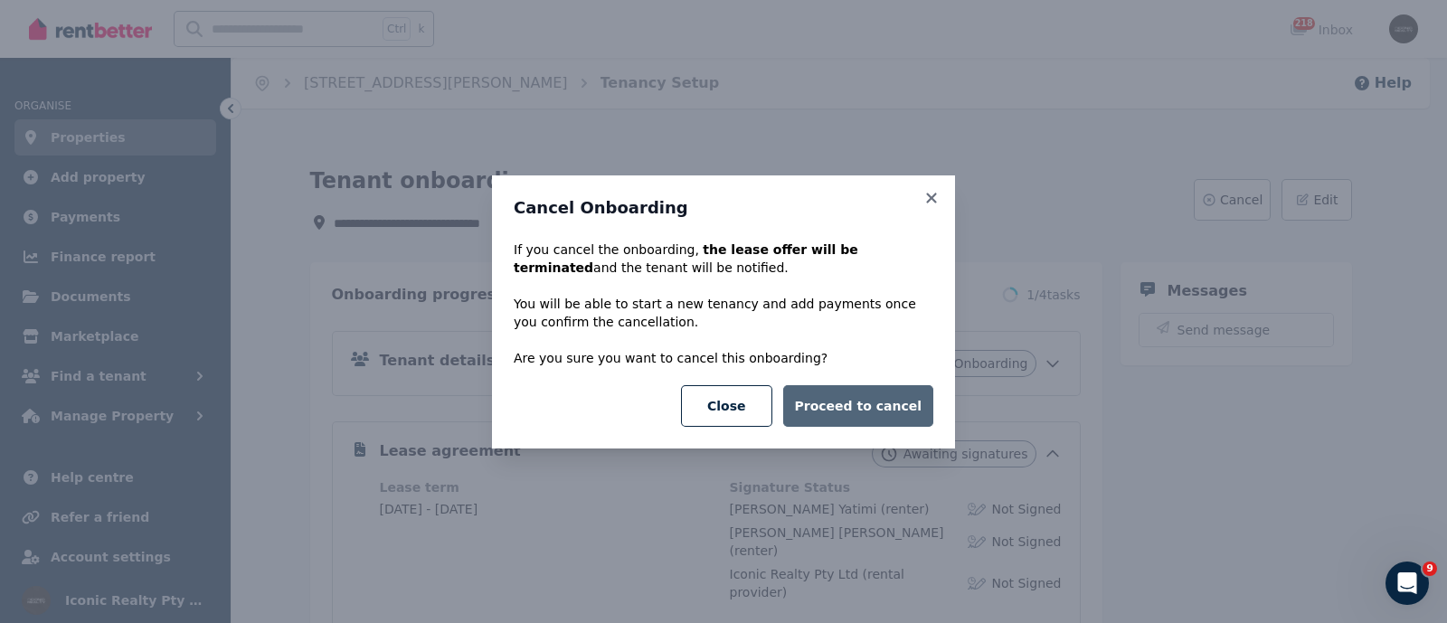
click at [866, 403] on button "Proceed to cancel" at bounding box center [858, 406] width 150 height 42
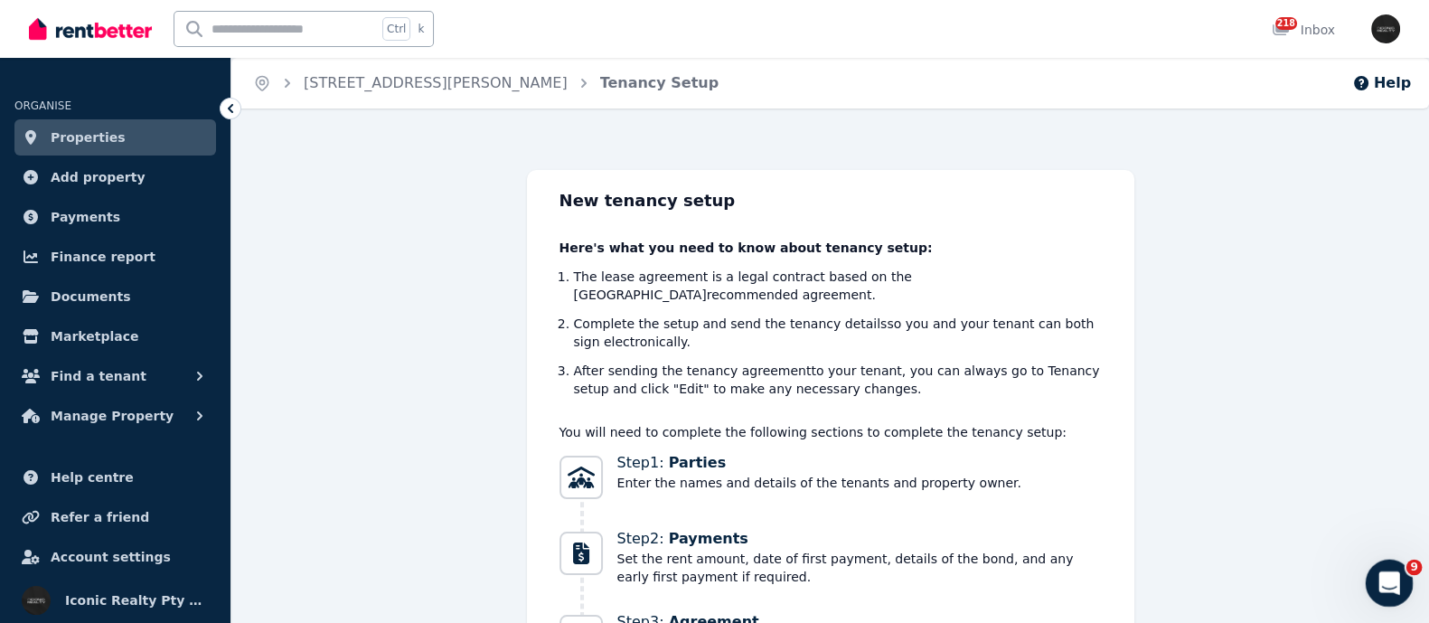
click at [1375, 583] on icon "Open Intercom Messenger" at bounding box center [1388, 581] width 30 height 30
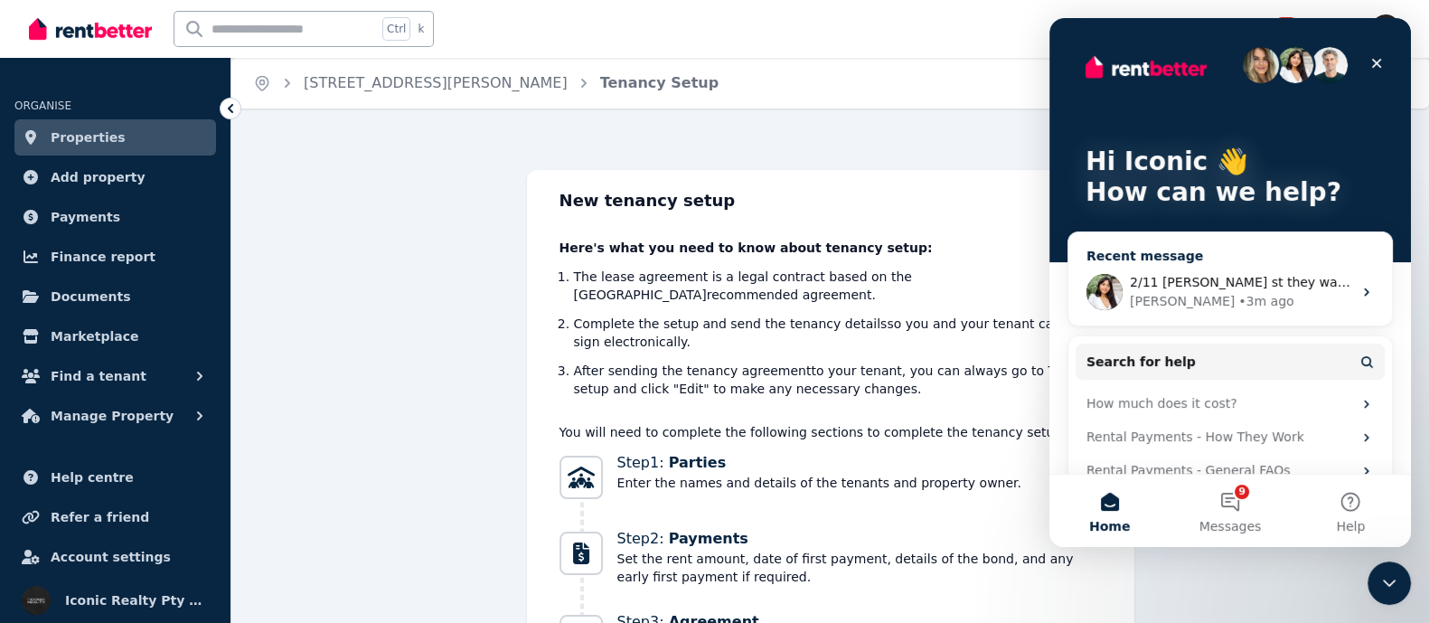
click at [1194, 279] on span "2/11 [PERSON_NAME] st they want to stay but i will need to add the diffrent ban…" at bounding box center [1415, 282] width 571 height 14
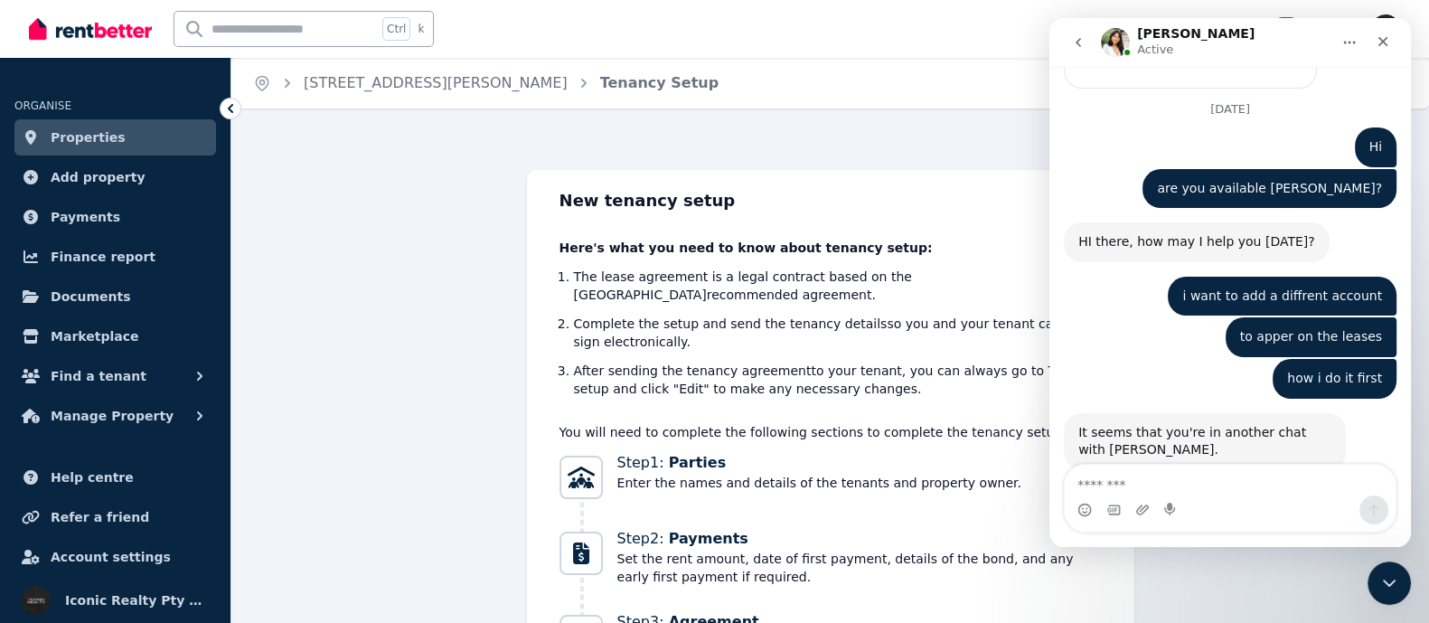
scroll to position [5989, 0]
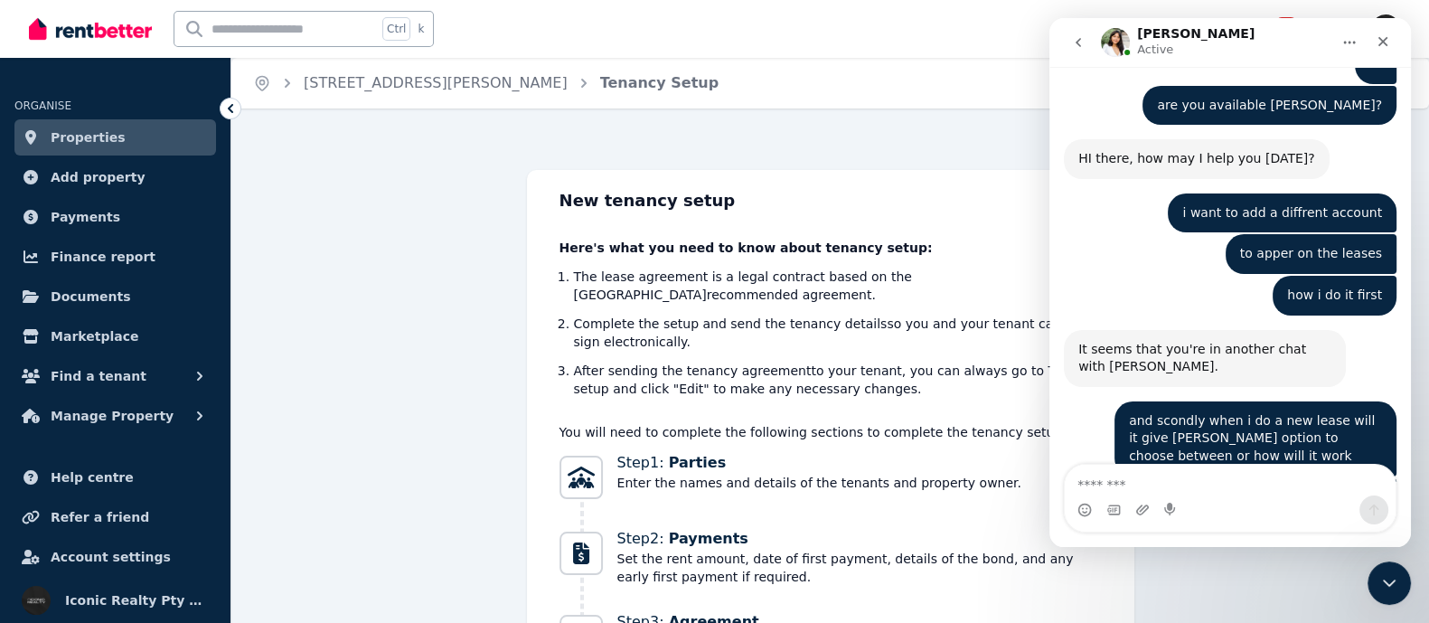
click at [1148, 469] on textarea "Message…" at bounding box center [1230, 480] width 331 height 31
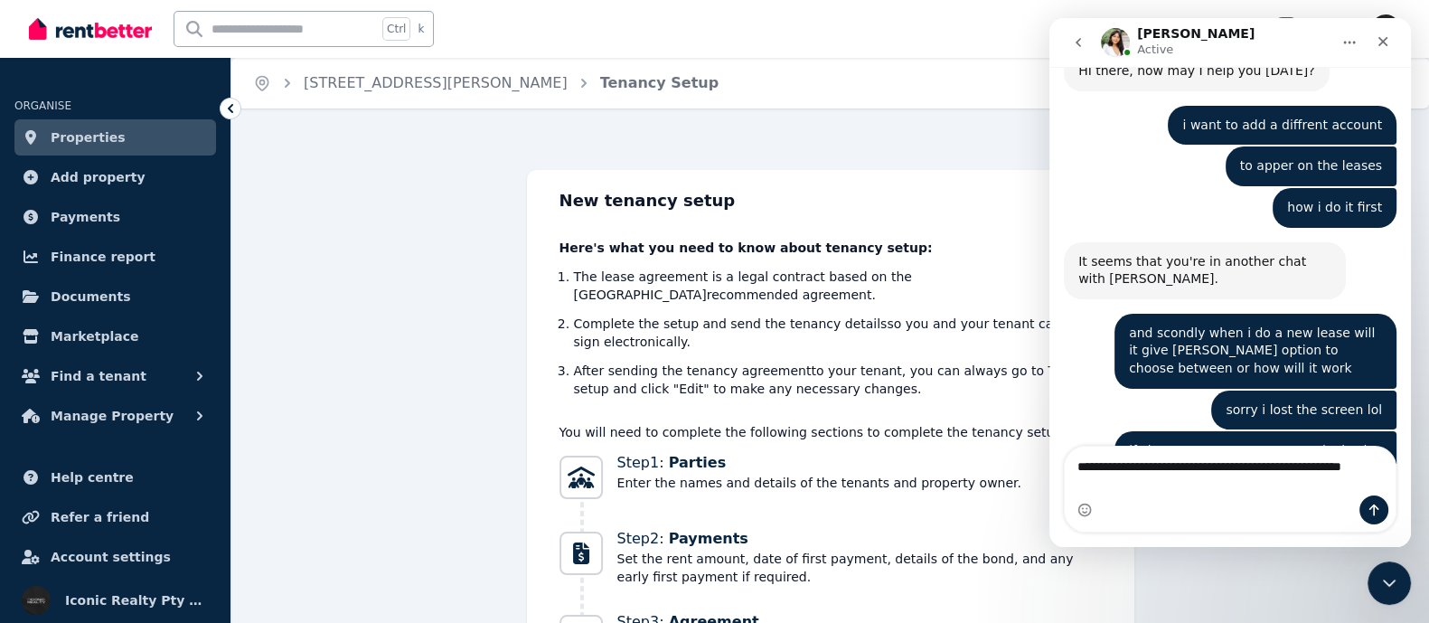
scroll to position [6080, 0]
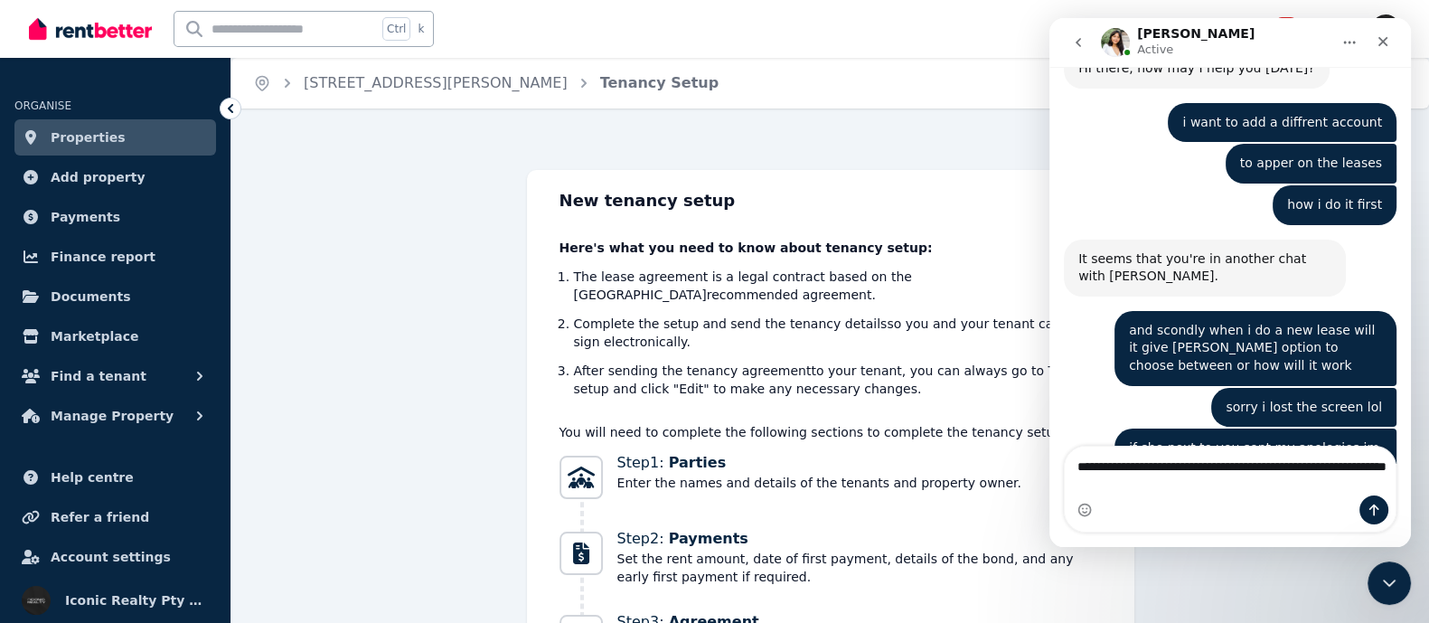
type textarea "**********"
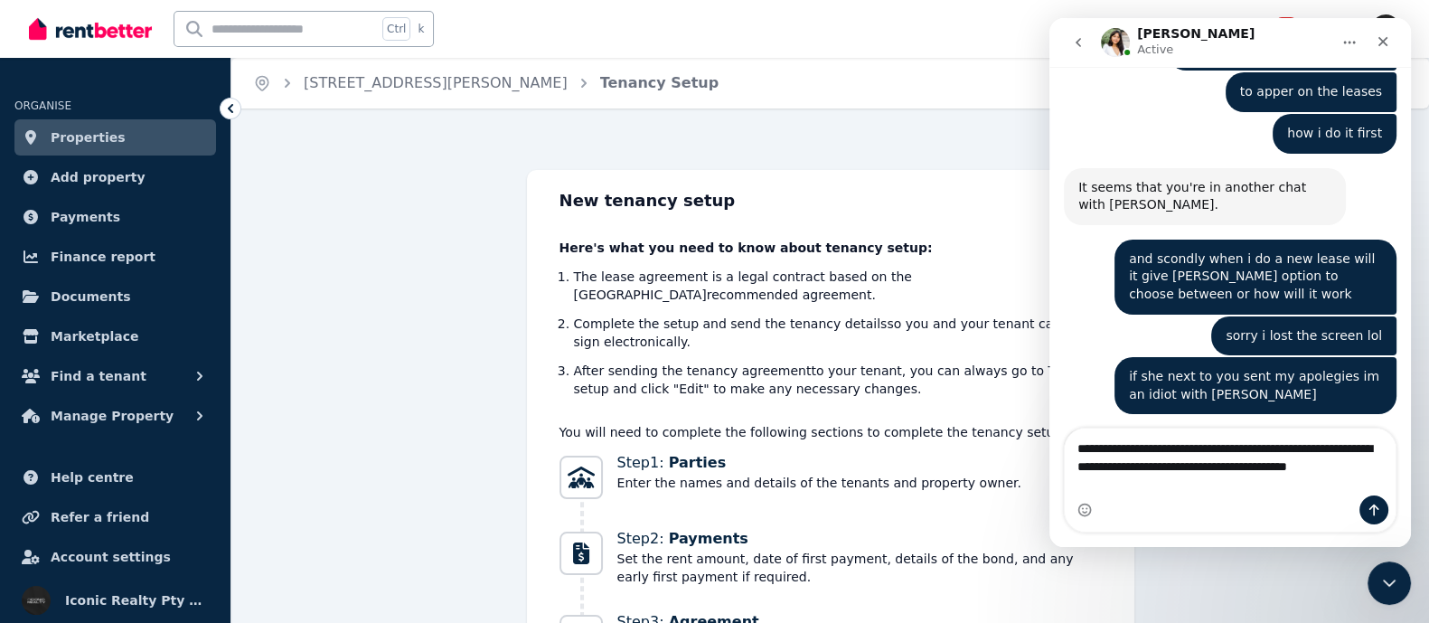
scroll to position [6169, 0]
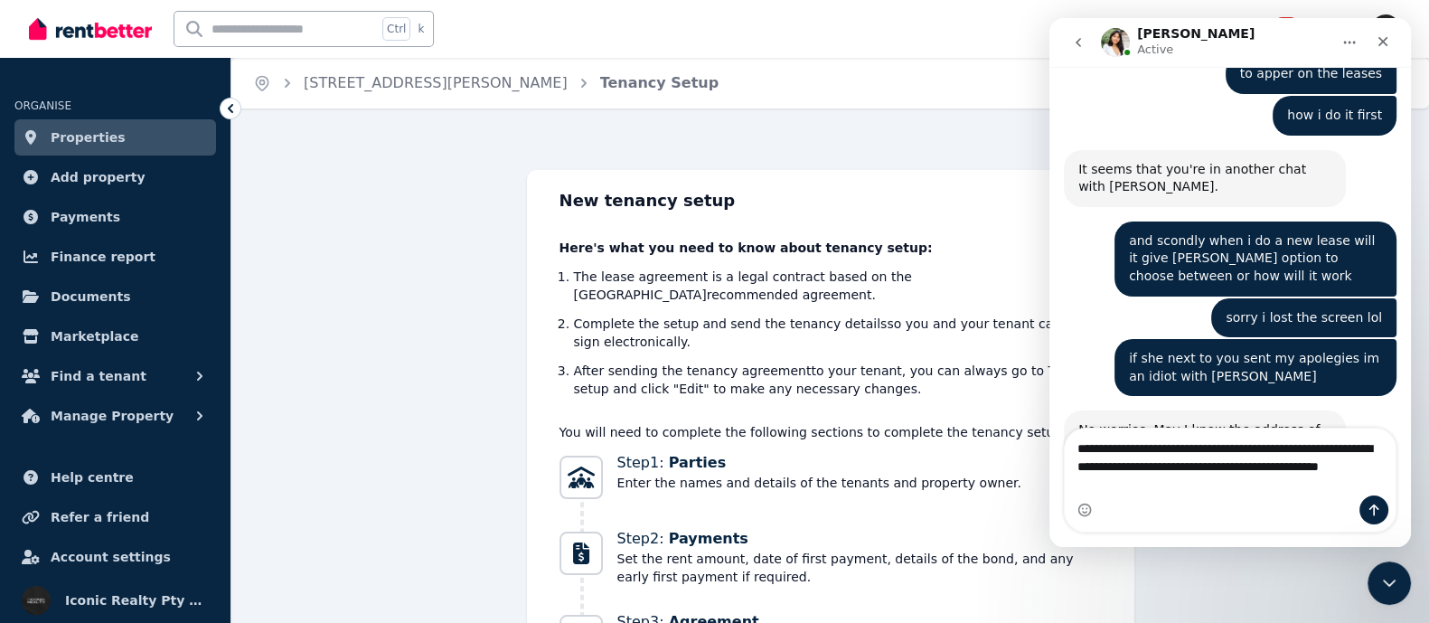
type textarea "**********"
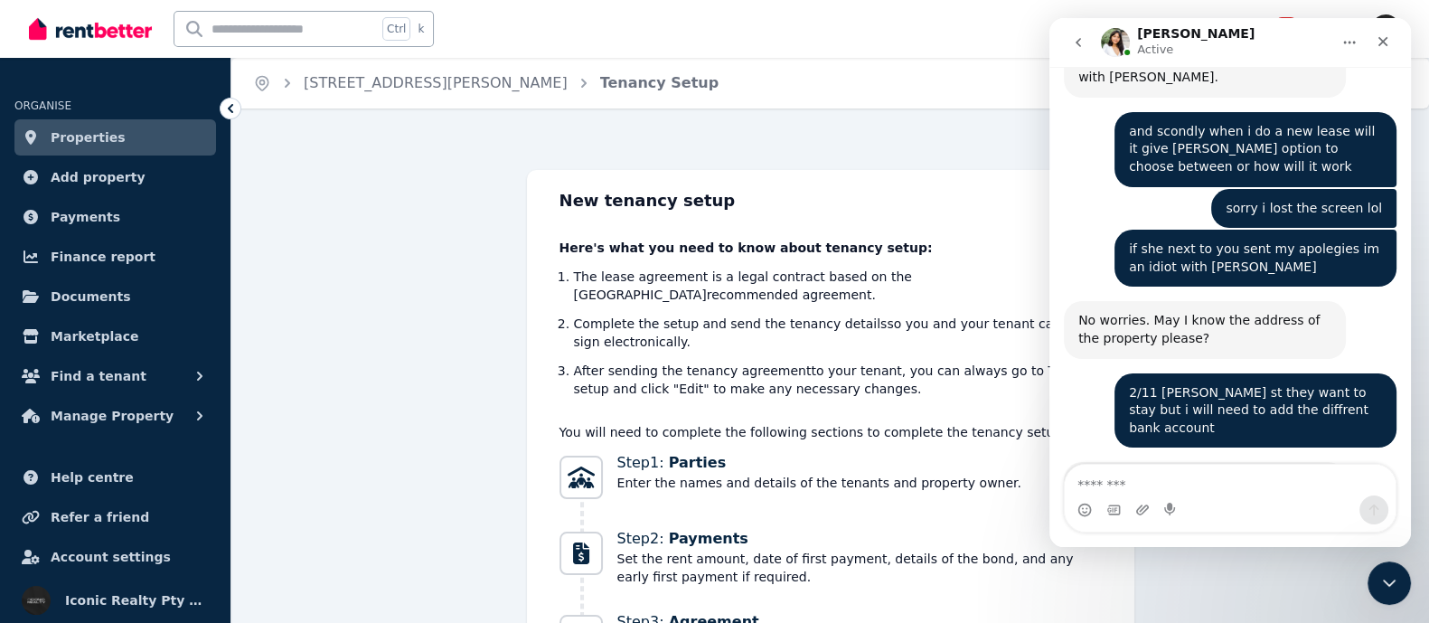
scroll to position [6334, 0]
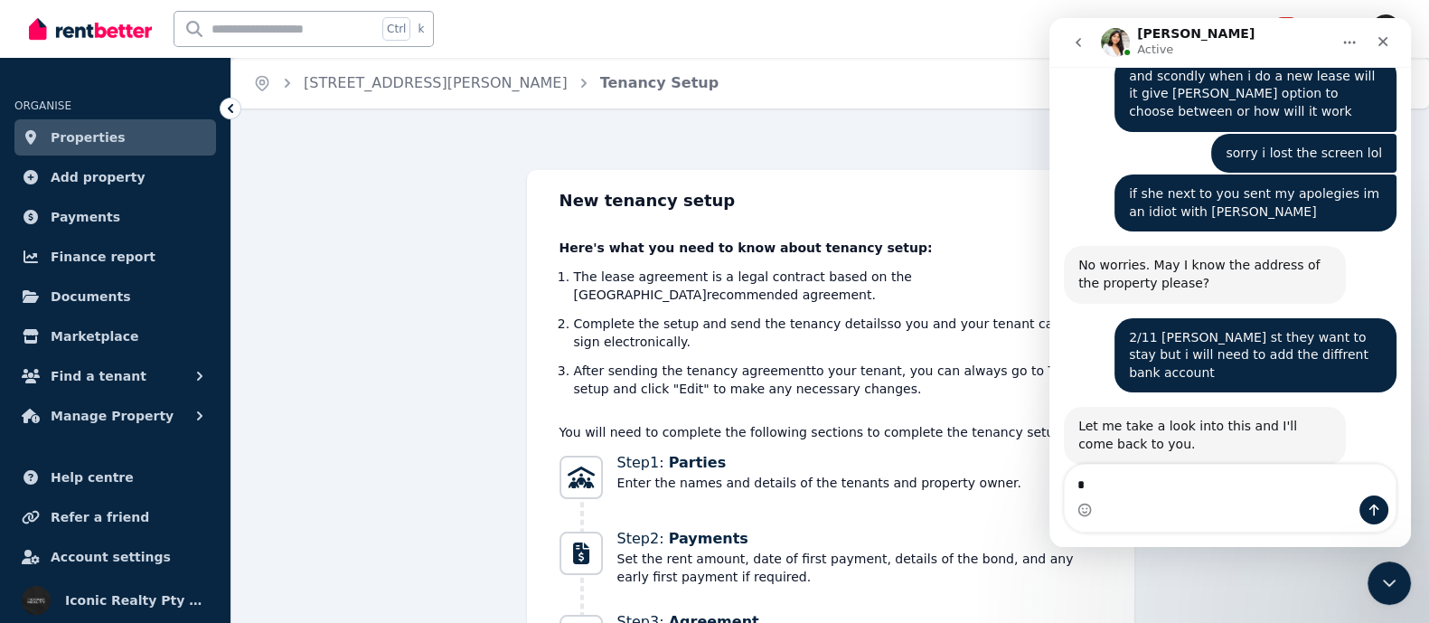
type textarea "**"
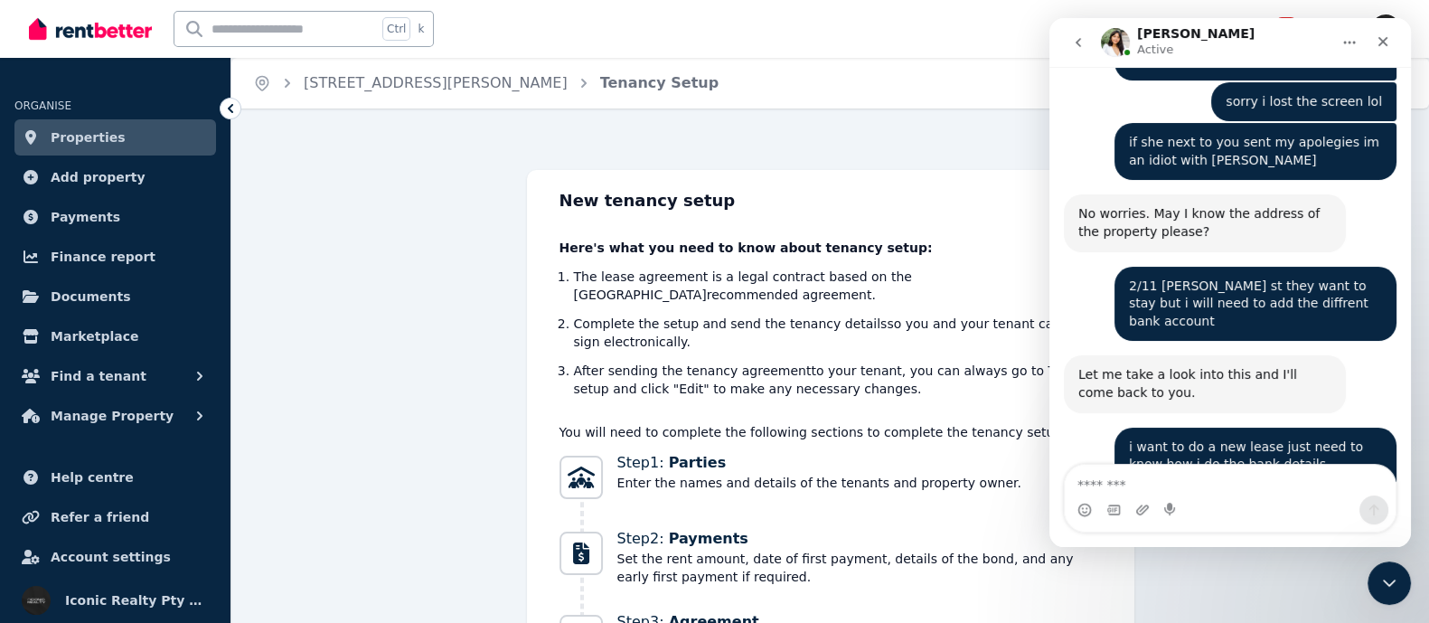
scroll to position [6388, 0]
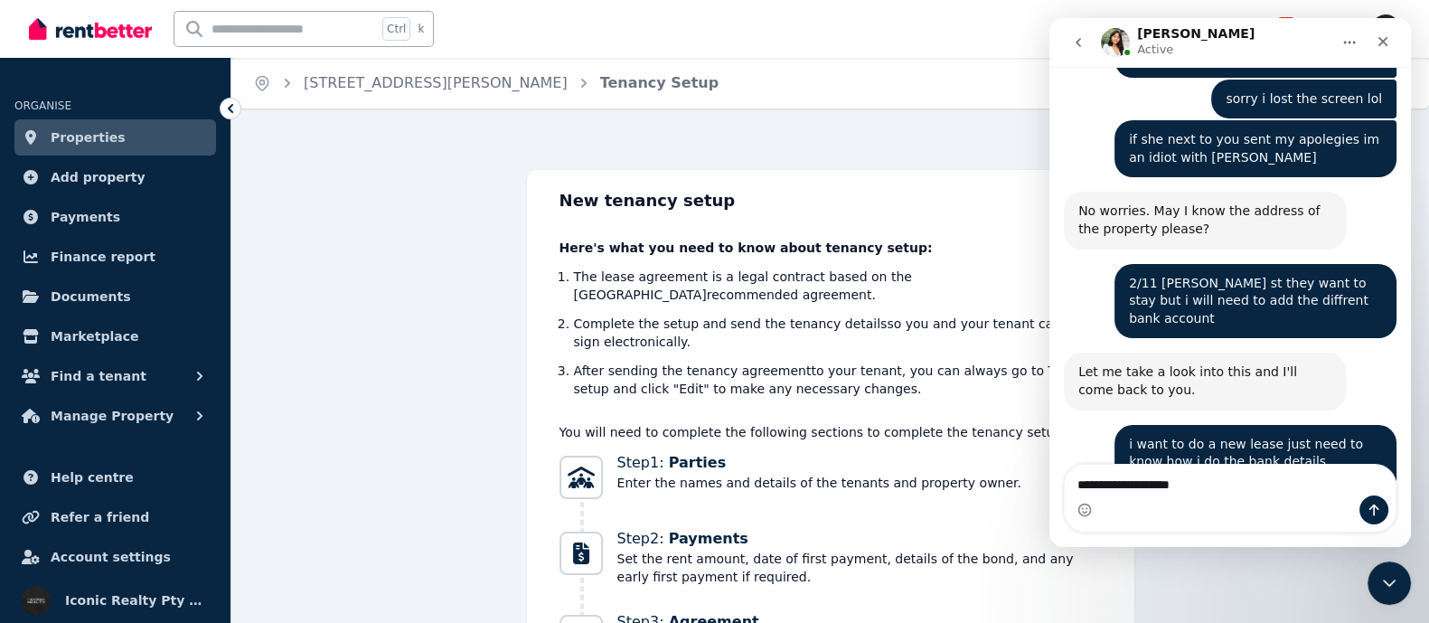
type textarea "**********"
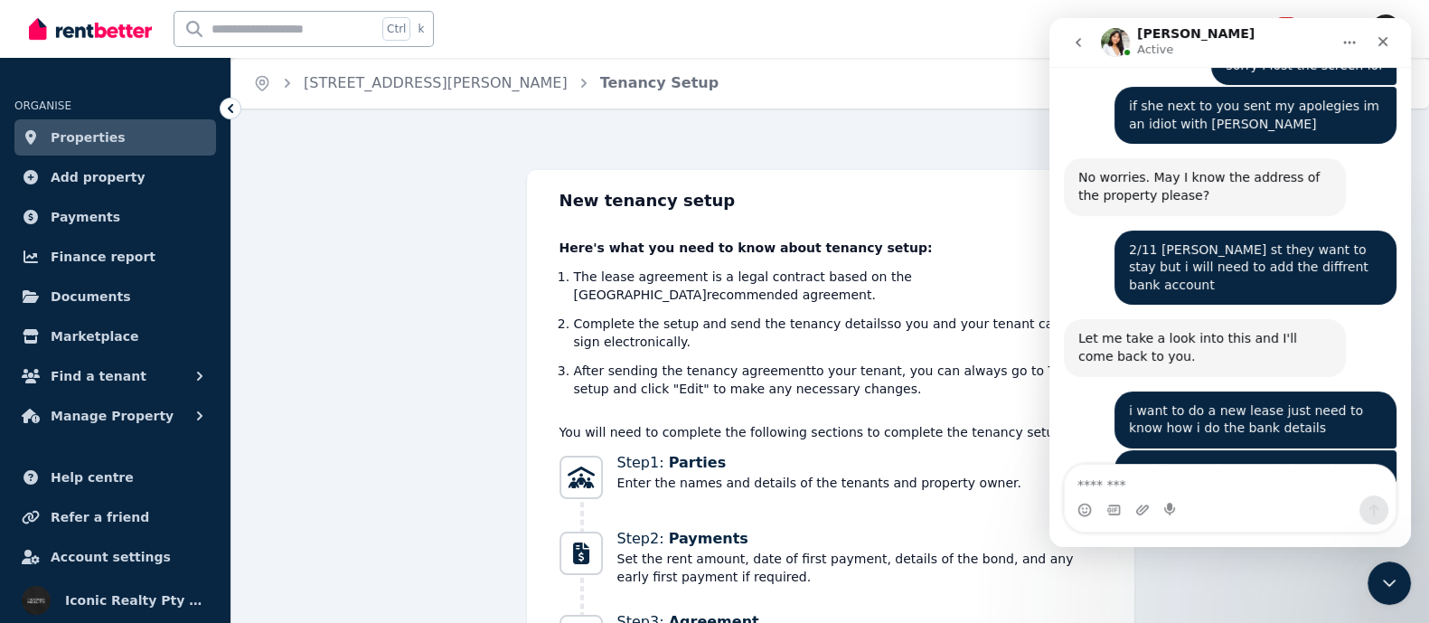
scroll to position [6429, 0]
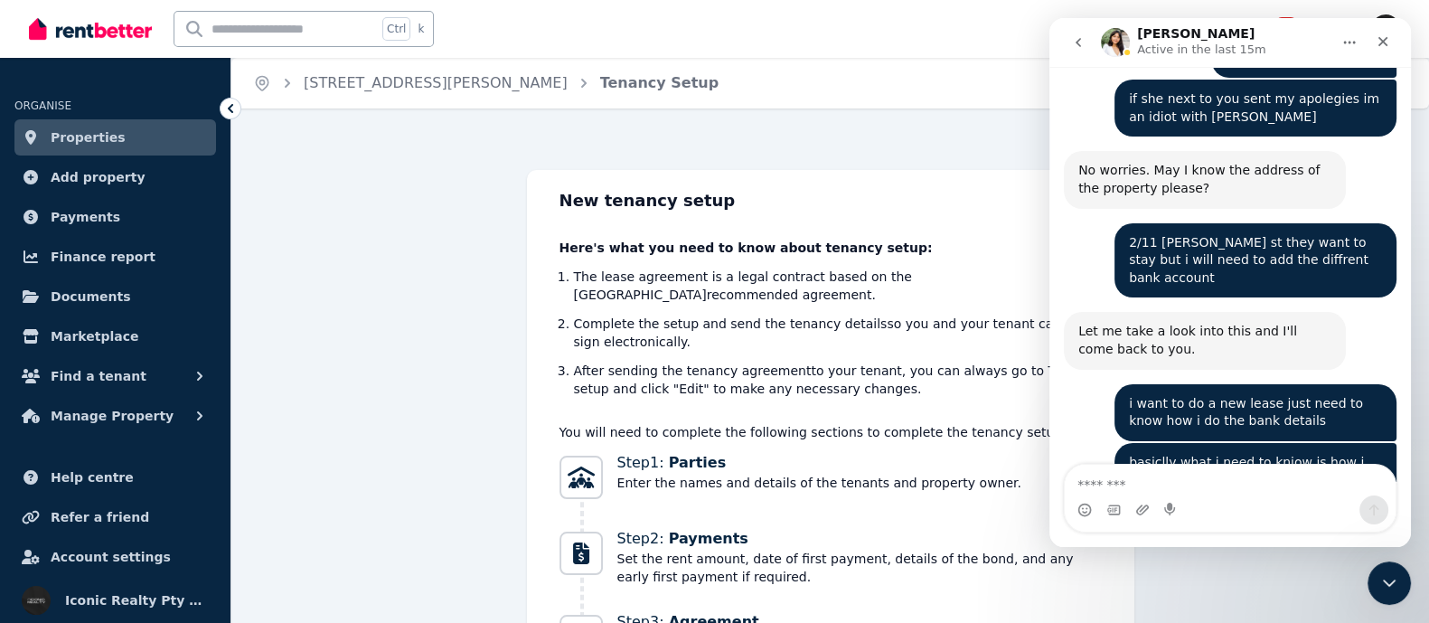
click at [214, 26] on input "text" at bounding box center [276, 29] width 203 height 34
drag, startPoint x: 579, startPoint y: 540, endPoint x: 570, endPoint y: 556, distance: 18.6
click at [579, 552] on span "Progress" at bounding box center [581, 553] width 43 height 43
click at [376, 368] on div "New tenancy setup Here's what you need to know about tenancy setup: The lease a…" at bounding box center [830, 500] width 1198 height 660
click at [1382, 582] on icon "Close Intercom Messenger" at bounding box center [1387, 581] width 22 height 22
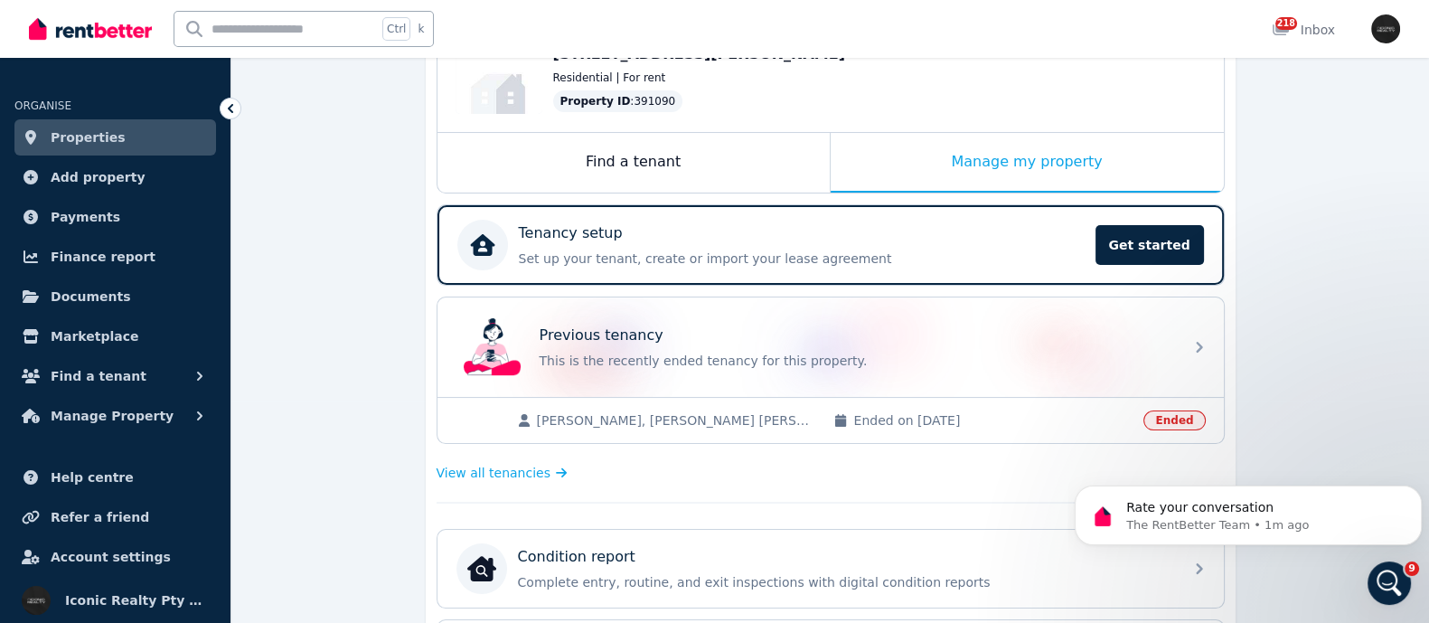
scroll to position [225, 0]
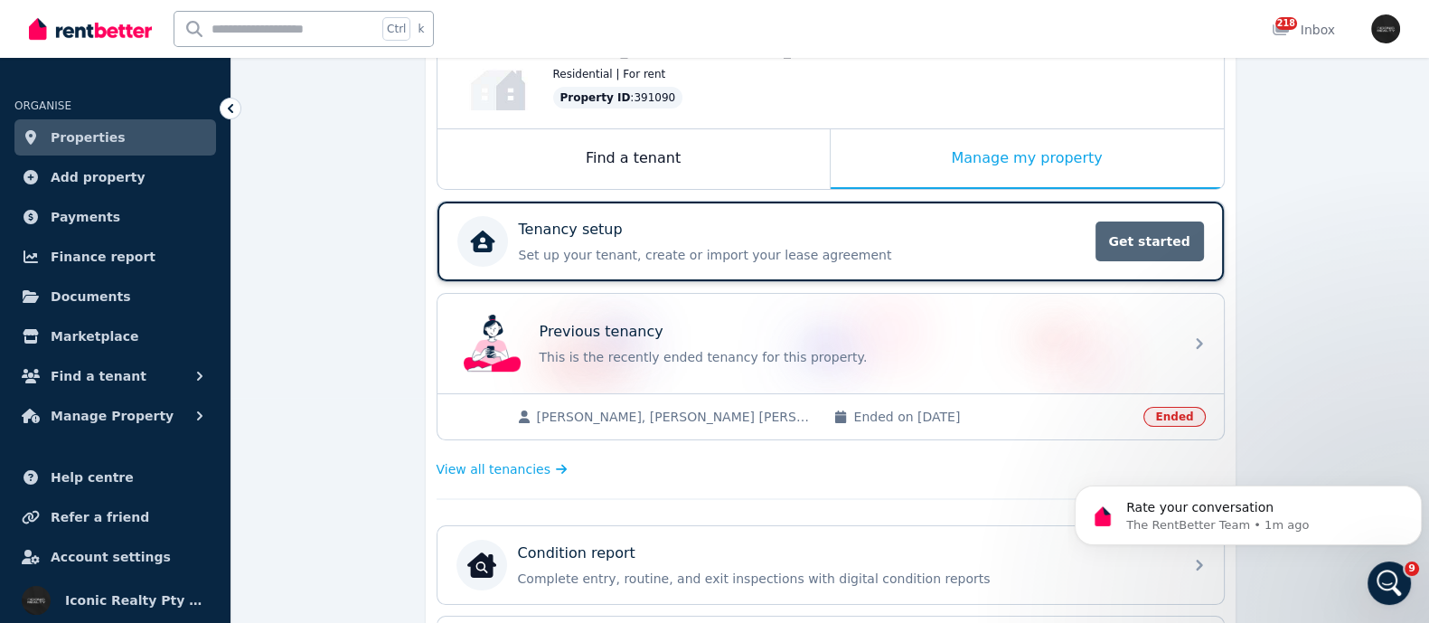
click at [1137, 247] on span "Get started" at bounding box center [1150, 242] width 109 height 40
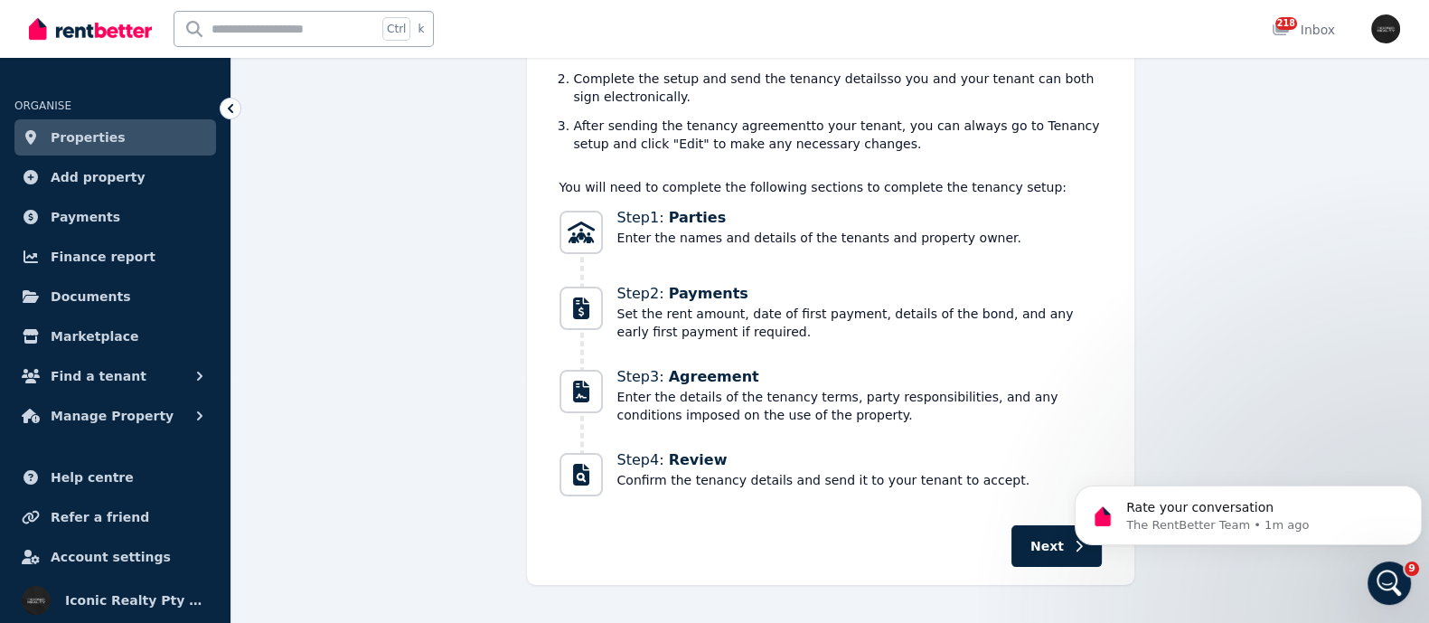
scroll to position [253, 0]
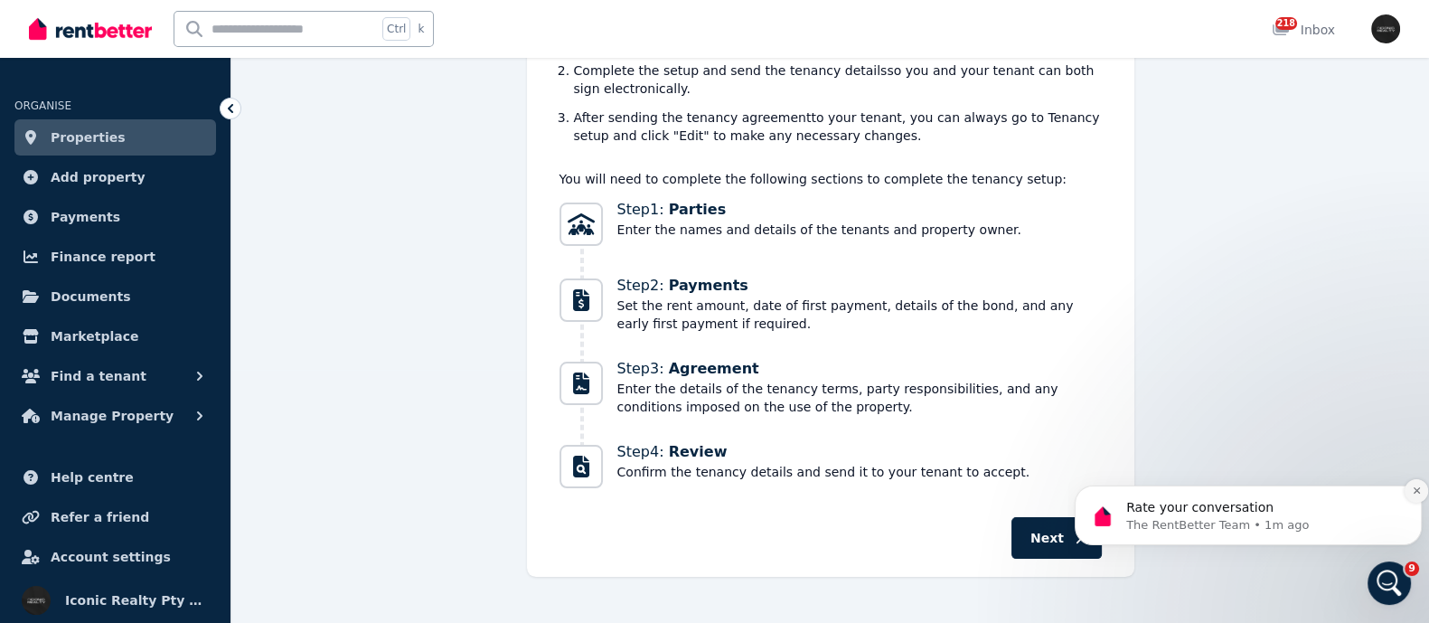
click at [1415, 489] on icon "Dismiss notification" at bounding box center [1417, 491] width 10 height 10
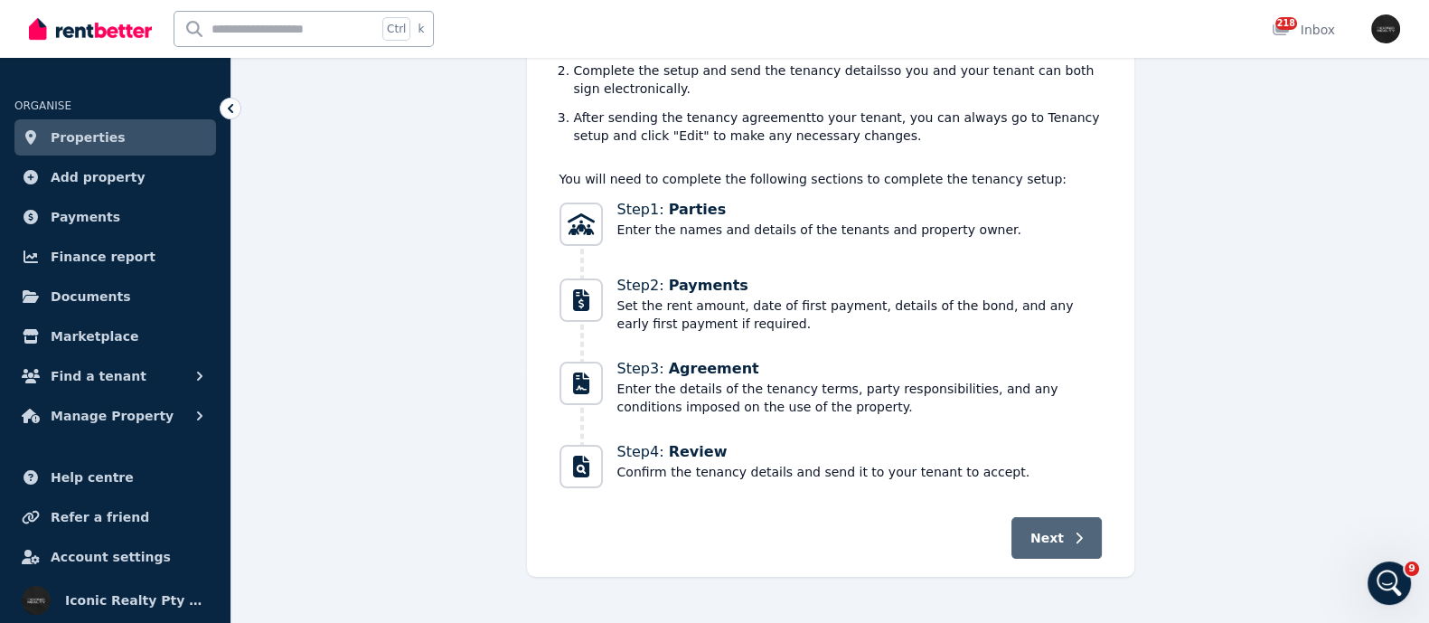
click at [1044, 529] on span "Next" at bounding box center [1047, 538] width 33 height 18
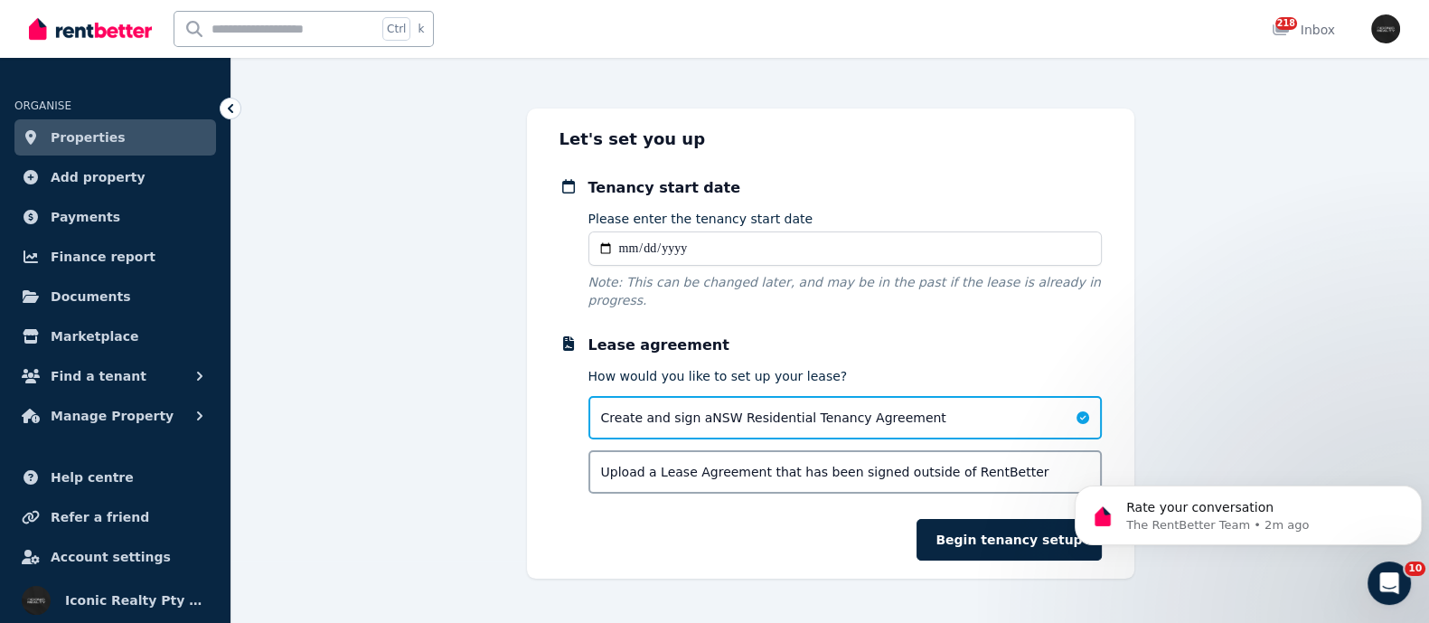
scroll to position [6604, 0]
click at [222, 31] on input "text" at bounding box center [276, 29] width 203 height 34
type input "****"
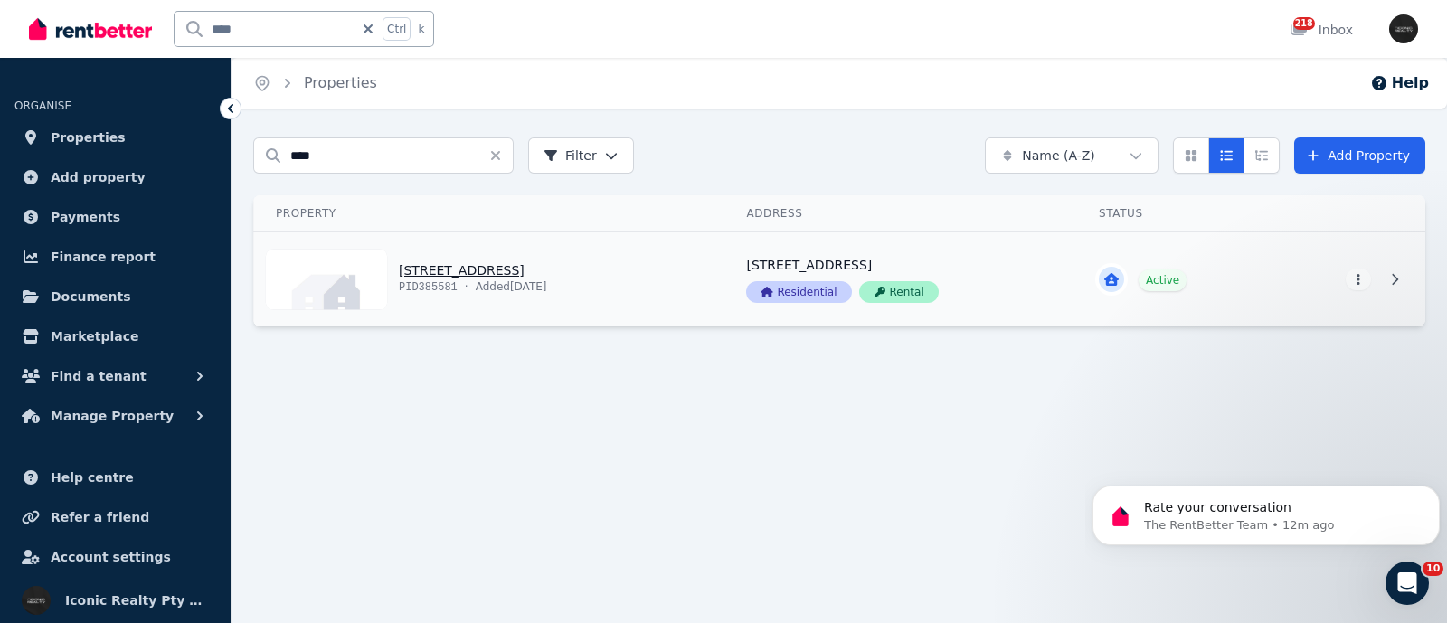
click at [432, 264] on link "View property details" at bounding box center [489, 279] width 470 height 94
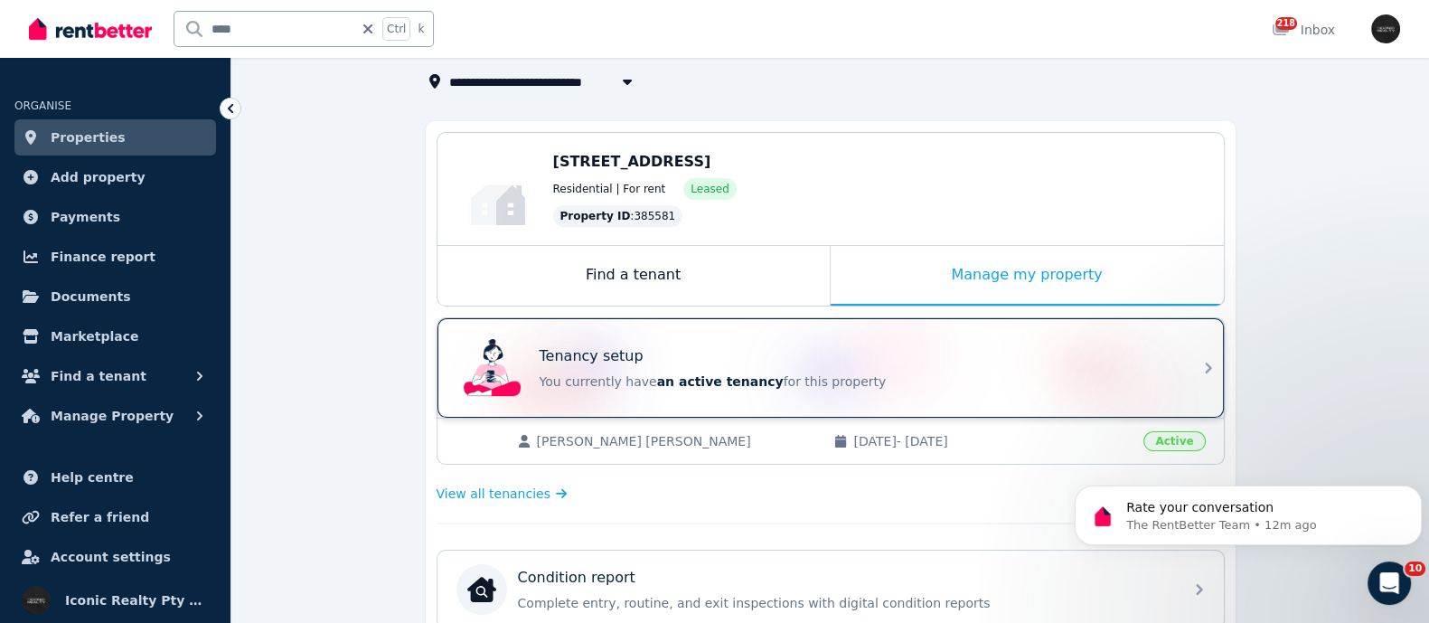
scroll to position [225, 0]
